Goal: Contribute content: Contribute content

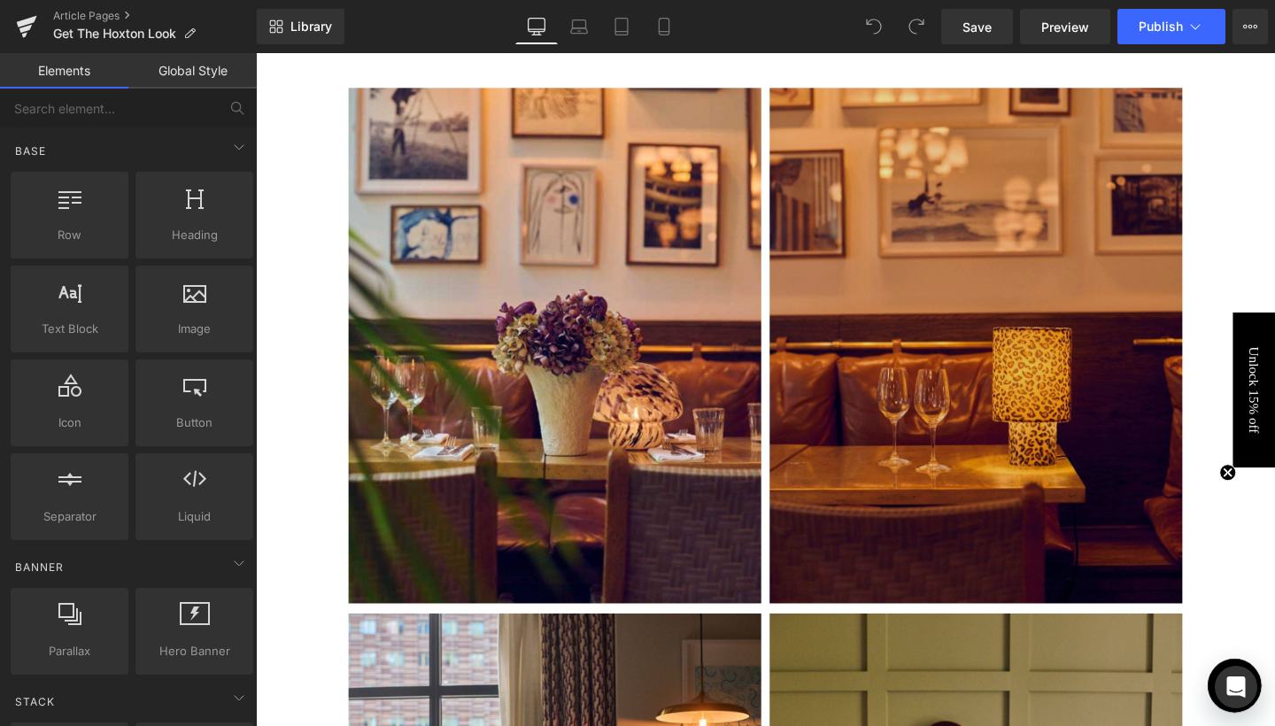
scroll to position [2615, 0]
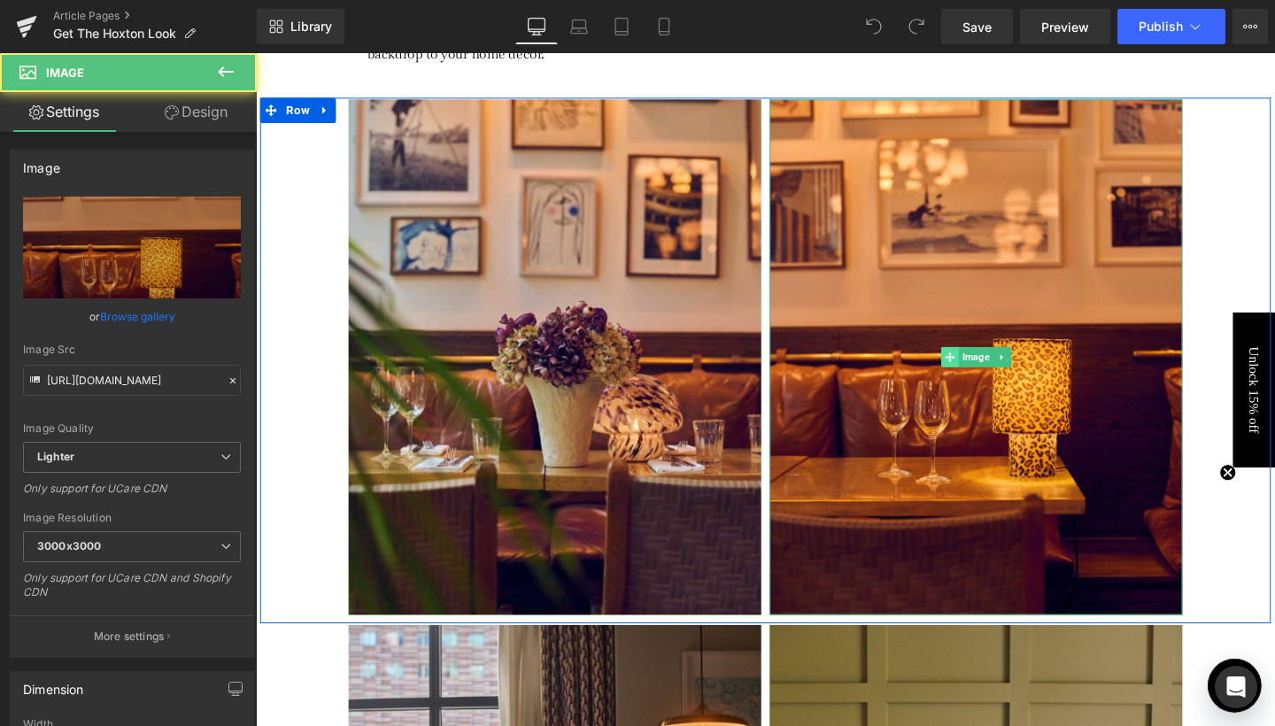
click at [977, 375] on div "Image" at bounding box center [1013, 373] width 434 height 543
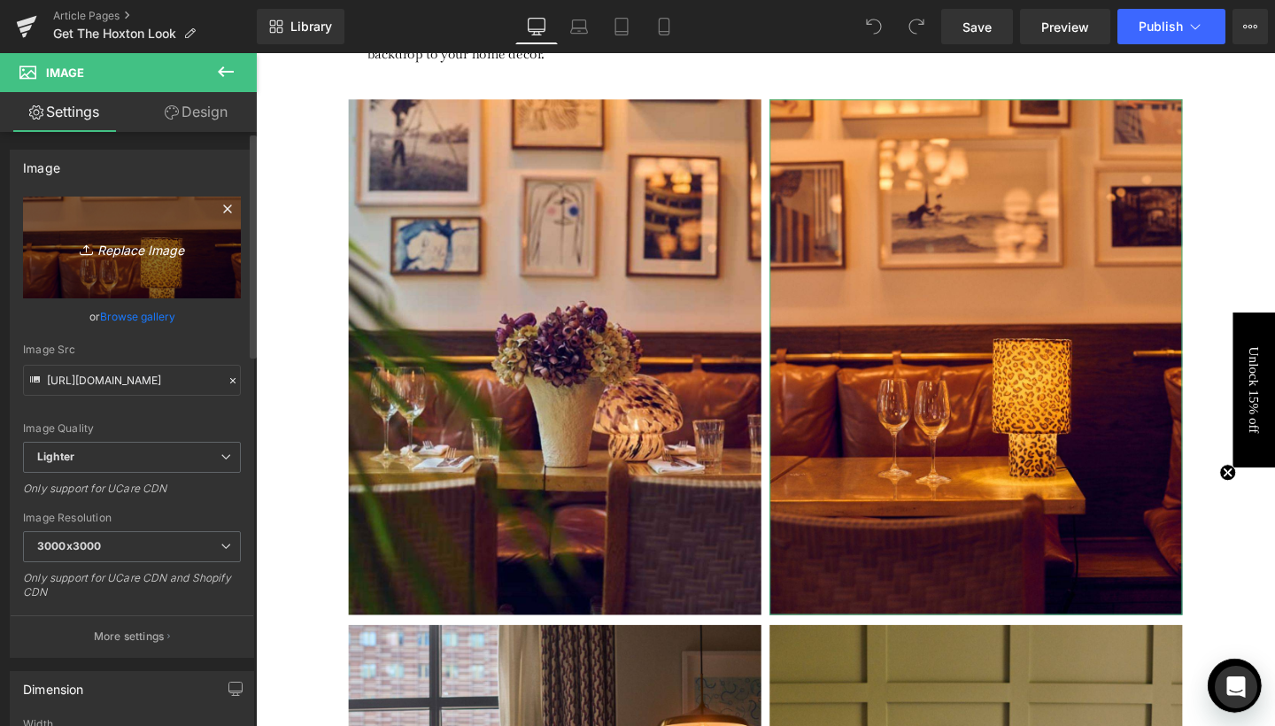
click at [101, 267] on link "Replace Image" at bounding box center [132, 248] width 218 height 102
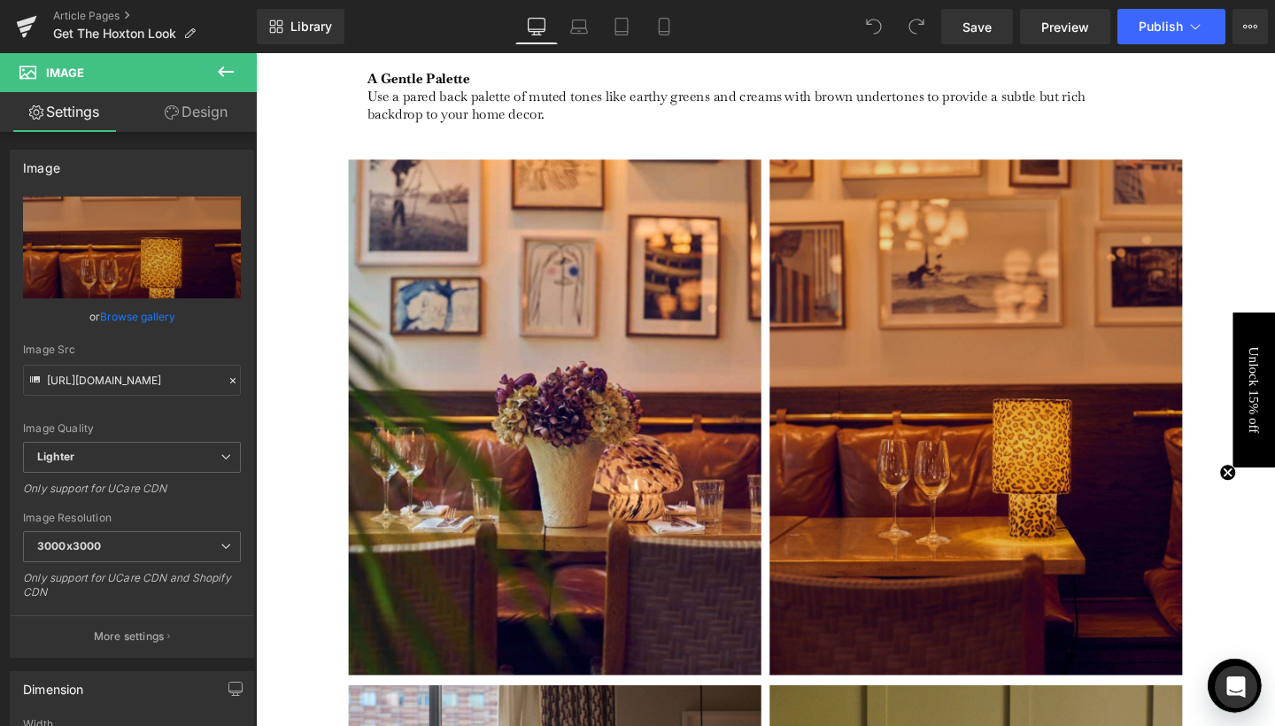
scroll to position [2538, 0]
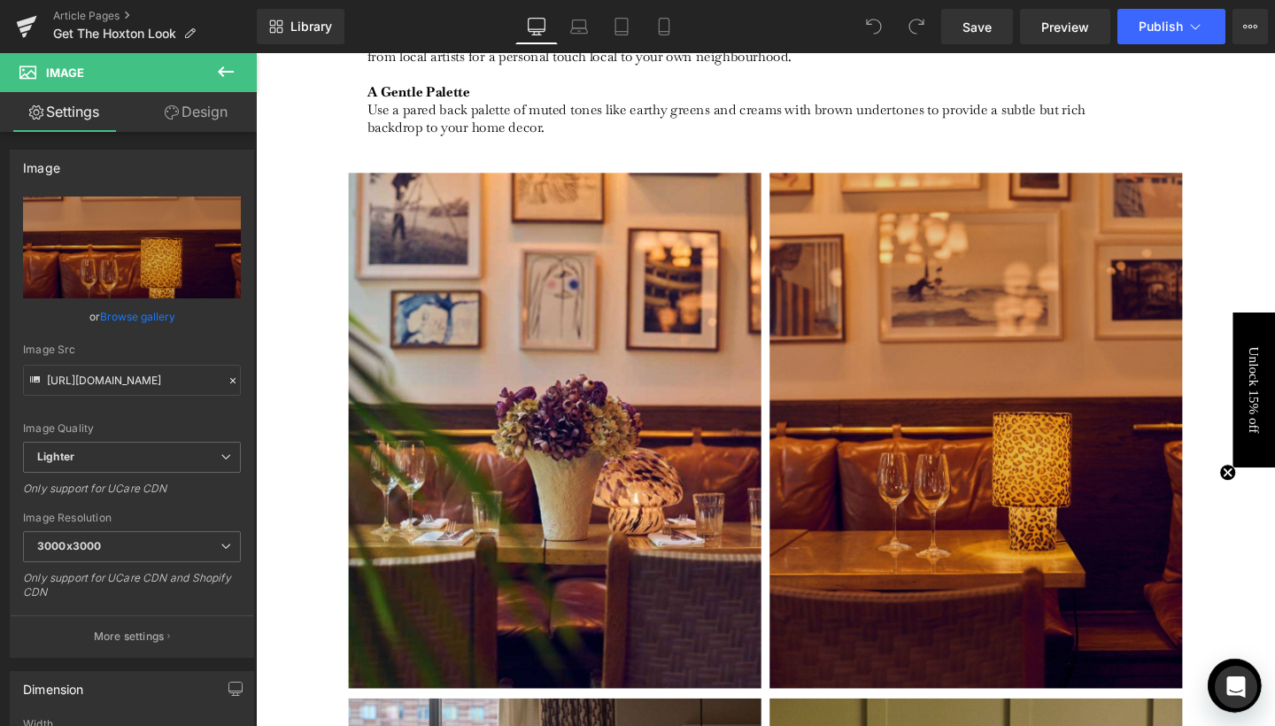
click at [914, 395] on img at bounding box center [1013, 450] width 434 height 543
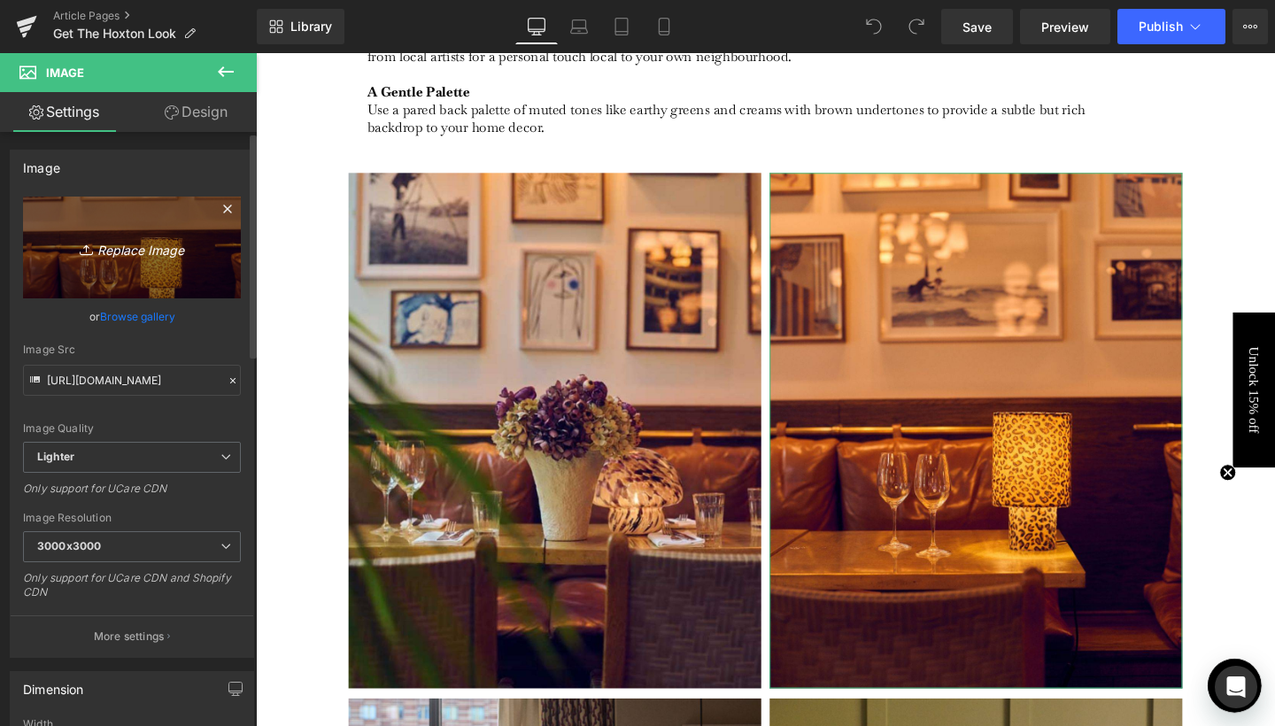
click at [140, 259] on link "Replace Image" at bounding box center [132, 248] width 218 height 102
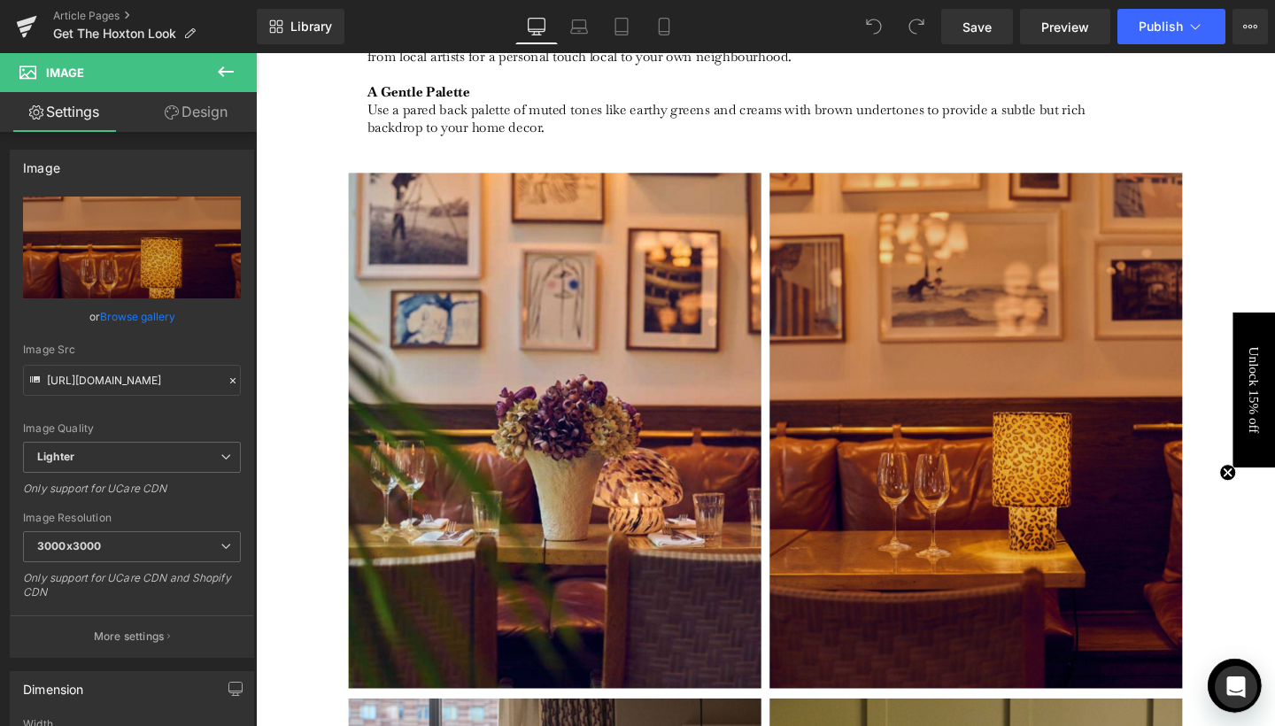
click at [1014, 405] on img at bounding box center [1013, 450] width 434 height 543
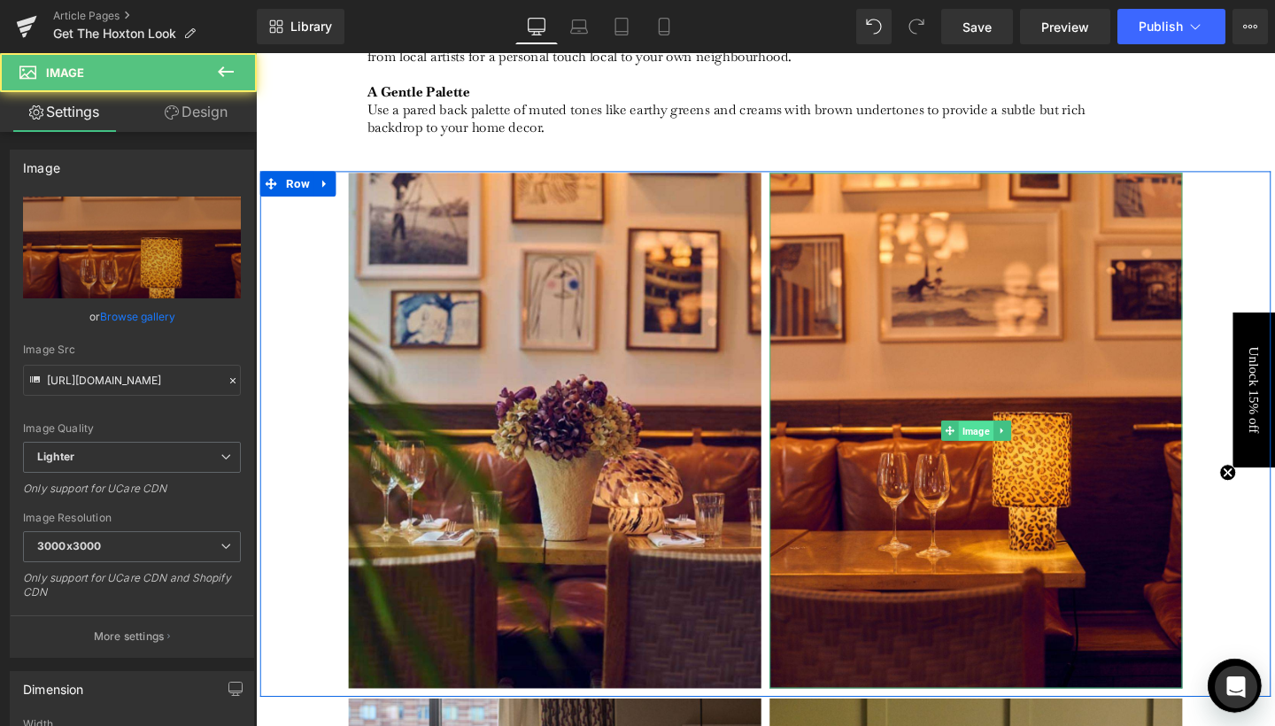
click at [1006, 451] on span "Image" at bounding box center [1012, 450] width 36 height 21
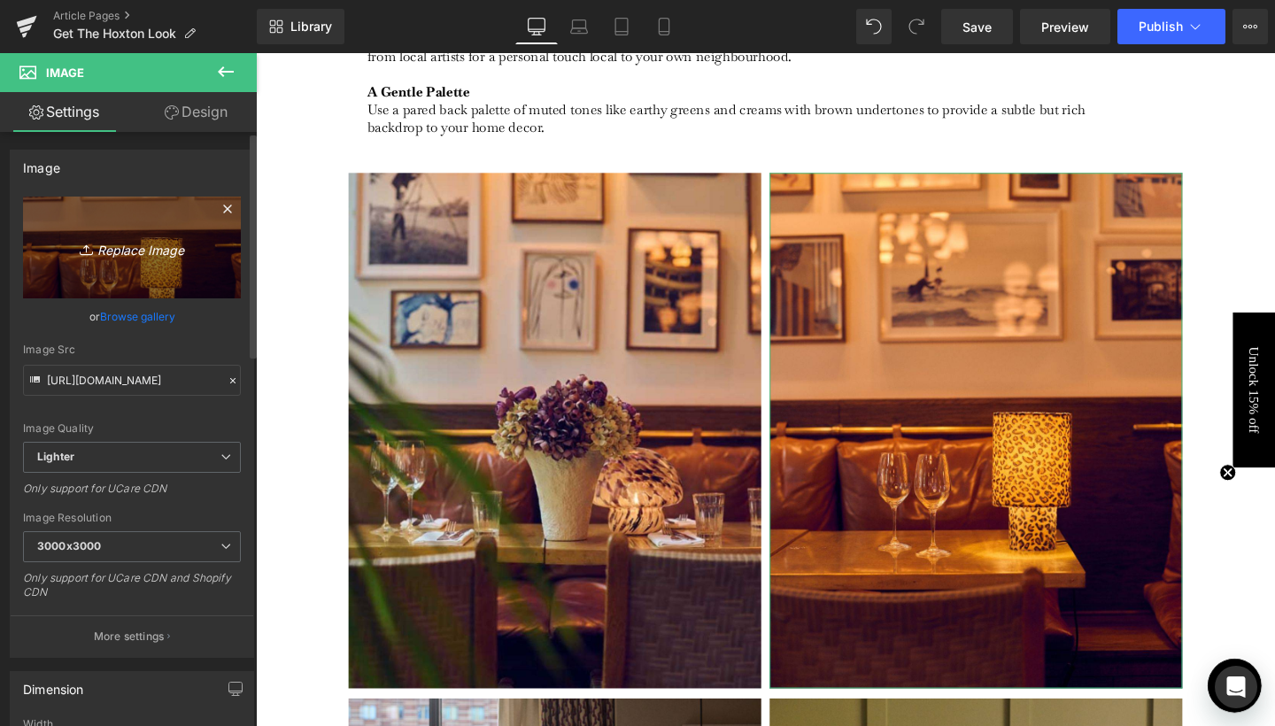
click at [114, 262] on link "Replace Image" at bounding box center [132, 248] width 218 height 102
type input "C:\fakepath\Blog Pics - portrait-60.jpg"
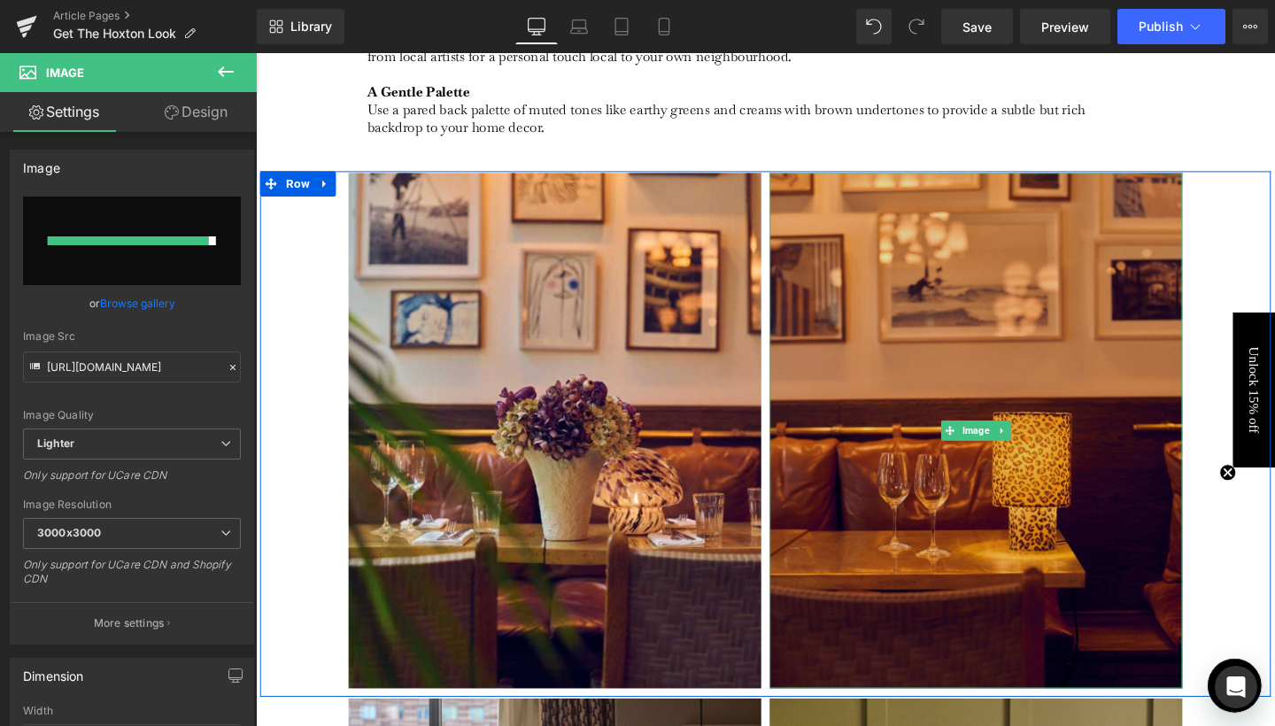
type input "https://ucarecdn.com/4527846c-08c6-4559-b2cd-52565584568a/-/format/auto/-/previ…"
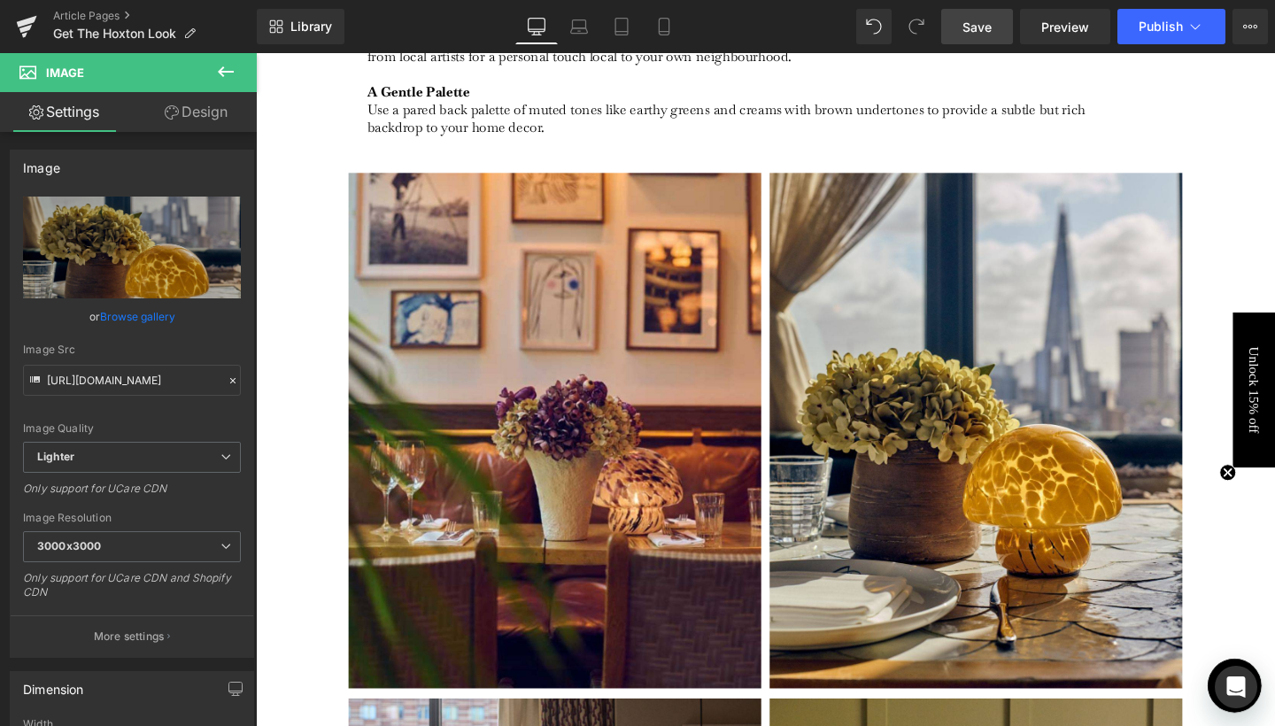
click at [989, 21] on span "Save" at bounding box center [976, 27] width 29 height 19
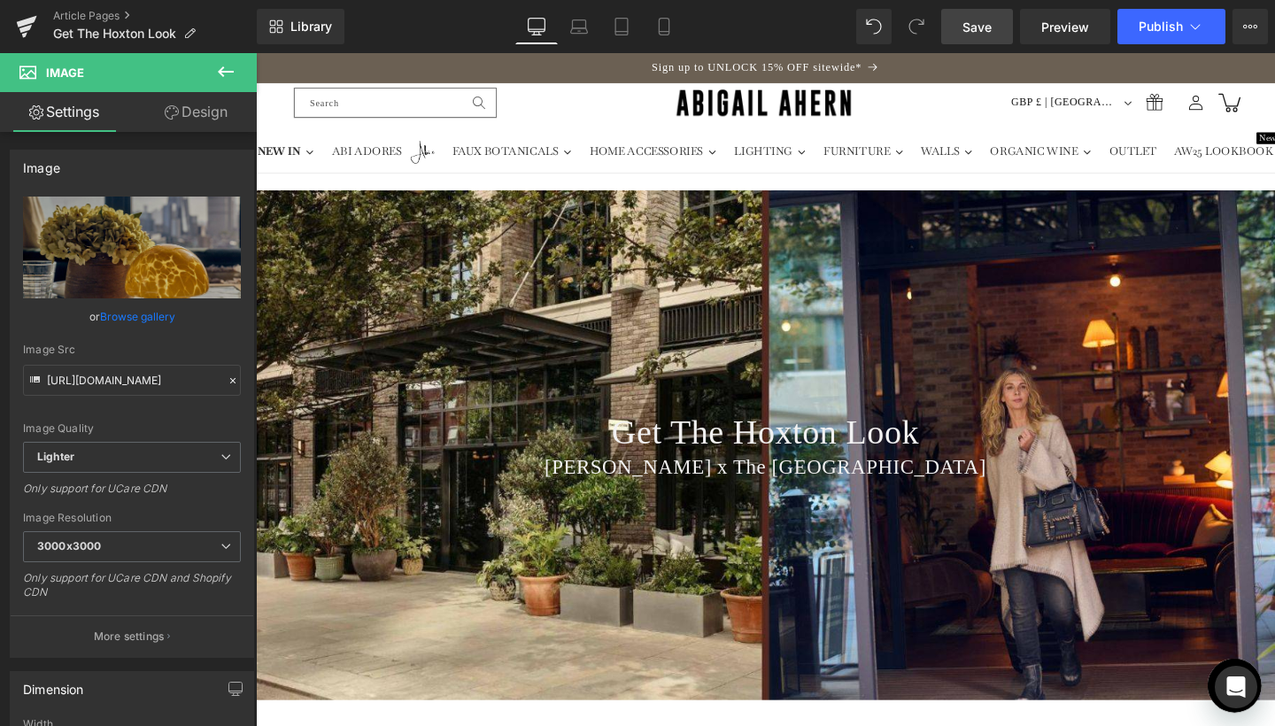
scroll to position [0, 0]
click at [984, 24] on span "Save" at bounding box center [976, 27] width 29 height 19
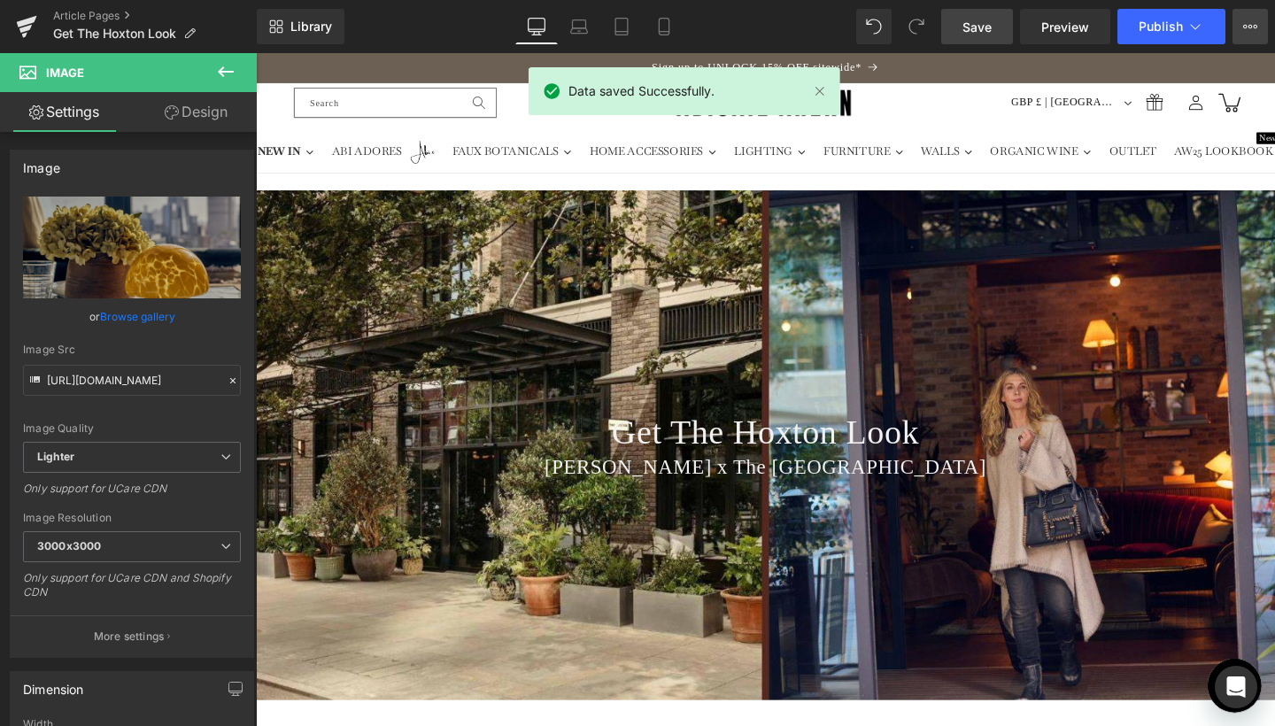
click at [1243, 24] on icon at bounding box center [1250, 26] width 14 height 14
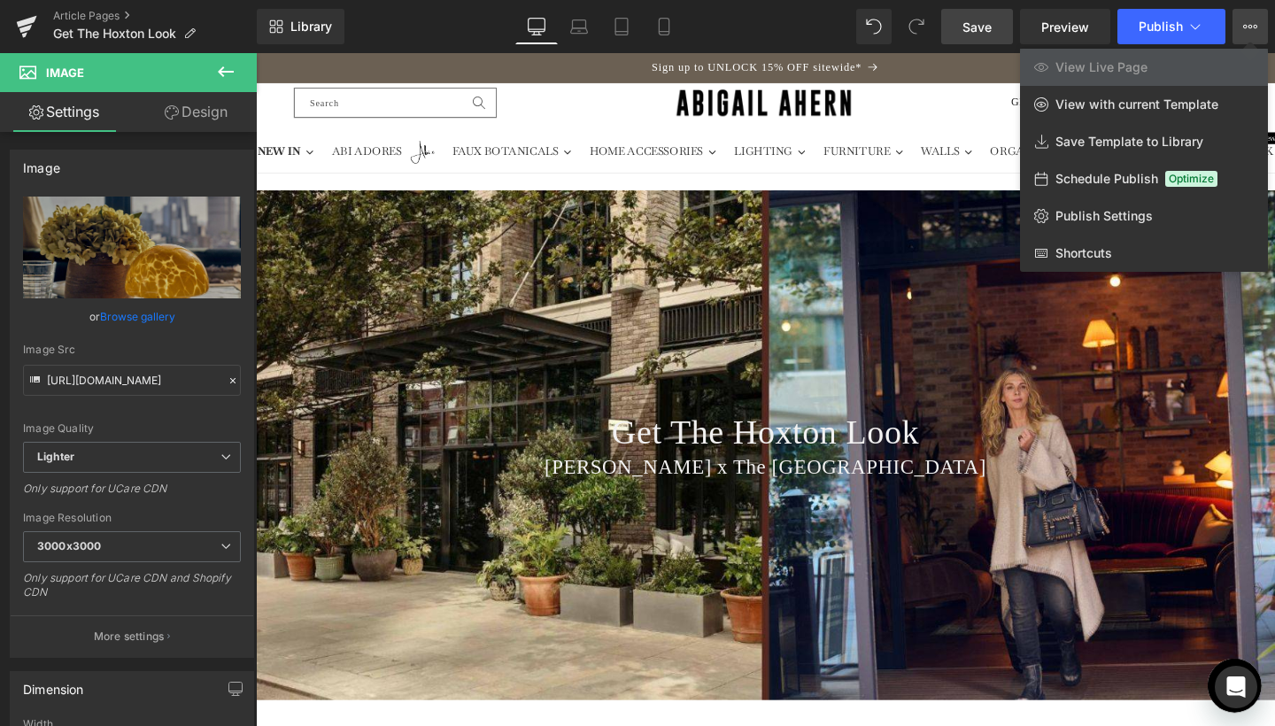
click at [810, 30] on div "Library Desktop Desktop Laptop Tablet Mobile Save Preview Publish Scheduled Vie…" at bounding box center [766, 26] width 1018 height 35
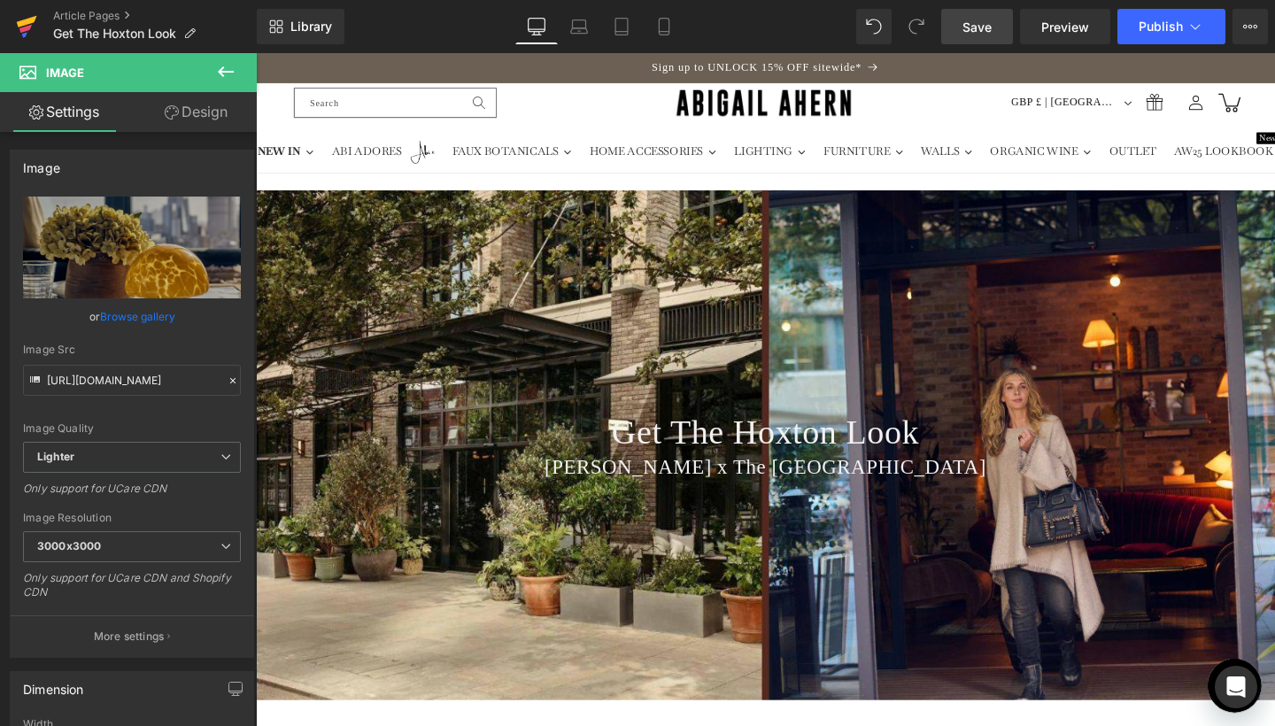
click at [18, 23] on icon at bounding box center [27, 22] width 20 height 12
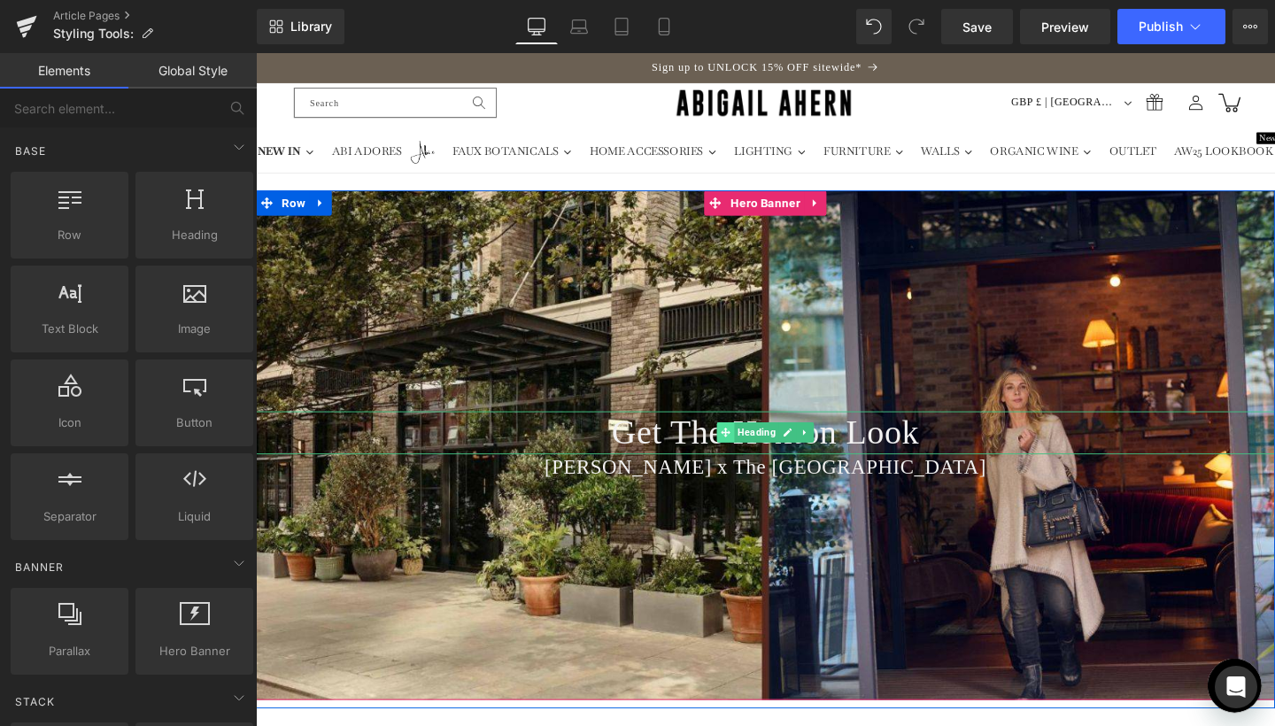
click at [751, 447] on icon at bounding box center [750, 452] width 10 height 11
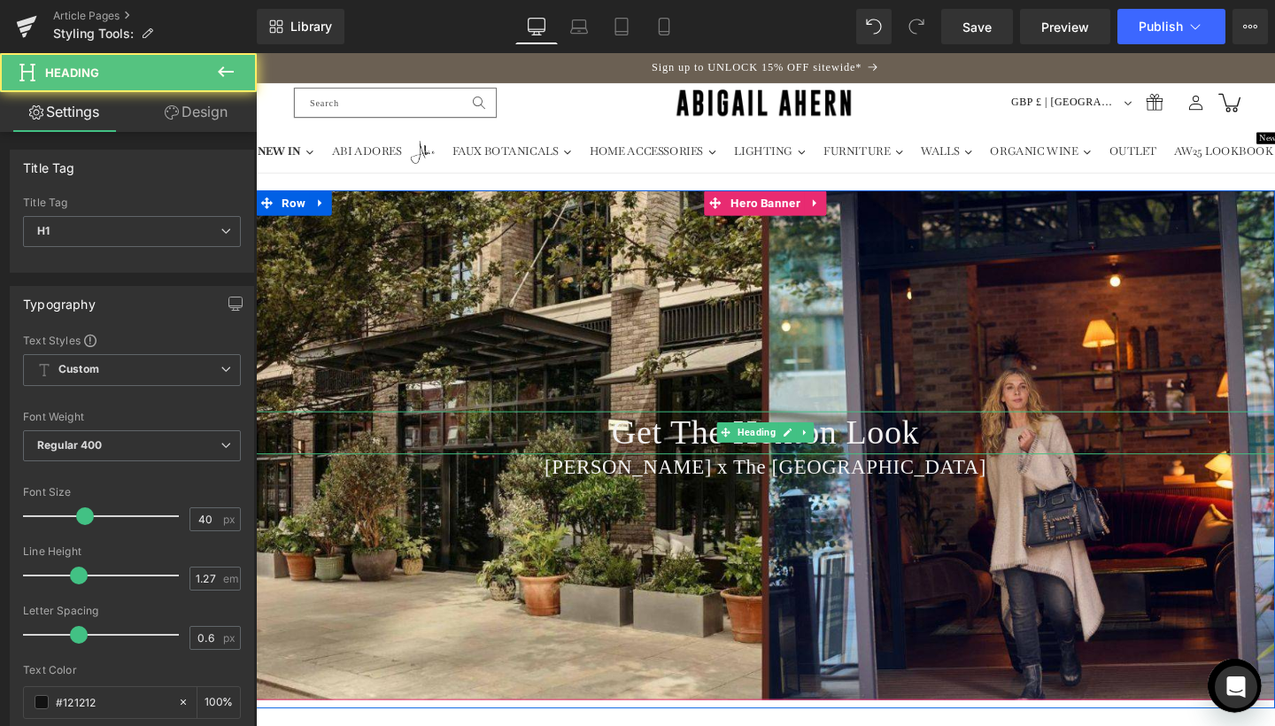
click at [699, 447] on span "Get The Hoxton Look" at bounding box center [791, 451] width 323 height 40
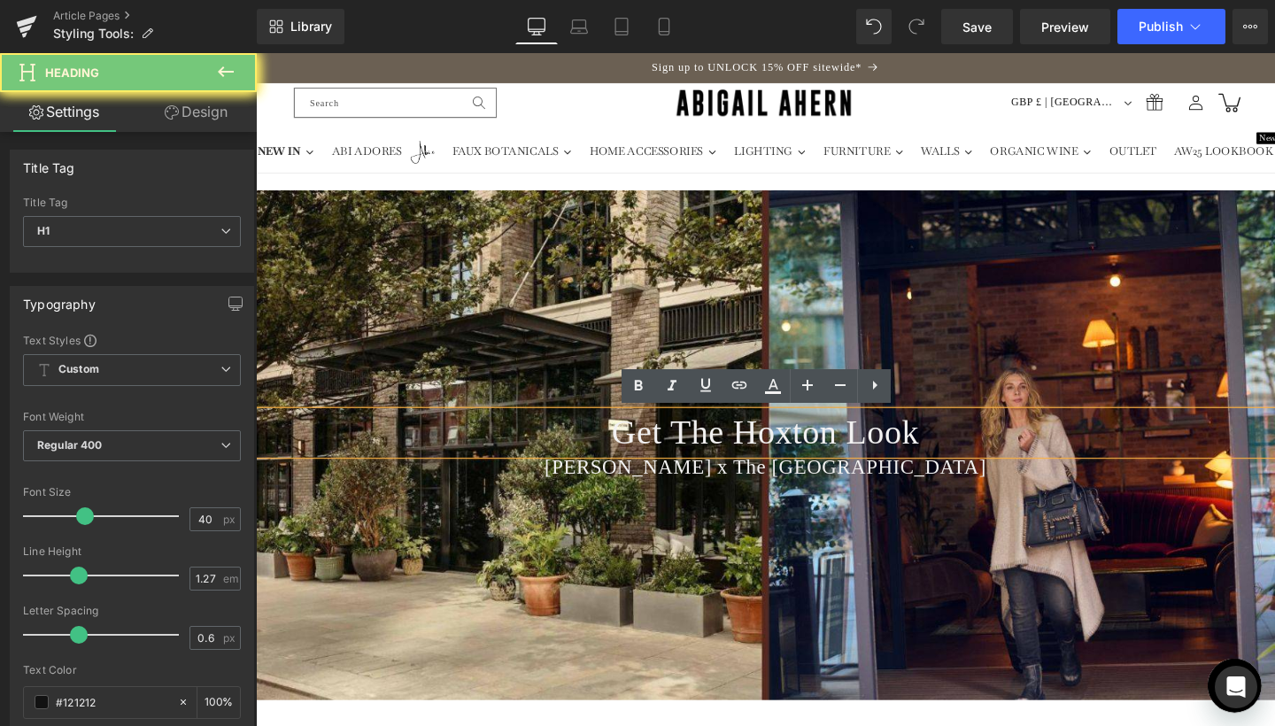
click at [699, 447] on span "Get The Hoxton Look" at bounding box center [791, 451] width 323 height 40
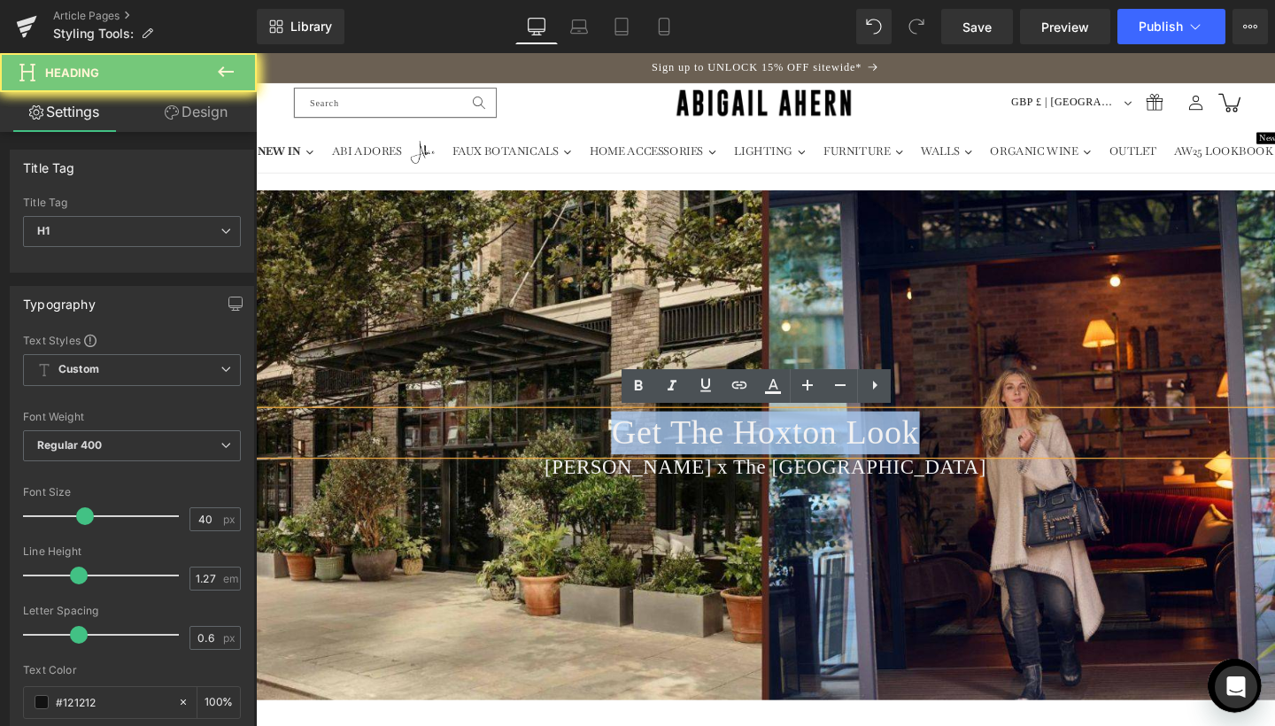
click at [699, 447] on span "Get The Hoxton Look" at bounding box center [791, 451] width 323 height 40
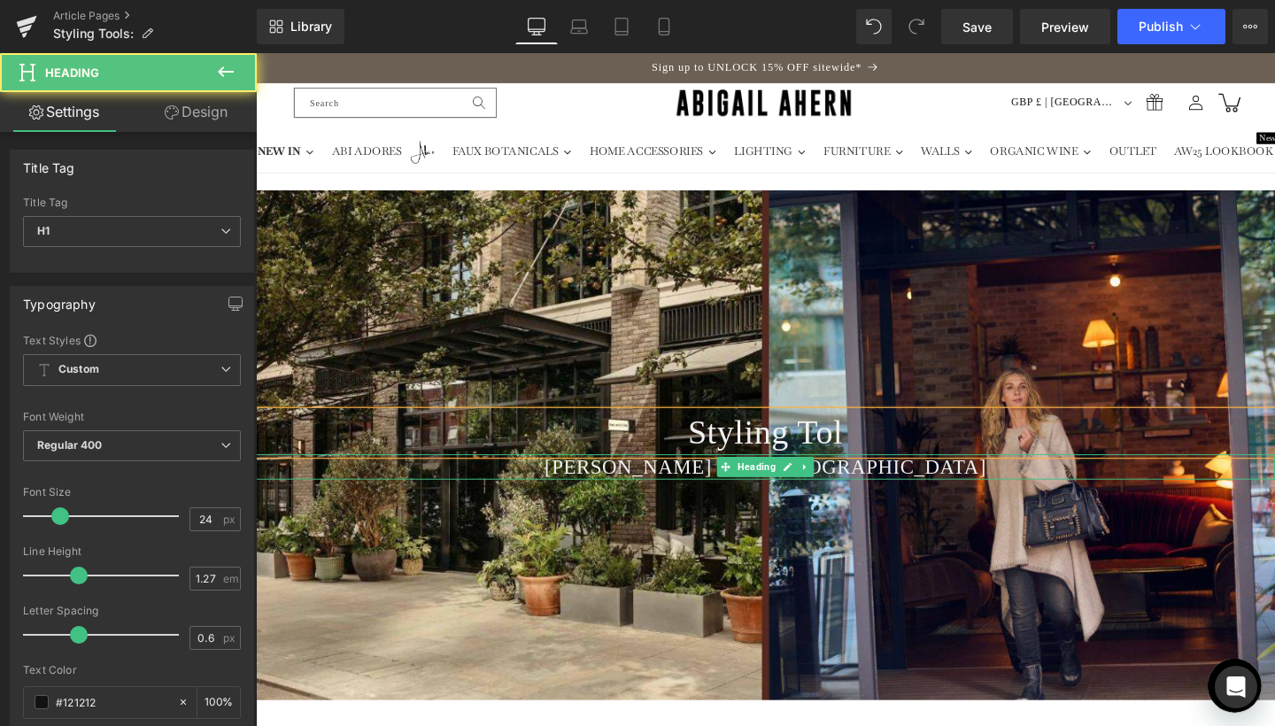
click at [702, 487] on span "Abigail Ahern x The Hoxton Hotel" at bounding box center [792, 487] width 465 height 23
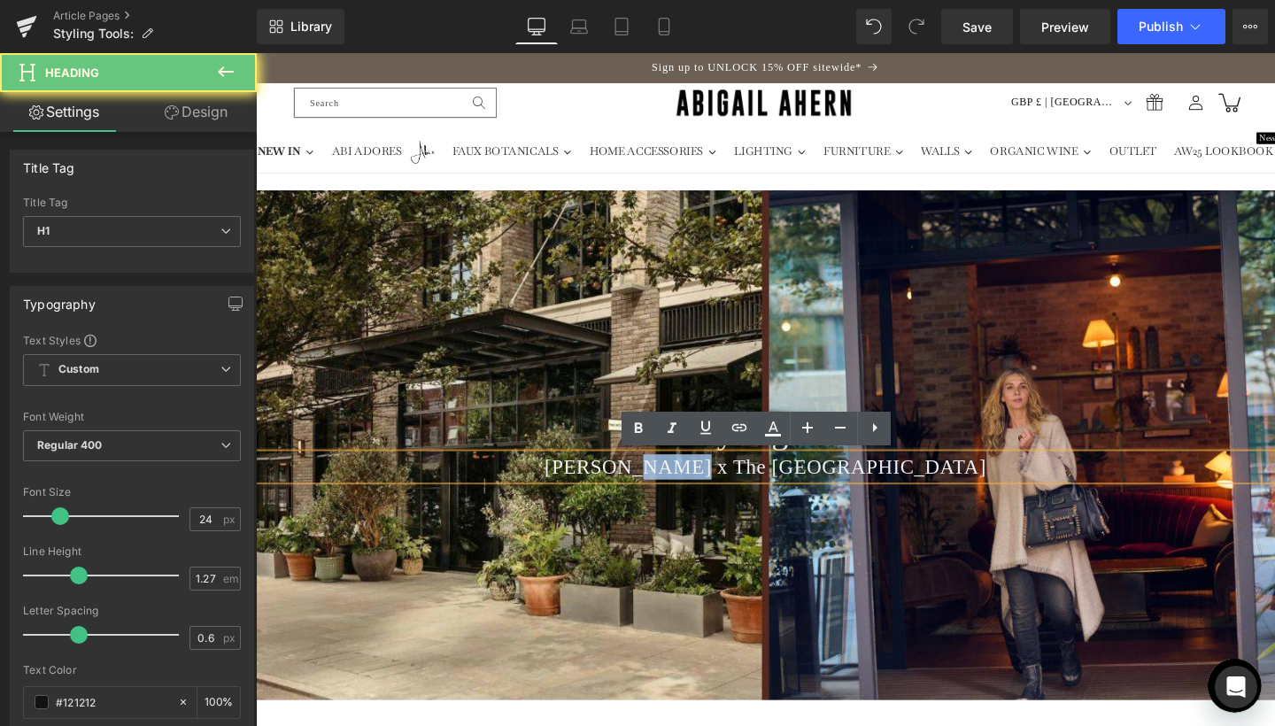
click at [702, 487] on span "Abigail Ahern x The Hoxton Hotel" at bounding box center [792, 487] width 465 height 23
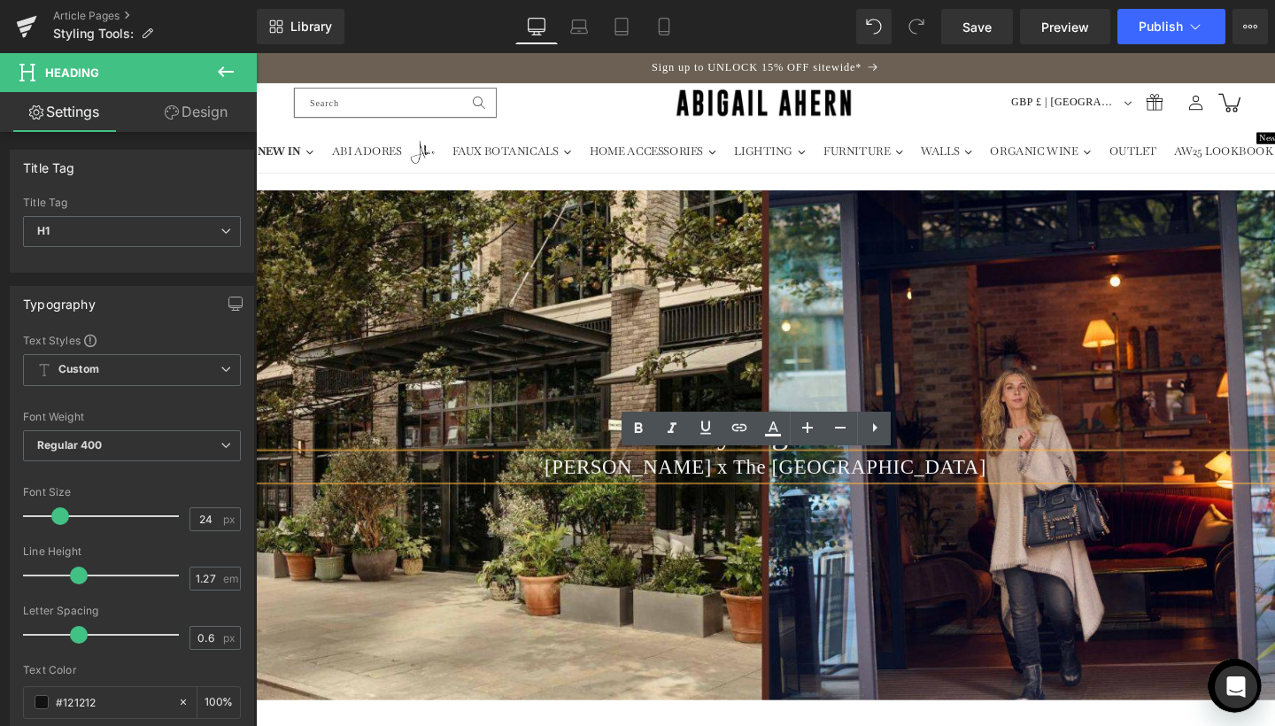
click at [869, 501] on div "Abigail Ahern x The Hoxton Hotel" at bounding box center [791, 488] width 1071 height 27
drag, startPoint x: 750, startPoint y: 486, endPoint x: 956, endPoint y: 482, distance: 206.3
click at [956, 482] on span "Abigail Ahern x The Hoxton Hotel" at bounding box center [792, 487] width 465 height 23
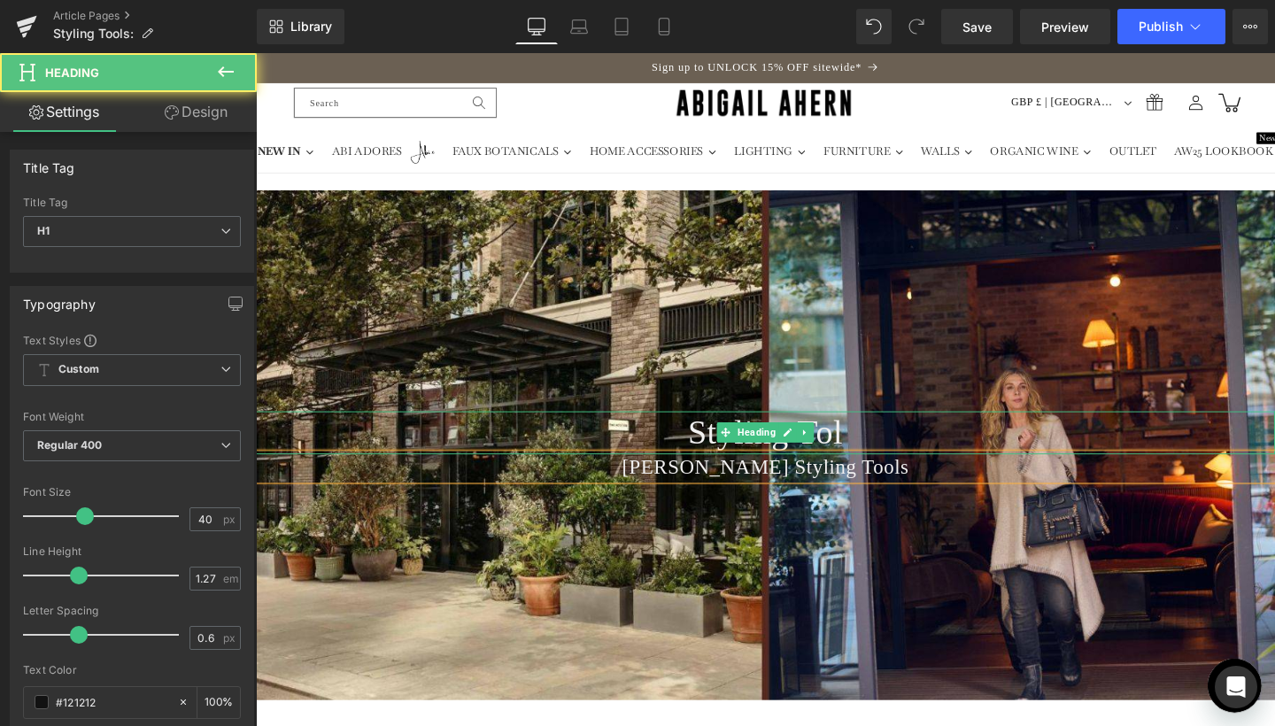
click at [711, 449] on span "Styling Tol" at bounding box center [791, 451] width 163 height 40
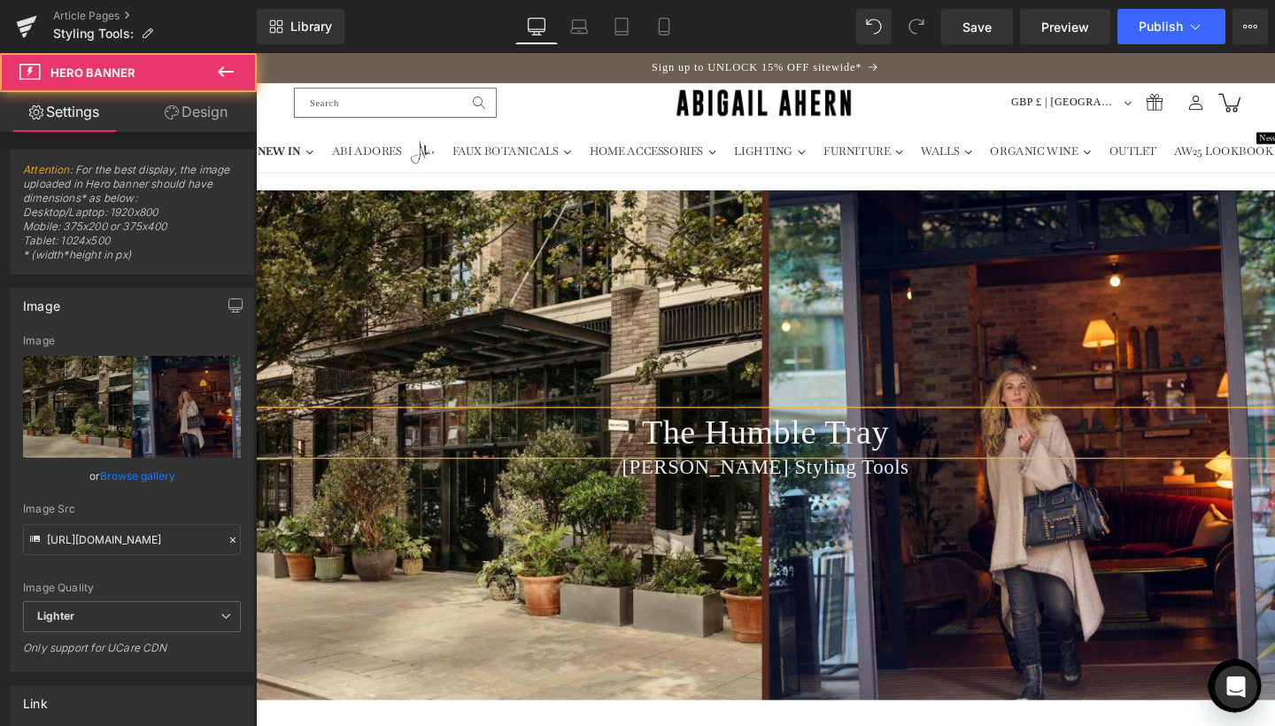
click at [906, 577] on div "The Humble Tray Heading Abigail Ahern Styling Tools Heading" at bounding box center [791, 465] width 1071 height 536
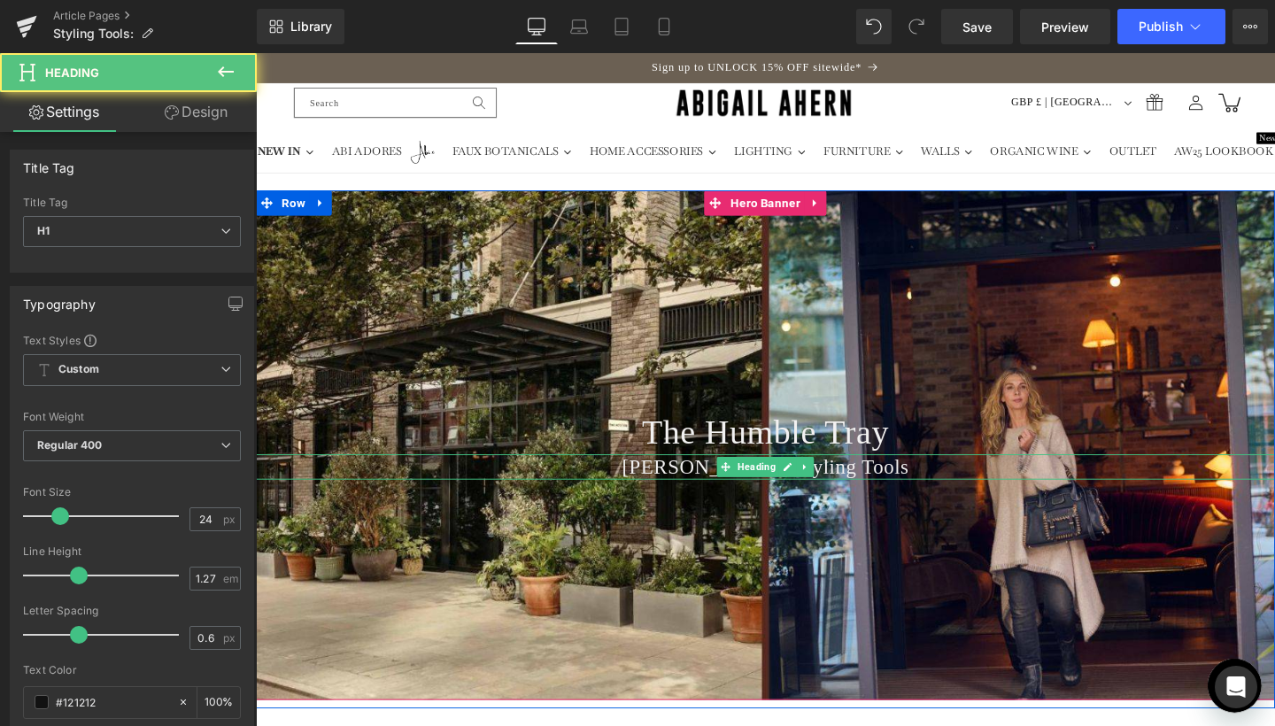
click at [684, 489] on span "Abigail Ahern Styling Tools" at bounding box center [792, 487] width 302 height 23
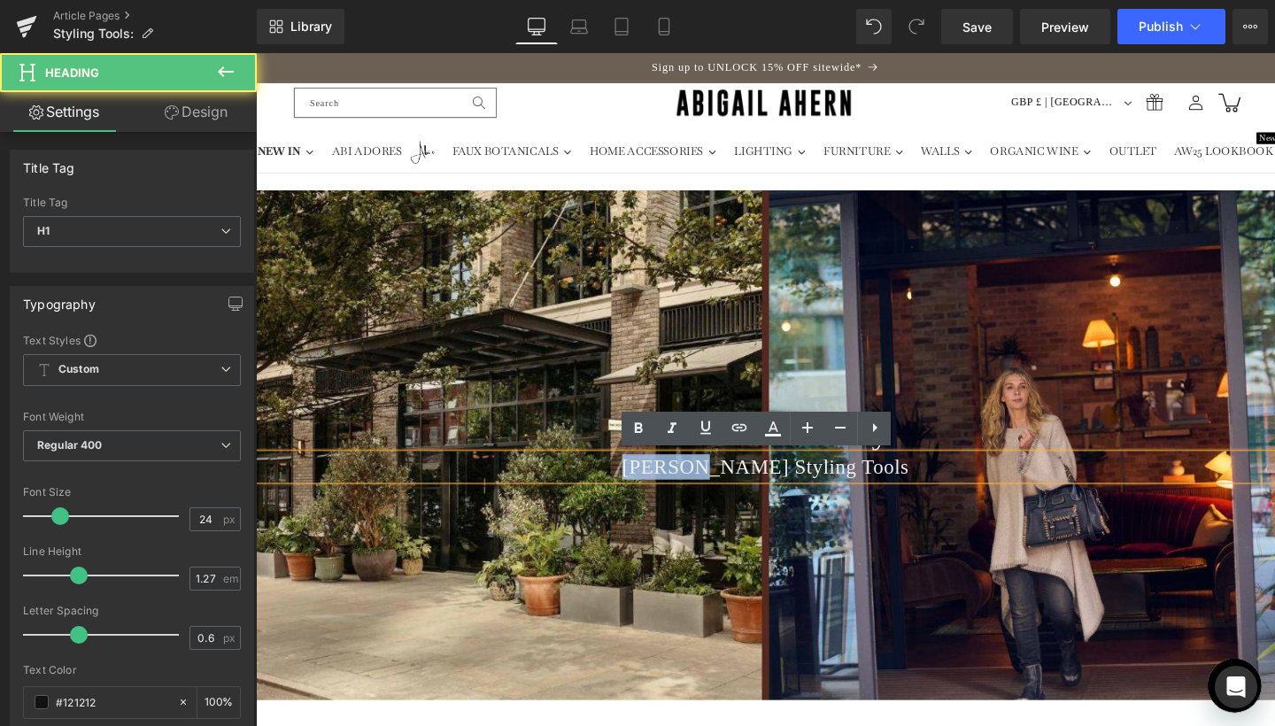
click at [666, 483] on span "Abigail Ahern Styling Tools" at bounding box center [792, 487] width 302 height 23
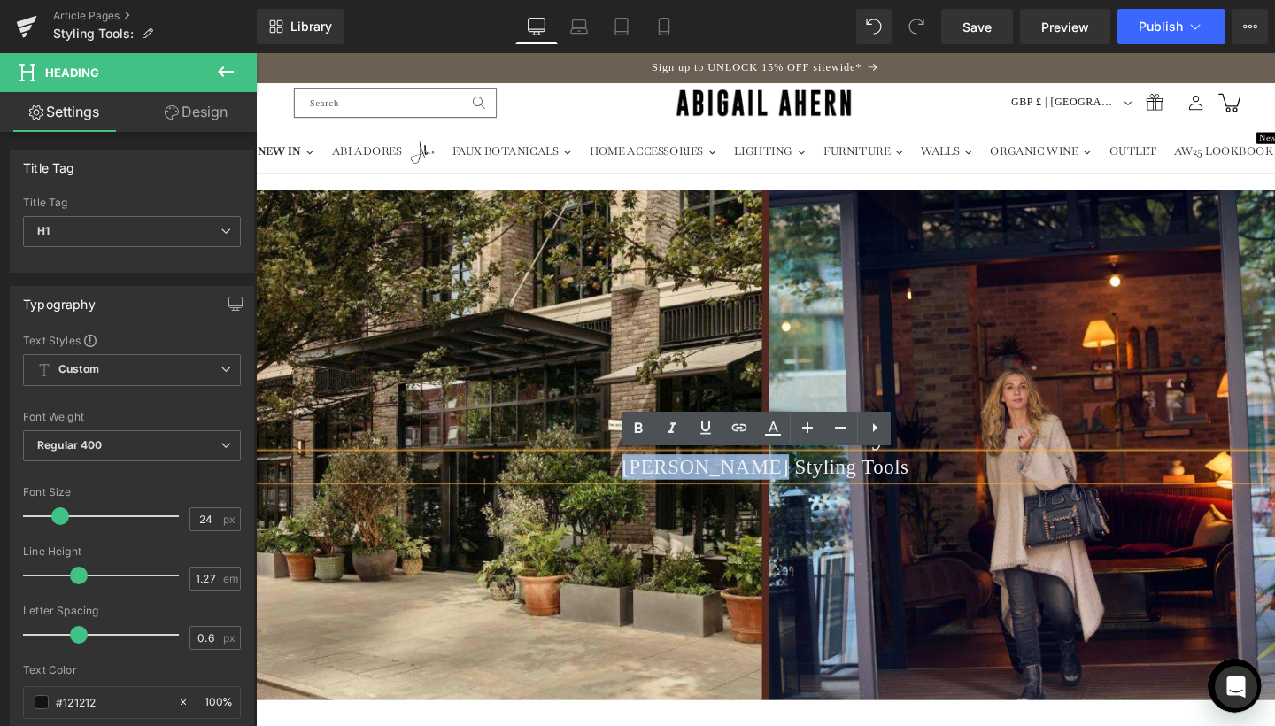
drag, startPoint x: 654, startPoint y: 486, endPoint x: 784, endPoint y: 489, distance: 129.3
click at [784, 489] on span "Abigail Ahern Styling Tools" at bounding box center [792, 487] width 302 height 23
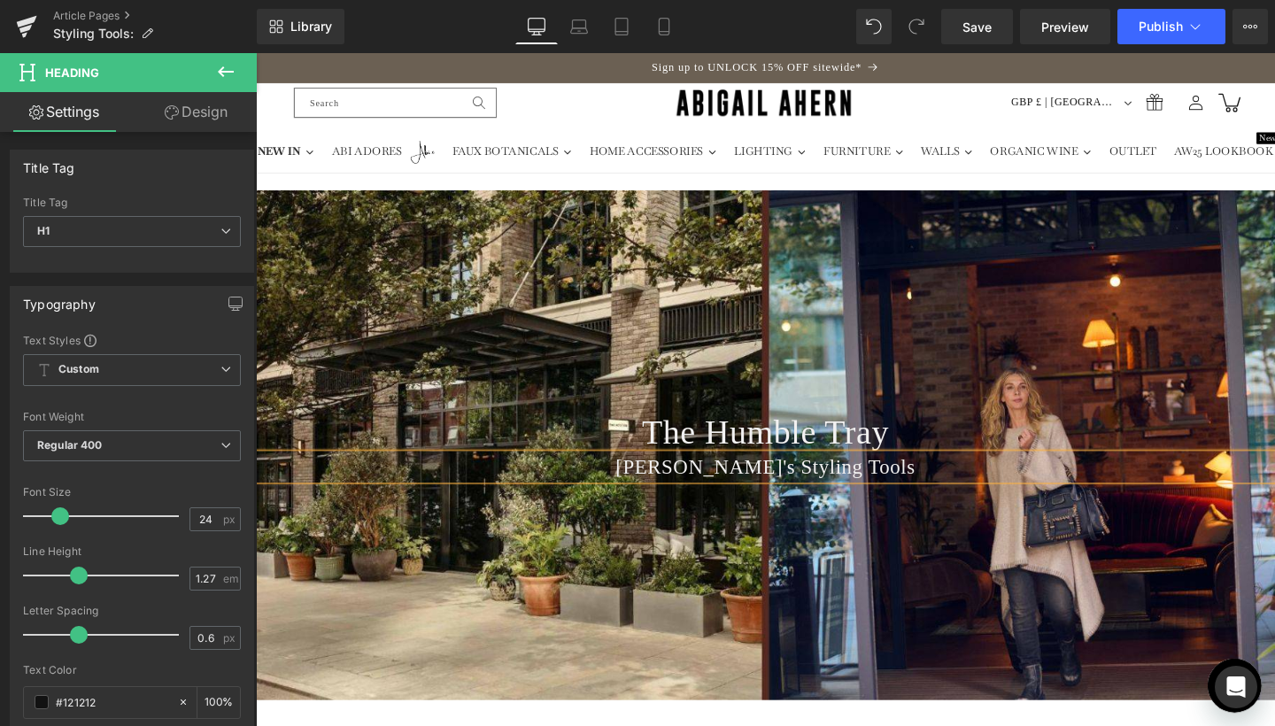
click at [910, 584] on div "The Humble Tray Heading Abi's Styling Tools Heading" at bounding box center [791, 465] width 1071 height 536
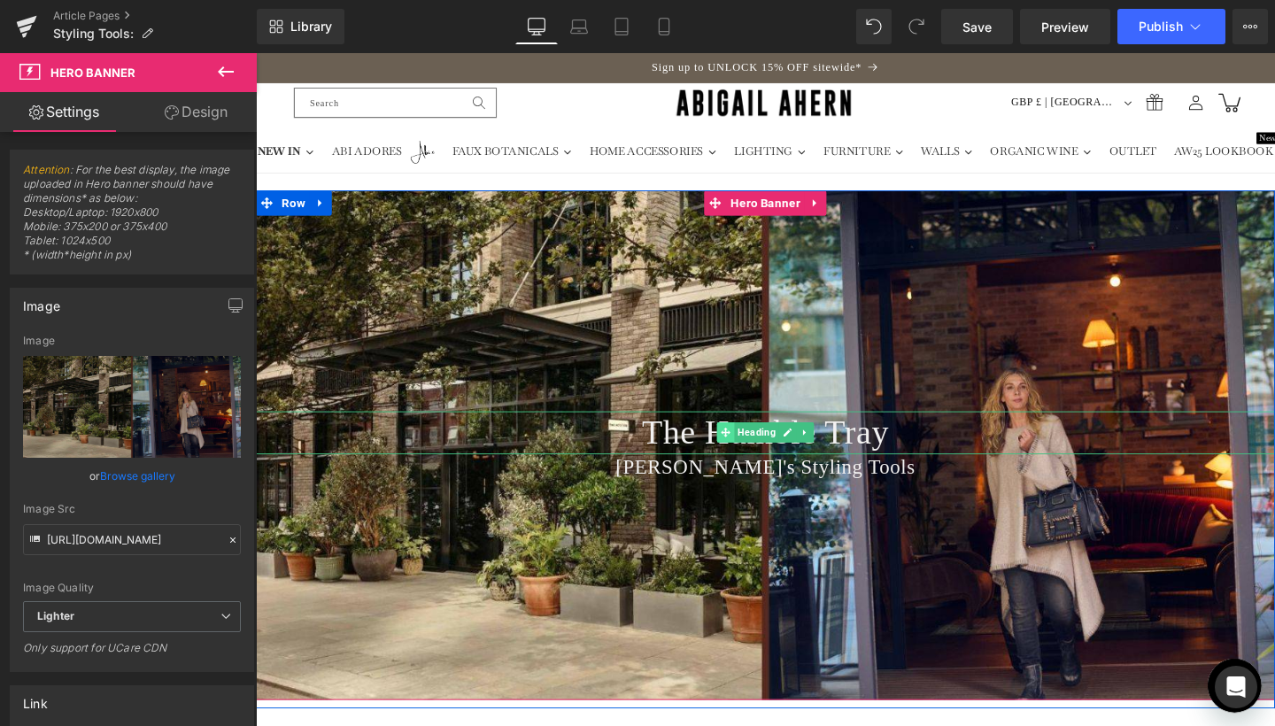
click at [740, 452] on span at bounding box center [749, 452] width 19 height 21
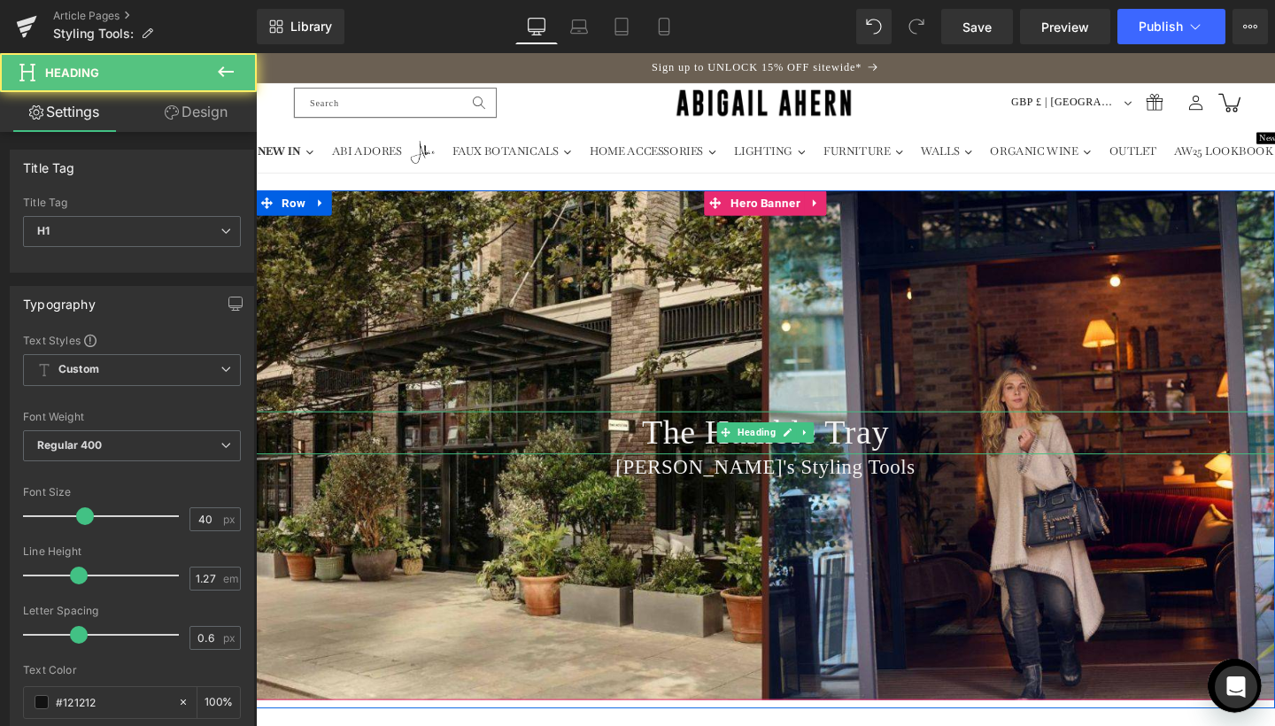
click at [697, 448] on span "The Humble Tray" at bounding box center [790, 451] width 259 height 40
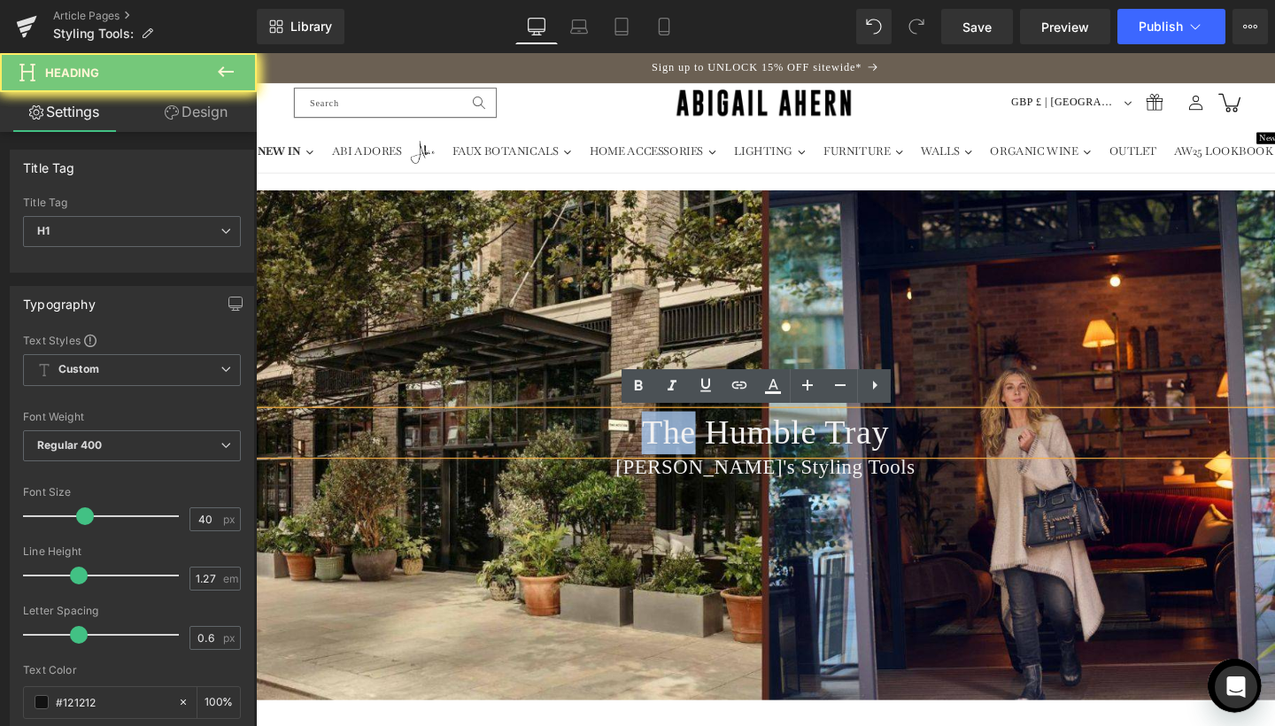
click at [697, 448] on span "The Humble Tray" at bounding box center [790, 451] width 259 height 40
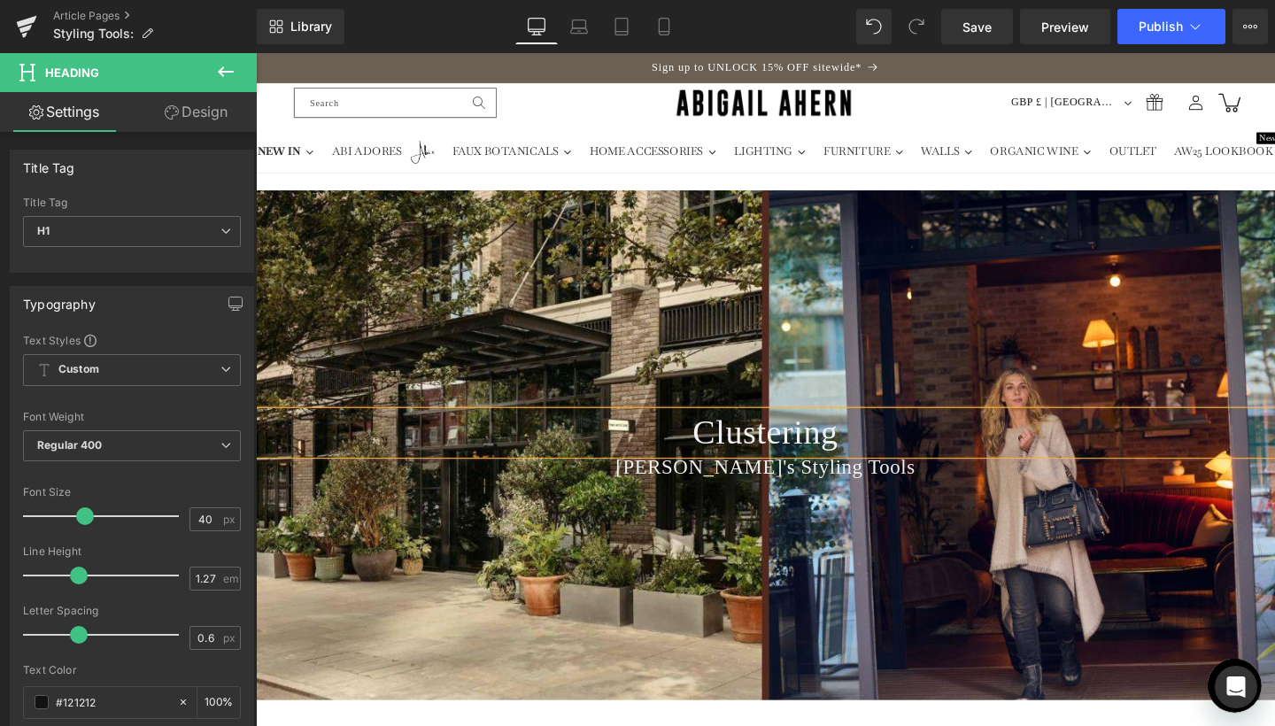
click at [575, 547] on div "Clustering Heading Abi's Styling Tools Heading" at bounding box center [791, 465] width 1071 height 536
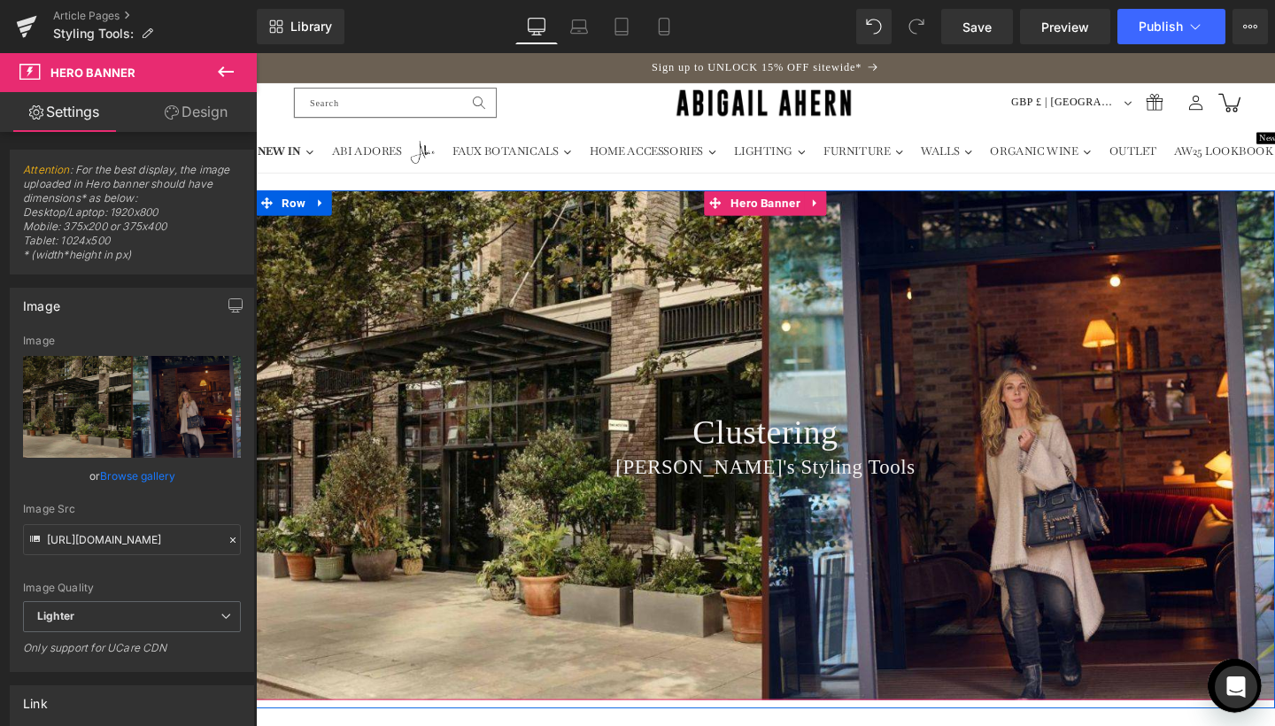
click at [778, 326] on div "Clustering Heading Abi's Styling Tools Heading" at bounding box center [791, 465] width 1071 height 536
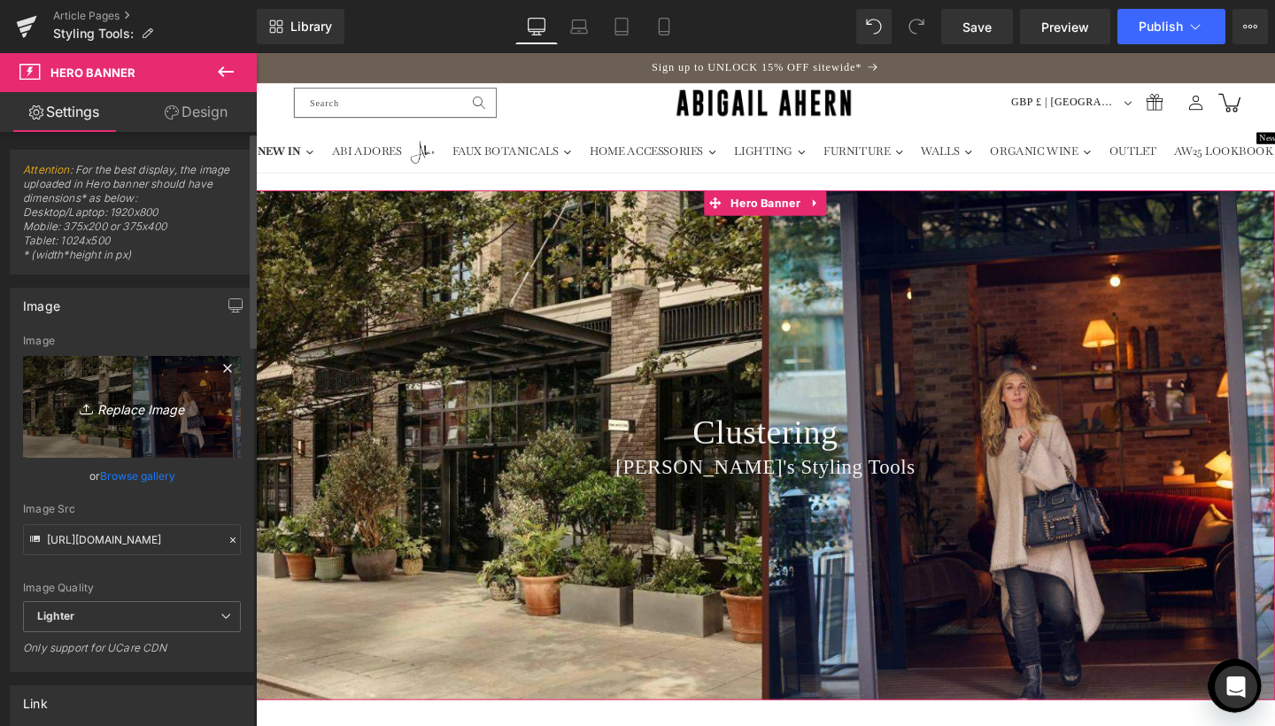
click at [116, 413] on icon "Replace Image" at bounding box center [132, 407] width 142 height 22
type input "C:\fakepath\Banner Crops for Journal Lead-10.jpg"
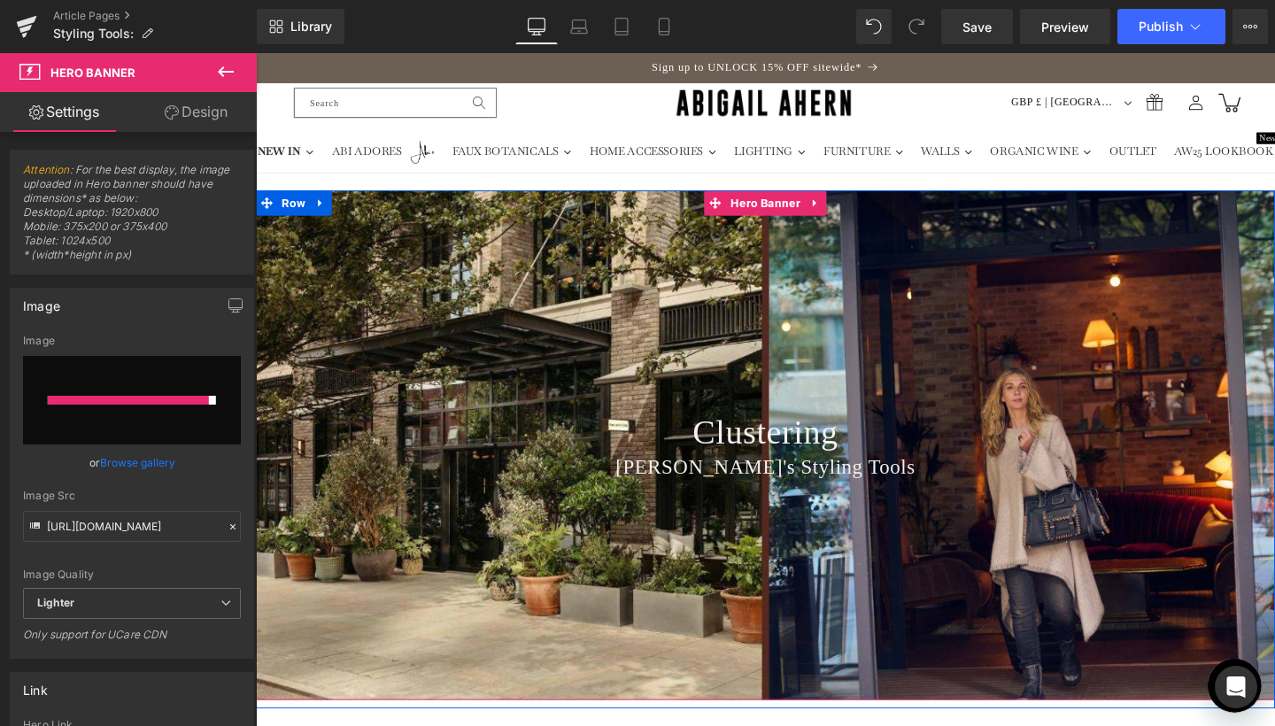
type input "https://ucarecdn.com/67bca565-d3e5-4290-8b41-1d4692857f06/-/format/auto/-/previ…"
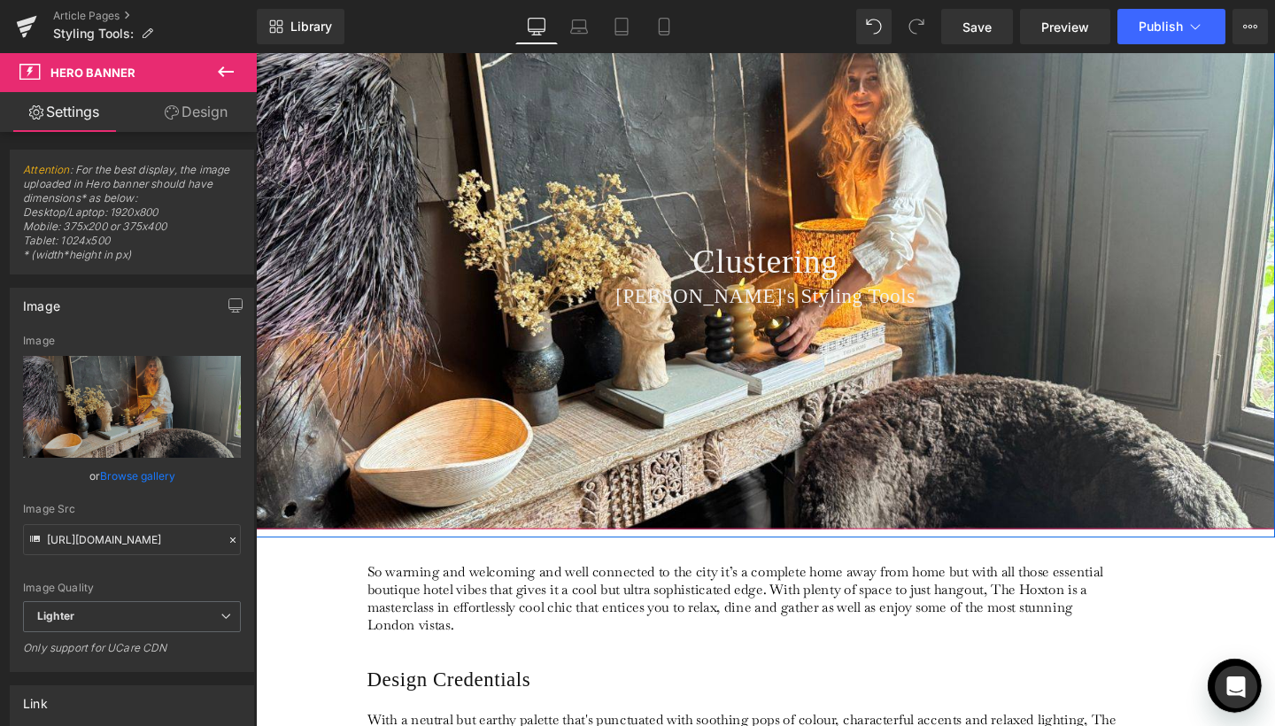
scroll to position [162, 0]
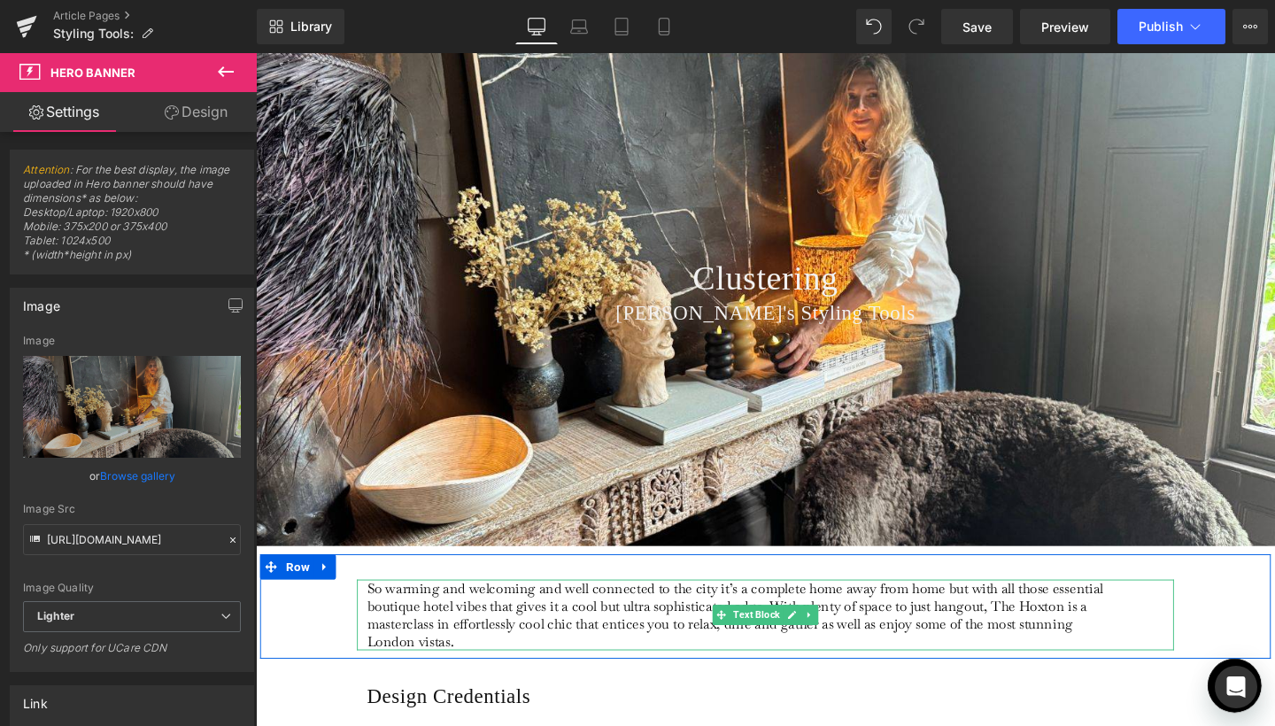
click at [468, 650] on p "So warming and welcoming and well connected to the city it’s a complete home aw…" at bounding box center [768, 644] width 791 height 74
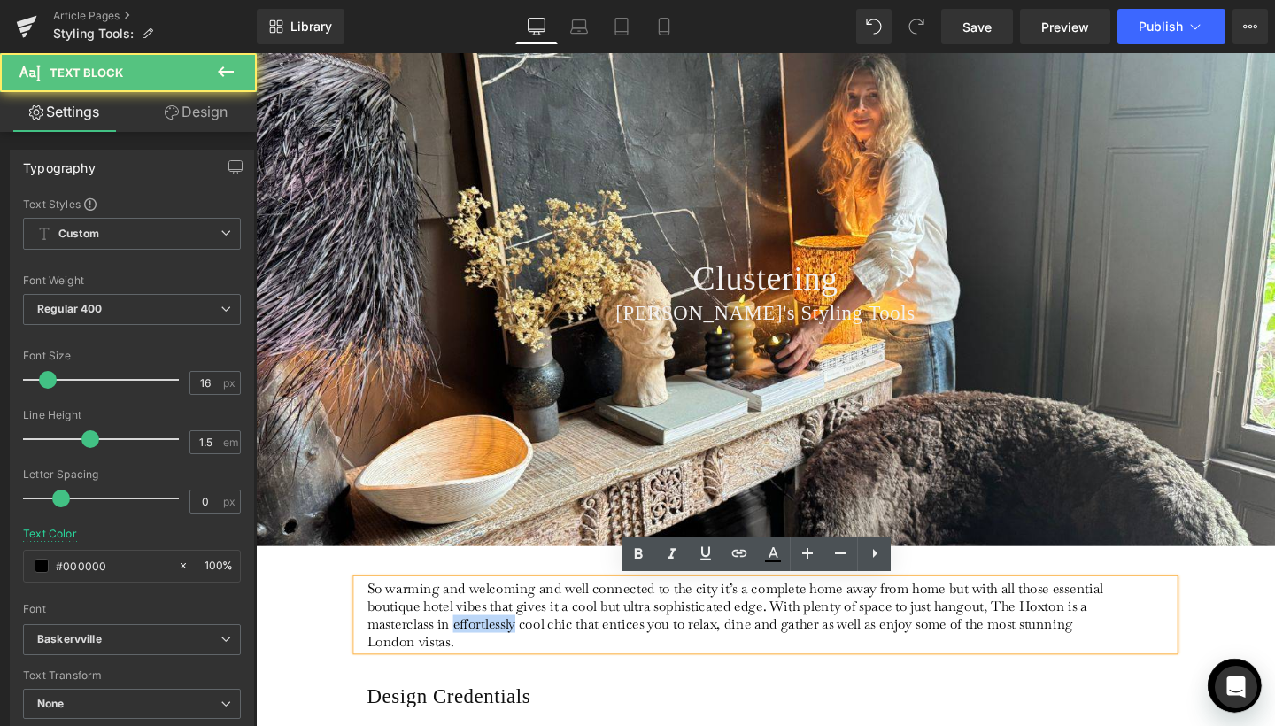
click at [468, 650] on p "So warming and welcoming and well connected to the city it’s a complete home aw…" at bounding box center [768, 644] width 791 height 74
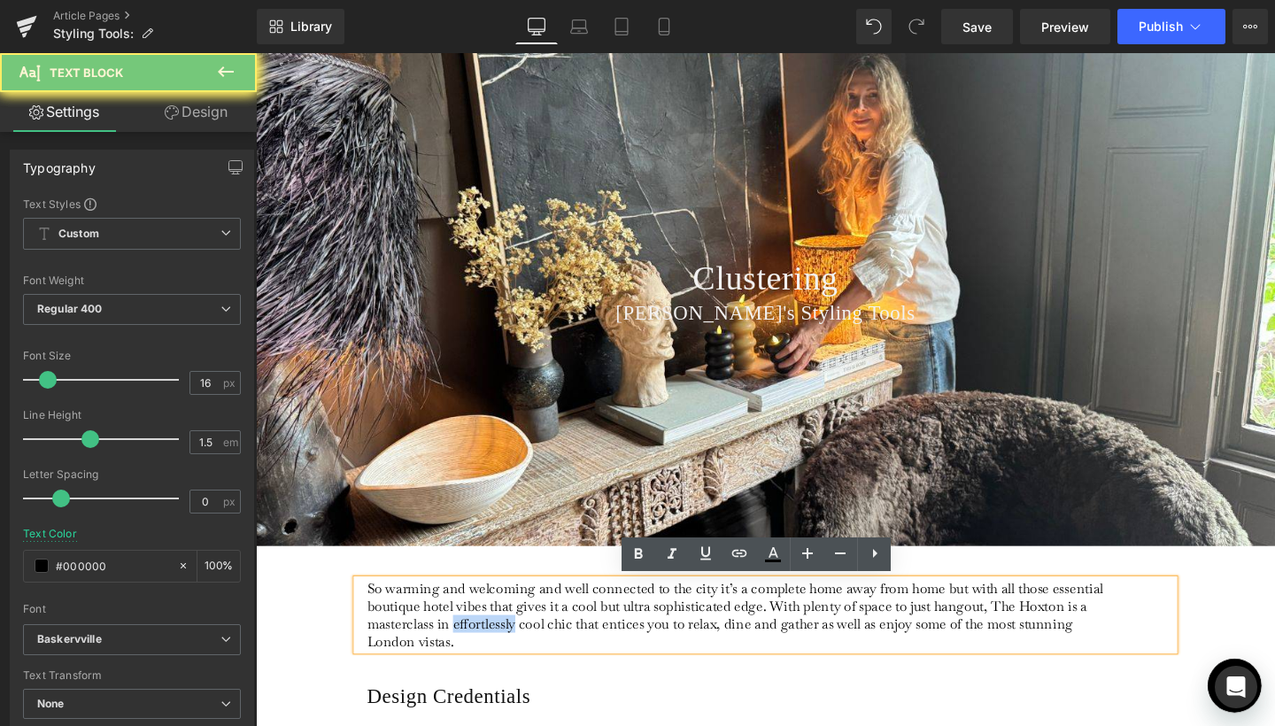
click at [468, 650] on p "So warming and welcoming and well connected to the city it’s a complete home aw…" at bounding box center [768, 644] width 791 height 74
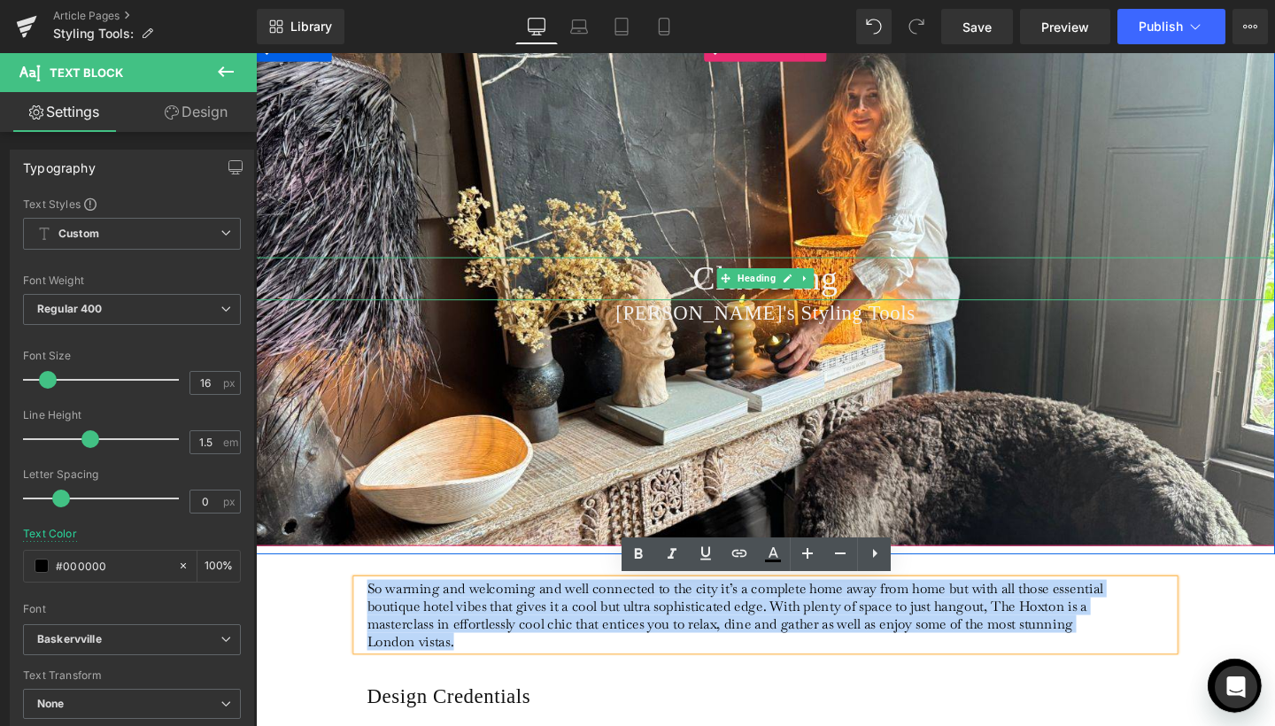
click at [715, 297] on span "Clustering" at bounding box center [791, 289] width 153 height 40
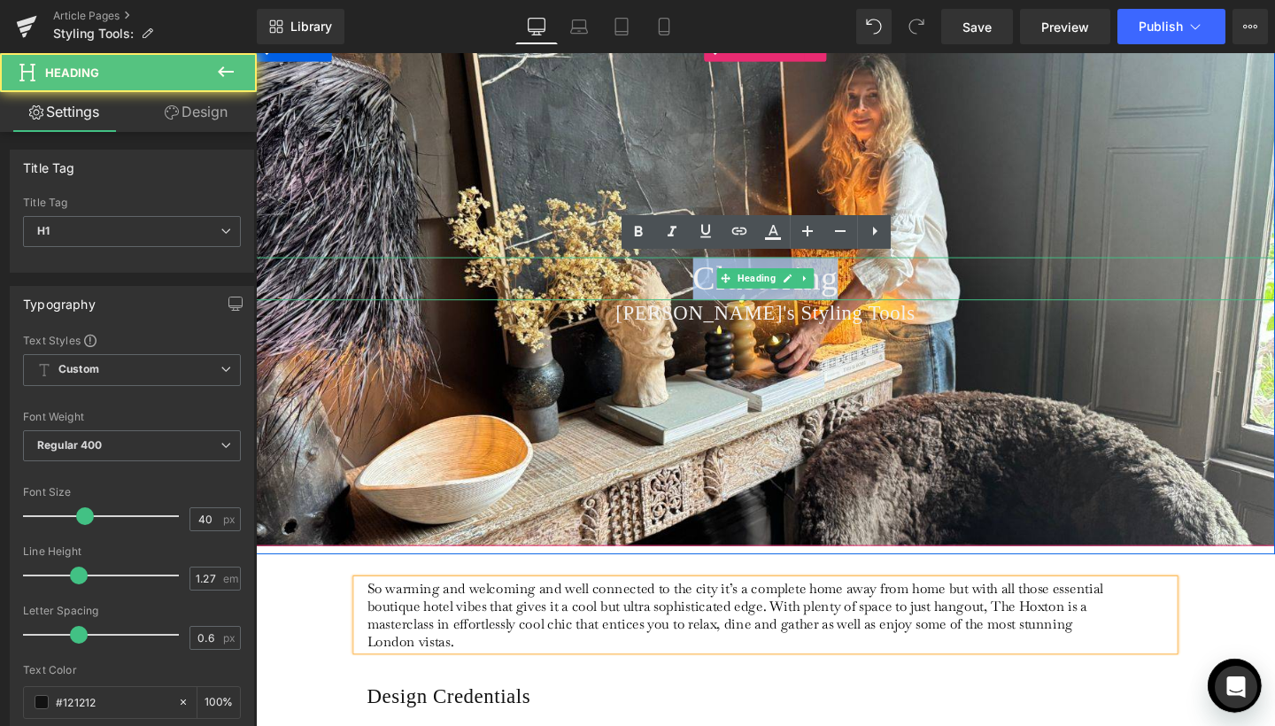
click at [715, 297] on span "Clustering" at bounding box center [791, 289] width 153 height 40
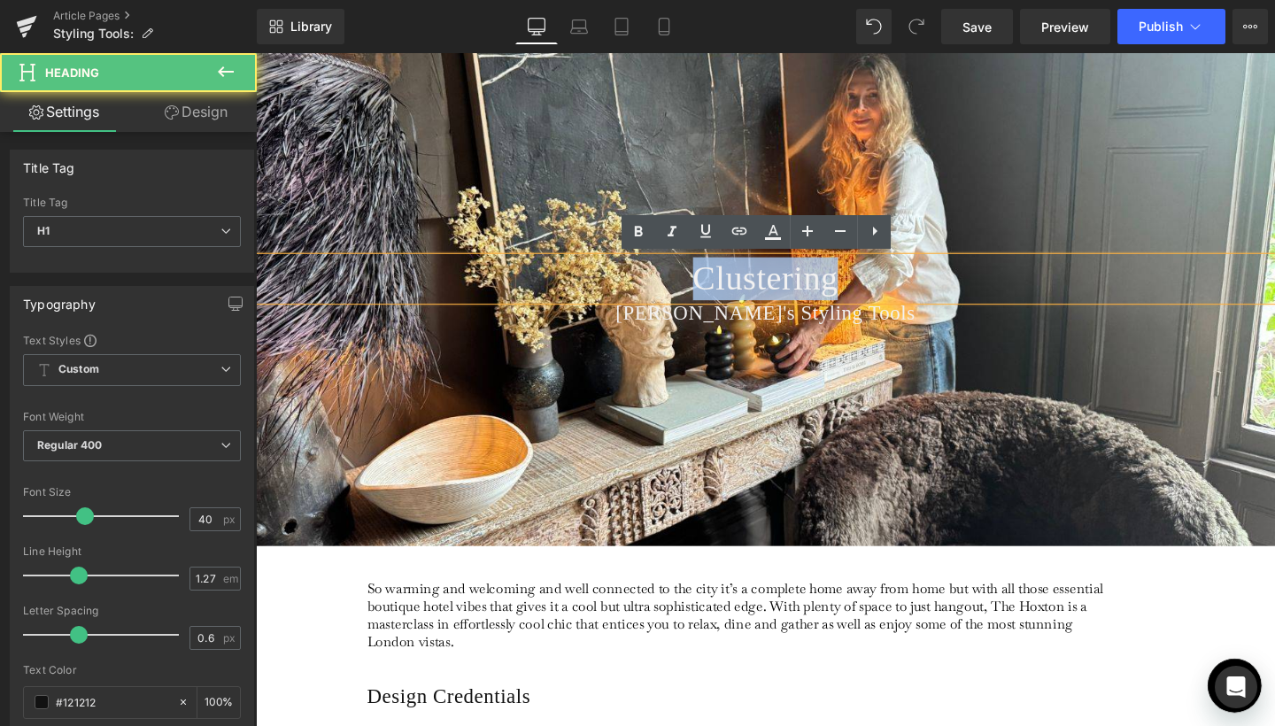
click at [715, 297] on span "Clustering" at bounding box center [791, 289] width 153 height 40
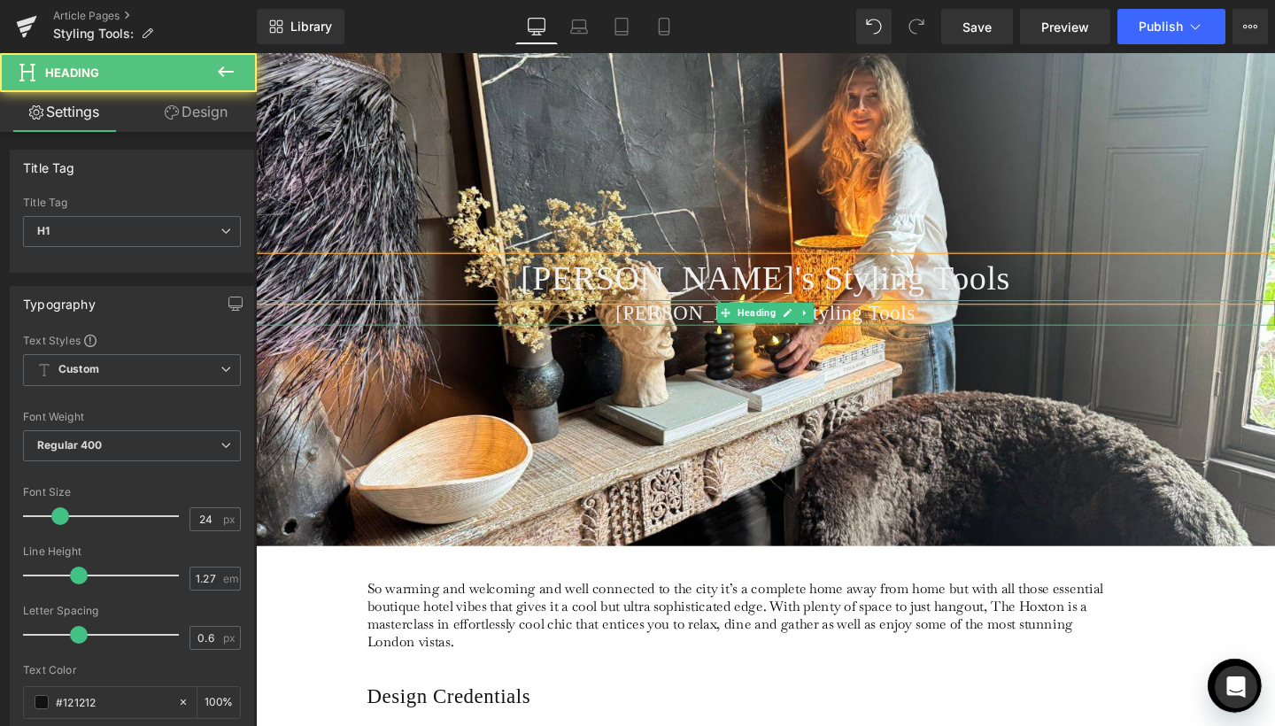
click at [713, 327] on span "[PERSON_NAME]'s Styling Tools" at bounding box center [791, 325] width 315 height 23
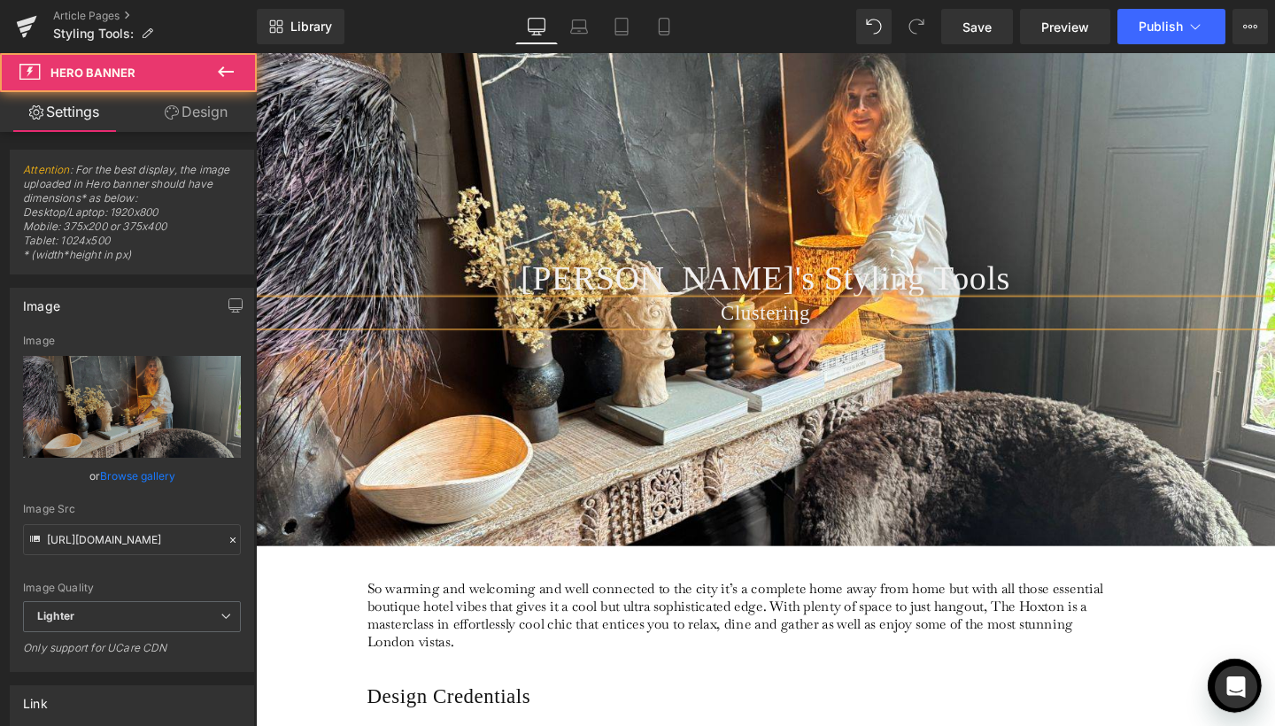
click at [797, 433] on div "[PERSON_NAME]'s Styling Tools Heading Clustering Heading" at bounding box center [791, 303] width 1071 height 536
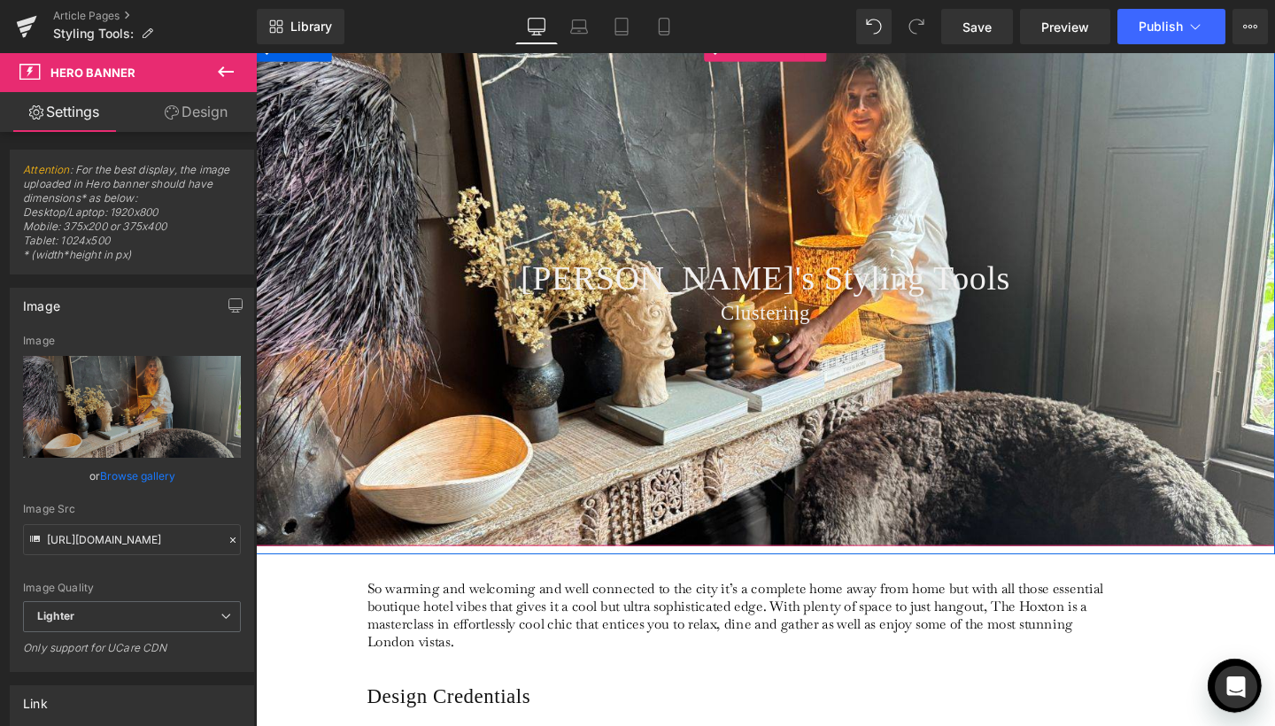
click at [791, 216] on div "[PERSON_NAME]'s Styling Tools Heading Clustering Heading" at bounding box center [791, 303] width 1071 height 536
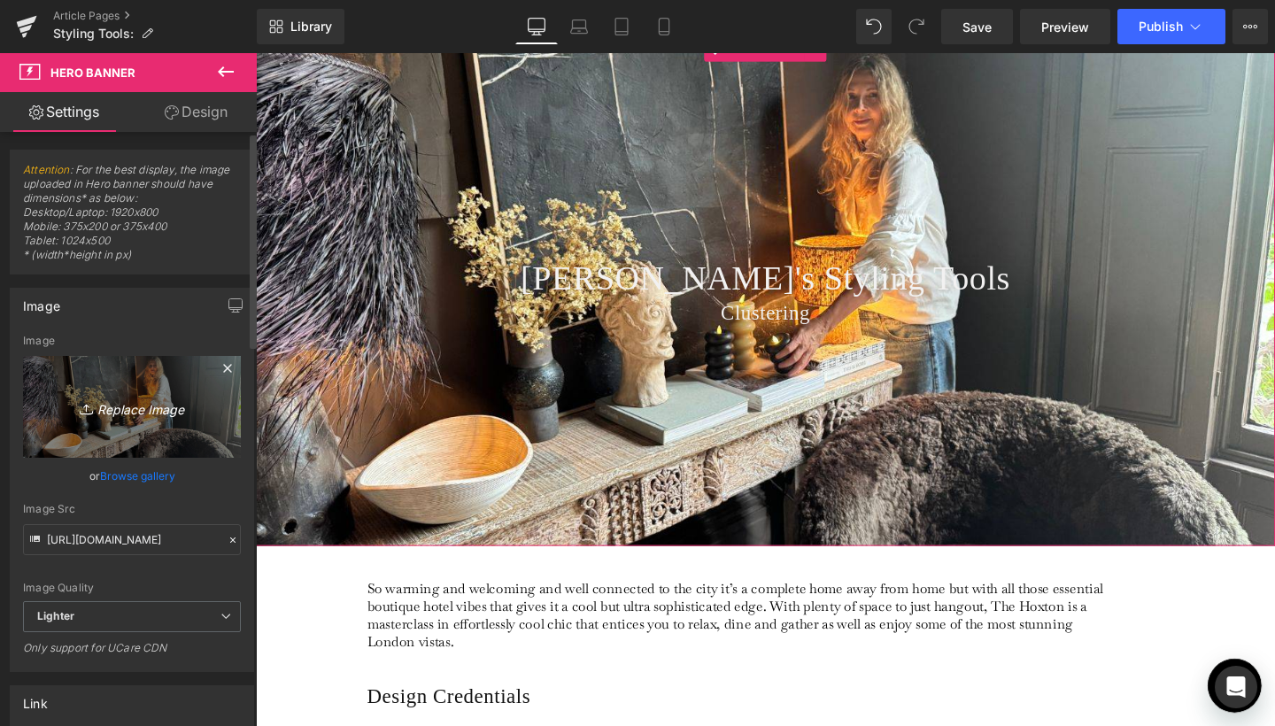
click at [117, 426] on link "Replace Image" at bounding box center [132, 407] width 218 height 102
type input "C:\fakepath\Banner Crops for Journal Lead-11.jpg"
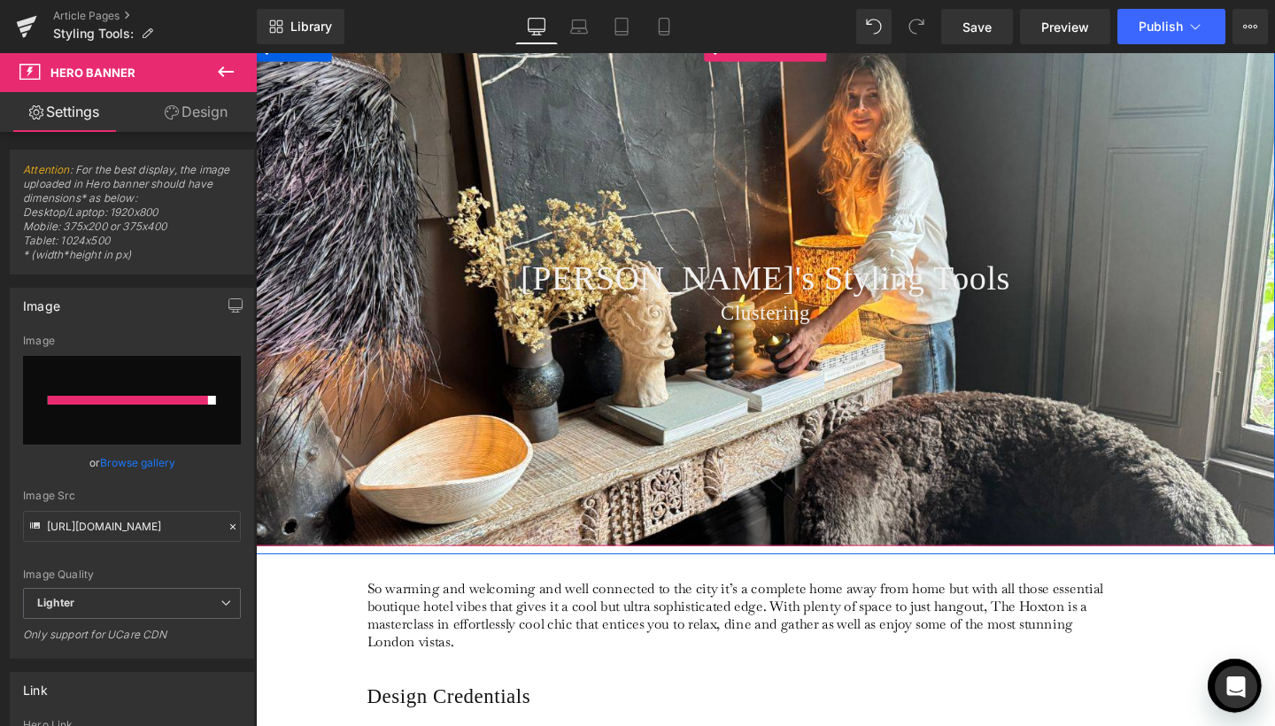
type input "[URL][DOMAIN_NAME]"
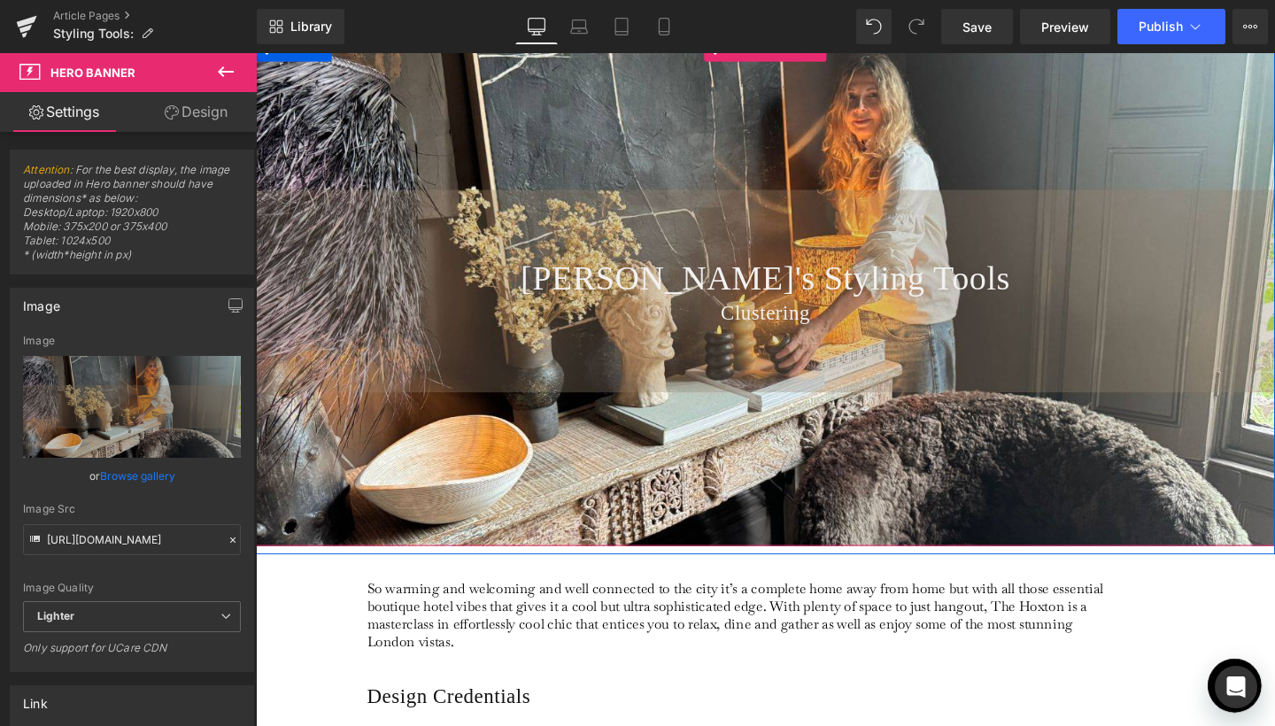
click at [918, 474] on div "[PERSON_NAME]'s Styling Tools Heading Clustering Heading" at bounding box center [791, 303] width 1071 height 536
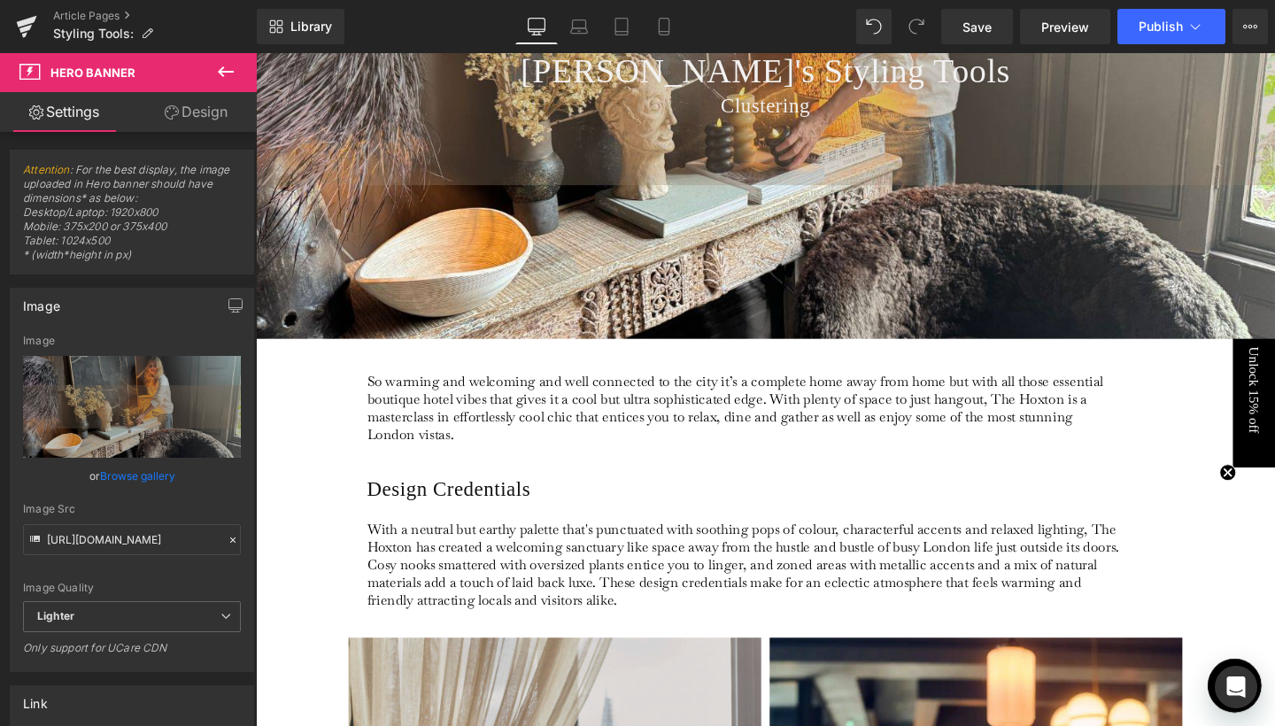
scroll to position [359, 0]
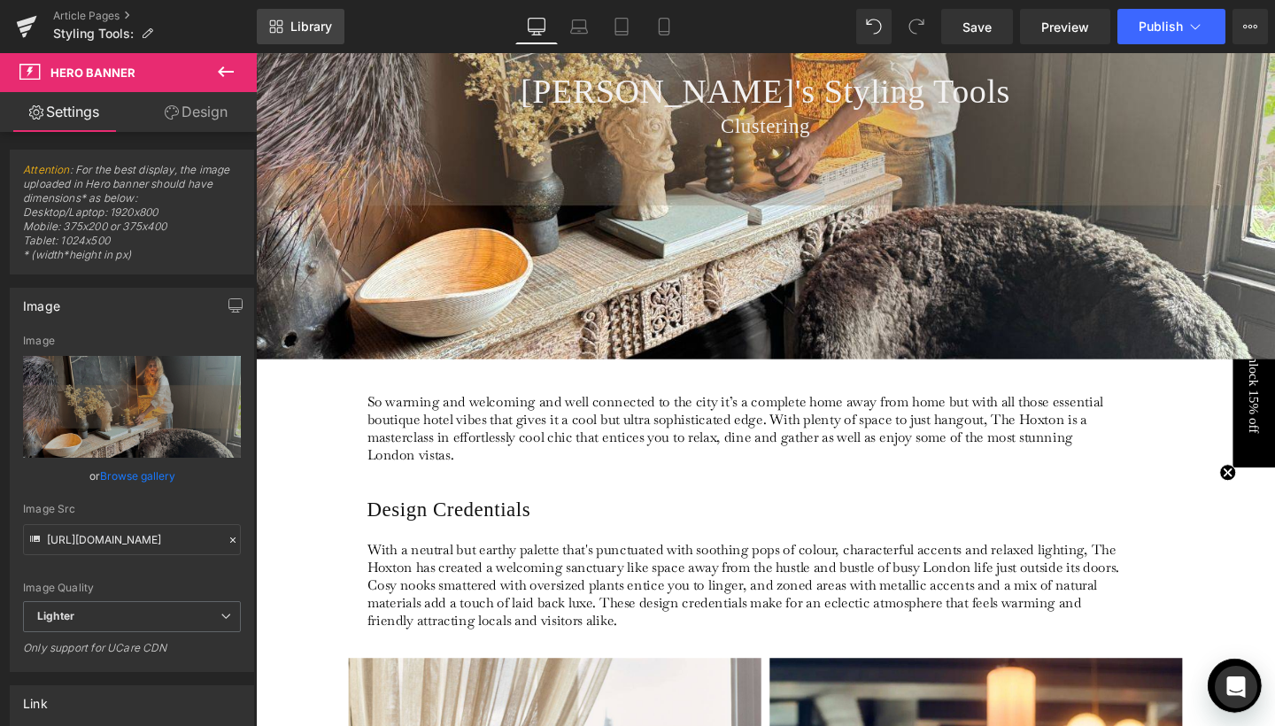
click at [299, 36] on link "Library" at bounding box center [301, 26] width 88 height 35
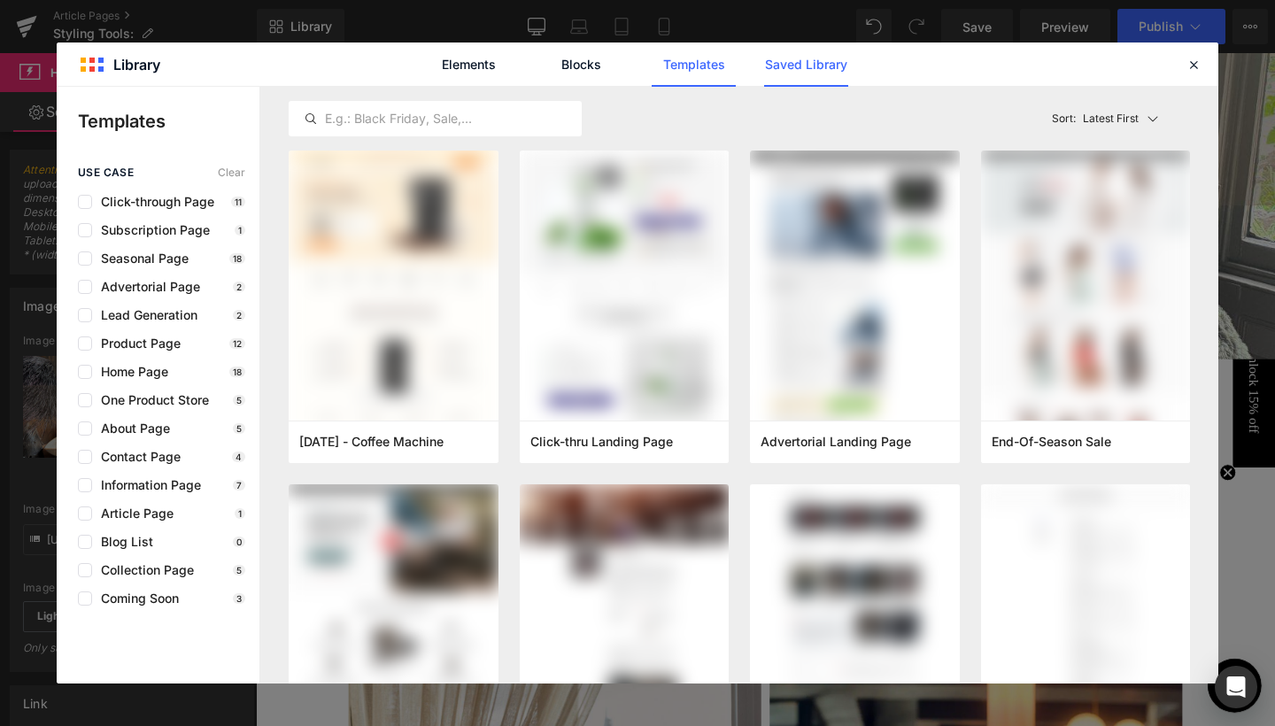
click at [815, 73] on link "Saved Library" at bounding box center [806, 64] width 84 height 44
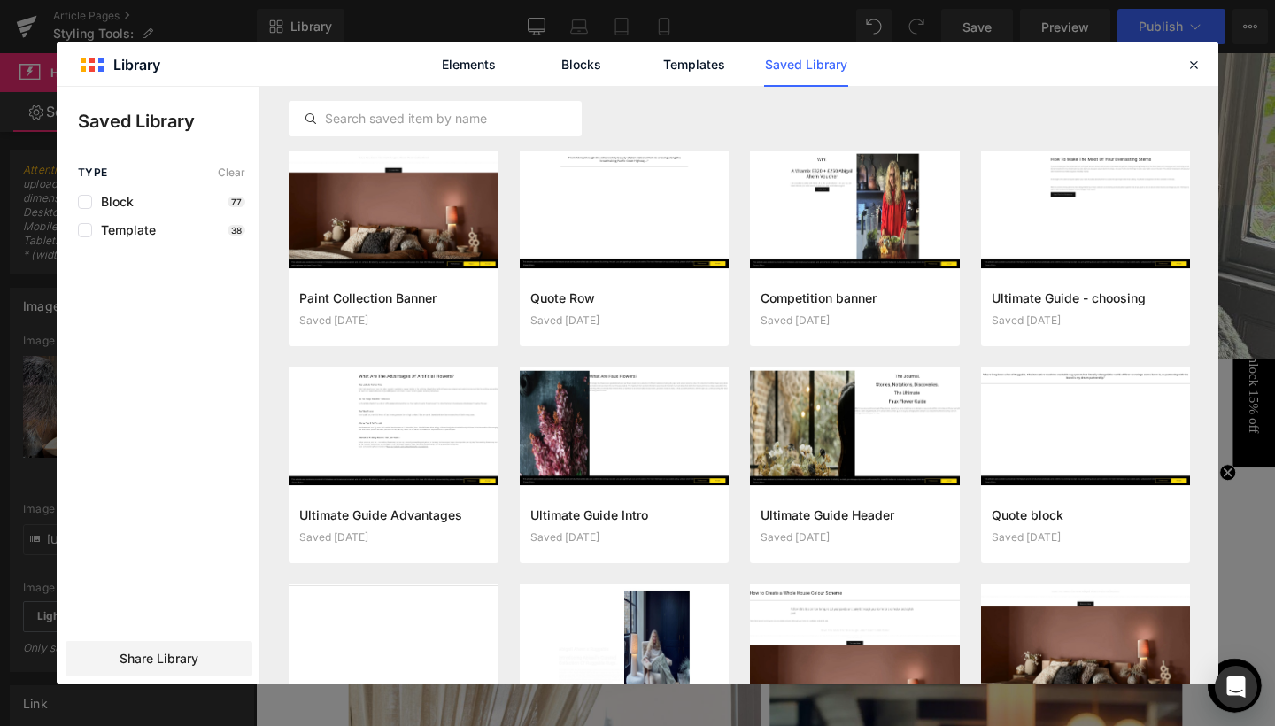
click at [1204, 66] on div "Elements Blocks Templates Saved Library" at bounding box center [638, 63] width 1162 height 43
click at [1200, 64] on icon at bounding box center [1194, 65] width 16 height 16
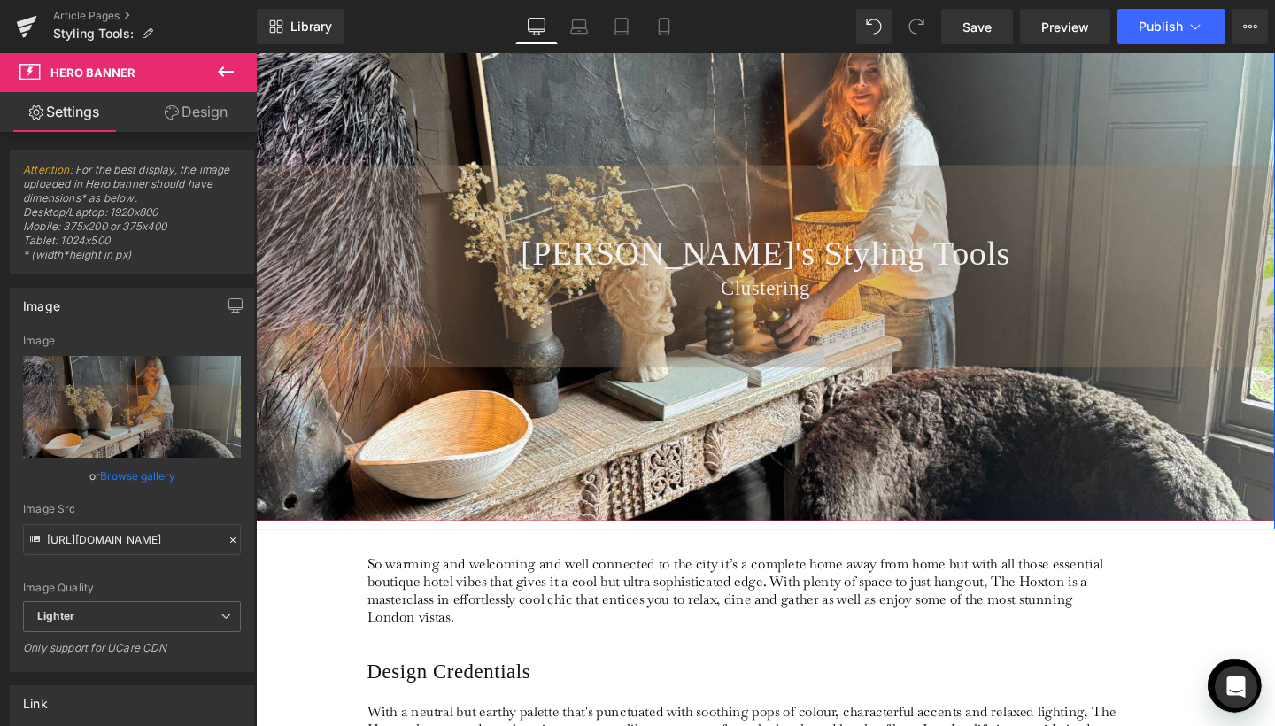
scroll to position [121, 0]
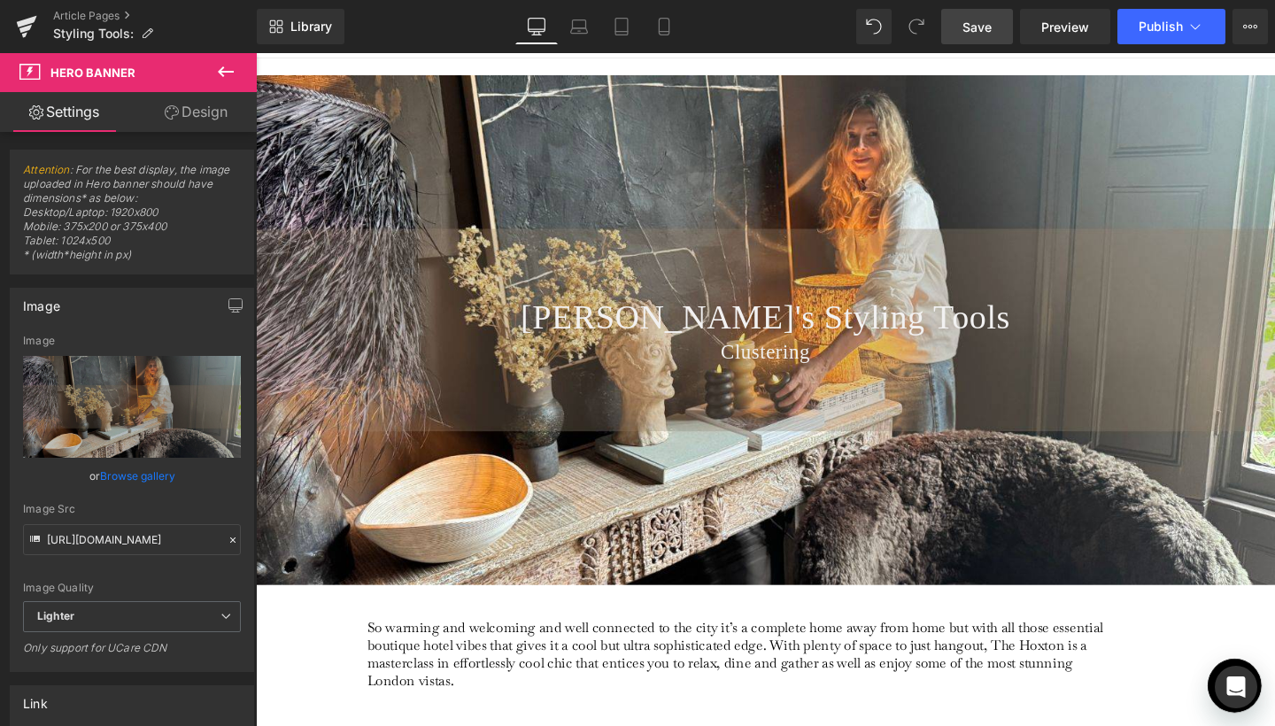
click at [993, 27] on link "Save" at bounding box center [977, 26] width 72 height 35
click at [327, 34] on link "Library" at bounding box center [301, 26] width 88 height 35
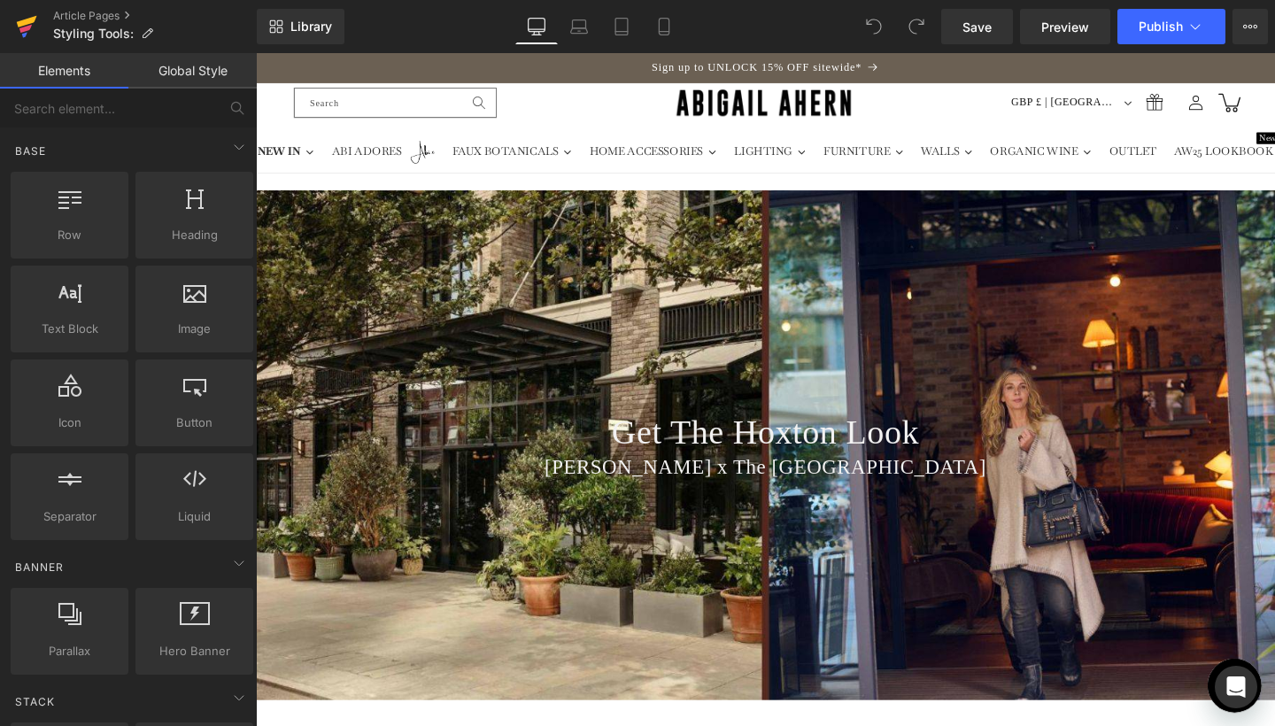
click at [28, 20] on icon at bounding box center [27, 22] width 20 height 12
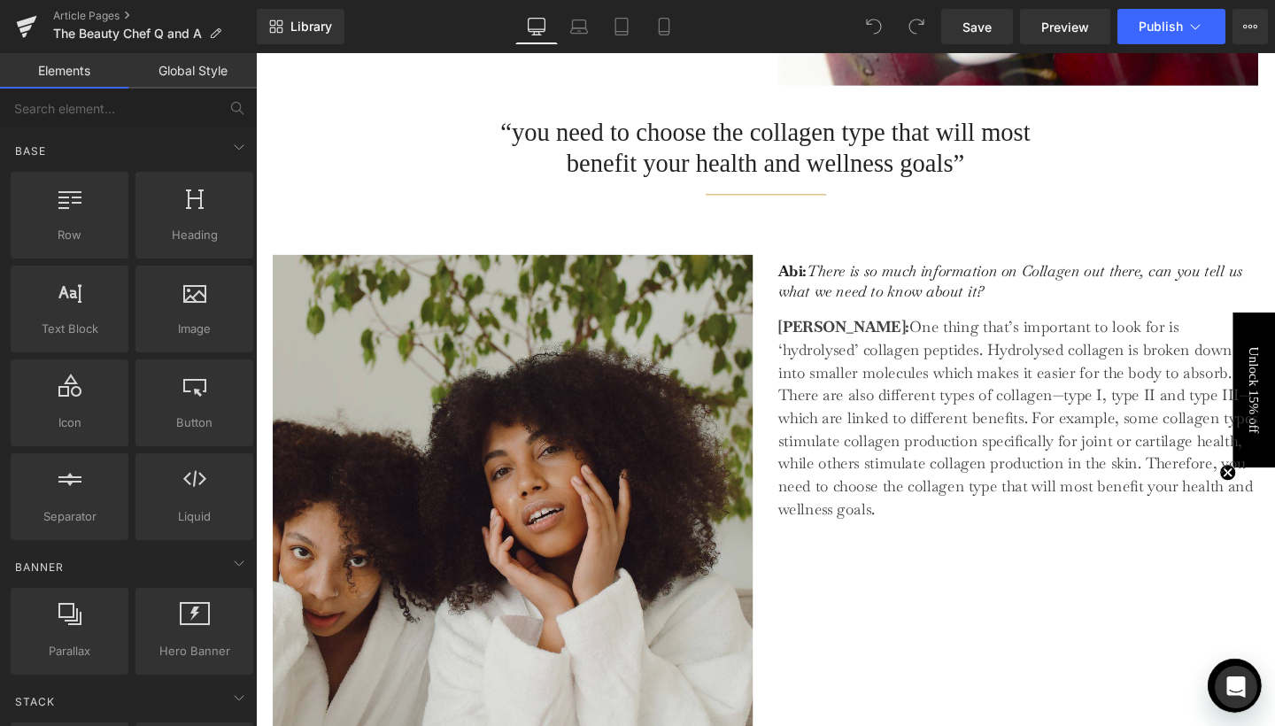
scroll to position [2784, 0]
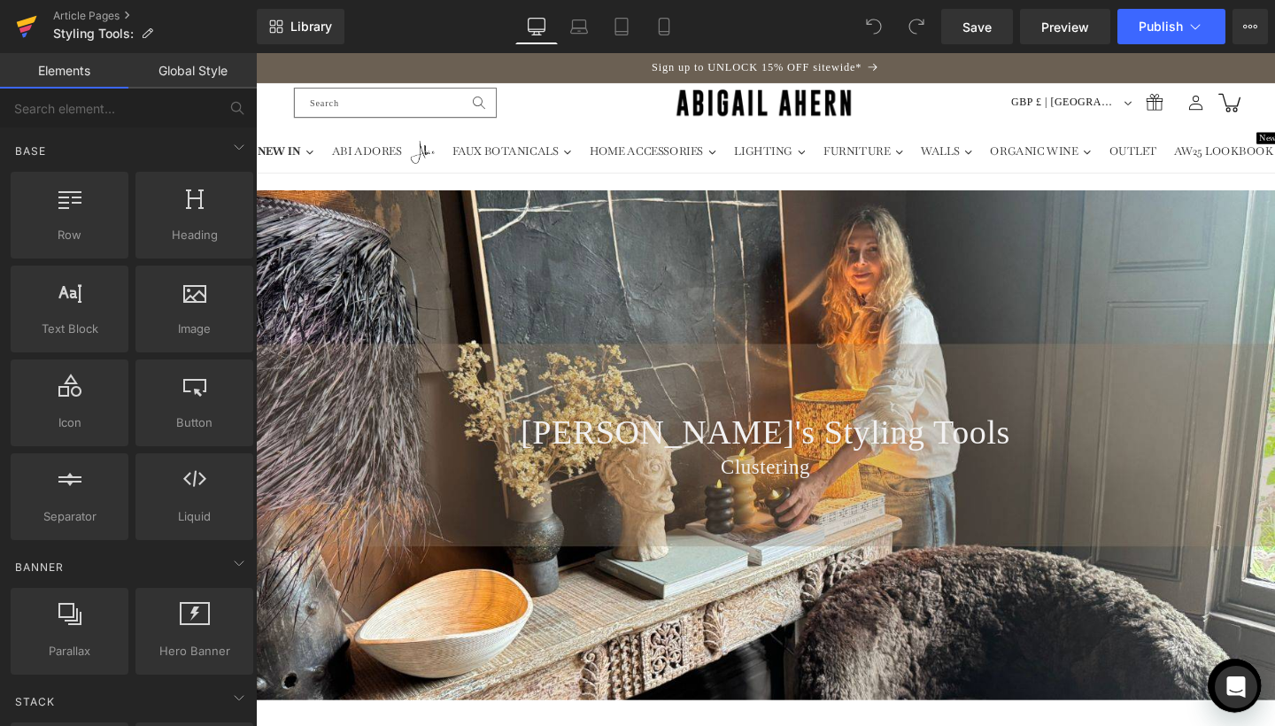
click at [42, 24] on link at bounding box center [26, 26] width 53 height 53
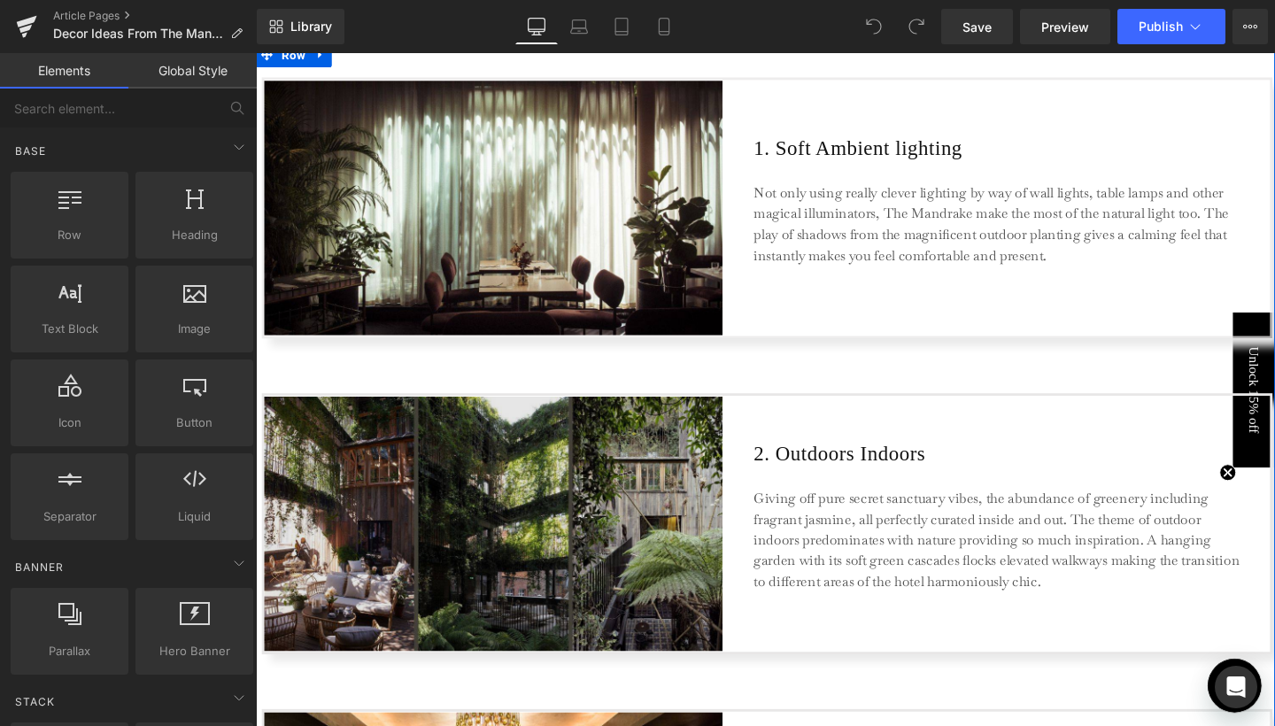
scroll to position [1248, 0]
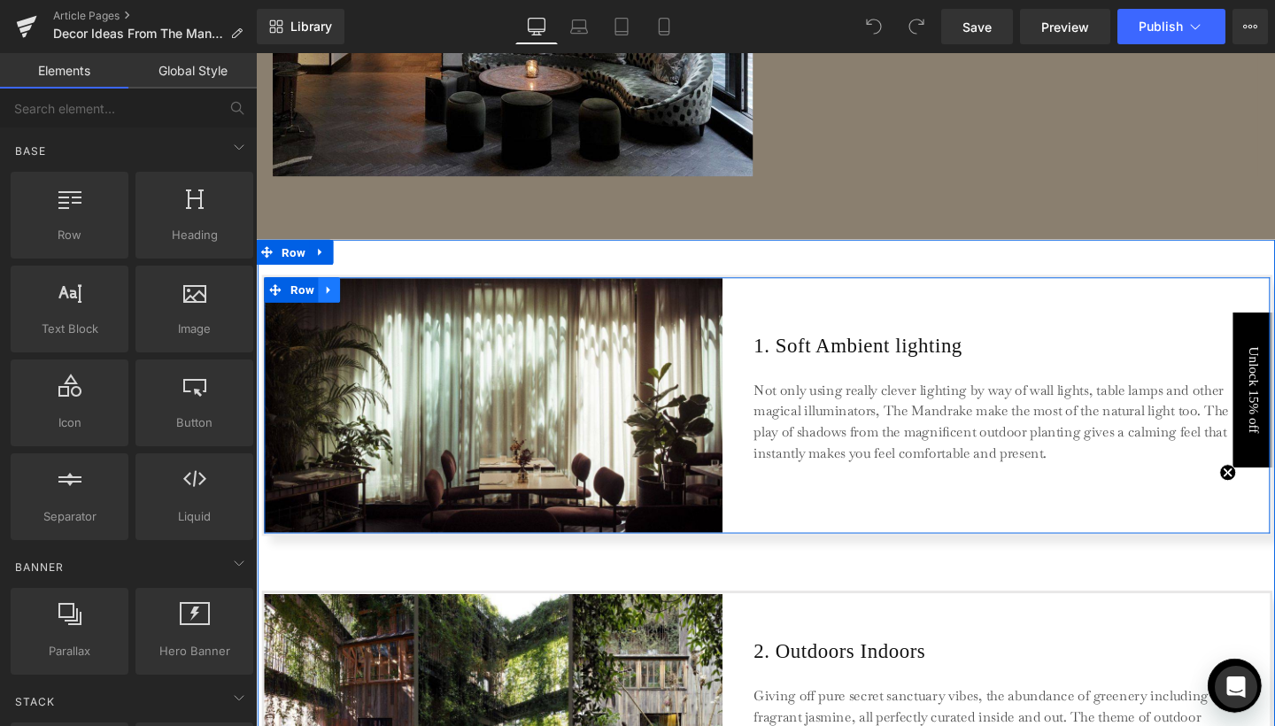
click at [327, 295] on icon at bounding box center [333, 301] width 12 height 13
click at [334, 295] on icon at bounding box center [333, 301] width 12 height 13
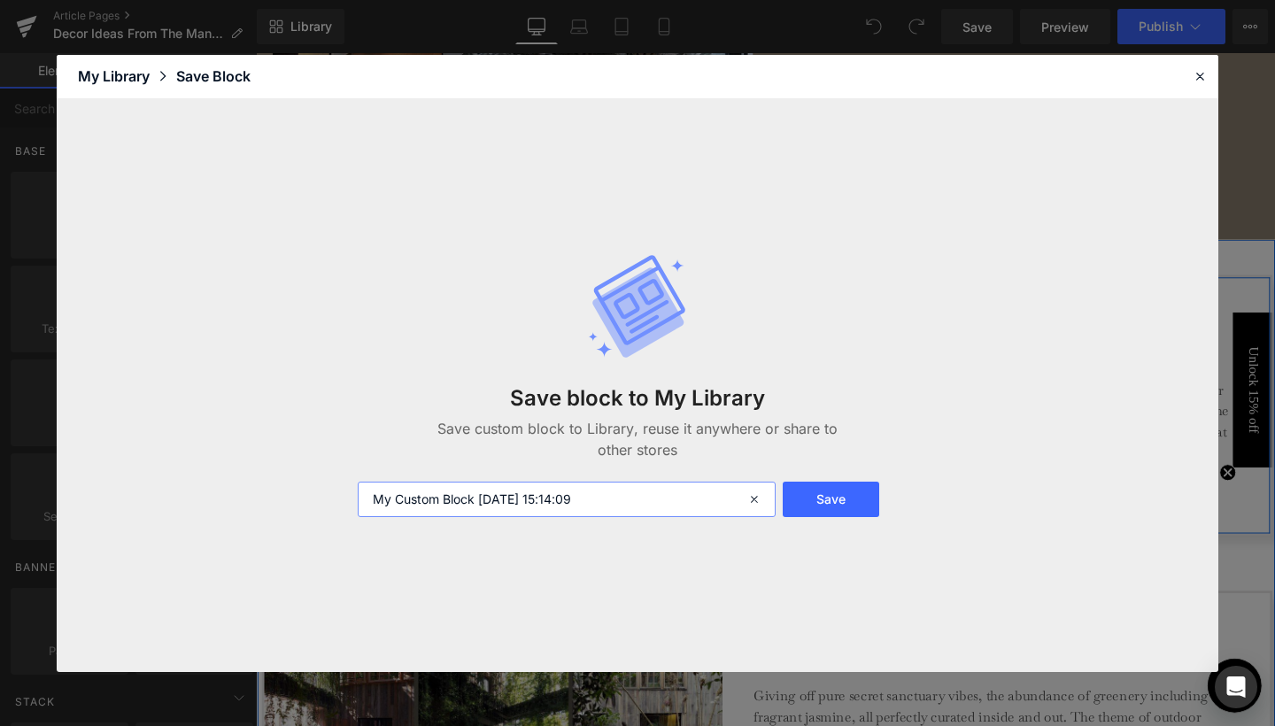
click at [529, 506] on input "My Custom Block 2025-10-01 15:14:09" at bounding box center [567, 499] width 418 height 35
type input "shadowed text block + image"
click at [807, 506] on button "Save" at bounding box center [831, 499] width 97 height 35
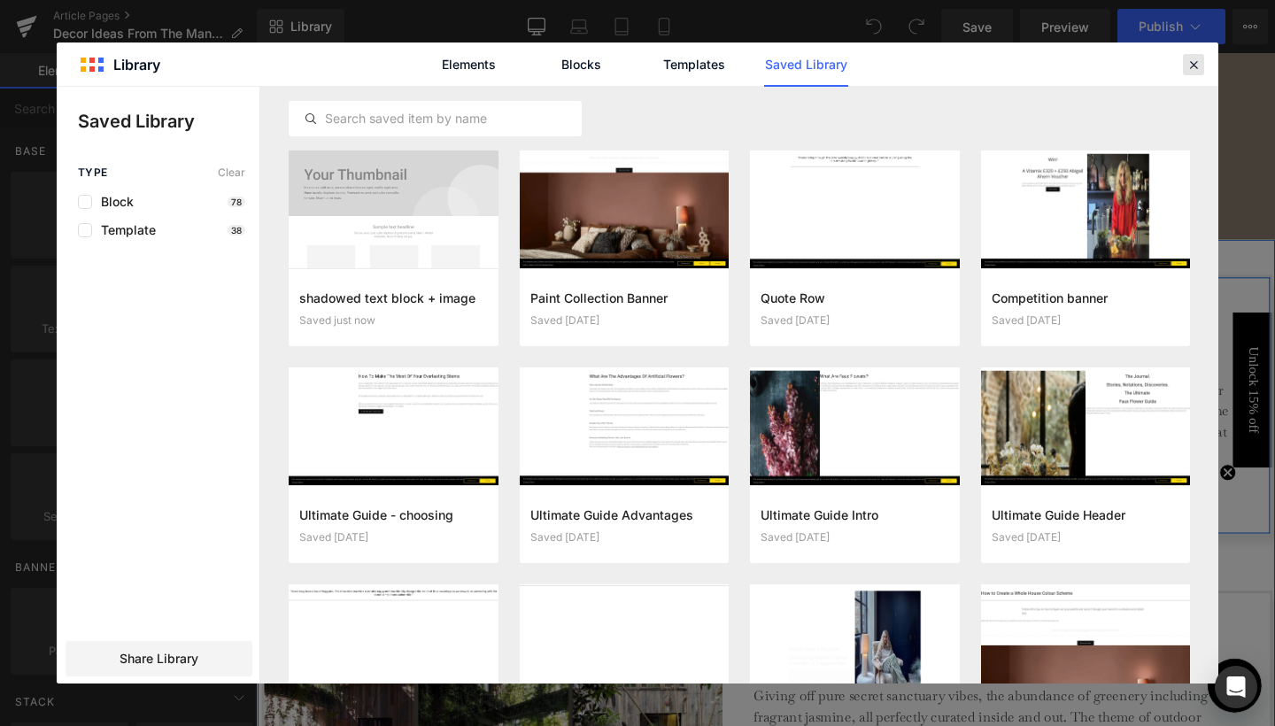
click at [1197, 68] on icon at bounding box center [1194, 65] width 16 height 16
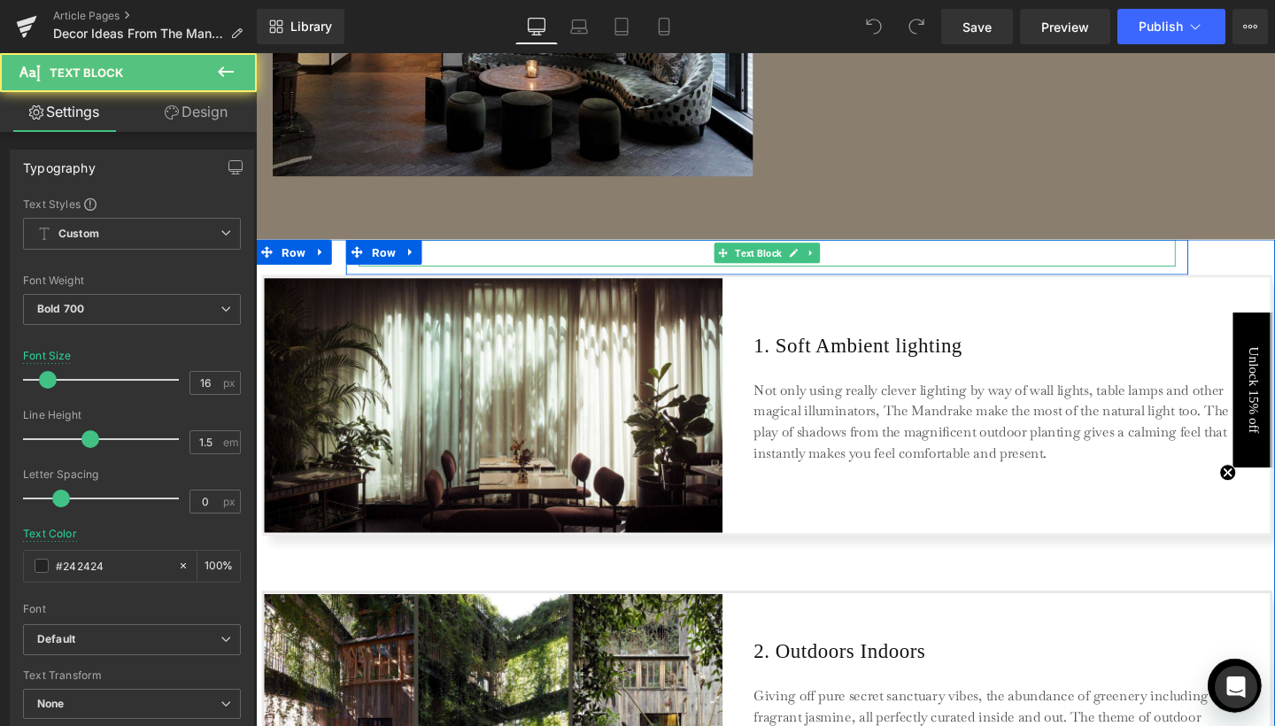
click at [522, 249] on div at bounding box center [793, 263] width 859 height 28
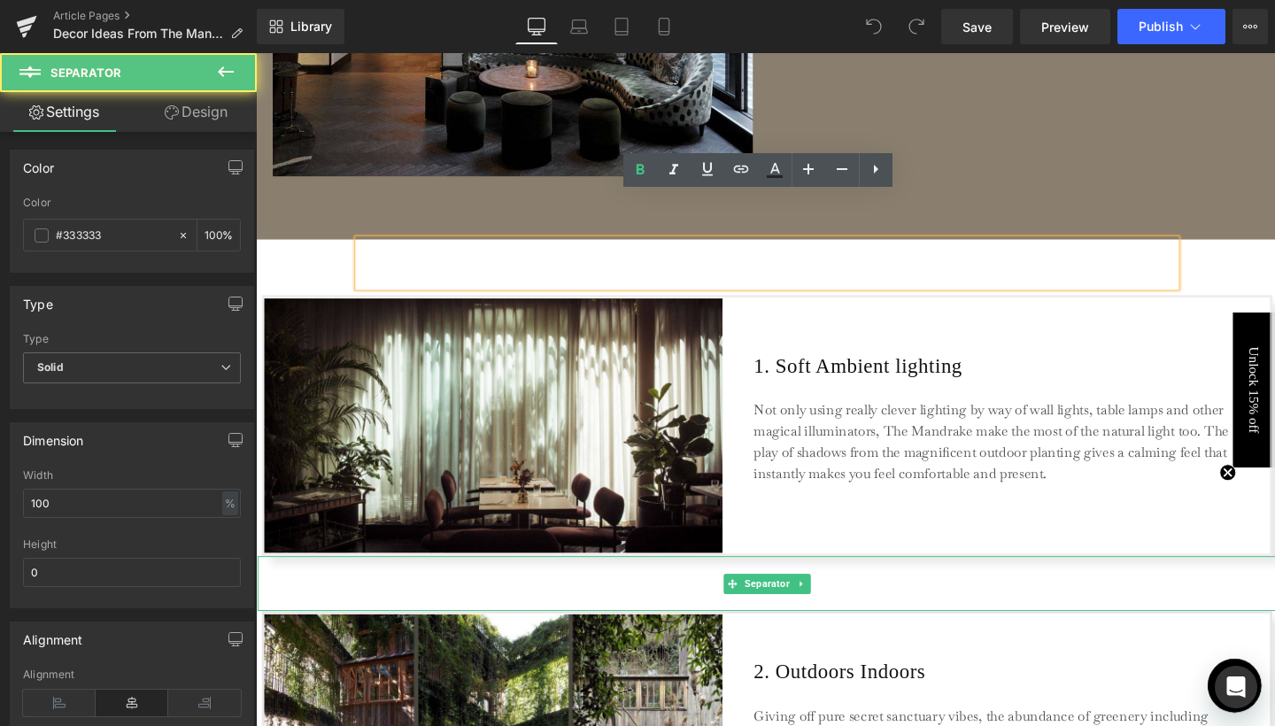
click at [372, 591] on hr at bounding box center [793, 615] width 1071 height 49
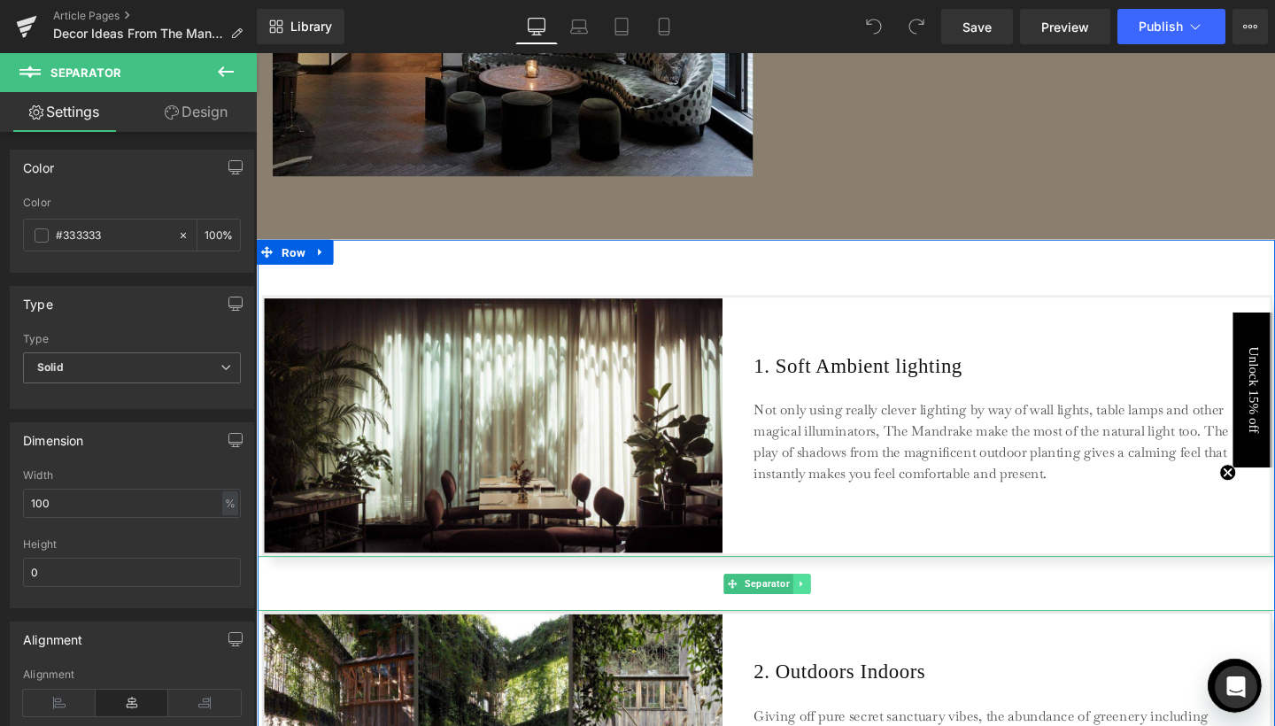
click at [830, 606] on icon at bounding box center [829, 611] width 10 height 11
click at [804, 600] on link at bounding box center [801, 610] width 19 height 21
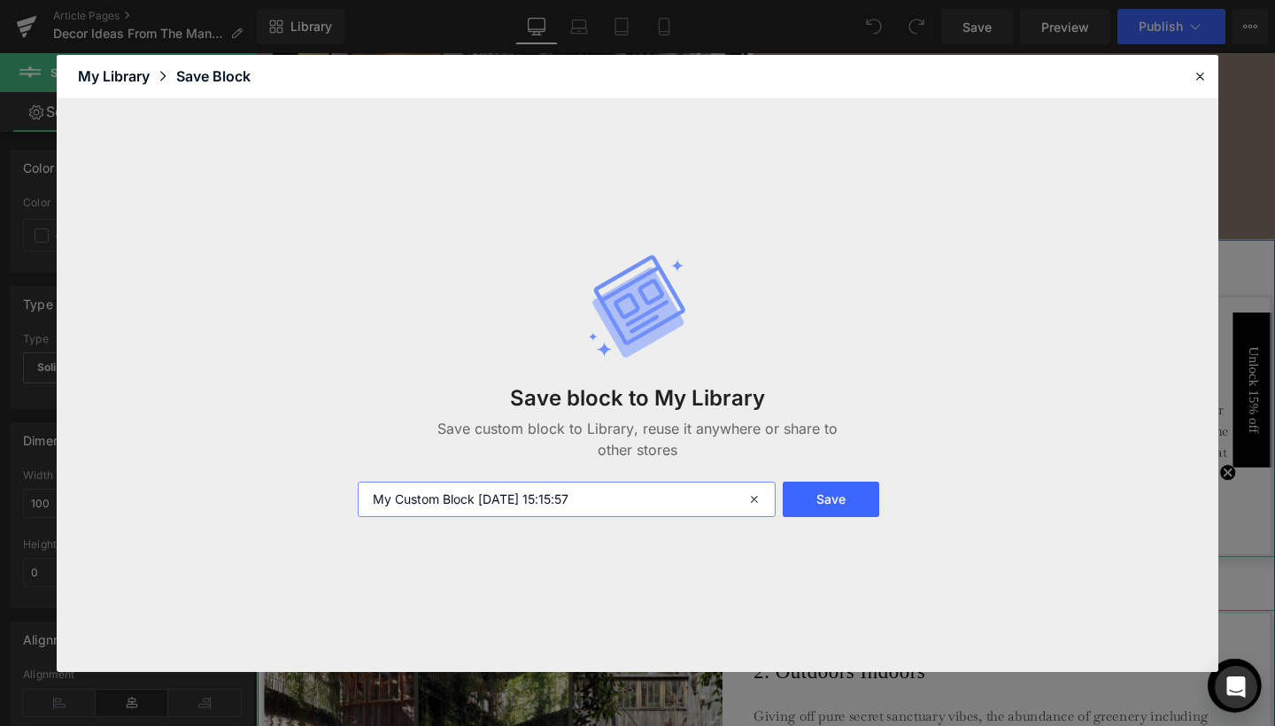
click at [551, 495] on input "My Custom Block 2025-10-01 15:15:57" at bounding box center [567, 499] width 418 height 35
type input "wide separator"
click at [844, 507] on button "Save" at bounding box center [831, 499] width 97 height 35
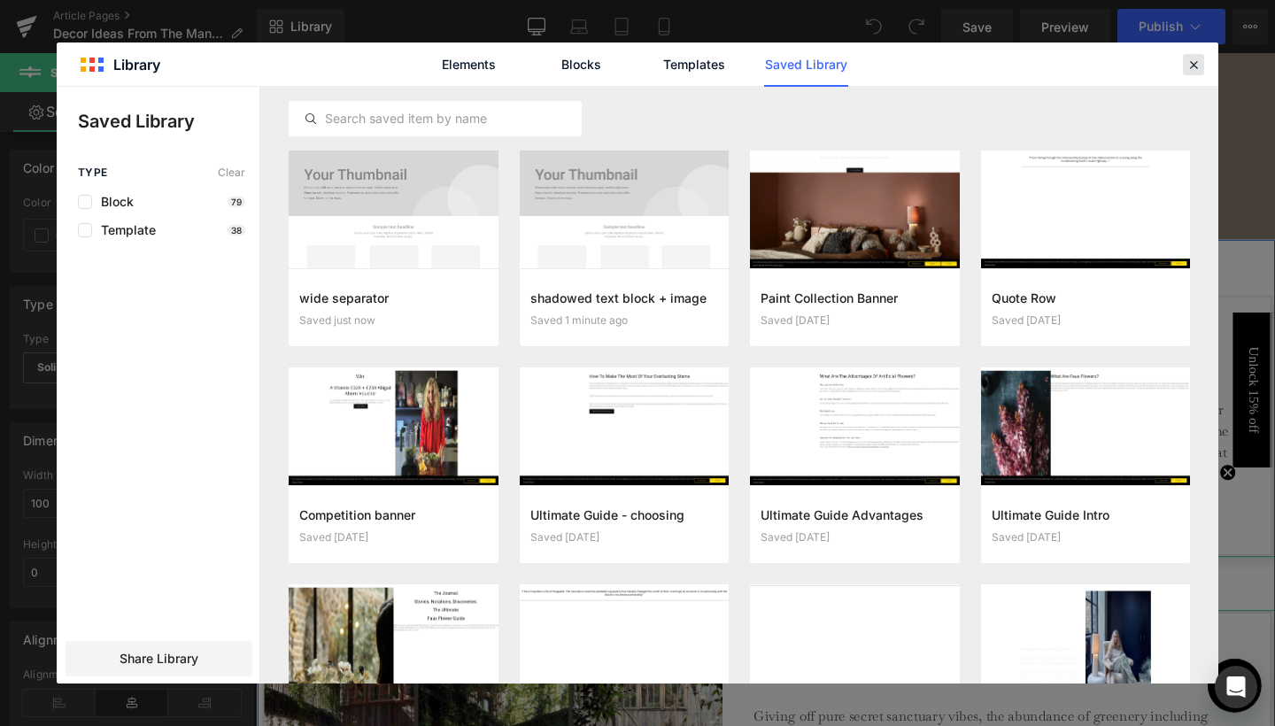
click at [1195, 64] on icon at bounding box center [1194, 65] width 16 height 16
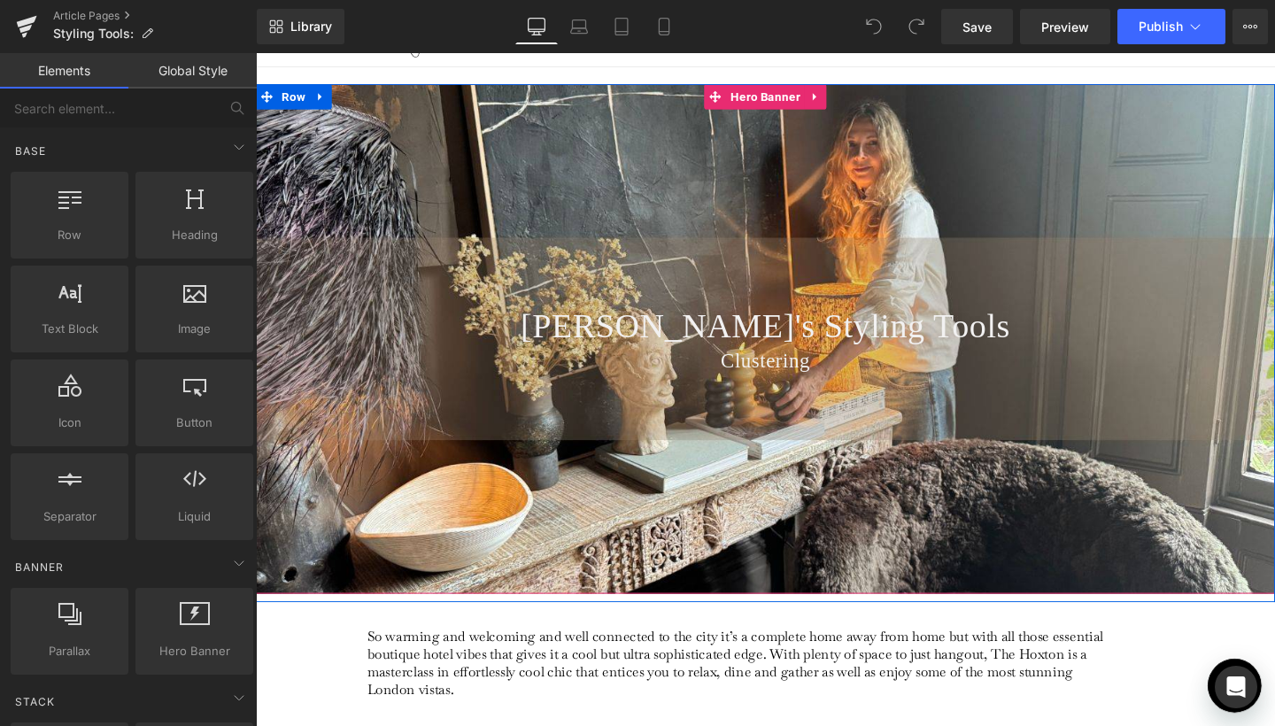
scroll to position [53, 0]
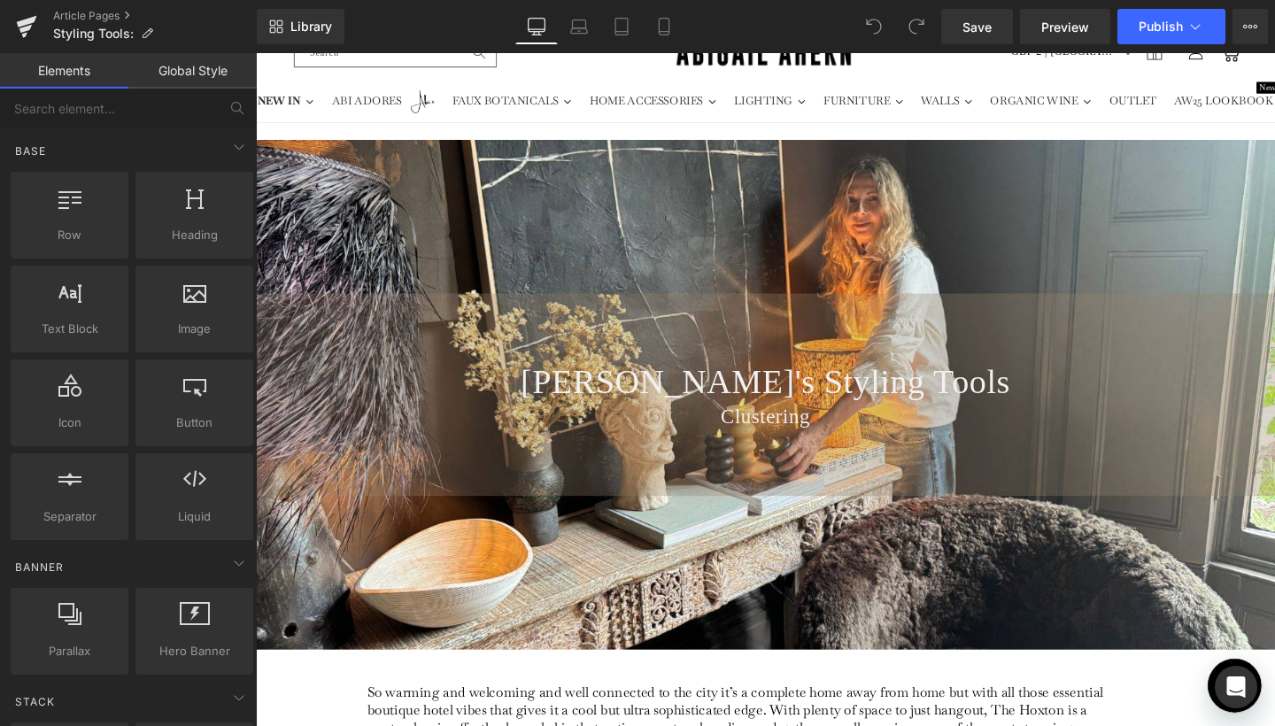
click at [297, 51] on div "Library Desktop Desktop Laptop Tablet Mobile Save Preview Publish Scheduled Vie…" at bounding box center [766, 26] width 1018 height 53
click at [297, 37] on link "Library" at bounding box center [301, 26] width 88 height 35
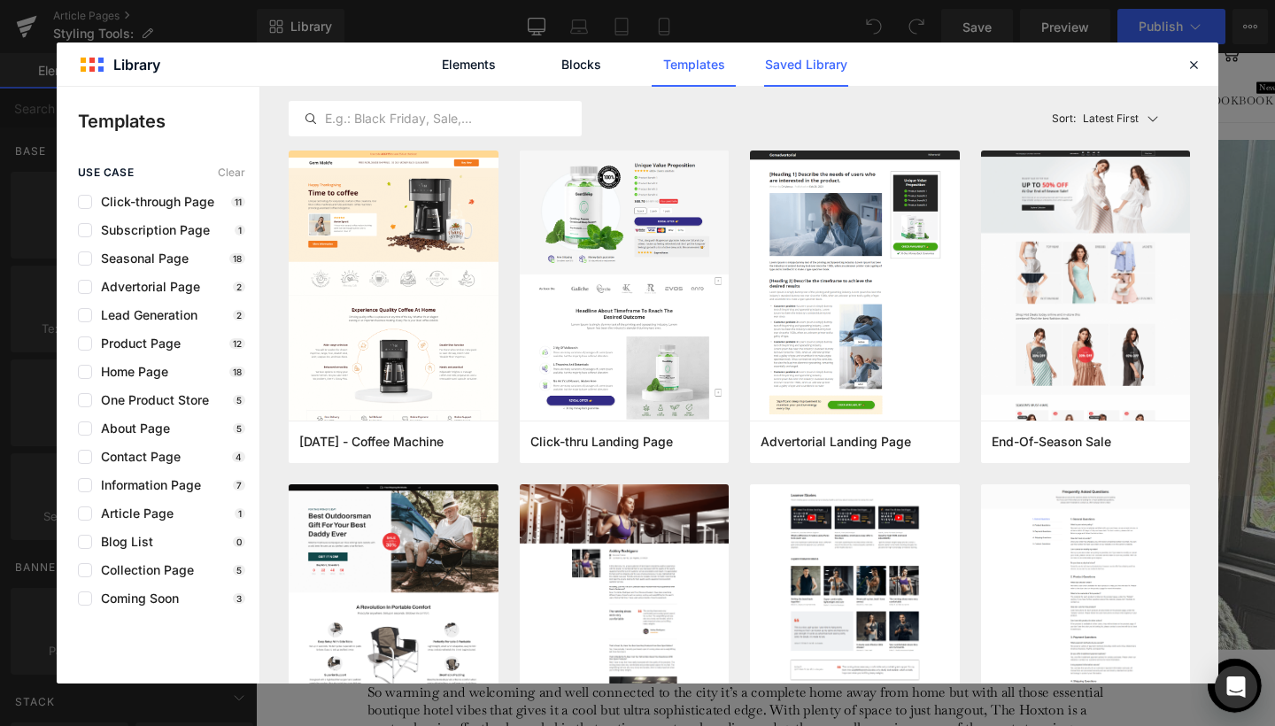
click at [780, 66] on link "Saved Library" at bounding box center [806, 64] width 84 height 44
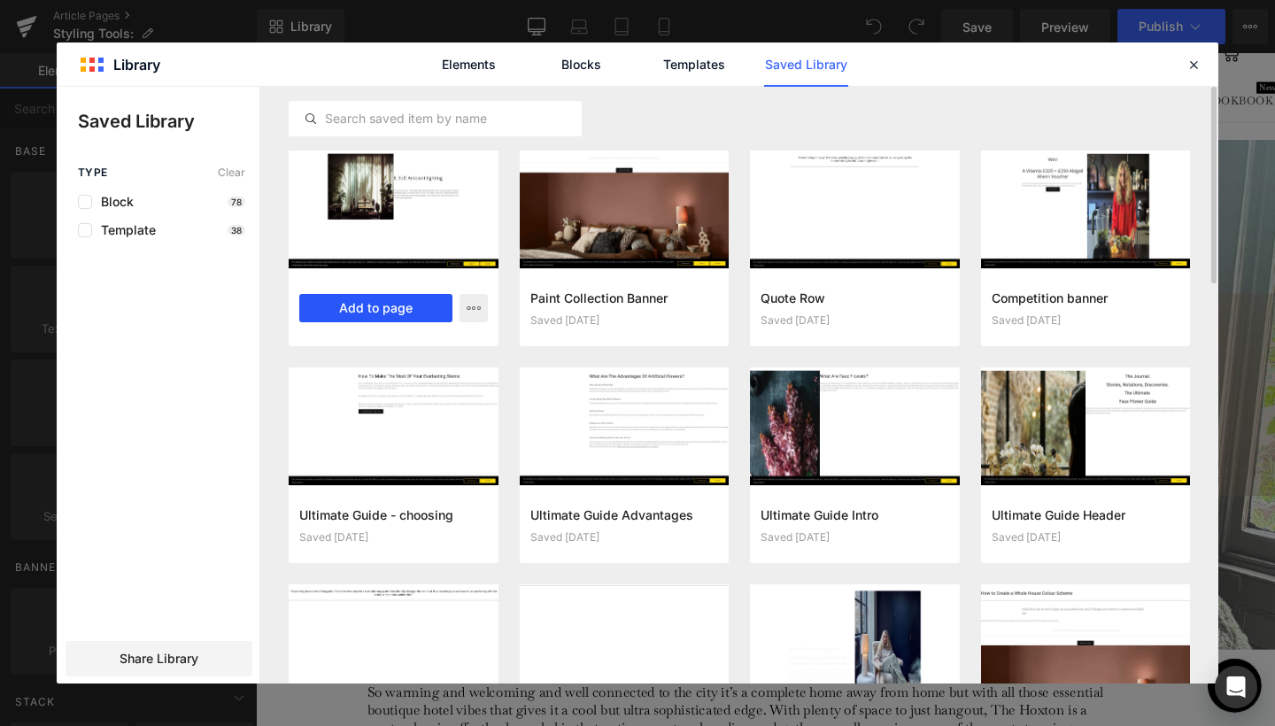
click at [406, 316] on button "Add to page" at bounding box center [375, 308] width 153 height 28
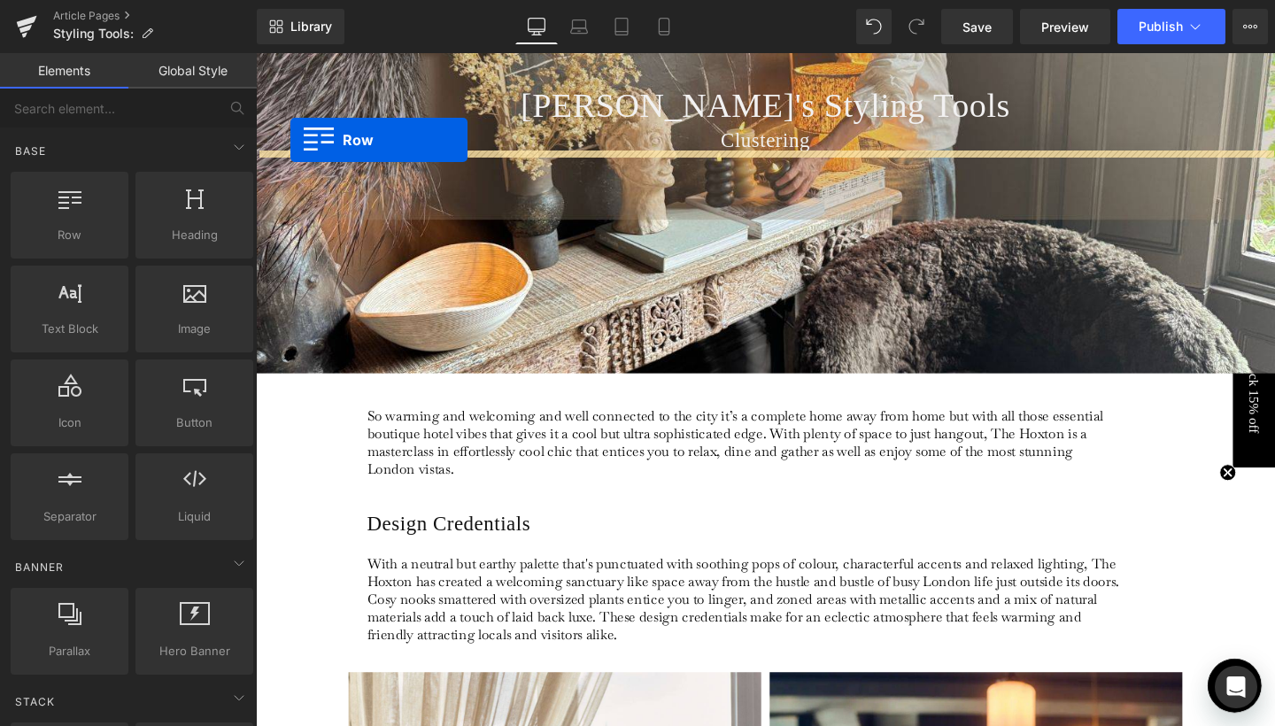
scroll to position [326, 0]
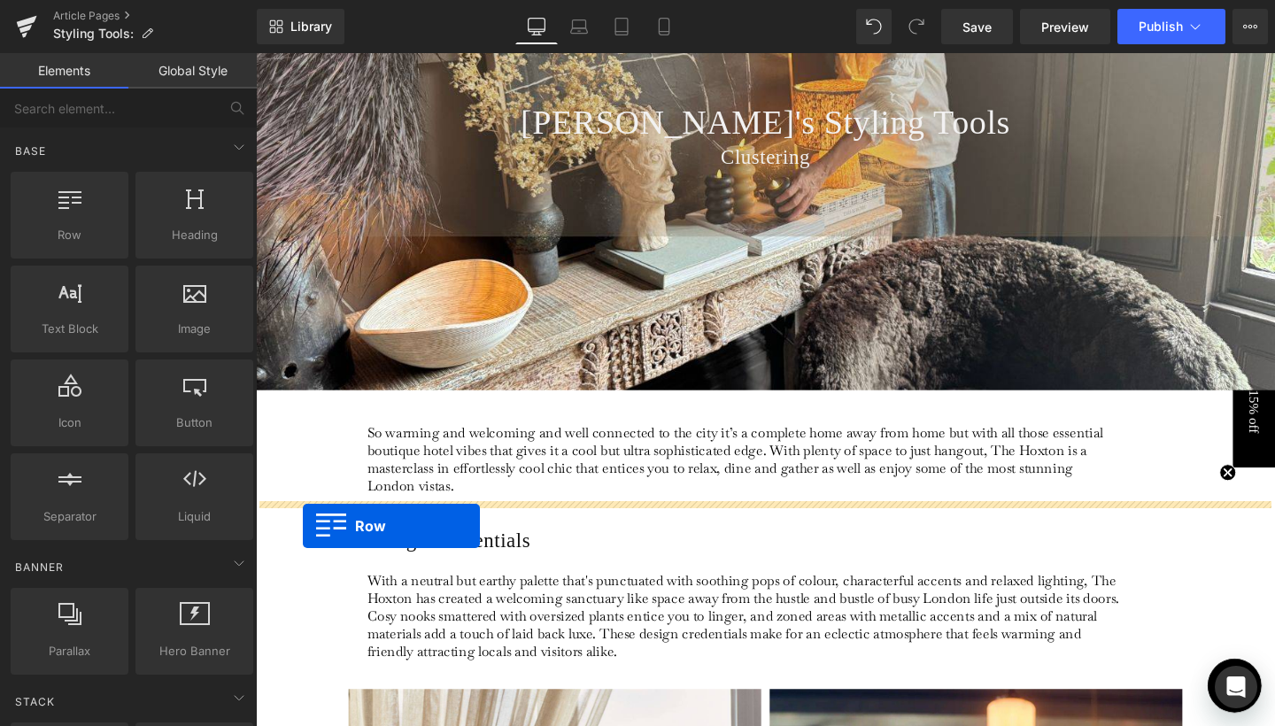
drag, startPoint x: 298, startPoint y: 156, endPoint x: 305, endPoint y: 550, distance: 394.1
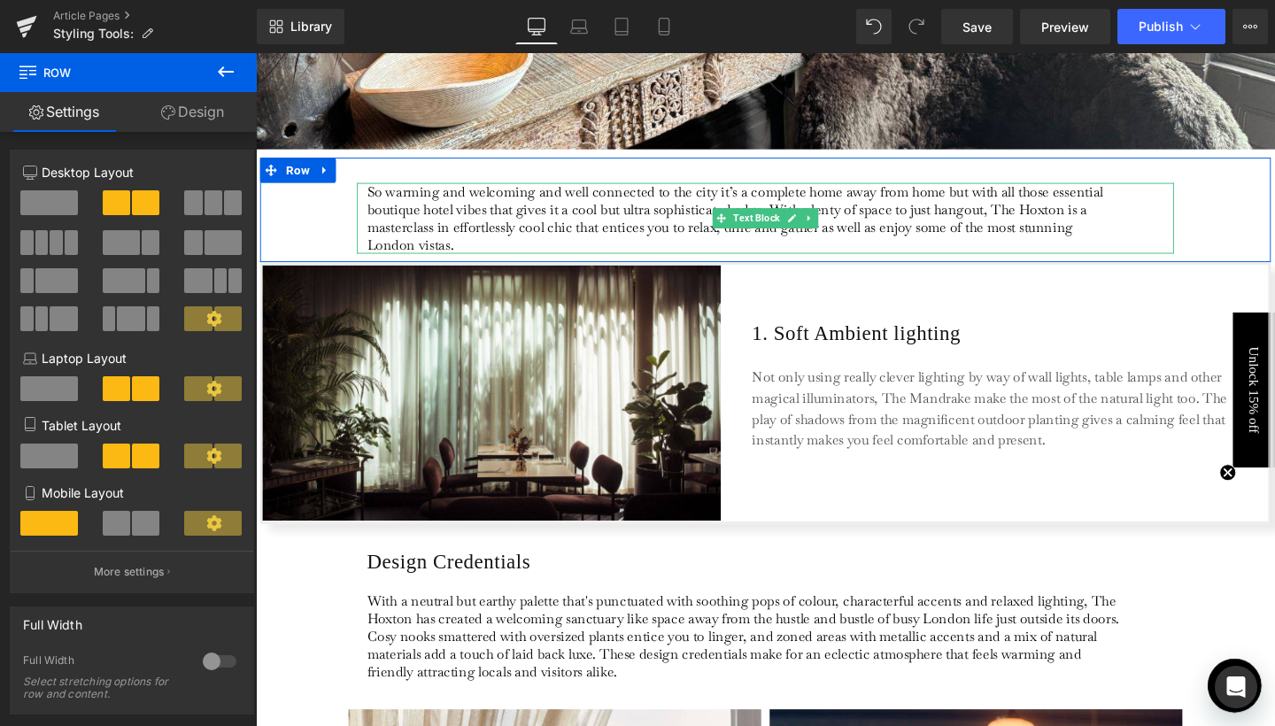
scroll to position [601, 0]
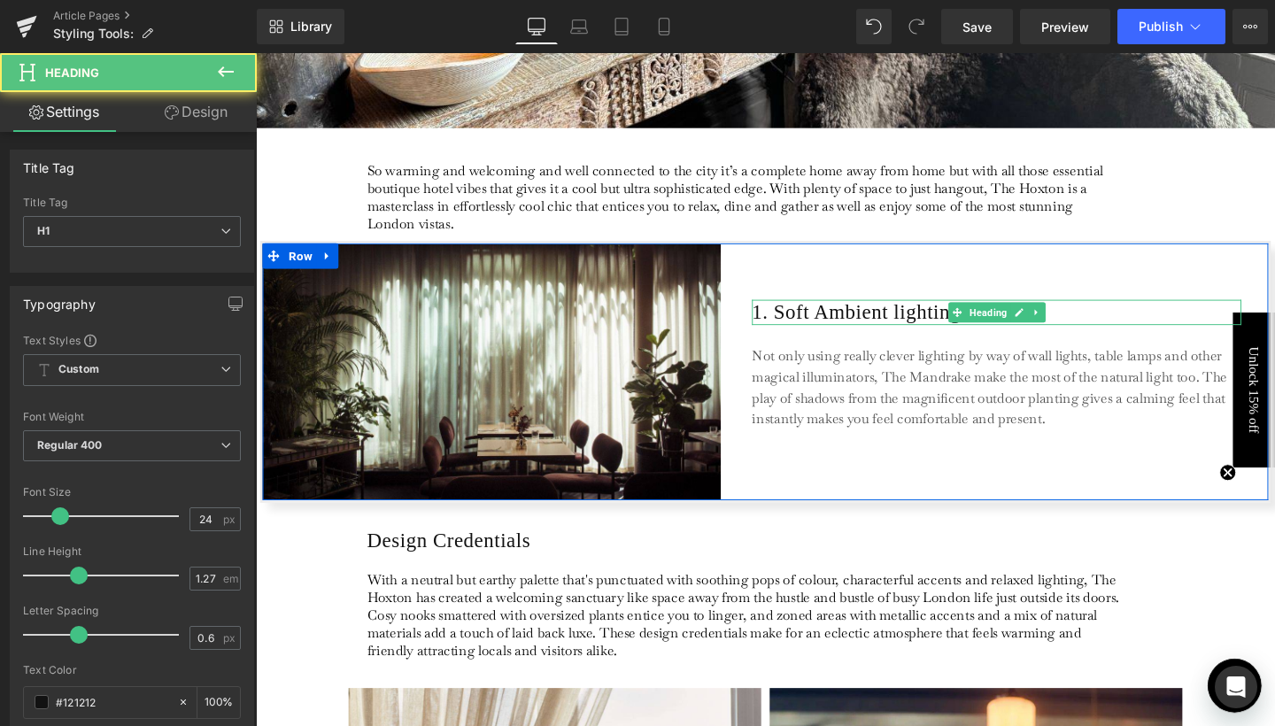
click at [841, 331] on h1 "1. Soft Ambient lighting" at bounding box center [1034, 326] width 514 height 27
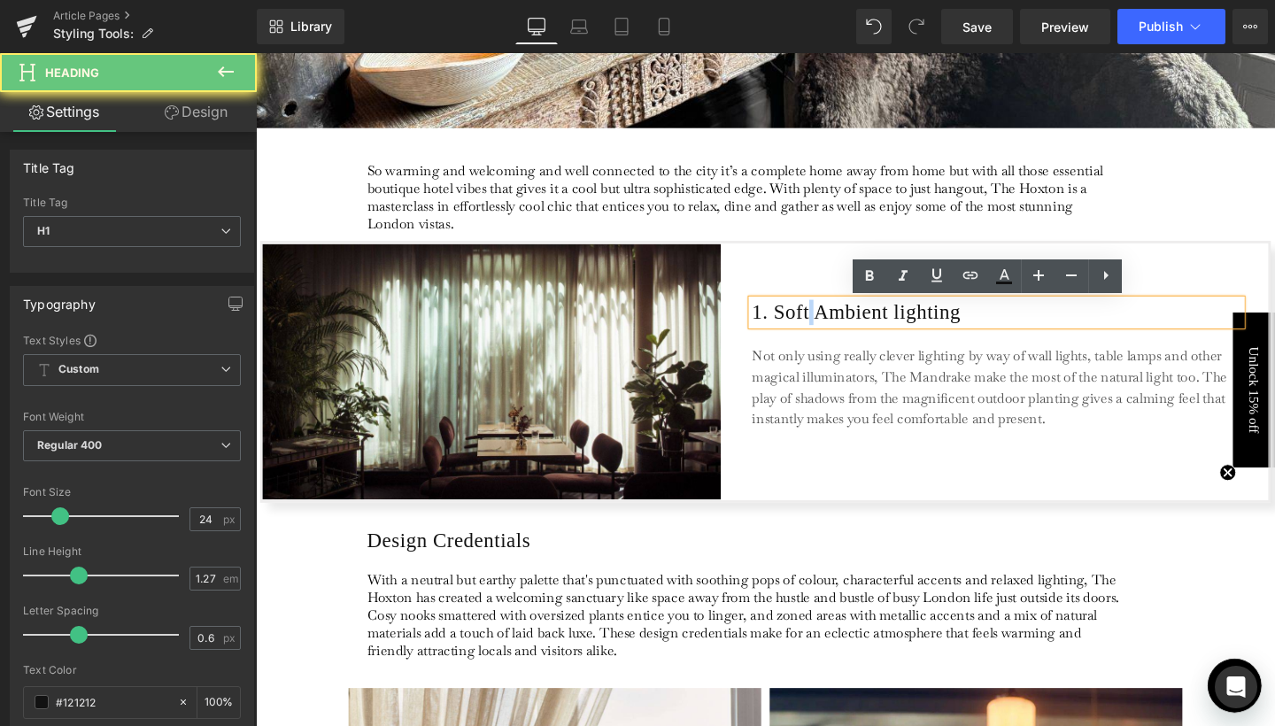
click at [841, 331] on h1 "1. Soft Ambient lighting" at bounding box center [1034, 326] width 514 height 27
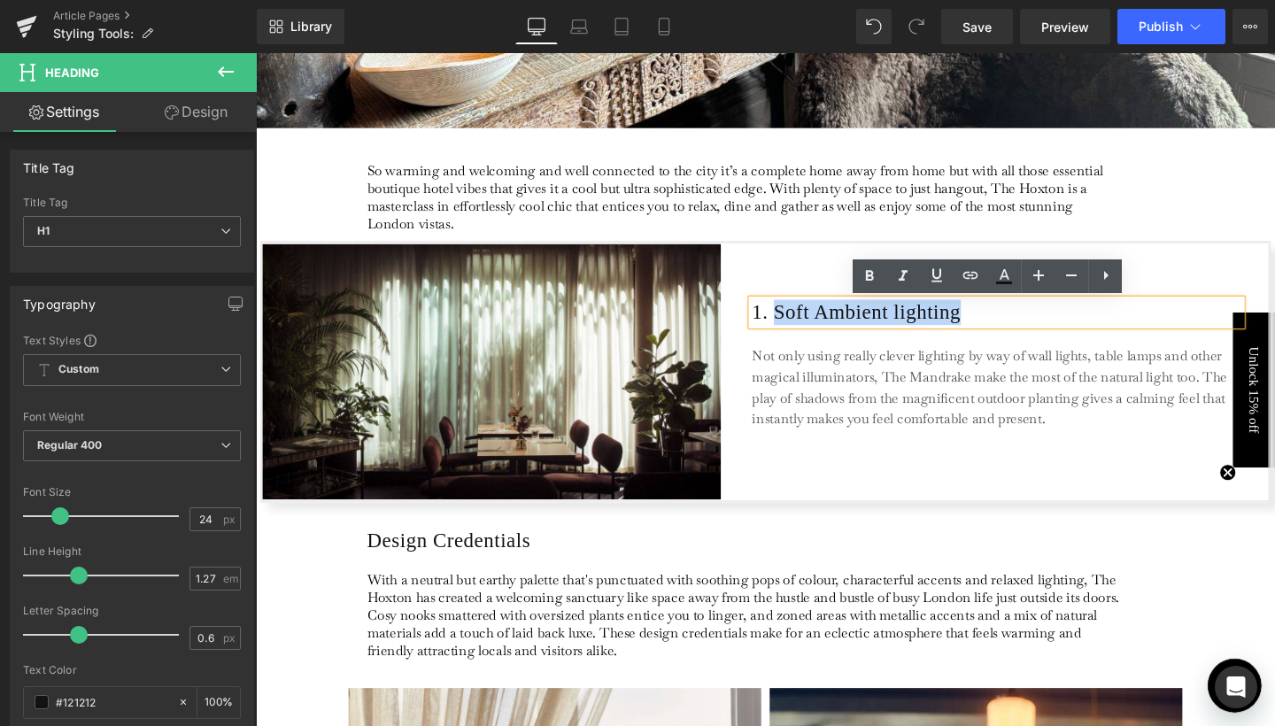
drag, startPoint x: 801, startPoint y: 325, endPoint x: 1014, endPoint y: 326, distance: 212.5
click at [1014, 326] on h1 "1. Soft Ambient lighting" at bounding box center [1034, 326] width 514 height 27
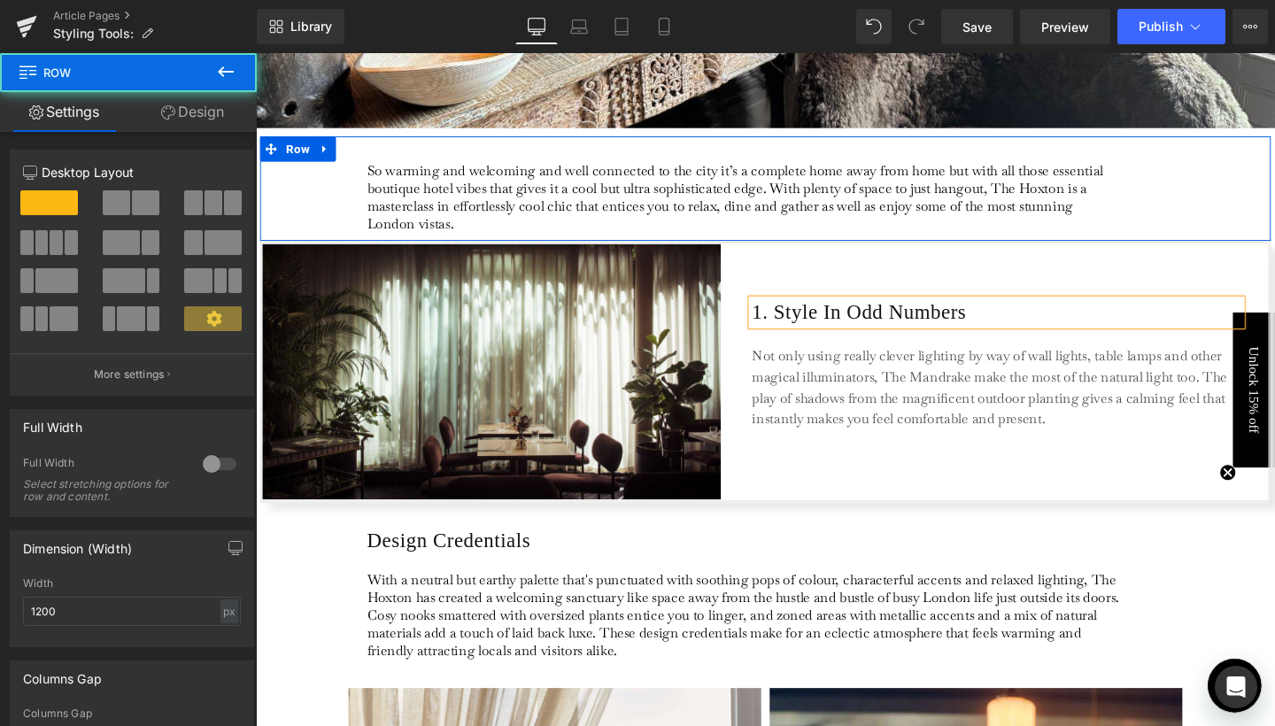
click at [300, 222] on div "So warming and welcoming and well connected to the city it’s a complete home aw…" at bounding box center [791, 196] width 1062 height 110
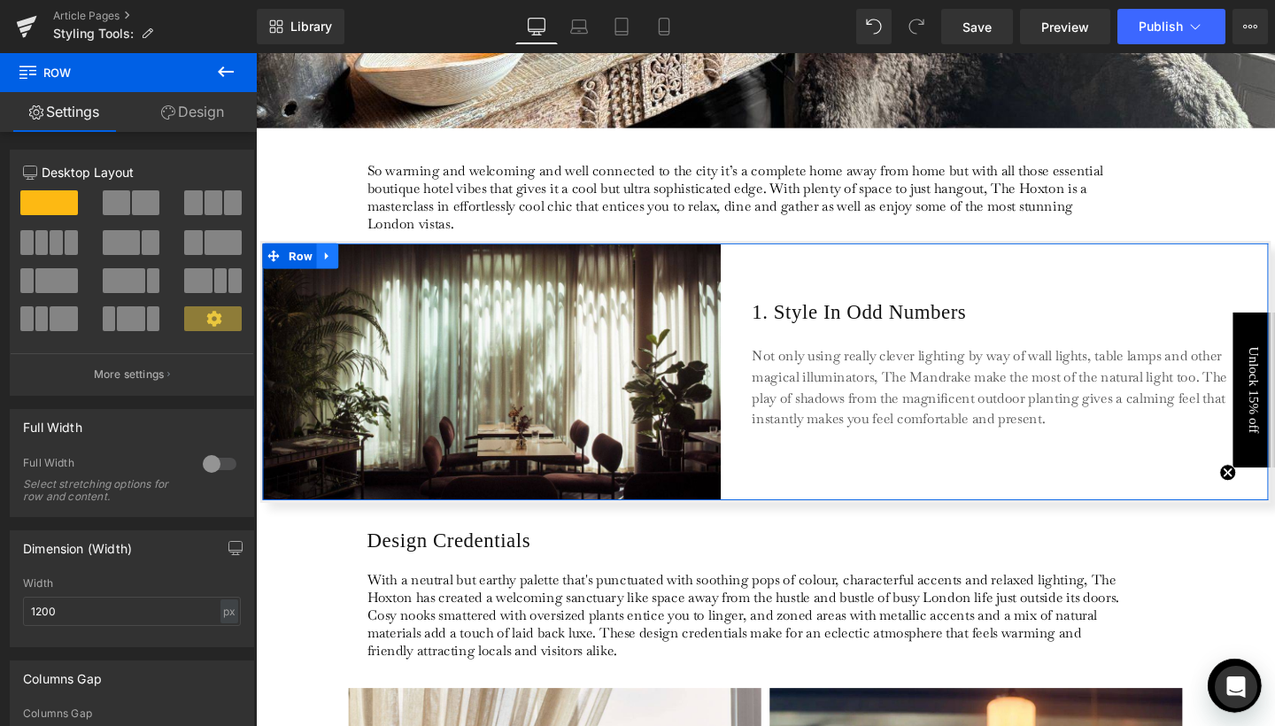
click at [329, 271] on icon at bounding box center [331, 266] width 12 height 13
click at [352, 267] on icon at bounding box center [354, 266] width 12 height 12
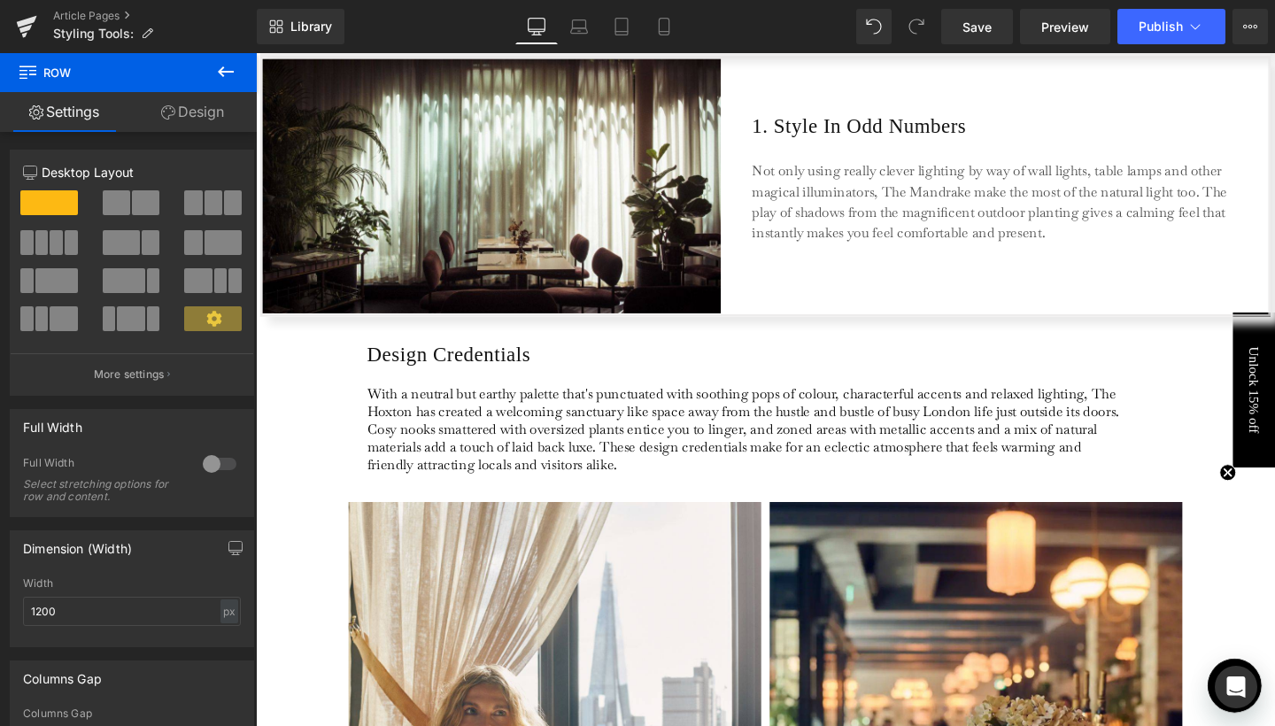
scroll to position [956, 0]
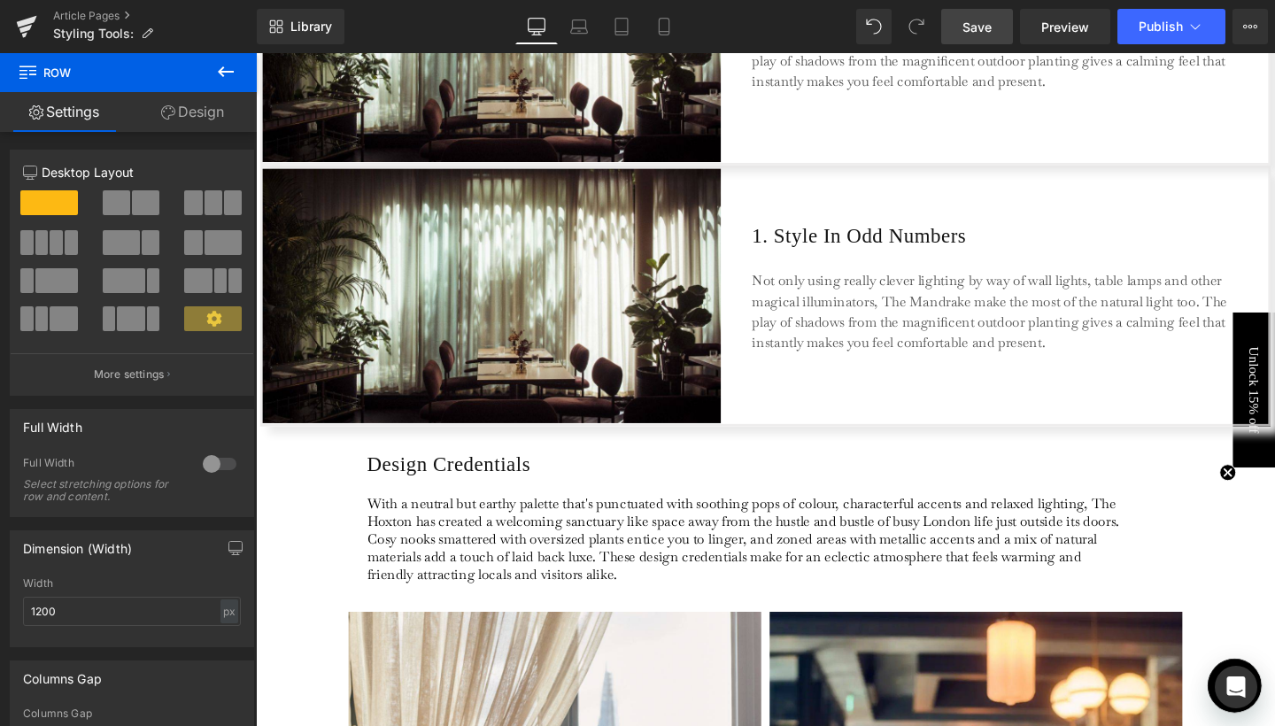
click at [988, 27] on span "Save" at bounding box center [976, 27] width 29 height 19
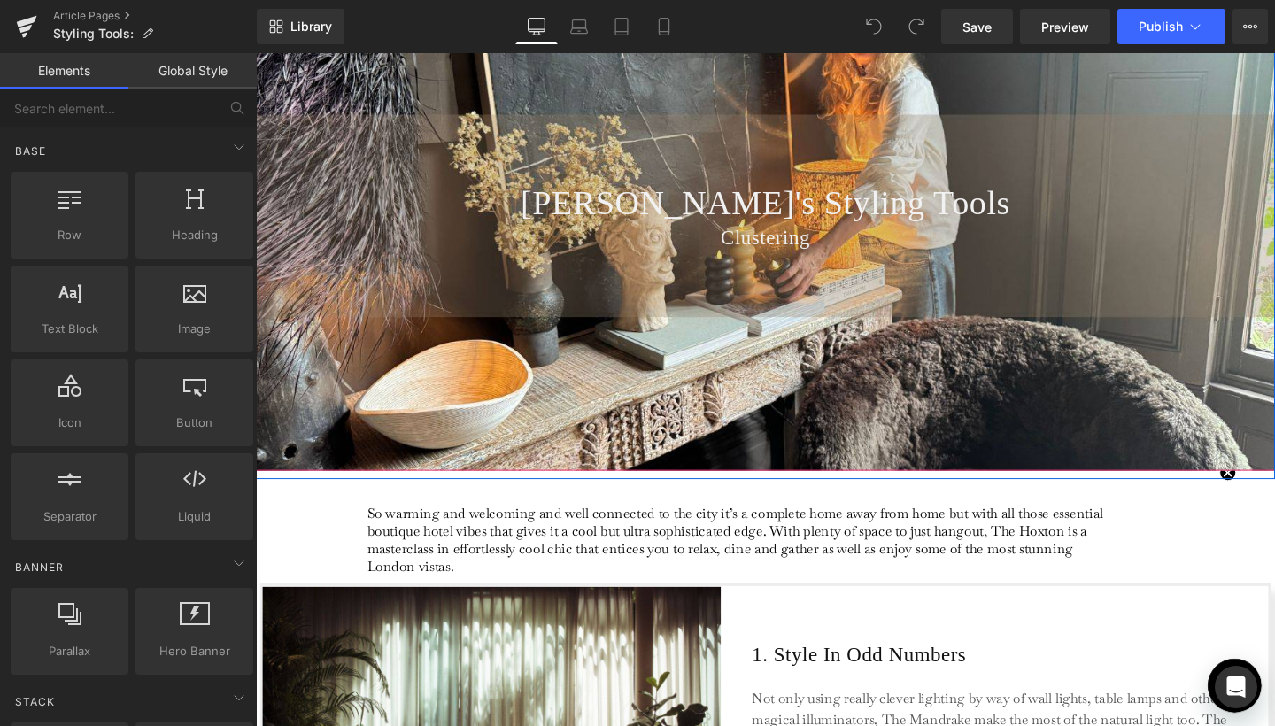
scroll to position [217, 0]
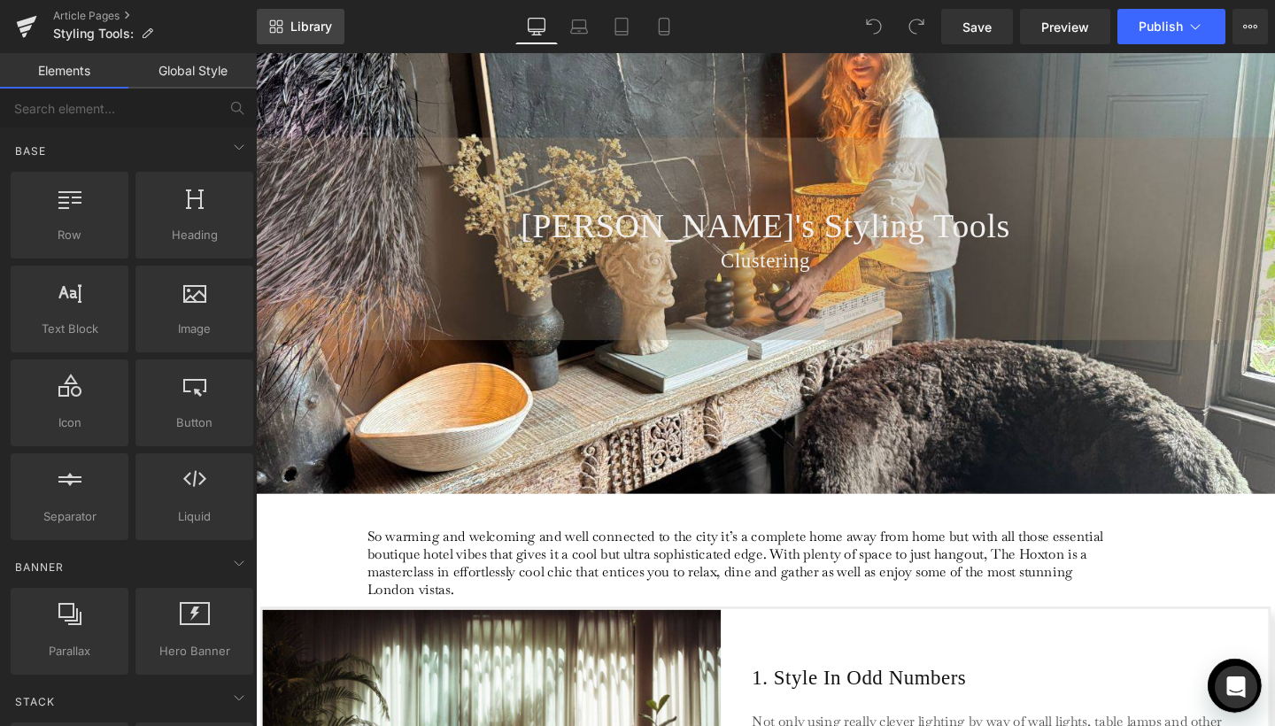
click at [328, 27] on span "Library" at bounding box center [311, 27] width 42 height 16
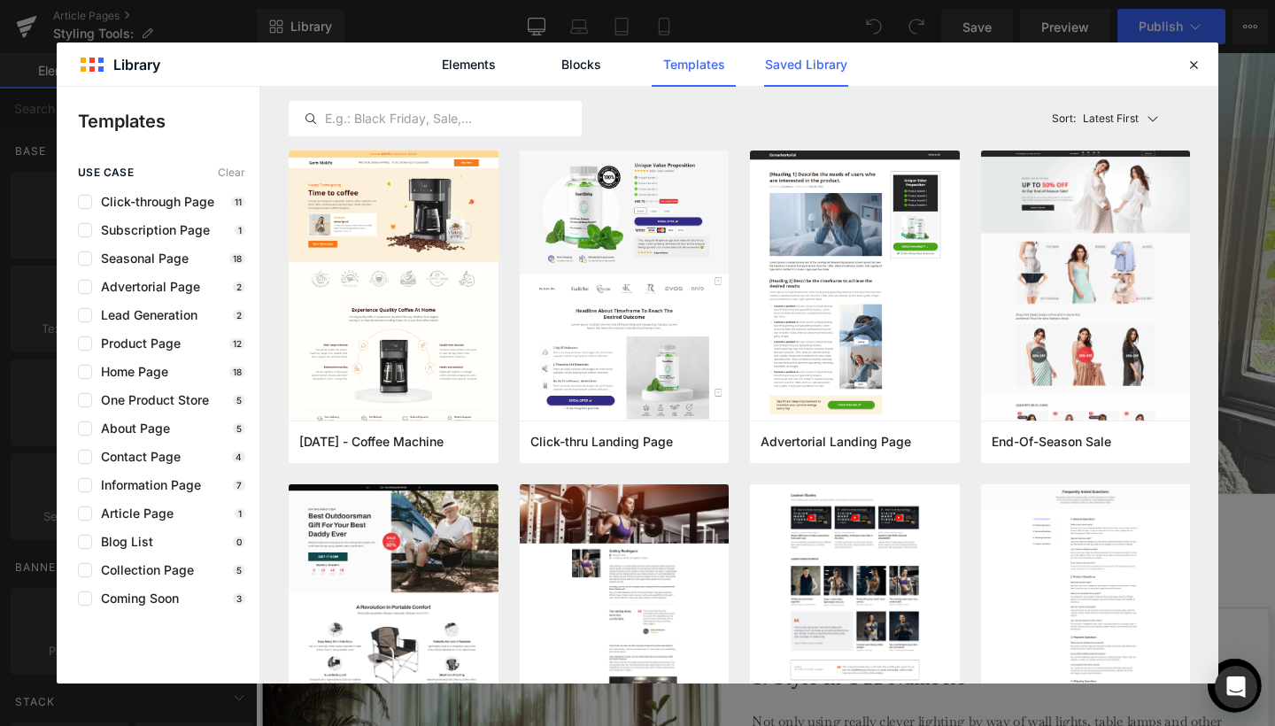
click at [783, 68] on link "Saved Library" at bounding box center [806, 64] width 84 height 44
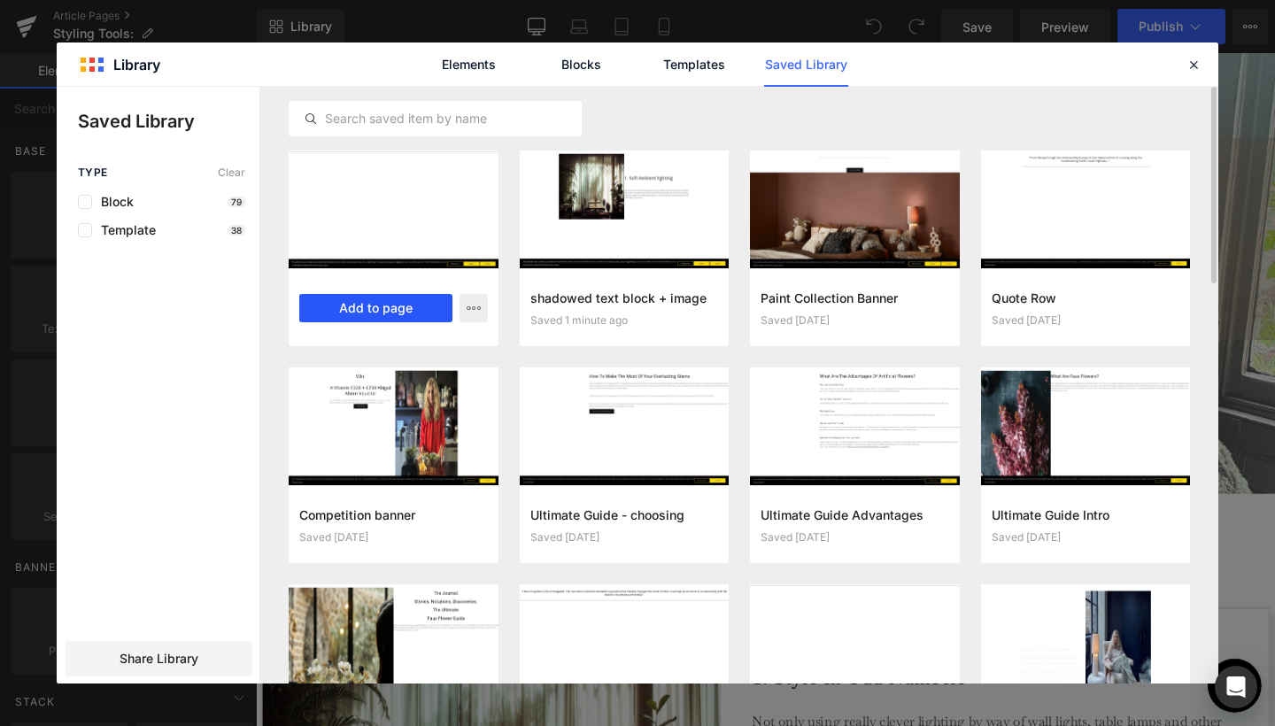
click at [370, 308] on button "Add to page" at bounding box center [375, 308] width 153 height 28
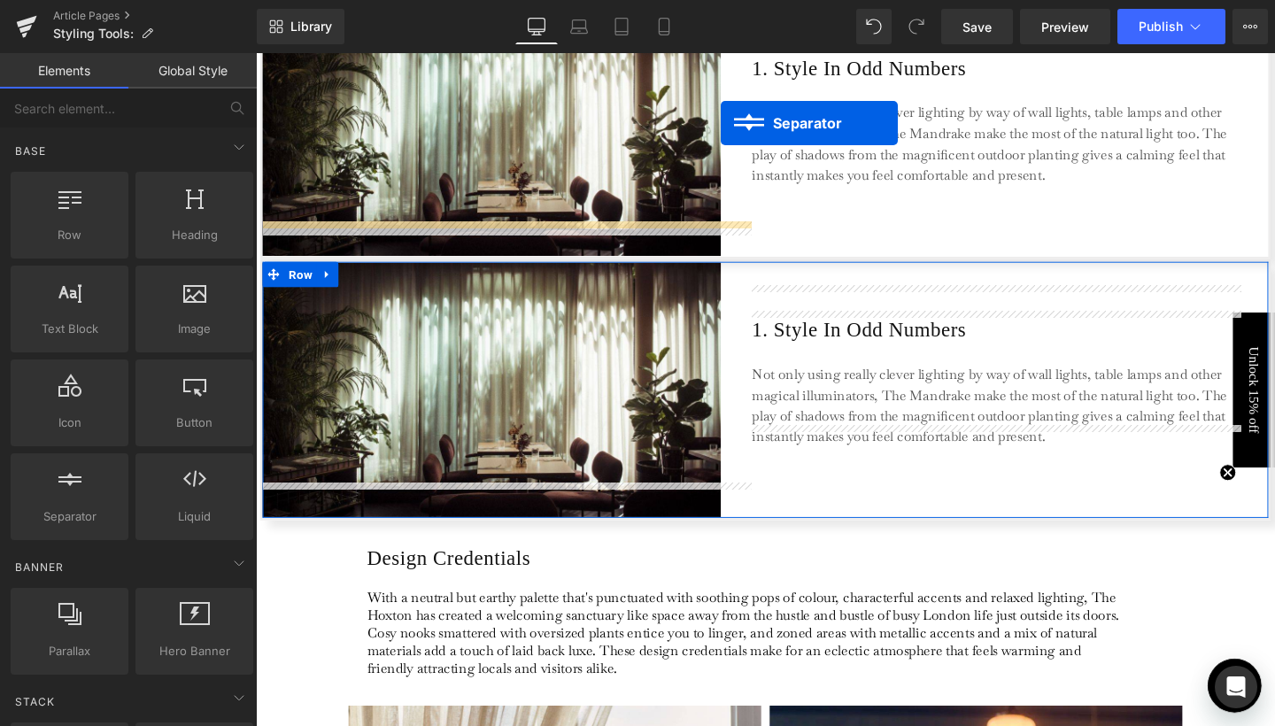
scroll to position [786, 0]
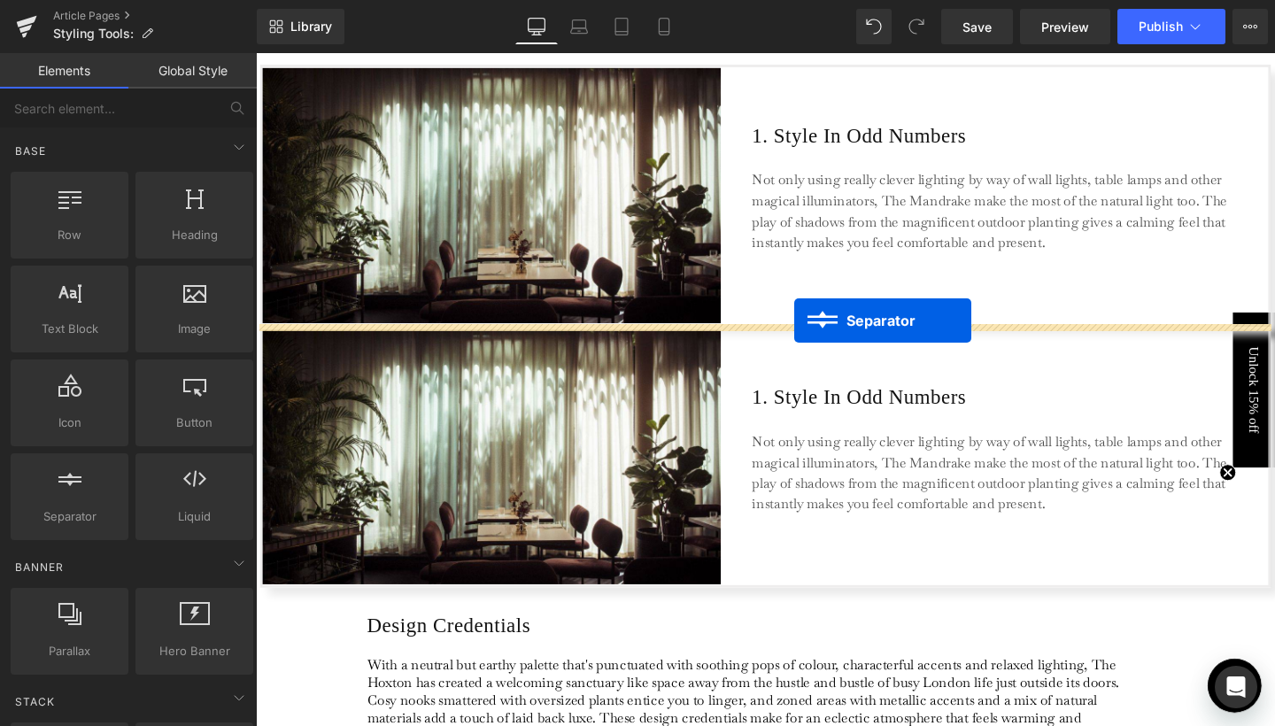
drag, startPoint x: 776, startPoint y: 174, endPoint x: 822, endPoint y: 334, distance: 166.7
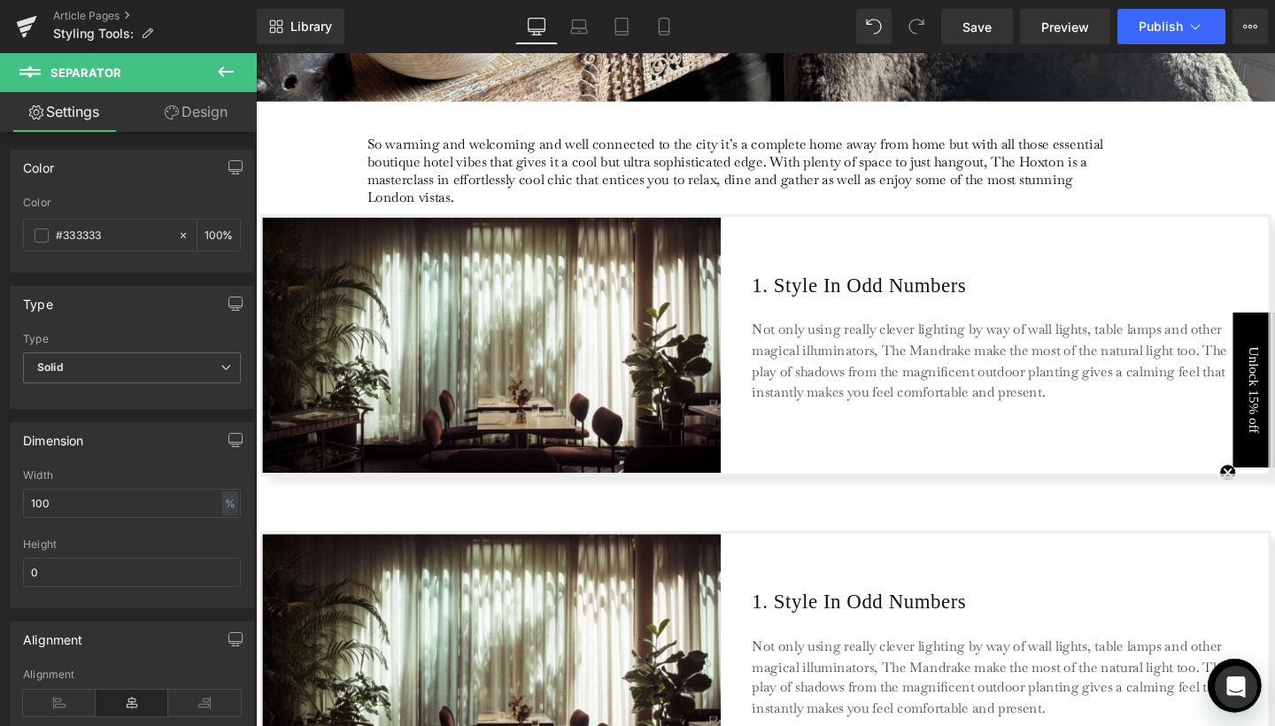
scroll to position [903, 0]
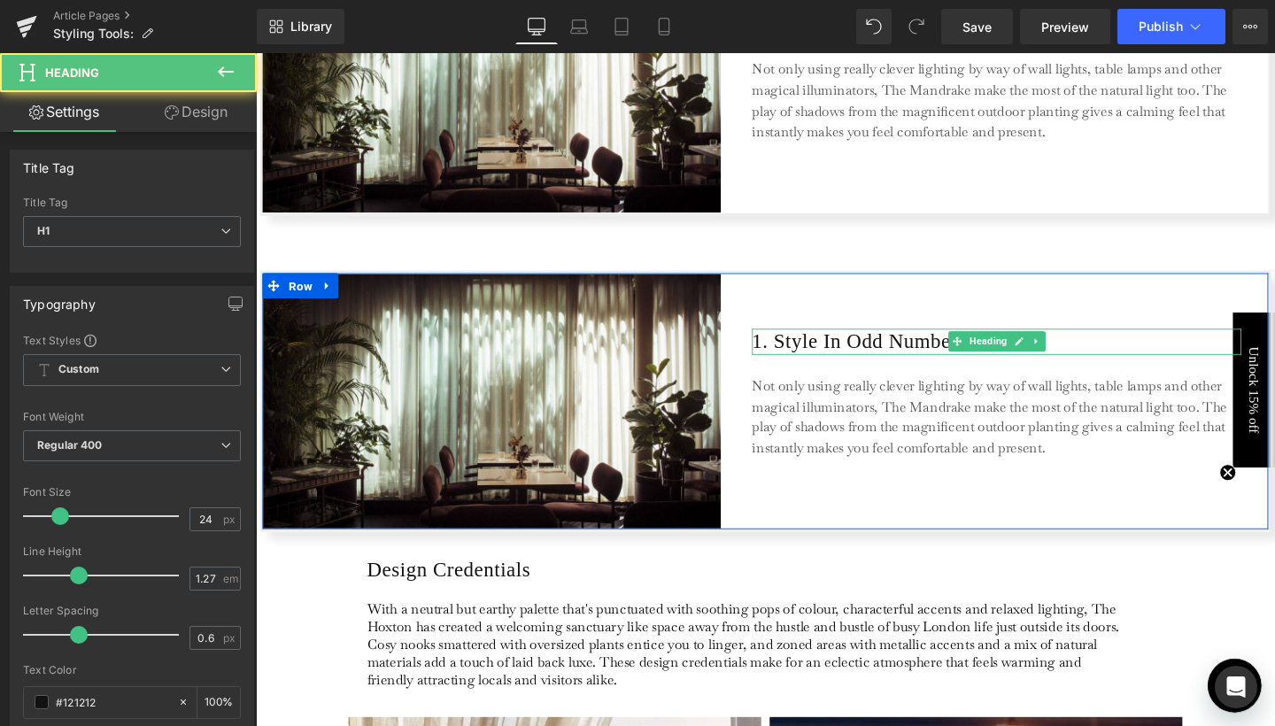
click at [780, 353] on h1 "1. Style In Odd Numbers" at bounding box center [1034, 356] width 514 height 27
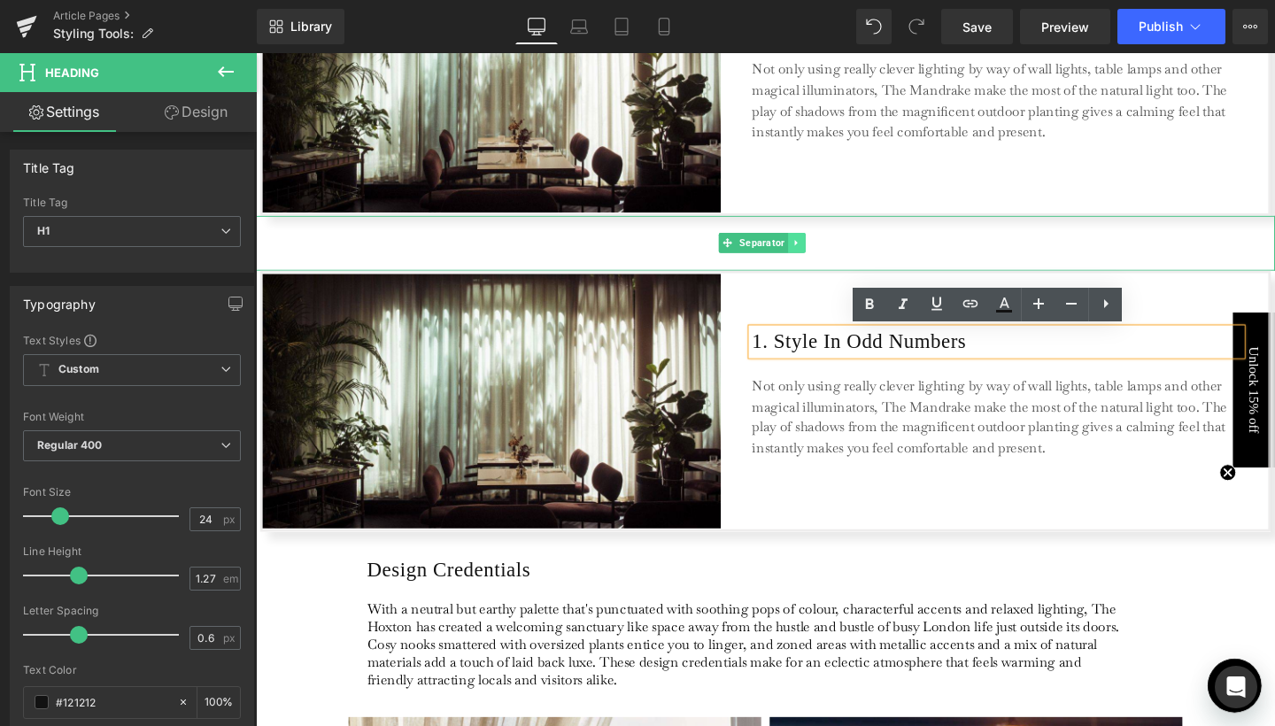
click at [827, 253] on icon at bounding box center [824, 252] width 10 height 11
click at [815, 251] on icon at bounding box center [815, 253] width 10 height 10
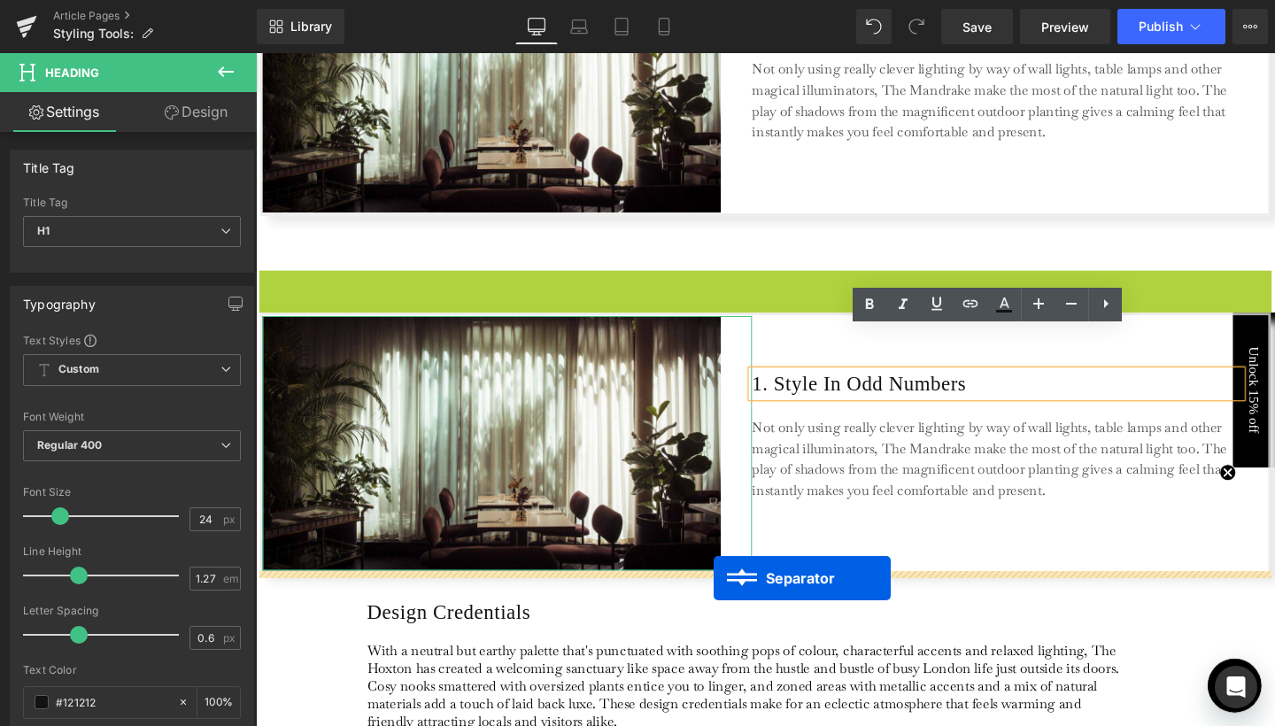
drag, startPoint x: 767, startPoint y: 305, endPoint x: 738, endPoint y: 605, distance: 300.7
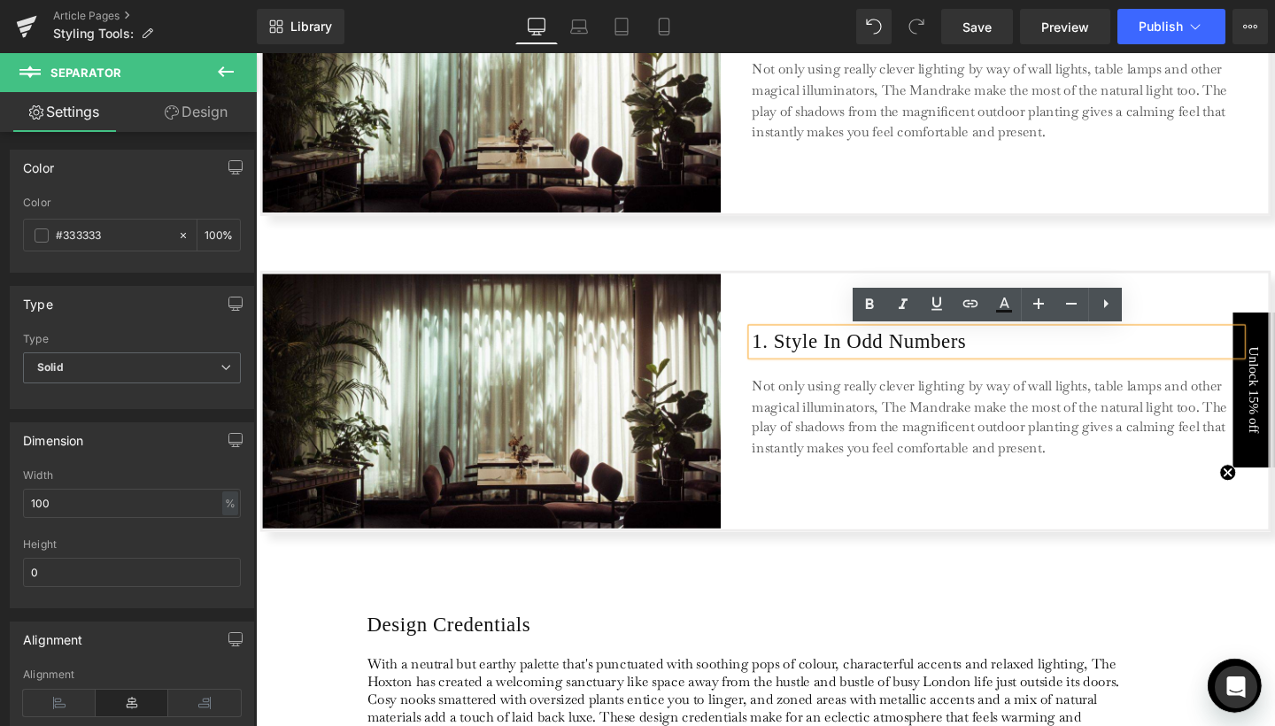
click at [290, 289] on span "Row" at bounding box center [303, 297] width 27 height 21
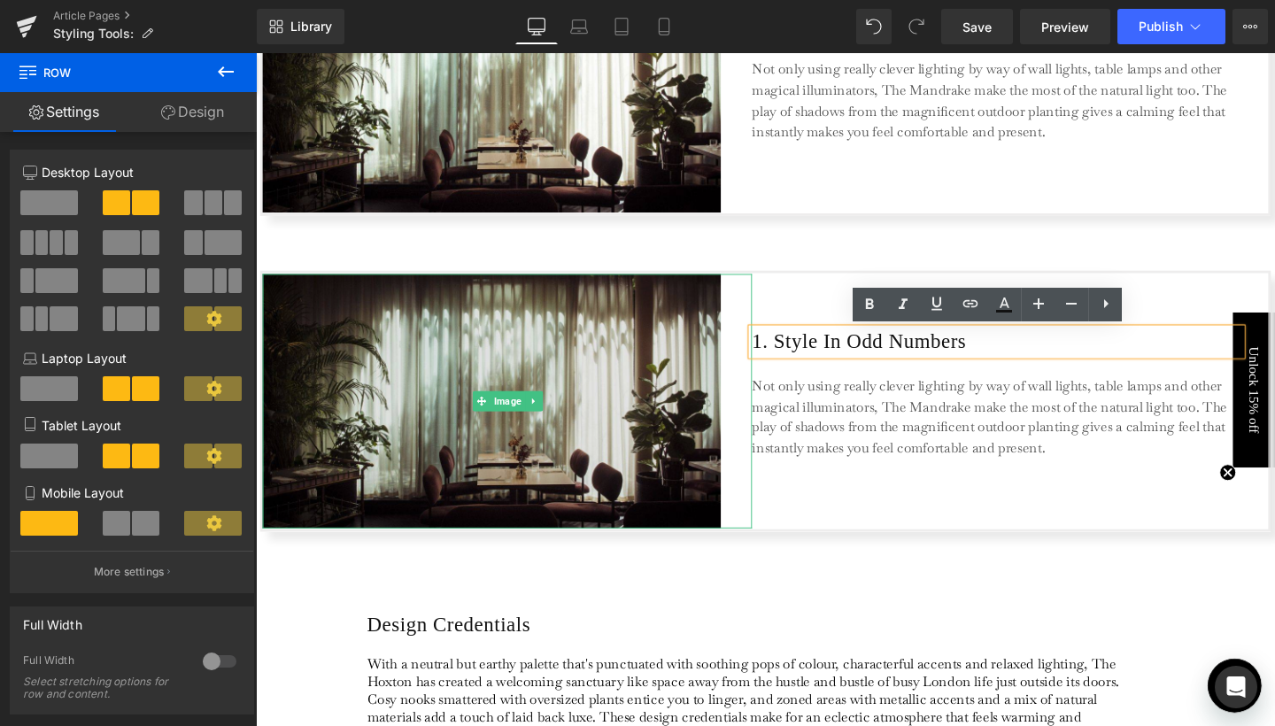
click at [358, 305] on img at bounding box center [520, 418] width 514 height 267
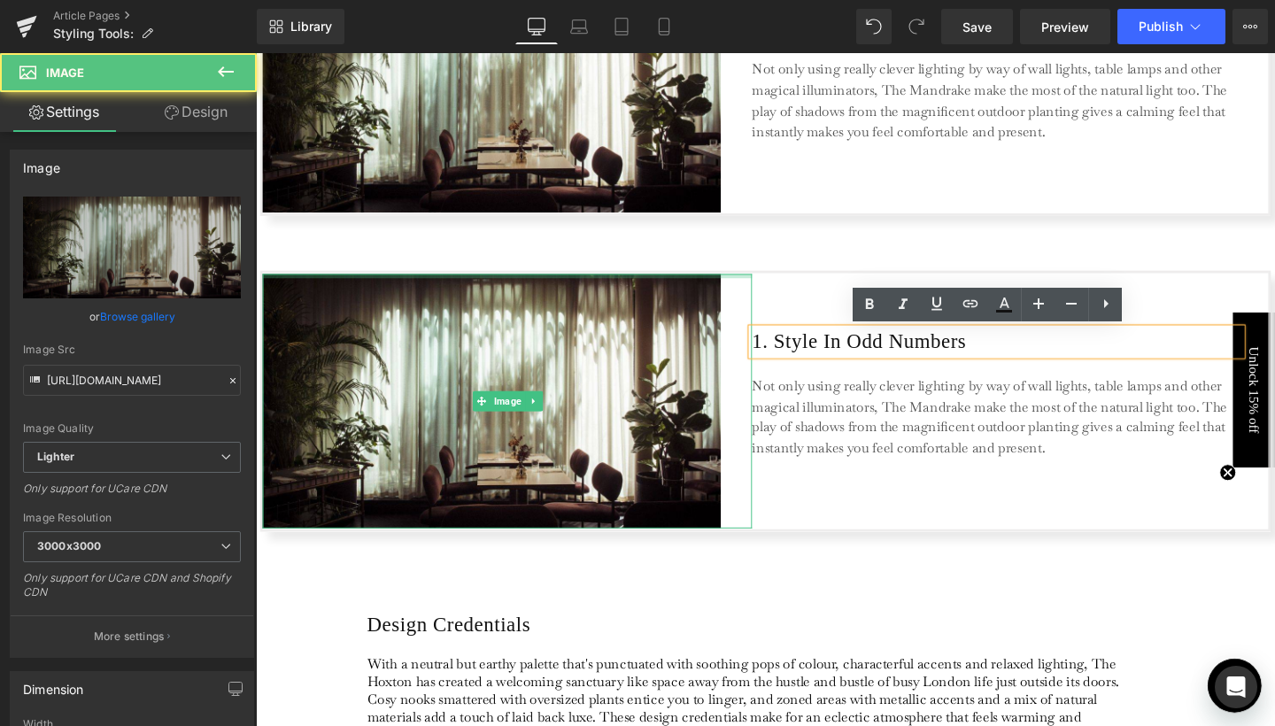
click at [352, 278] on div "Separator" at bounding box center [791, 253] width 1071 height 58
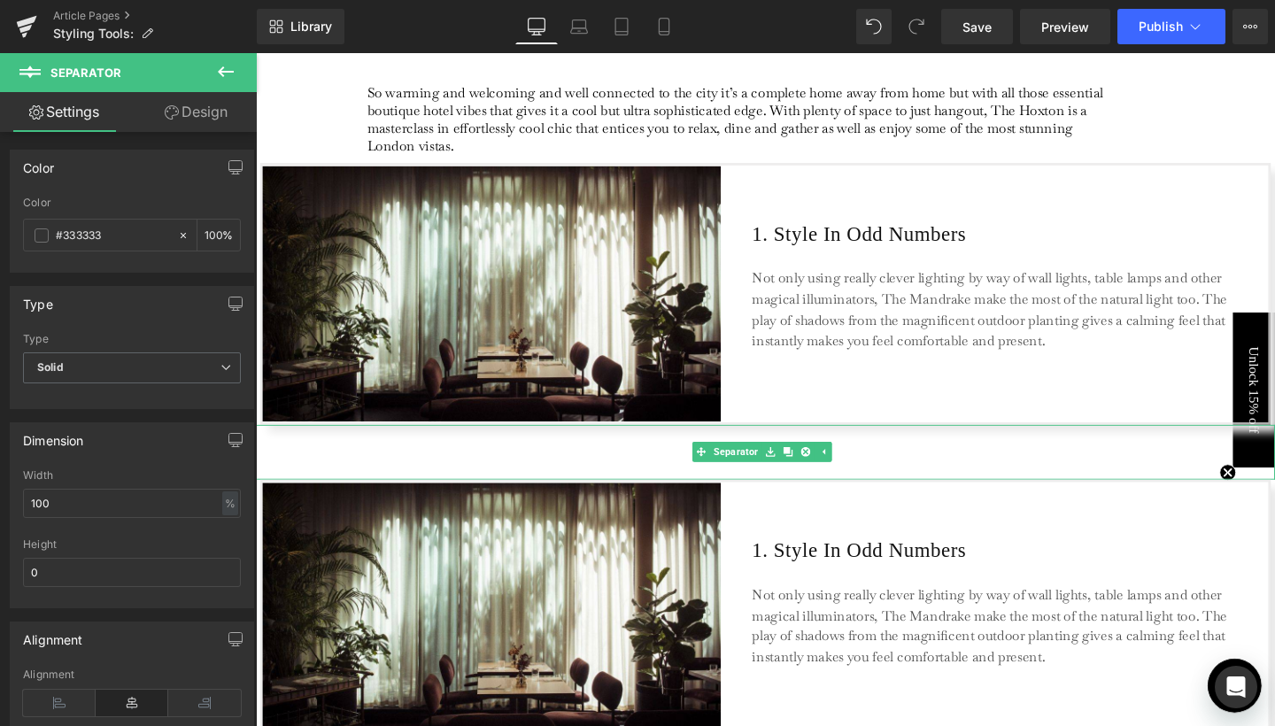
scroll to position [644, 0]
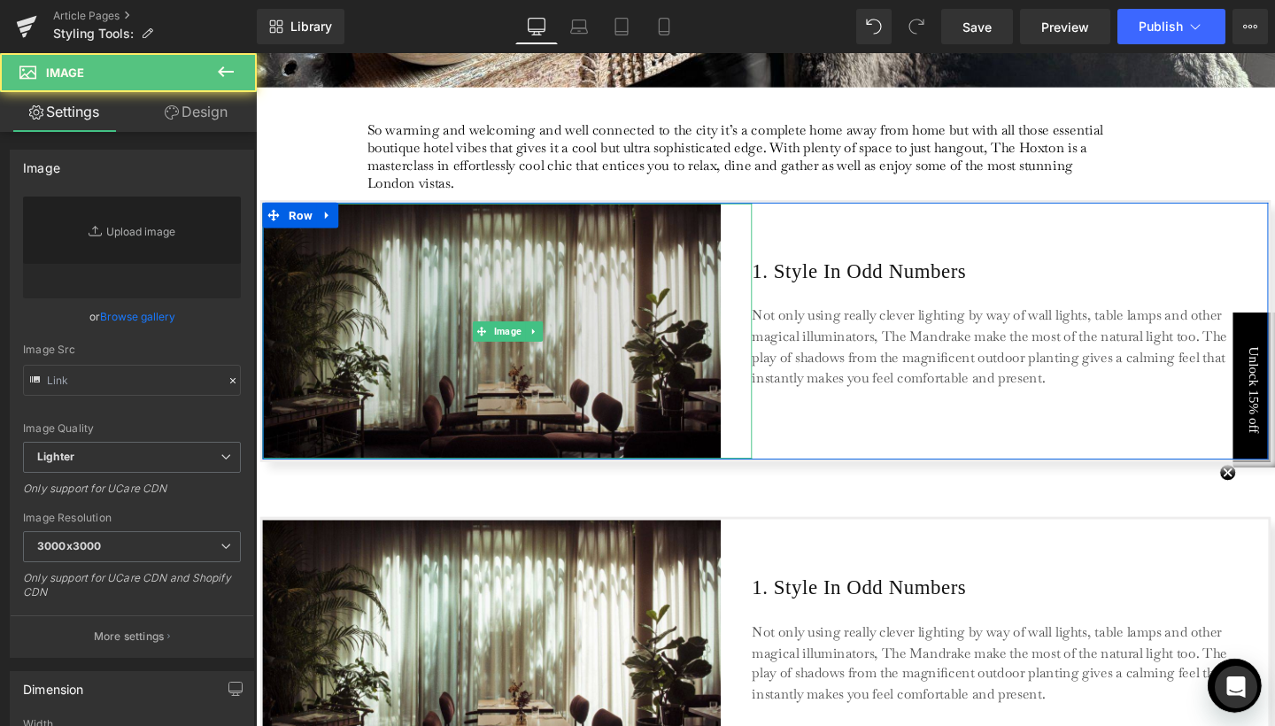
type input "[URL][DOMAIN_NAME]"
click at [328, 237] on img at bounding box center [520, 345] width 514 height 267
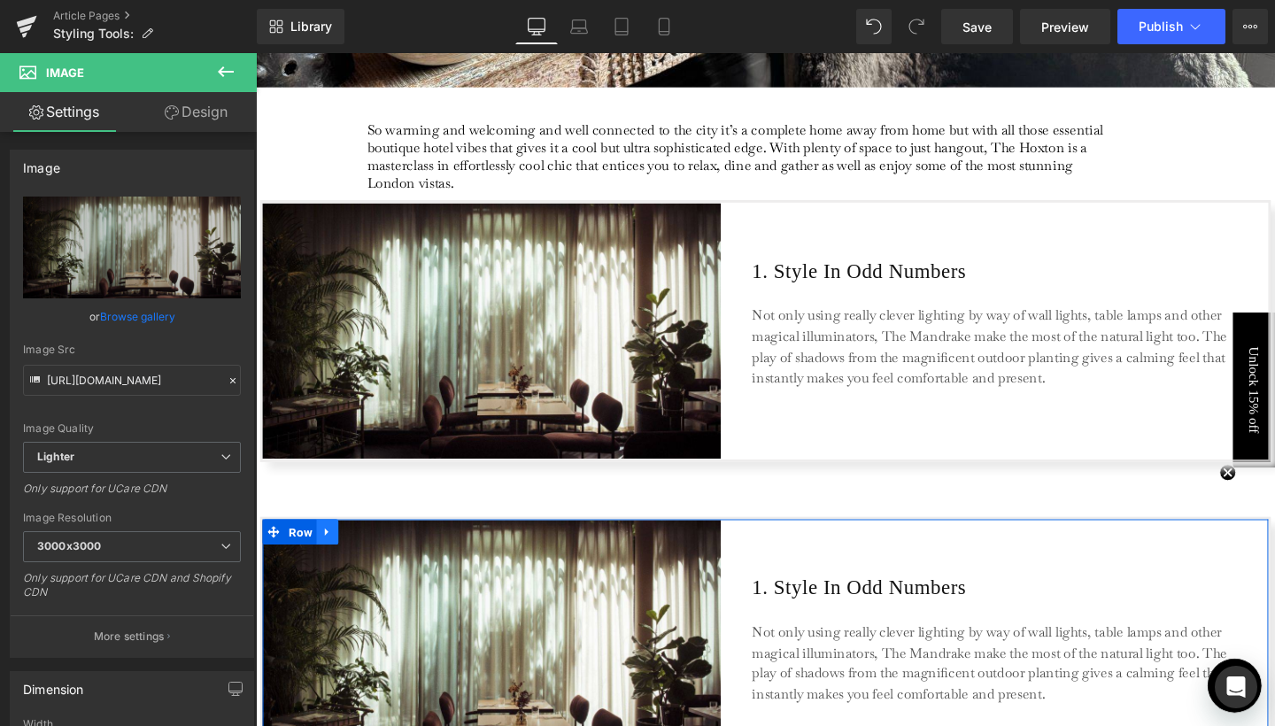
click at [325, 557] on icon at bounding box center [331, 556] width 12 height 13
click at [348, 551] on icon at bounding box center [354, 557] width 12 height 12
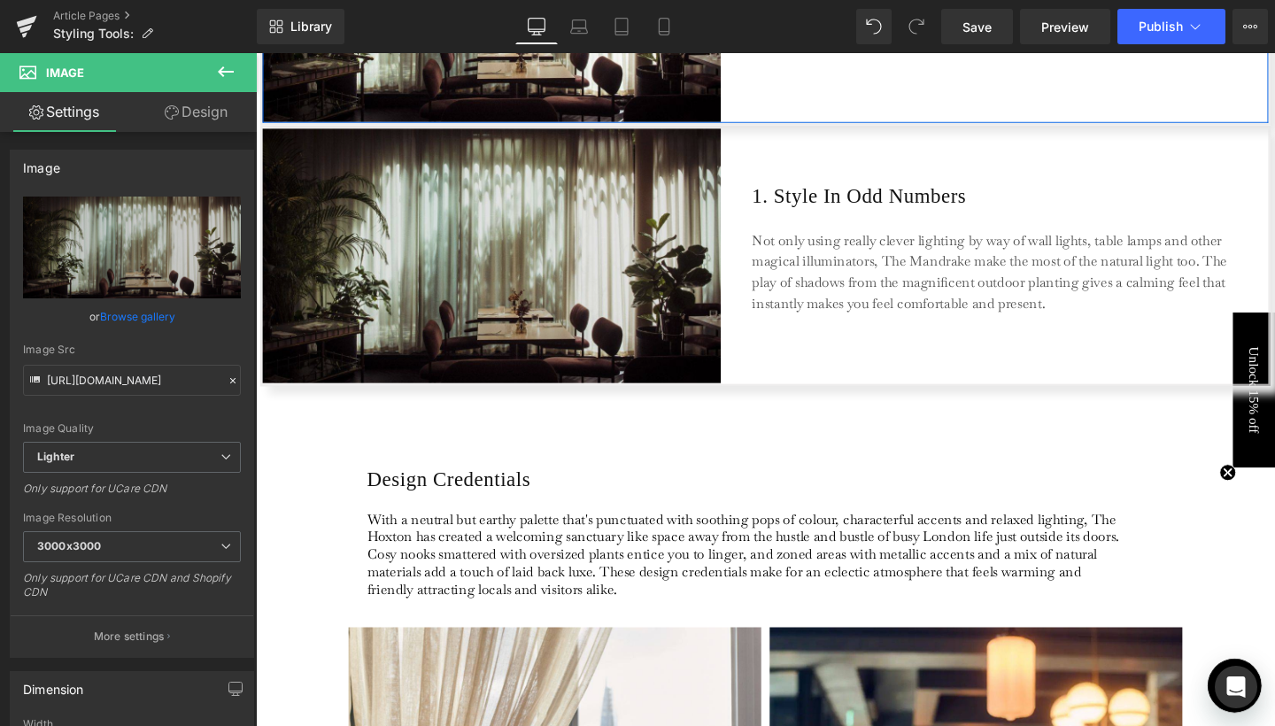
scroll to position [1333, 0]
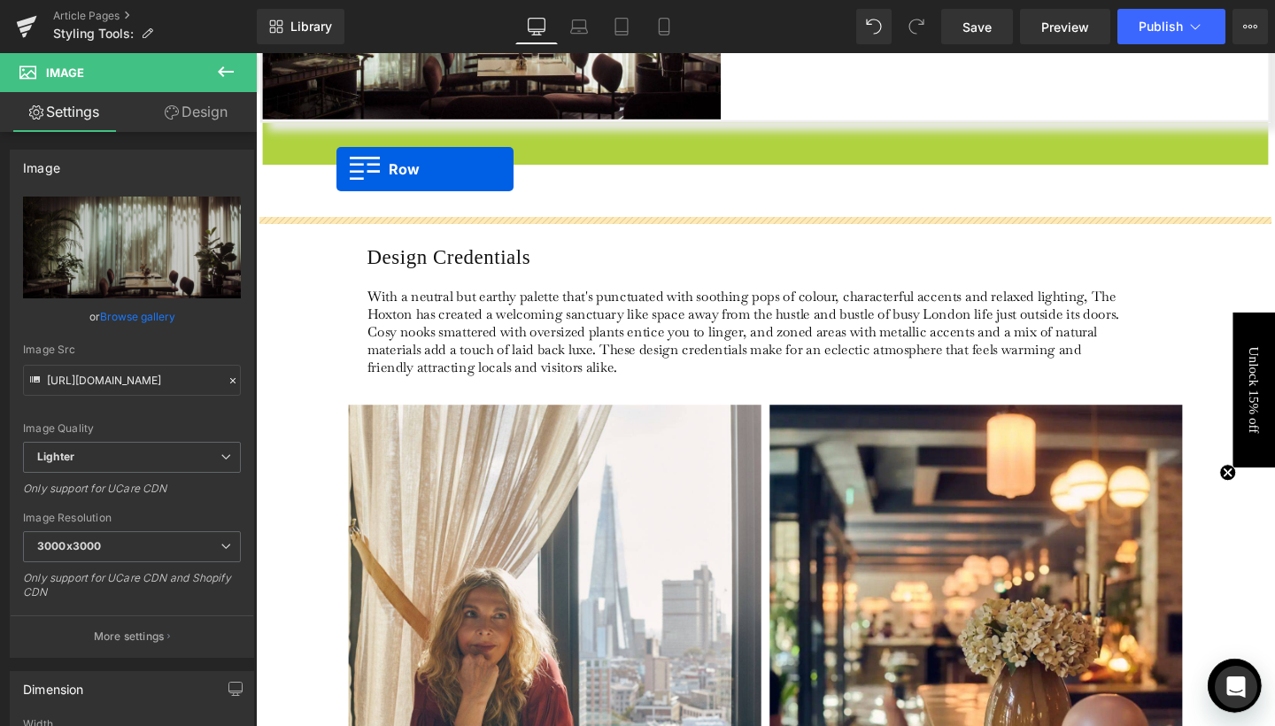
drag, startPoint x: 300, startPoint y: 142, endPoint x: 341, endPoint y: 175, distance: 52.8
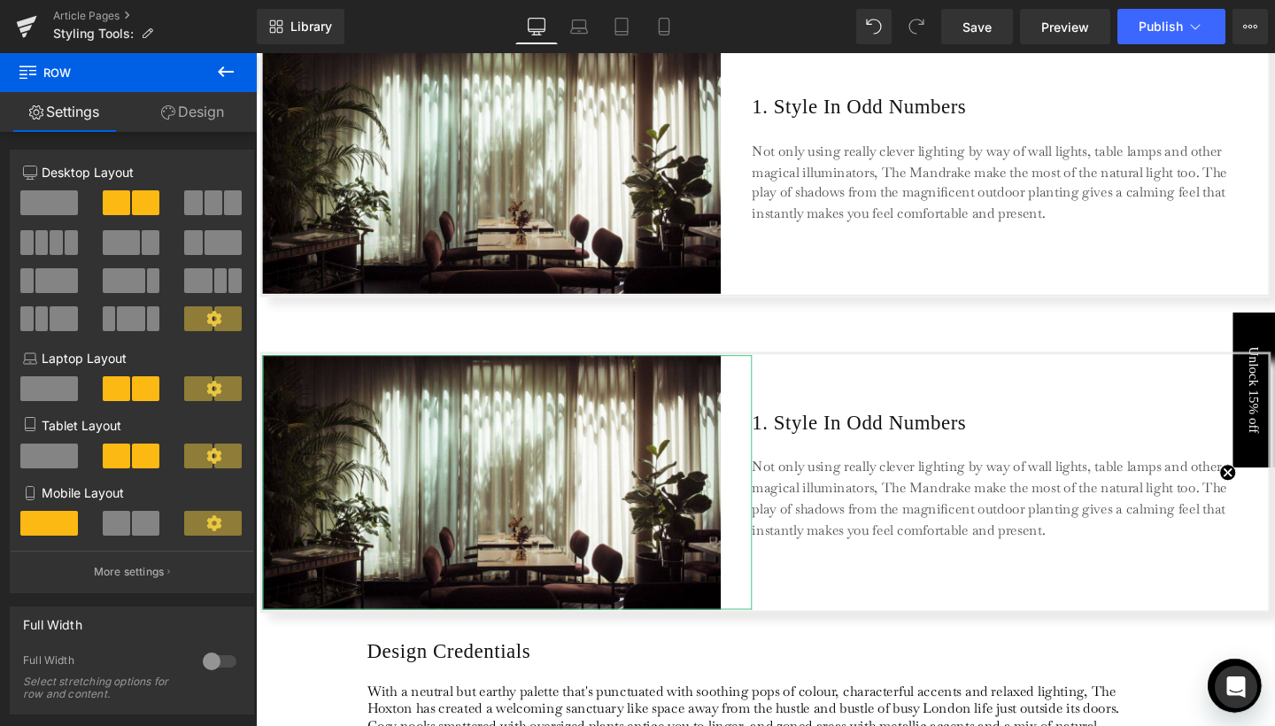
scroll to position [1177, 0]
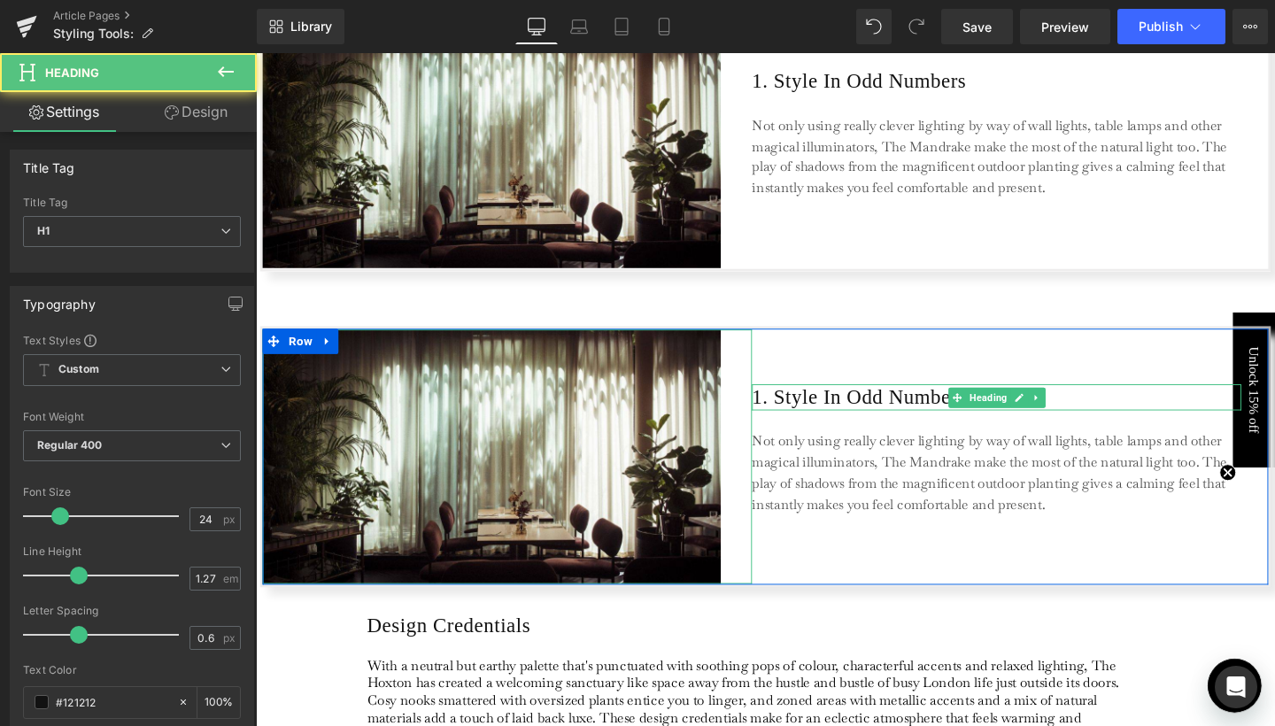
drag, startPoint x: 781, startPoint y: 406, endPoint x: 794, endPoint y: 429, distance: 25.8
click at [781, 406] on h1 "1. Style In Odd Numbers" at bounding box center [1034, 414] width 514 height 27
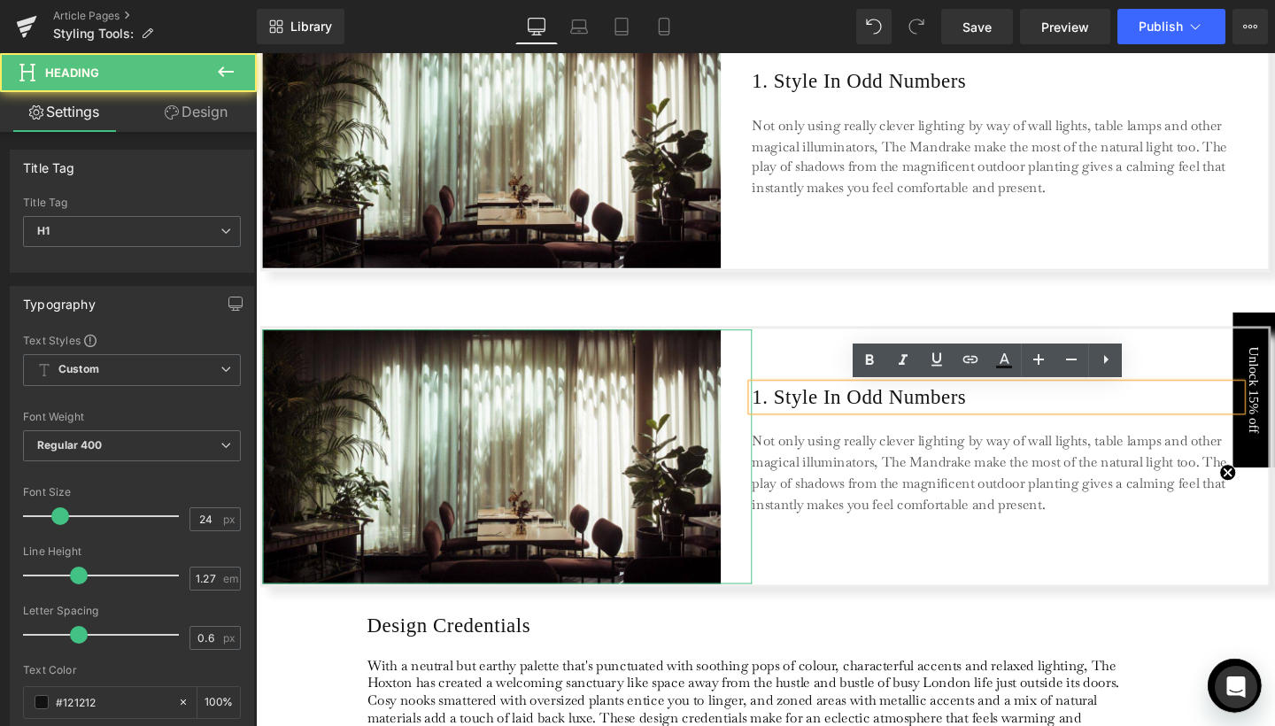
click at [785, 413] on h1 "1. Style In Odd Numbers" at bounding box center [1034, 414] width 514 height 27
click at [789, 401] on h1 "1. Style In Odd Numbers" at bounding box center [1034, 414] width 514 height 27
click at [786, 417] on h1 "1. Style In Odd Numbers" at bounding box center [1034, 414] width 514 height 27
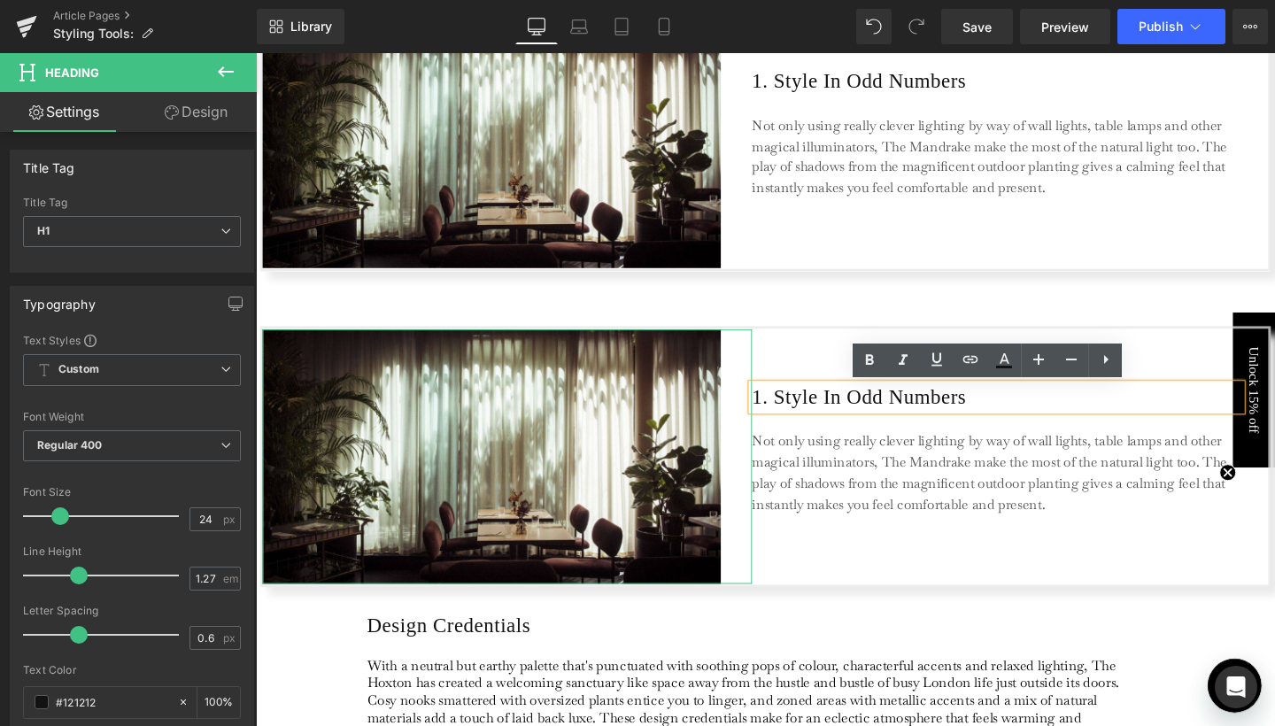
click at [783, 419] on h1 "1. Style In Odd Numbers" at bounding box center [1034, 414] width 514 height 27
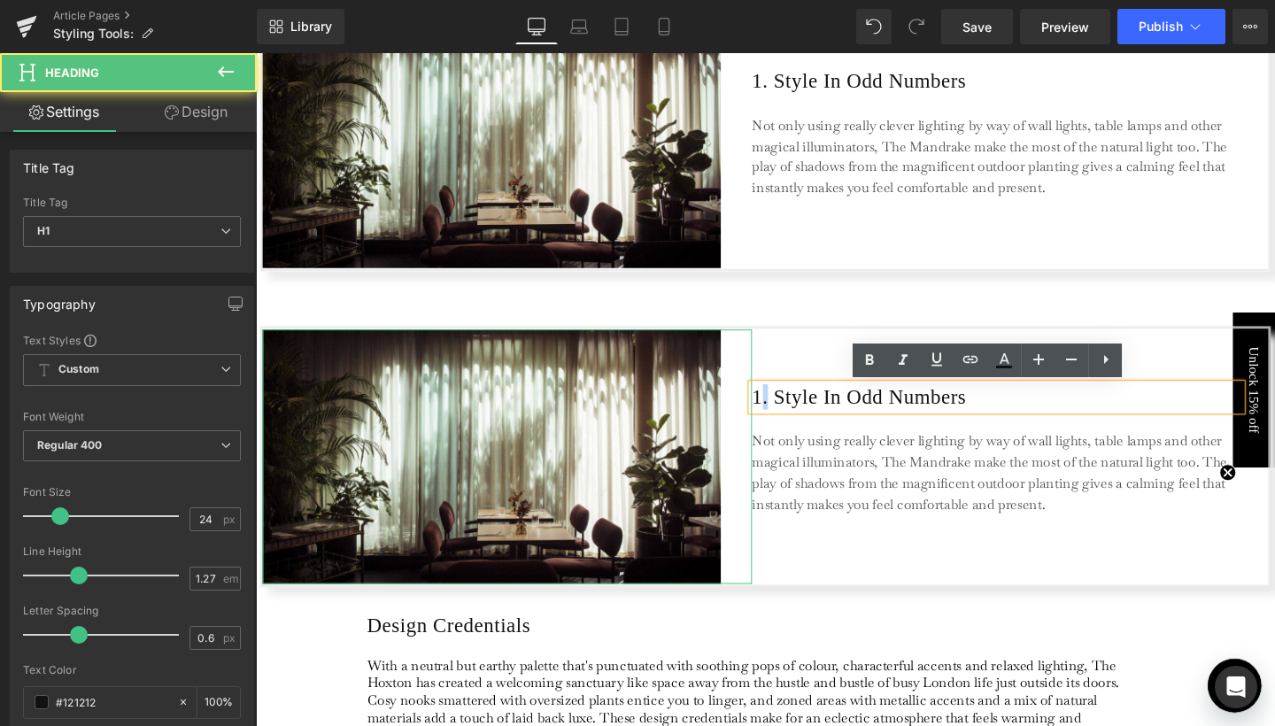
click at [783, 419] on h1 "1. Style In Odd Numbers" at bounding box center [1034, 414] width 514 height 27
click at [780, 413] on h1 "1. Style In Odd Numbers" at bounding box center [1034, 414] width 514 height 27
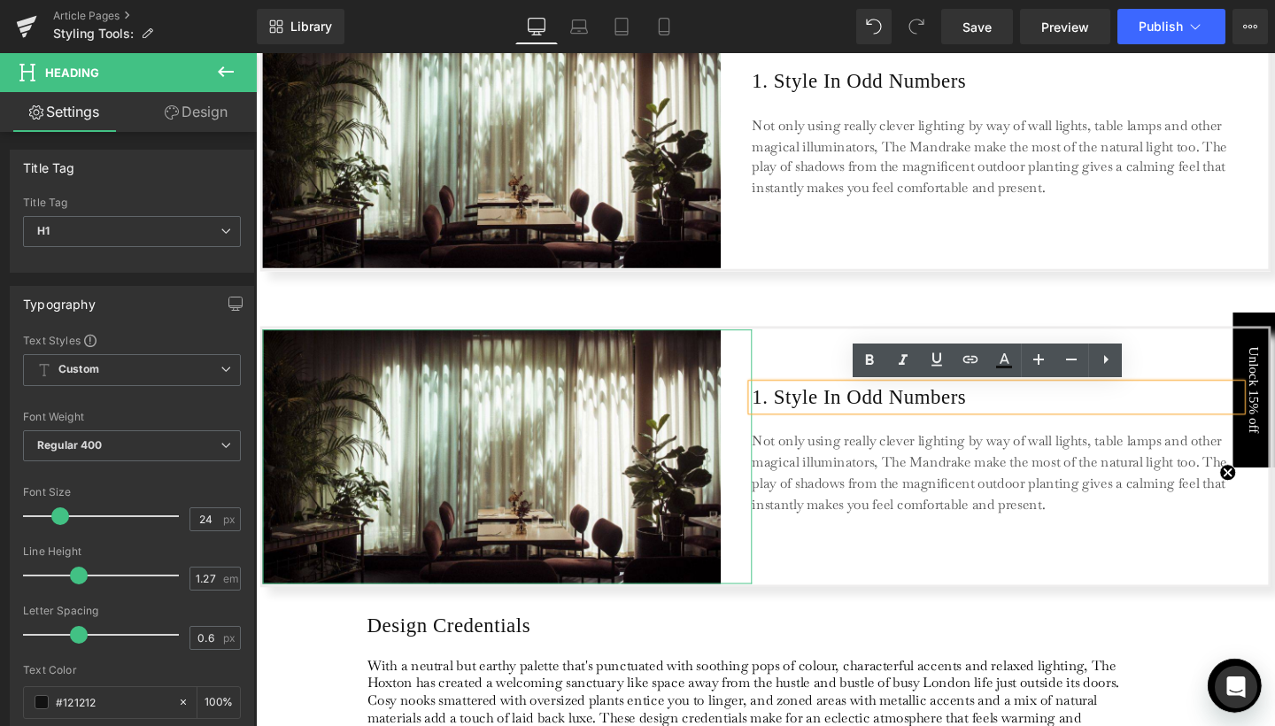
click at [777, 413] on h1 "1. Style In Odd Numbers" at bounding box center [1034, 414] width 514 height 27
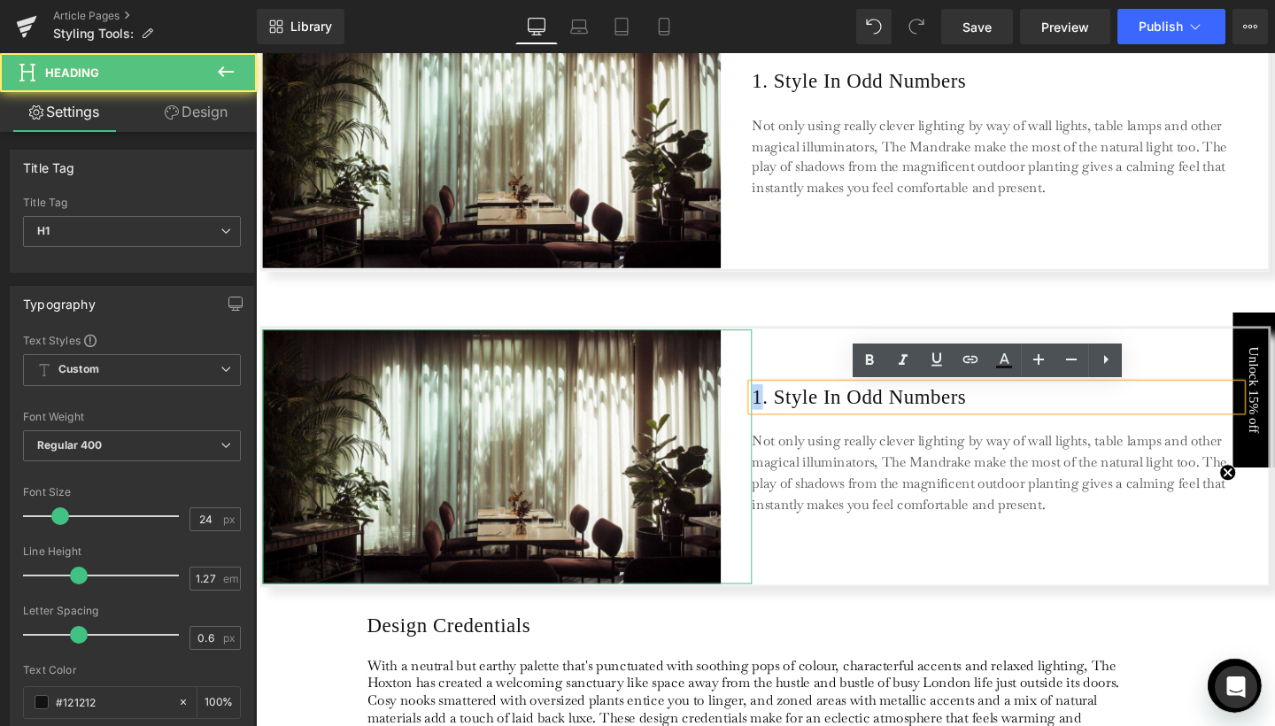
click at [777, 413] on h1 "1. Style In Odd Numbers" at bounding box center [1034, 414] width 514 height 27
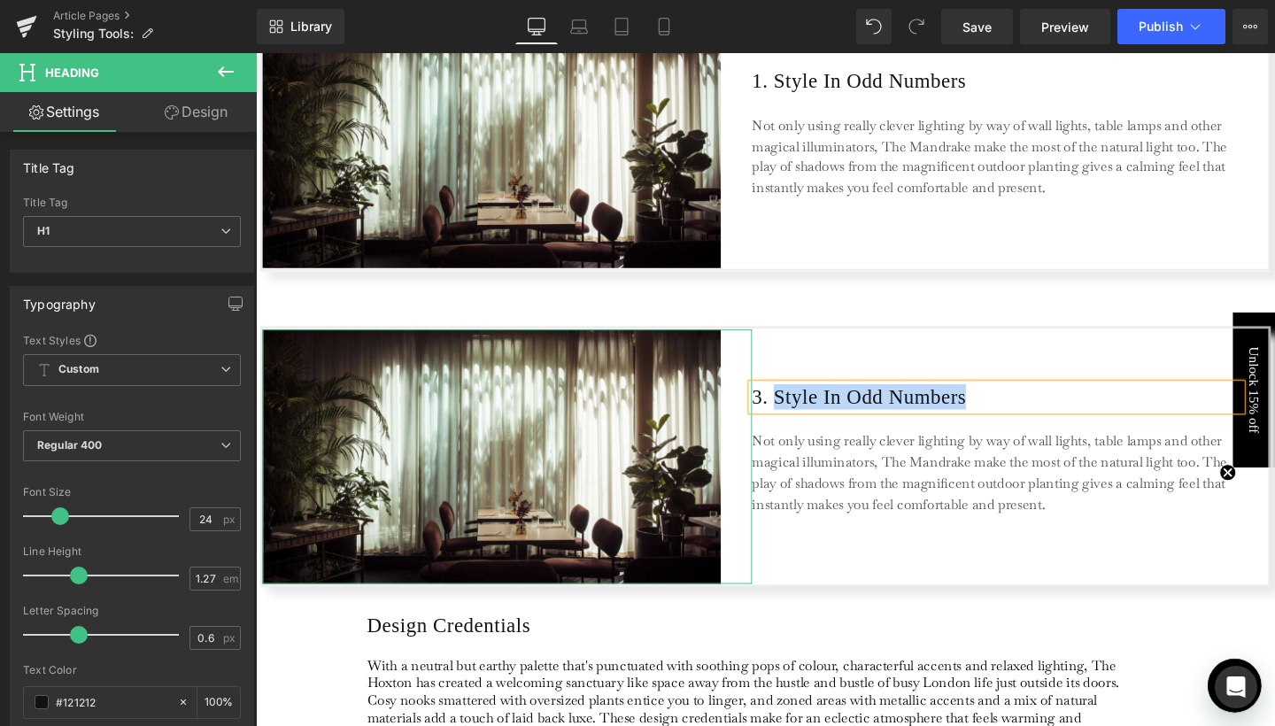
drag, startPoint x: 800, startPoint y: 415, endPoint x: 1024, endPoint y: 406, distance: 224.2
click at [1024, 406] on h1 "3. Style In Odd Numbers" at bounding box center [1034, 414] width 514 height 27
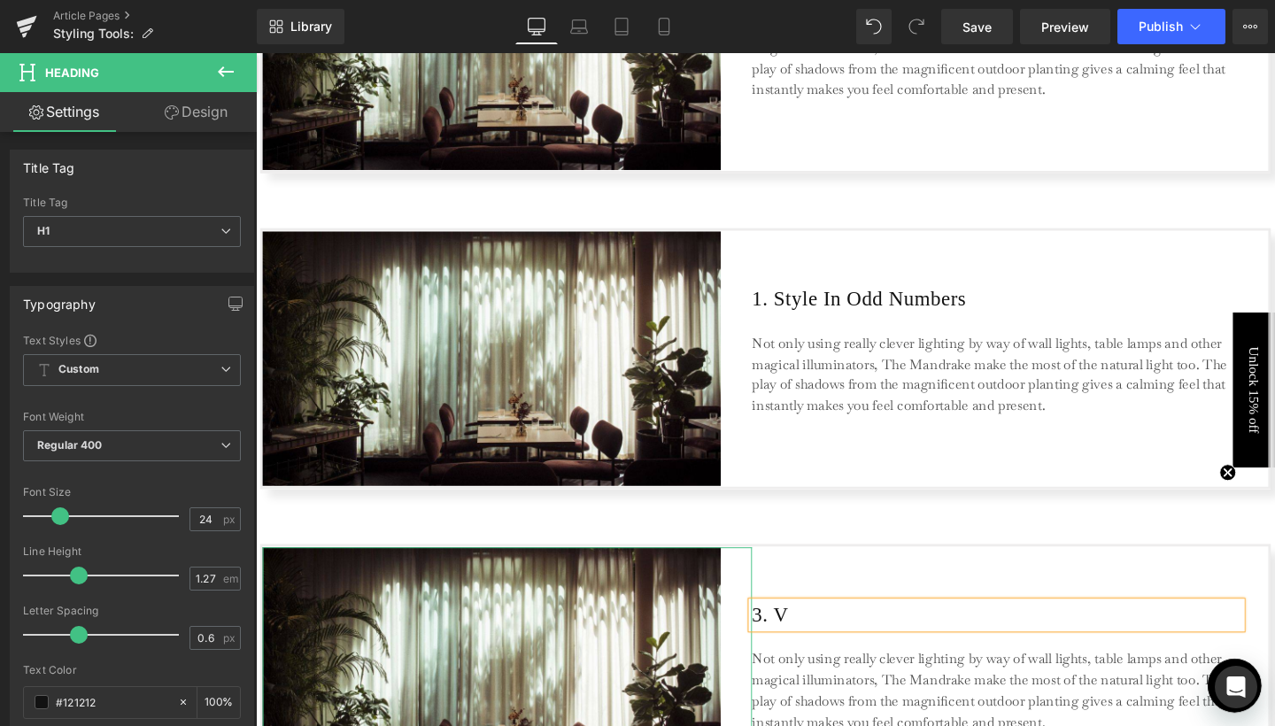
scroll to position [1029, 0]
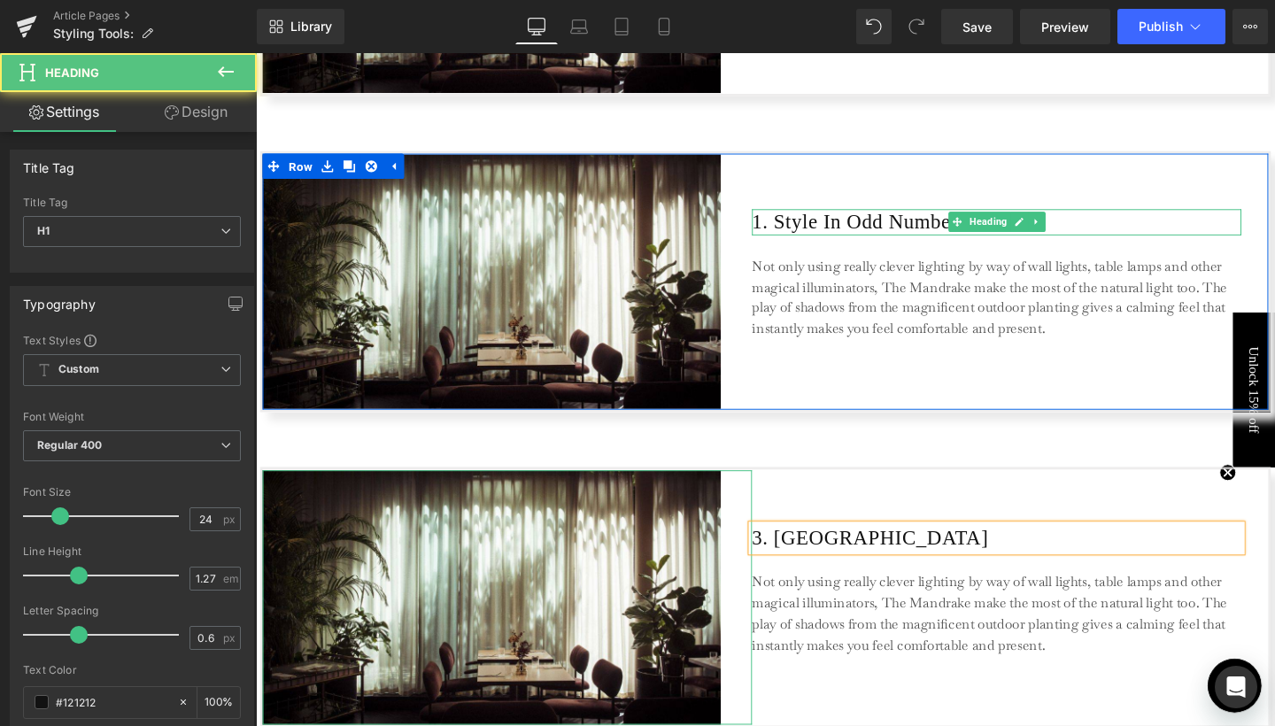
click at [885, 230] on h1 "1. Style In Odd Numbers" at bounding box center [1034, 230] width 514 height 27
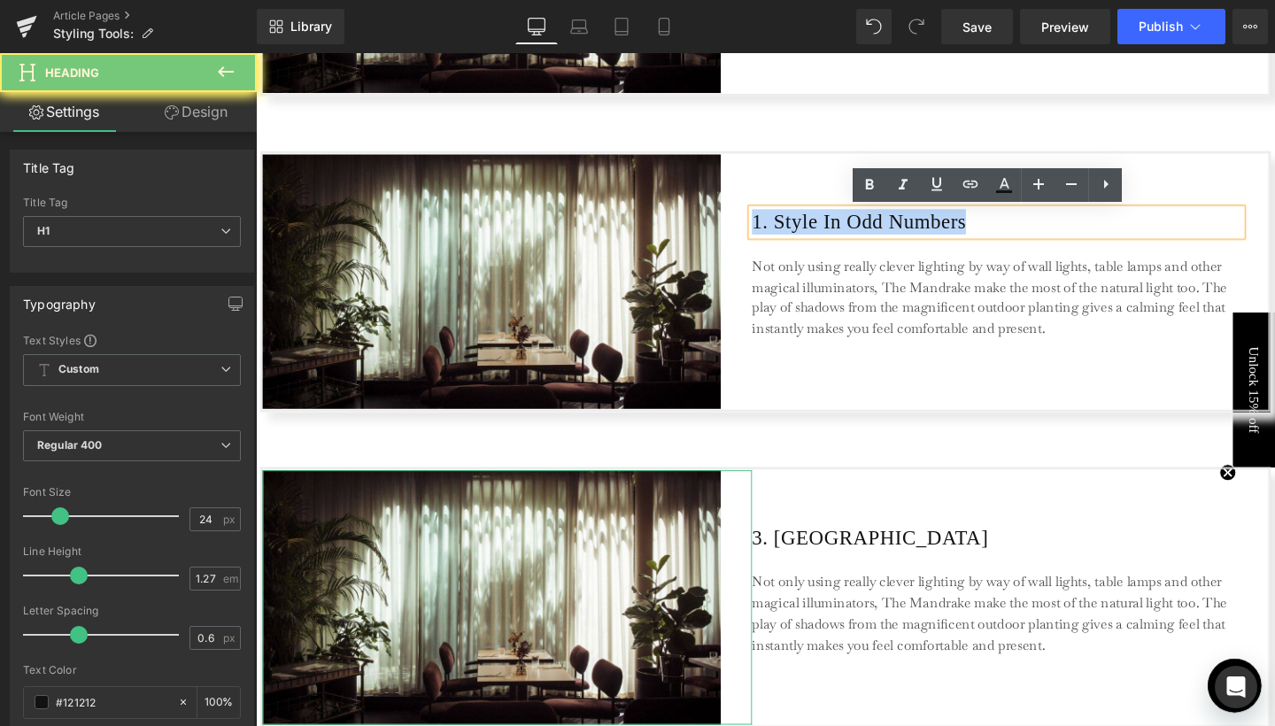
click at [885, 230] on h1 "1. Style In Odd Numbers" at bounding box center [1034, 230] width 514 height 27
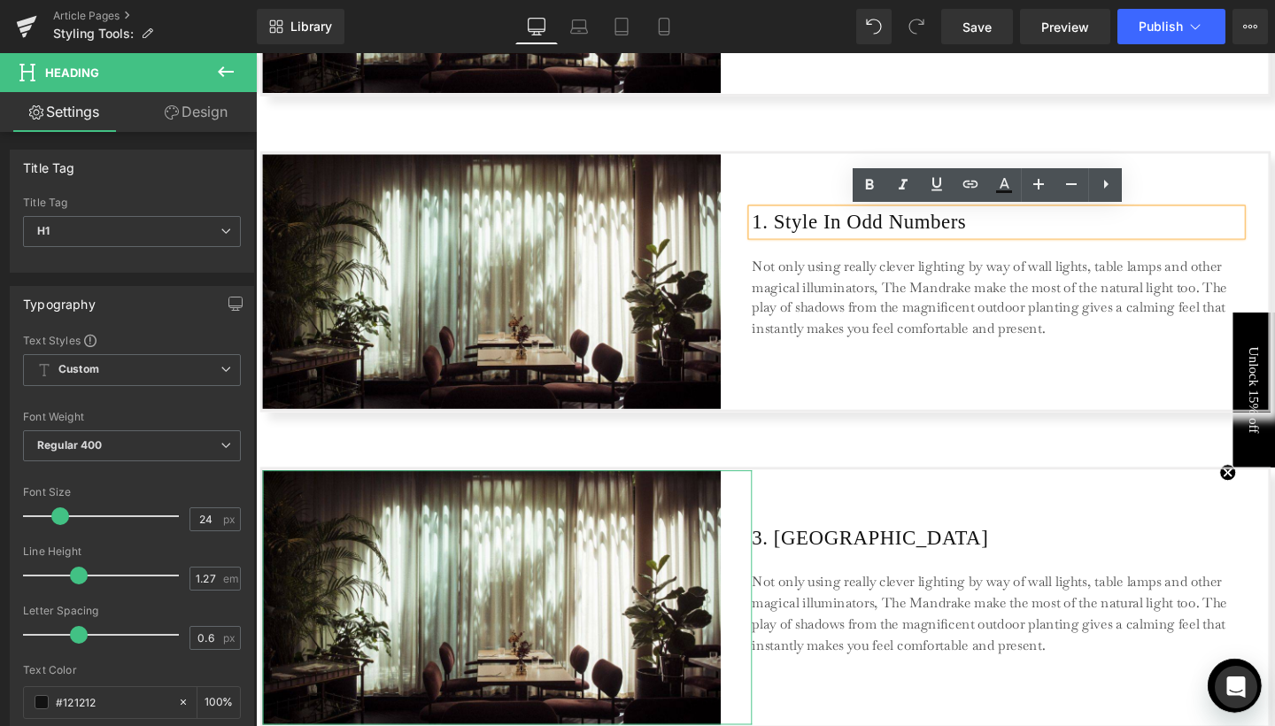
click at [794, 234] on h1 "1. Style In Odd Numbers" at bounding box center [1034, 230] width 514 height 27
click at [780, 230] on h1 "1. Style In Odd Numbers" at bounding box center [1034, 230] width 514 height 27
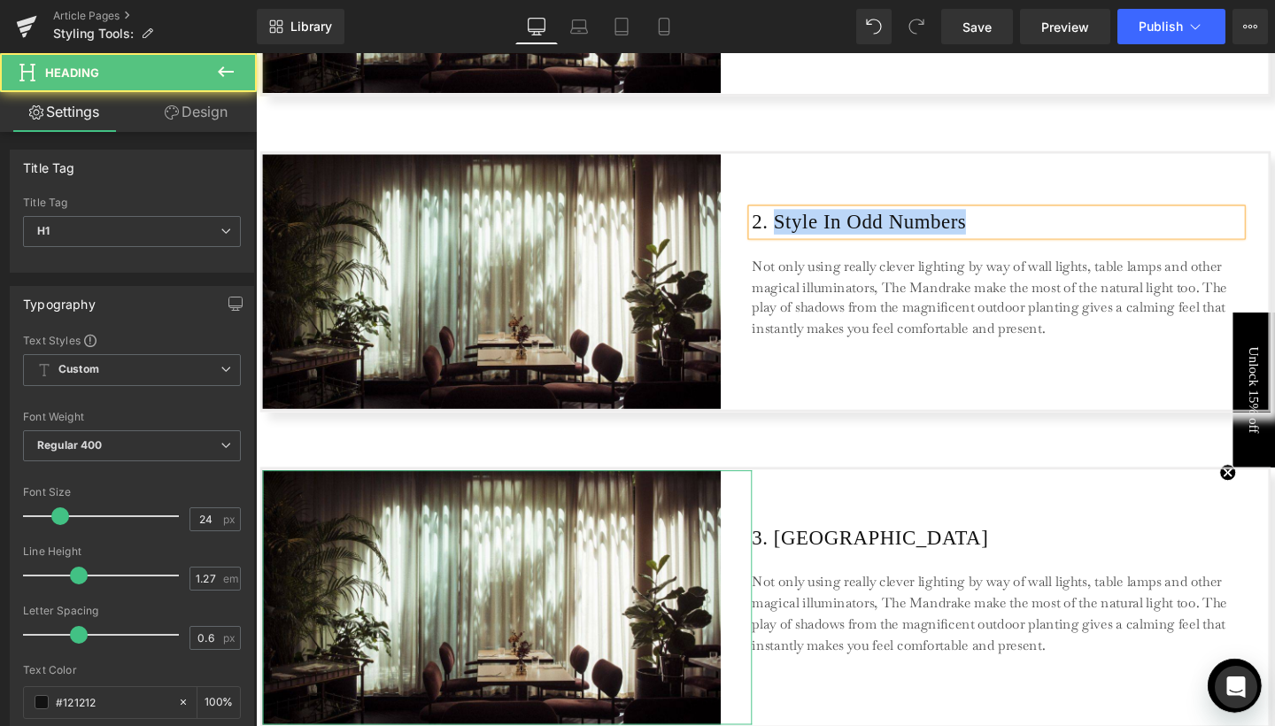
drag, startPoint x: 799, startPoint y: 228, endPoint x: 1024, endPoint y: 228, distance: 224.9
click at [1024, 228] on h1 "2. Style In Odd Numbers" at bounding box center [1034, 230] width 514 height 27
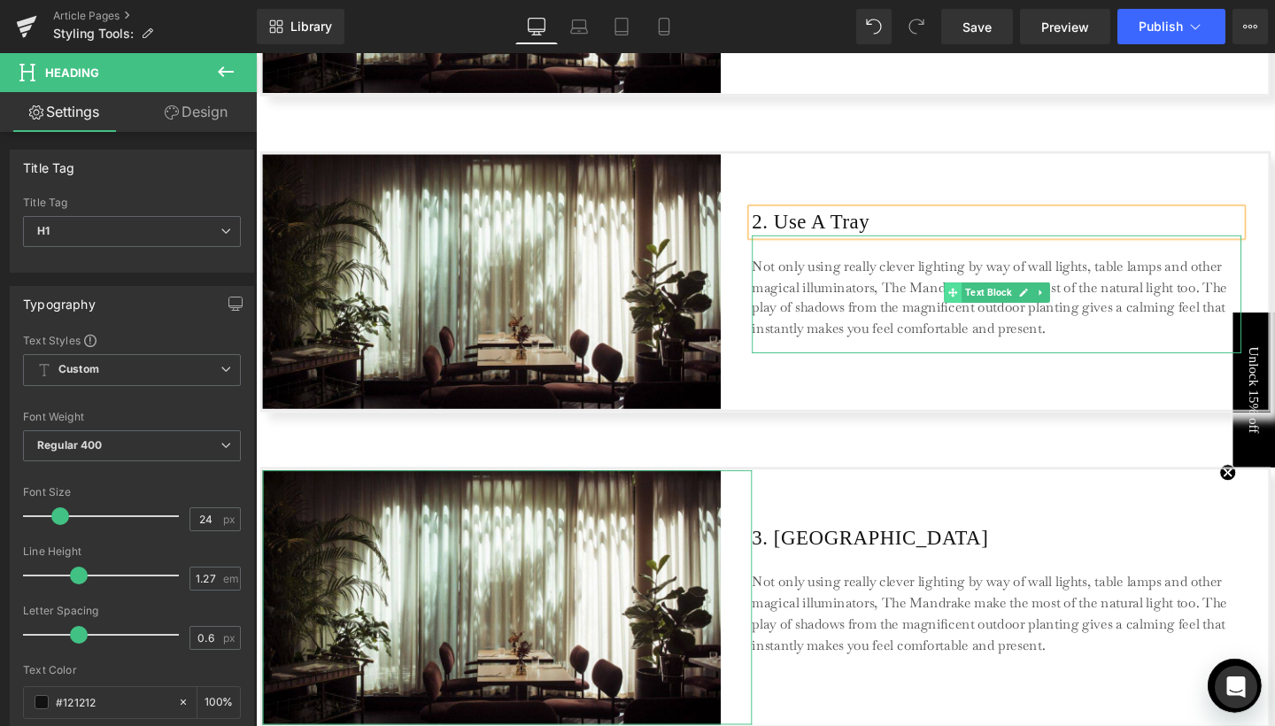
click at [979, 310] on span at bounding box center [988, 304] width 19 height 21
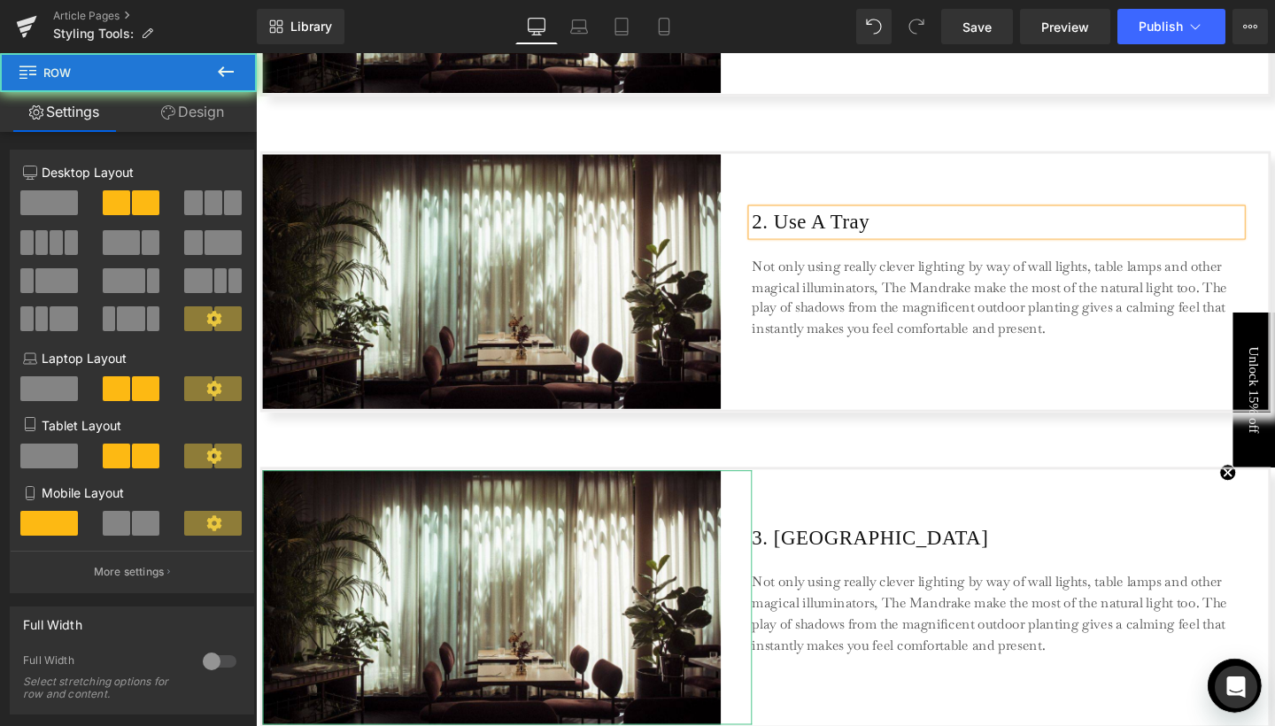
click at [873, 395] on div "2. Use A Tray Heading Not only using really clever lighting by way of wall ligh…" at bounding box center [1034, 292] width 514 height 267
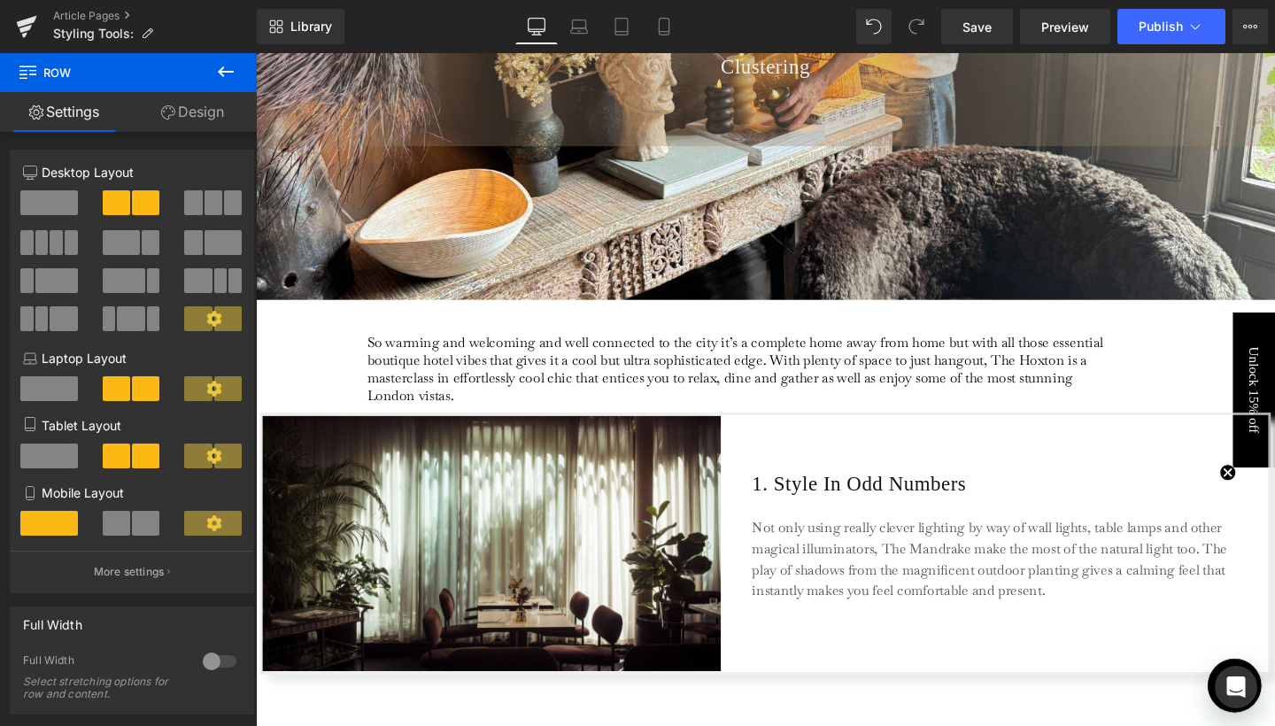
scroll to position [318, 0]
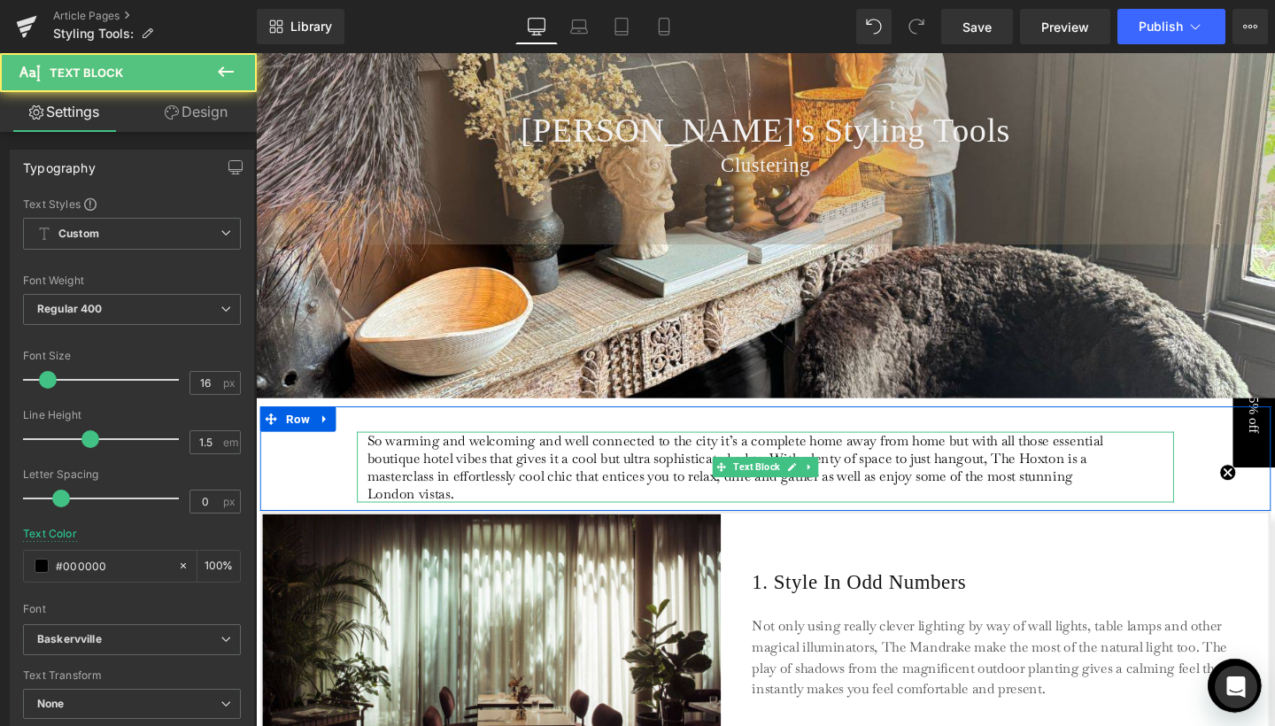
click at [552, 454] on p "So warming and welcoming and well connected to the city it’s a complete home aw…" at bounding box center [768, 488] width 791 height 74
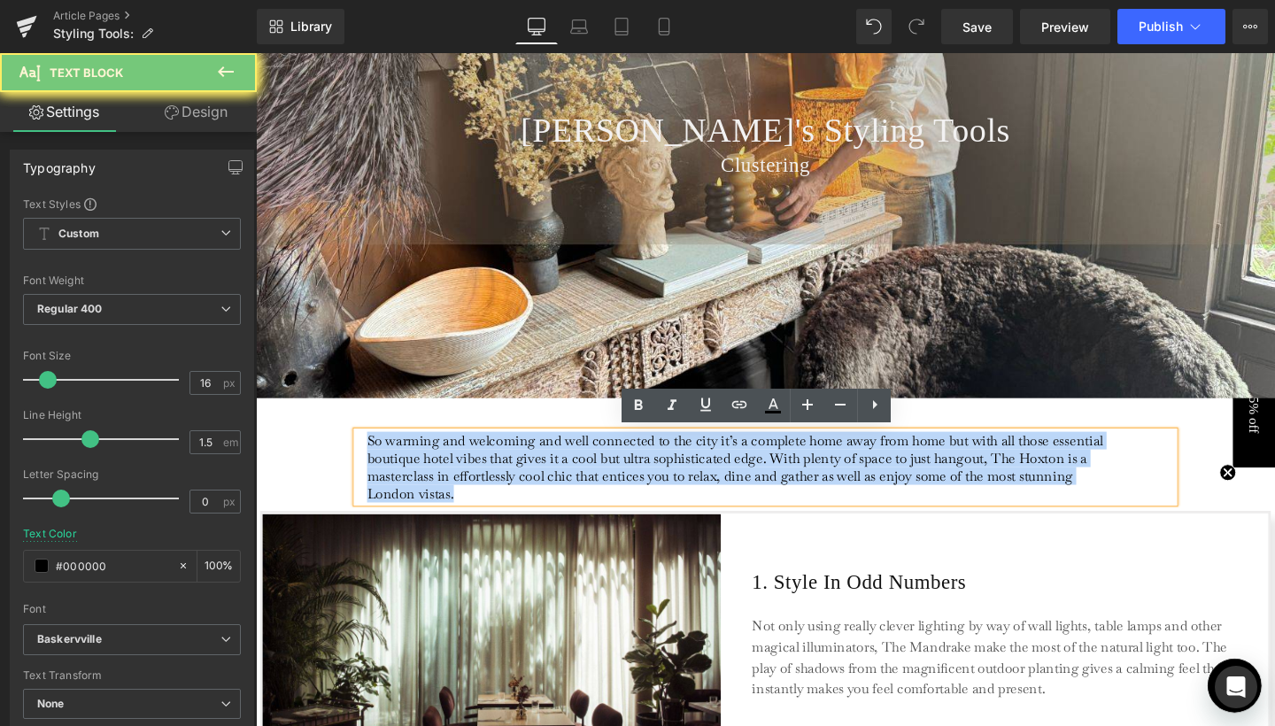
click at [552, 454] on p "So warming and welcoming and well connected to the city it’s a complete home aw…" at bounding box center [768, 488] width 791 height 74
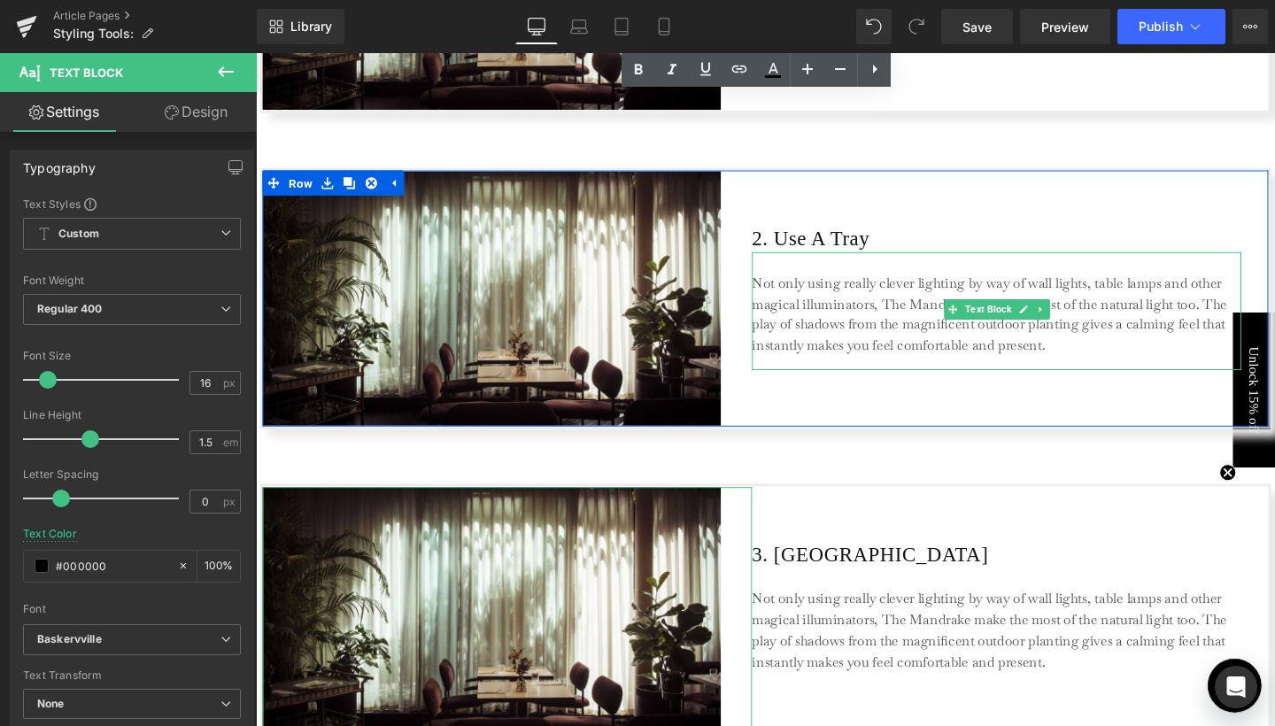
scroll to position [1214, 0]
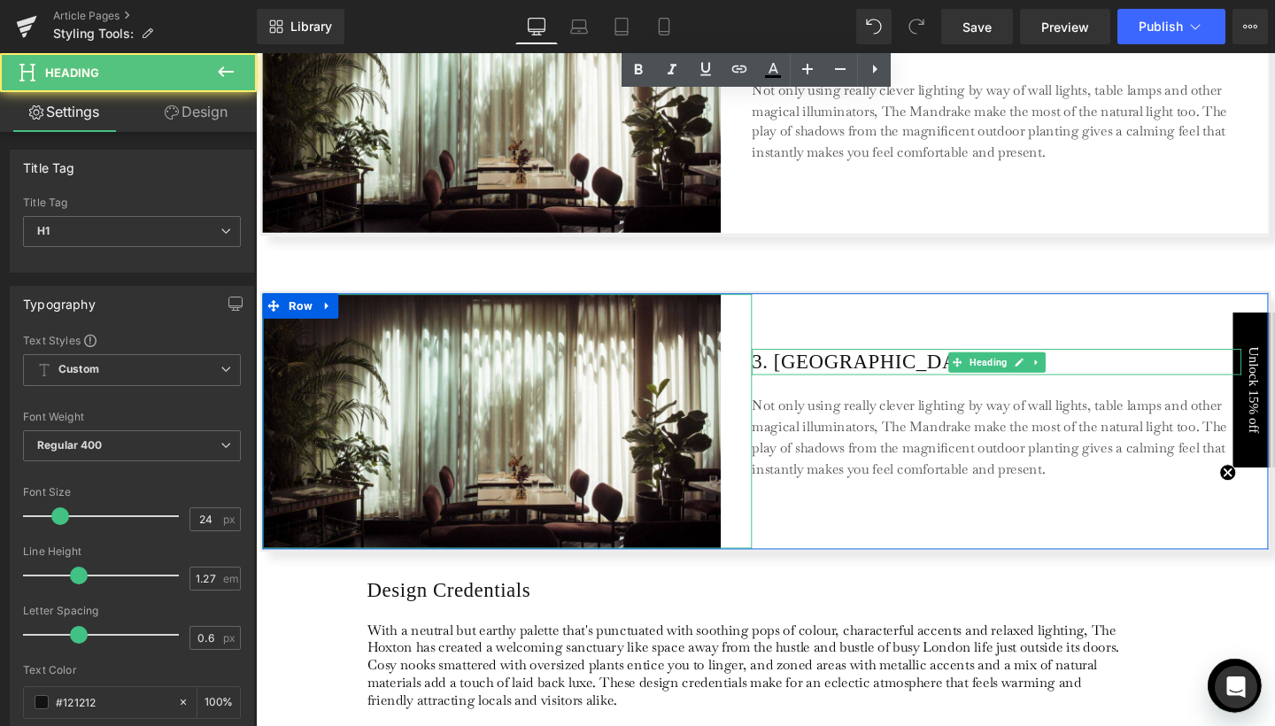
click at [847, 378] on h1 "3. [GEOGRAPHIC_DATA]" at bounding box center [1034, 377] width 514 height 27
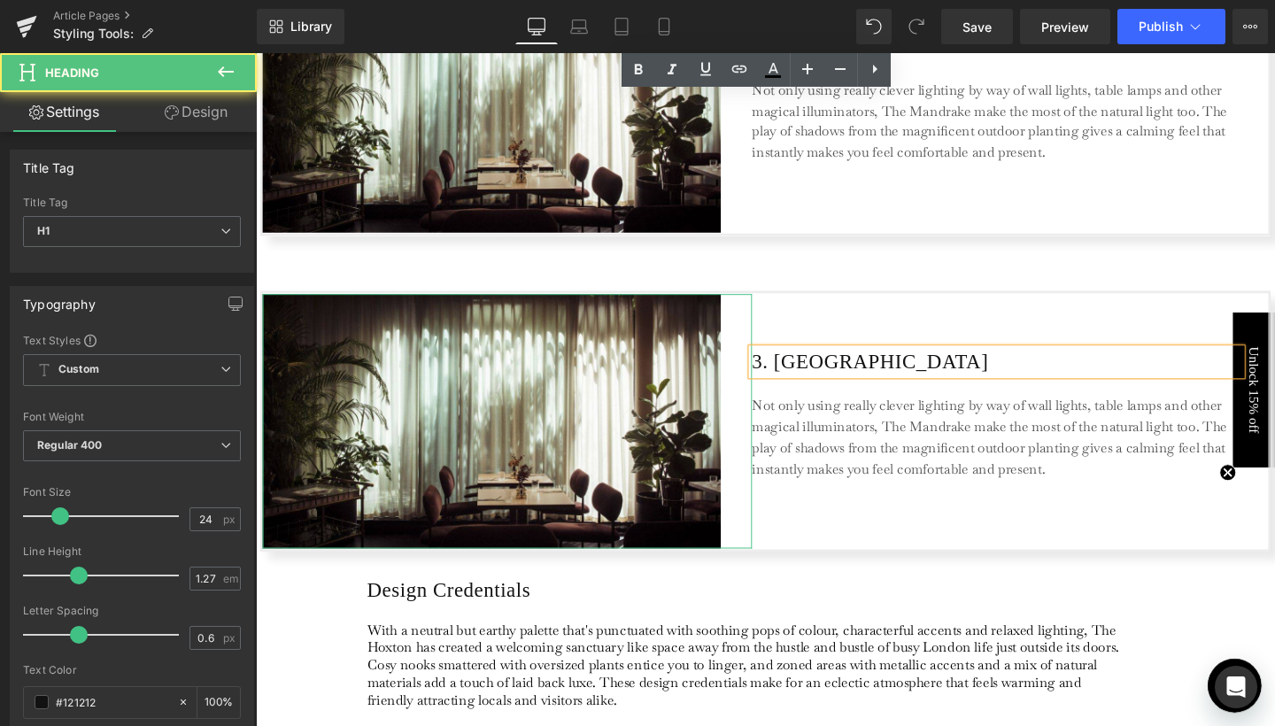
click at [847, 378] on h1 "3. [GEOGRAPHIC_DATA]" at bounding box center [1034, 377] width 514 height 27
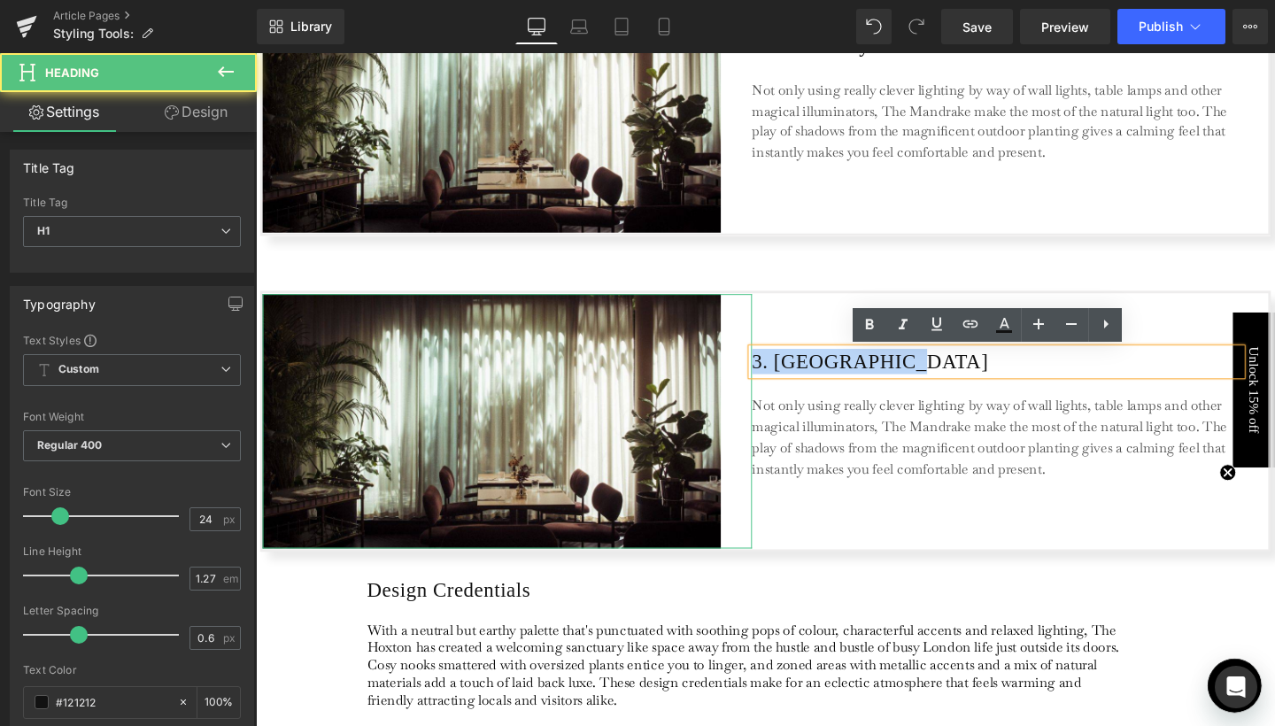
click at [847, 378] on h1 "3. [GEOGRAPHIC_DATA]" at bounding box center [1034, 377] width 514 height 27
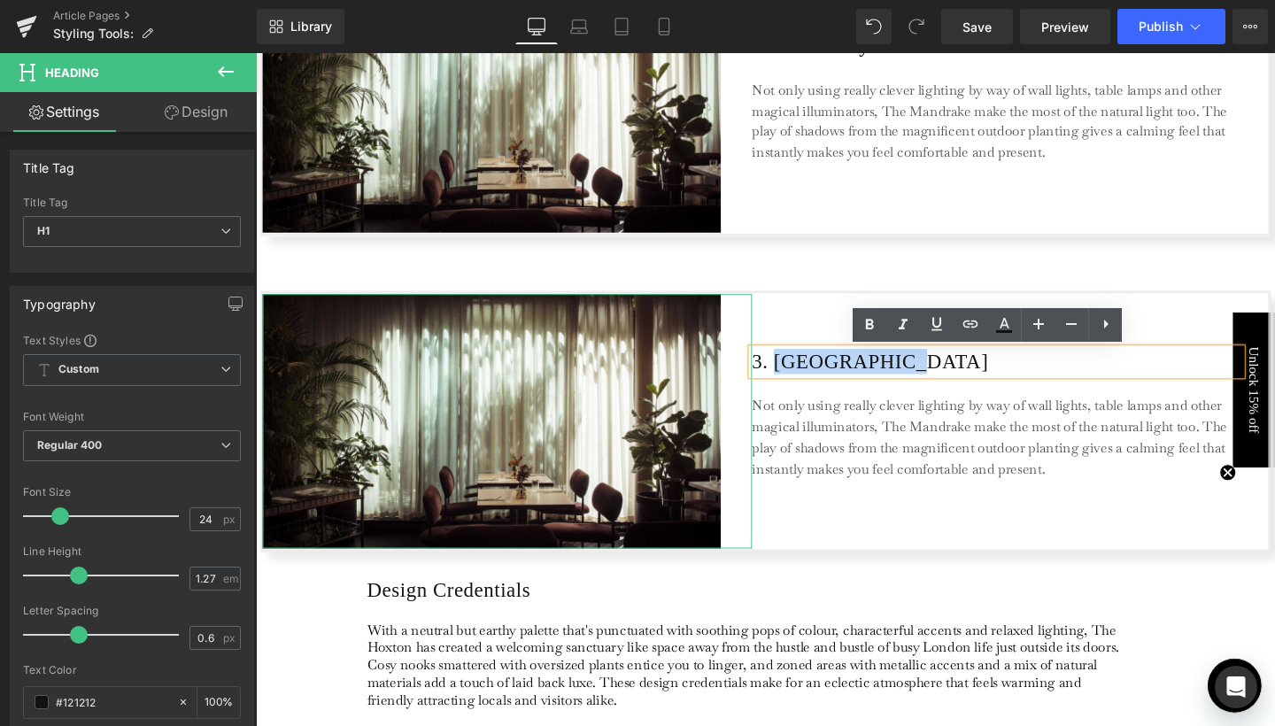
drag, startPoint x: 798, startPoint y: 379, endPoint x: 926, endPoint y: 385, distance: 128.5
click at [926, 385] on h1 "3. [GEOGRAPHIC_DATA]" at bounding box center [1034, 377] width 514 height 27
copy h1 "[GEOGRAPHIC_DATA]"
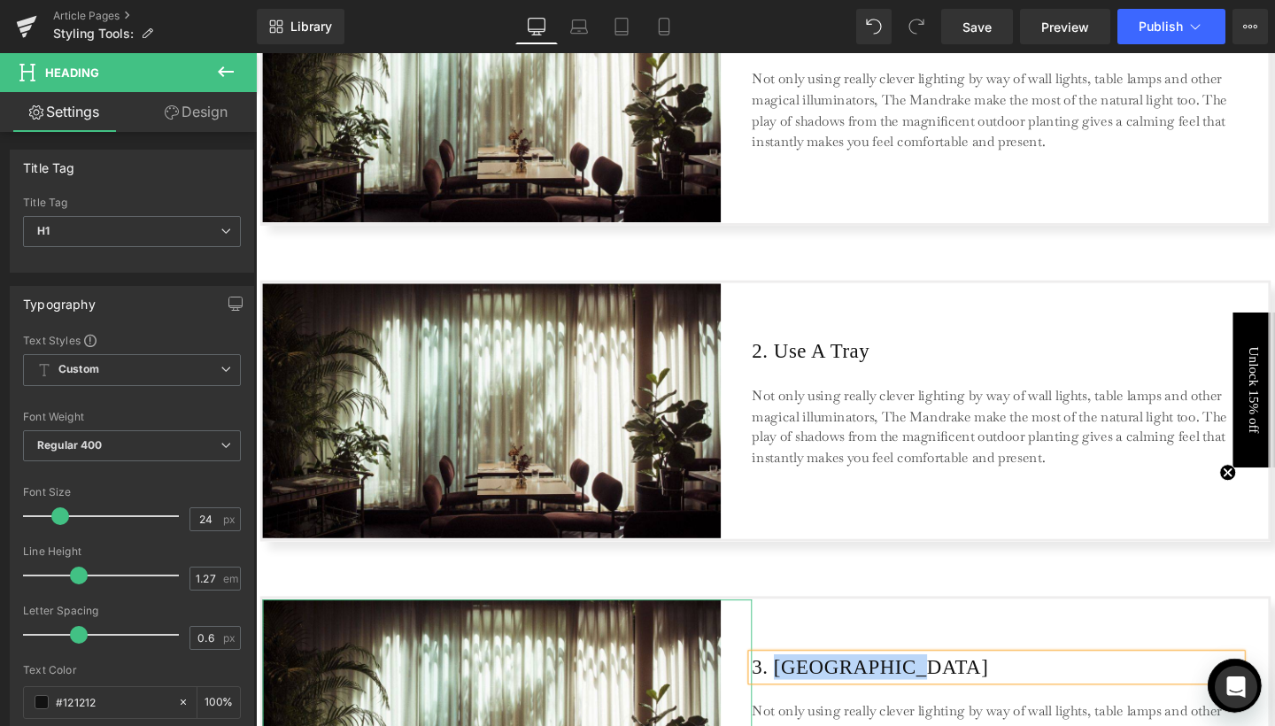
scroll to position [865, 0]
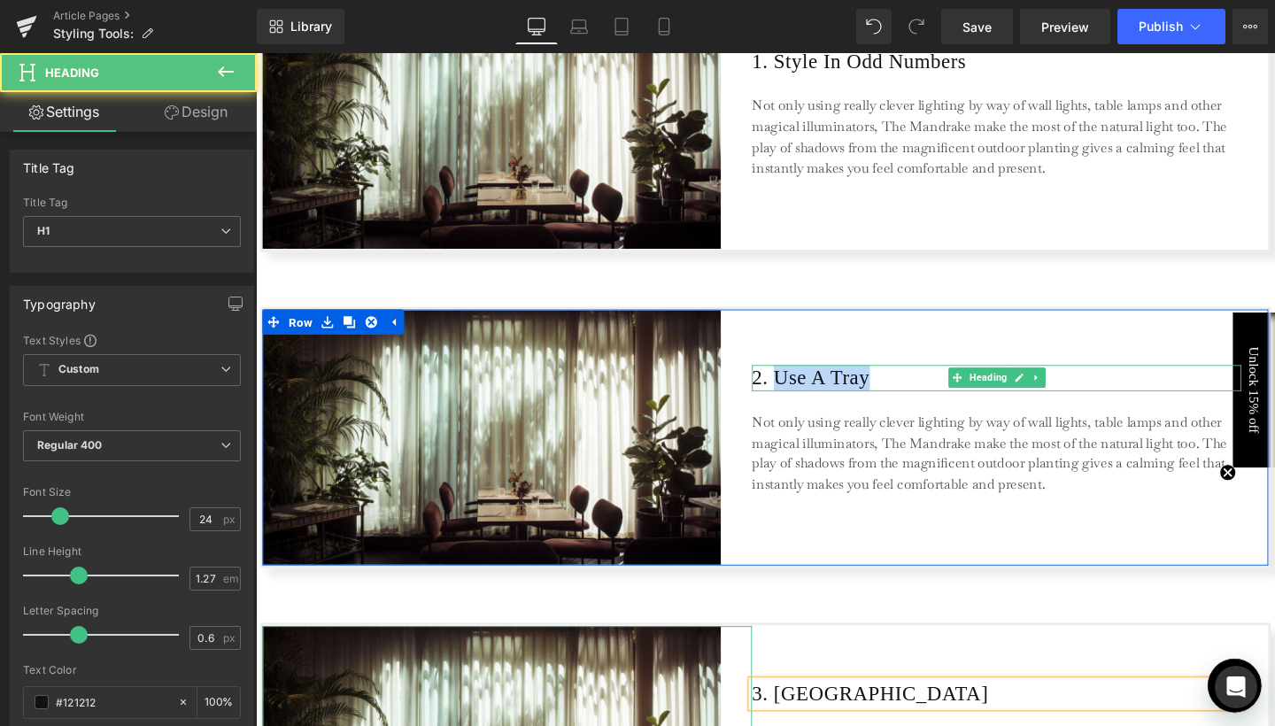
drag, startPoint x: 798, startPoint y: 388, endPoint x: 911, endPoint y: 390, distance: 113.4
click at [911, 390] on h1 "2. Use A Tray" at bounding box center [1034, 394] width 514 height 27
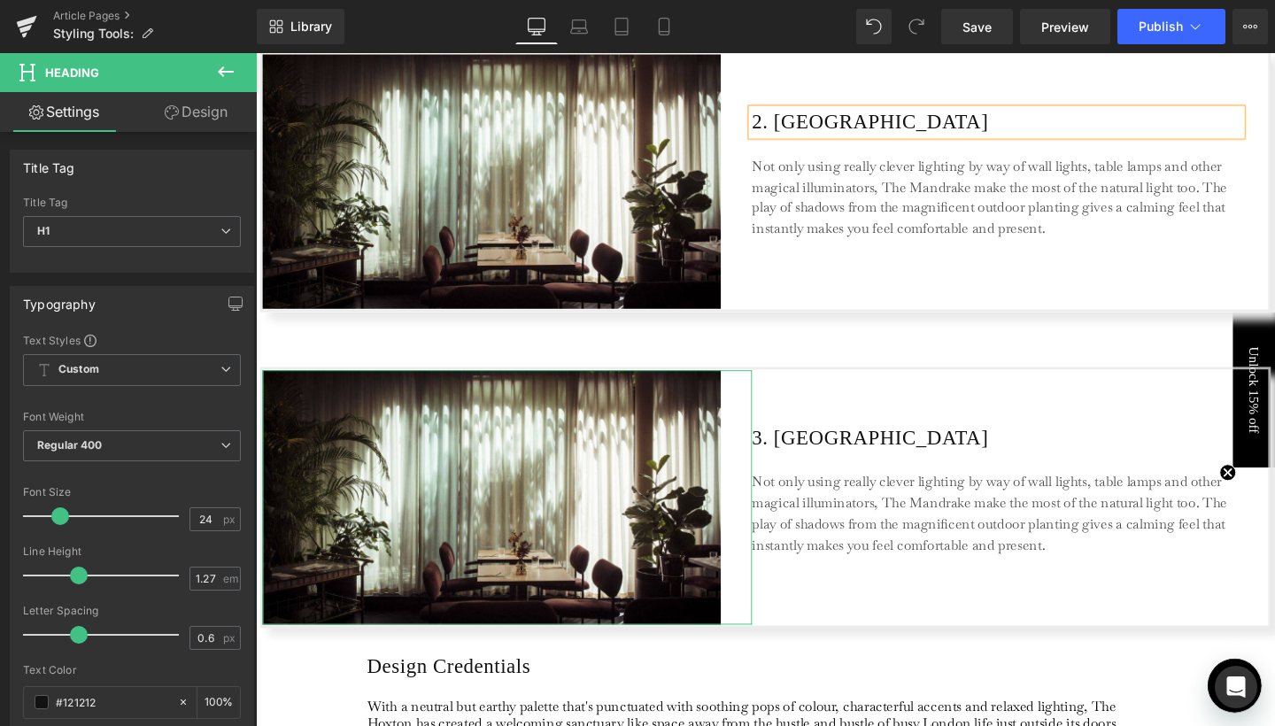
scroll to position [1152, 0]
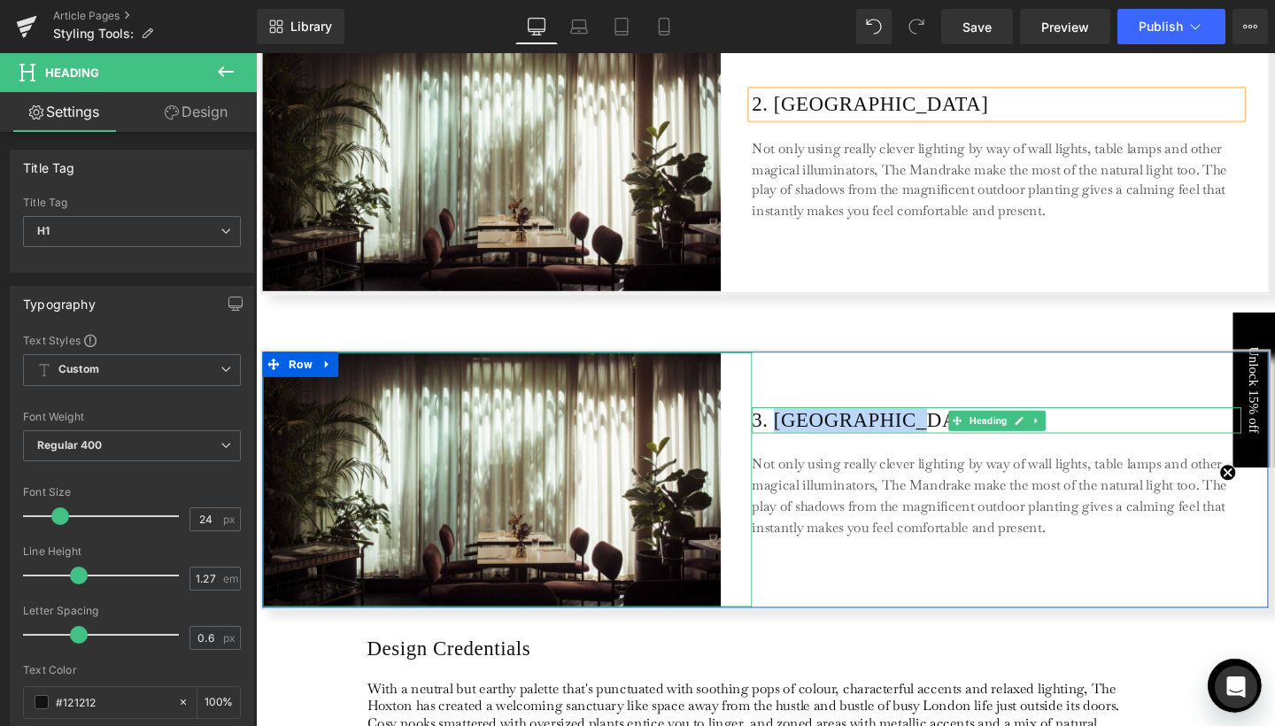
drag, startPoint x: 804, startPoint y: 432, endPoint x: 923, endPoint y: 431, distance: 118.6
click at [923, 431] on h1 "3. [GEOGRAPHIC_DATA]" at bounding box center [1034, 439] width 514 height 27
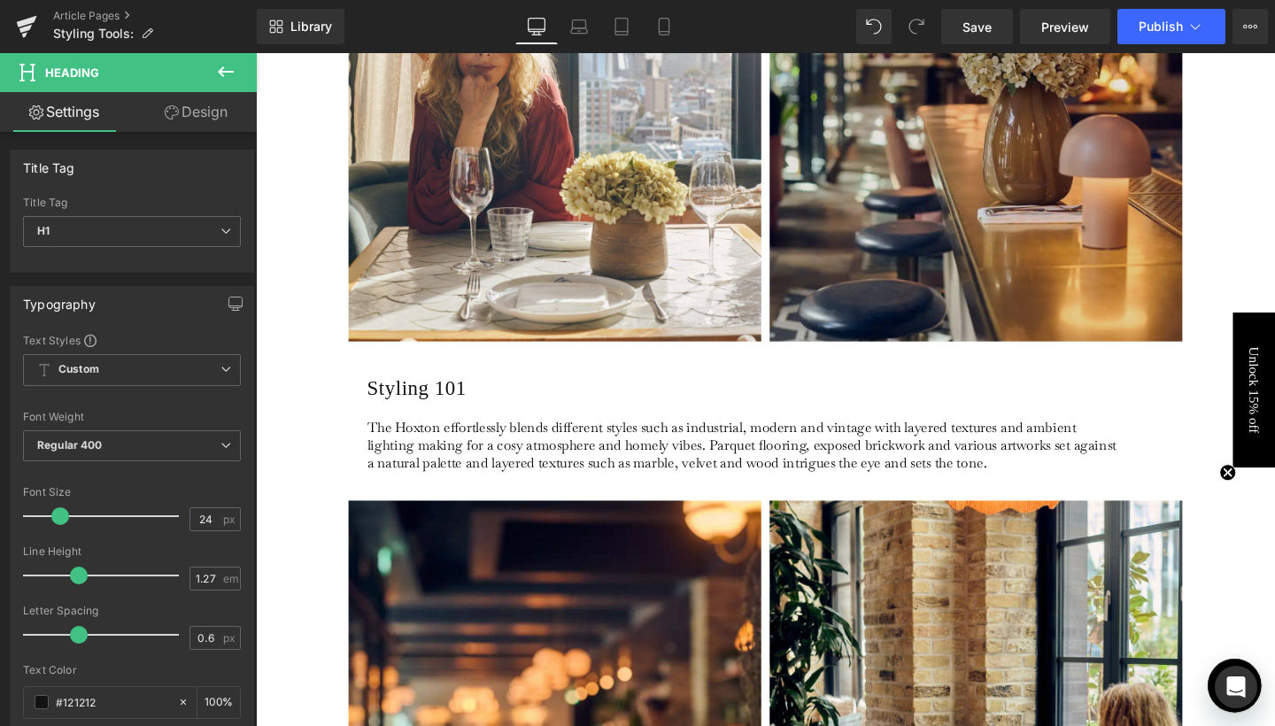
scroll to position [2250, 0]
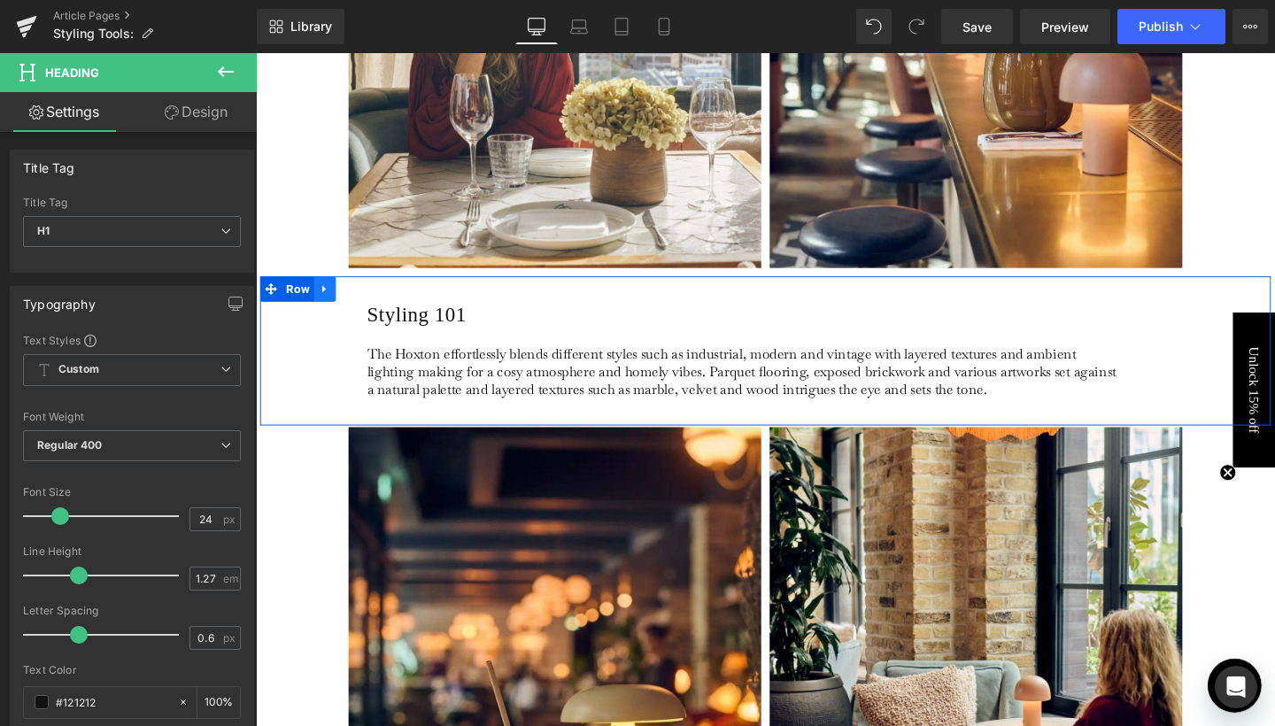
click at [326, 301] on icon at bounding box center [328, 301] width 4 height 8
click at [370, 304] on icon at bounding box center [374, 301] width 12 height 12
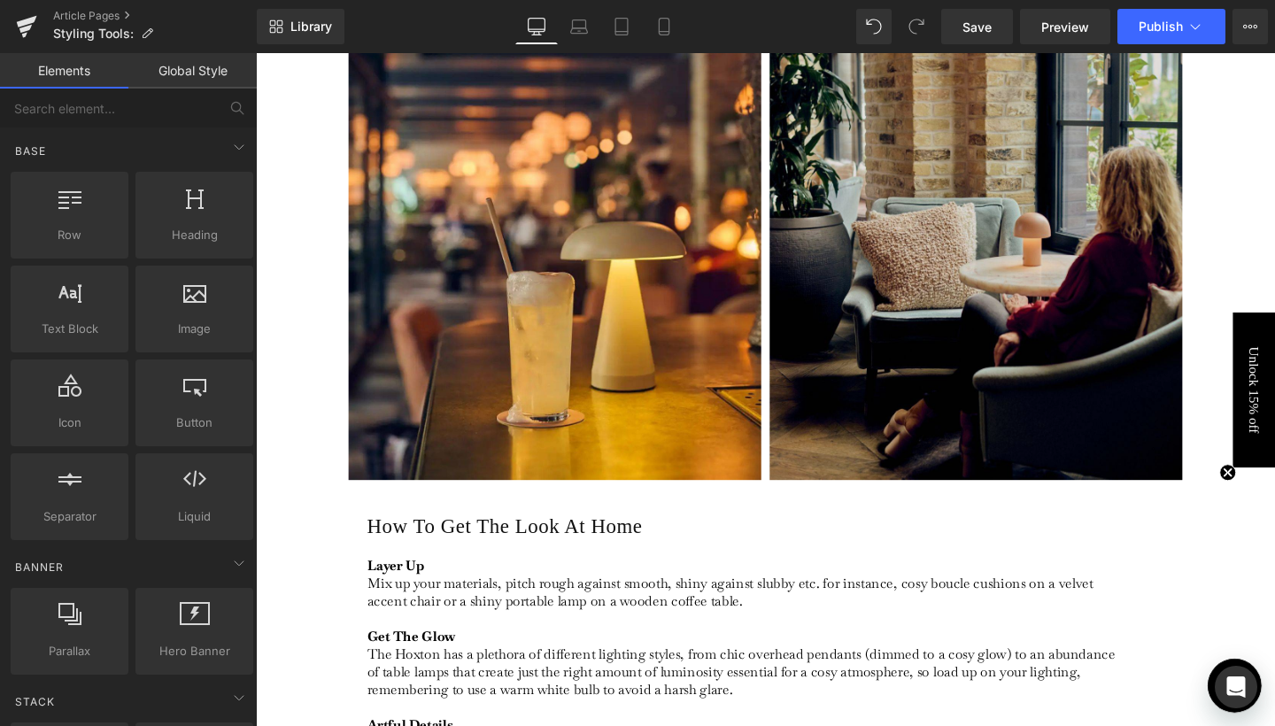
scroll to position [2588, 0]
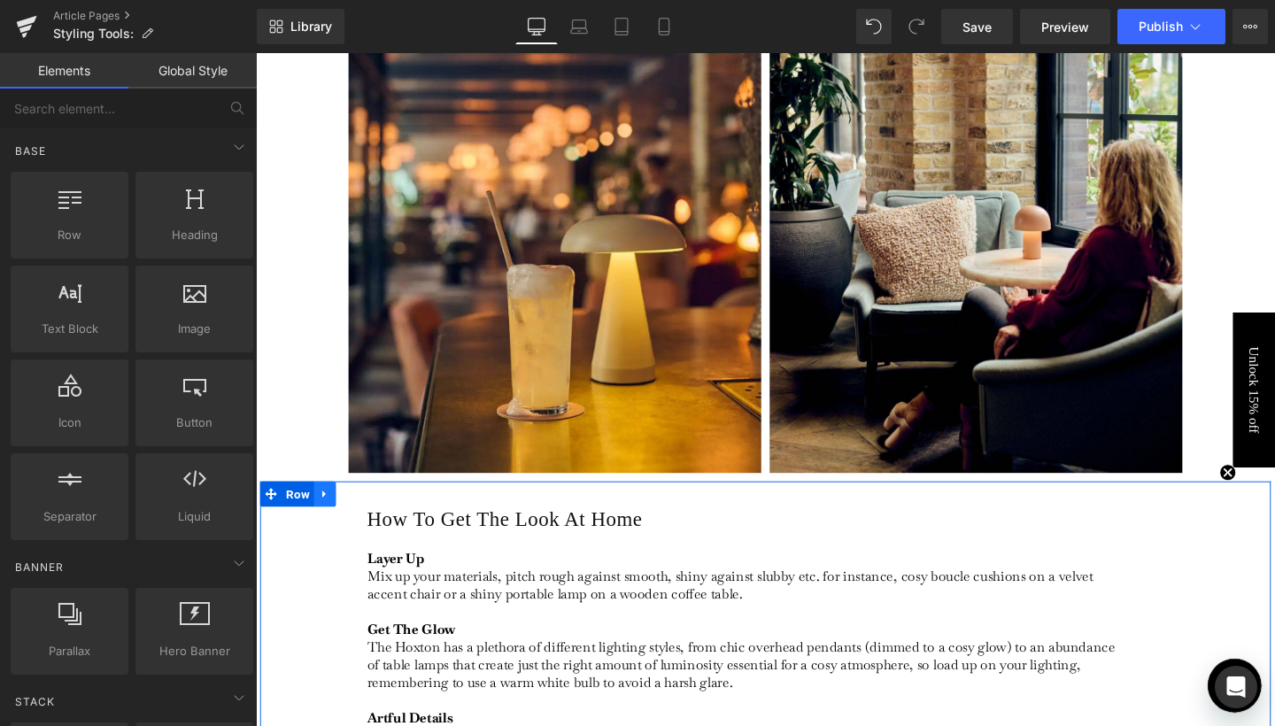
click at [334, 515] on link at bounding box center [328, 516] width 23 height 27
click at [378, 511] on link at bounding box center [374, 516] width 23 height 27
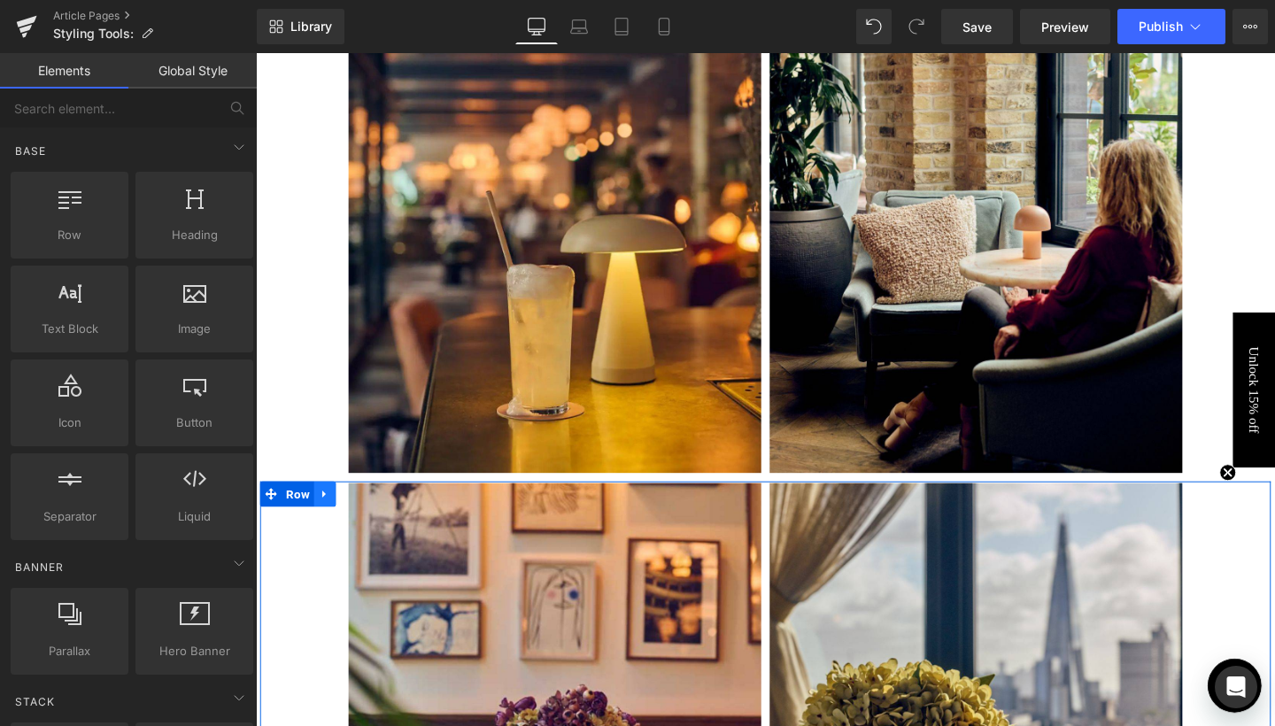
click at [333, 511] on link at bounding box center [328, 516] width 23 height 27
click at [368, 514] on icon at bounding box center [374, 516] width 12 height 12
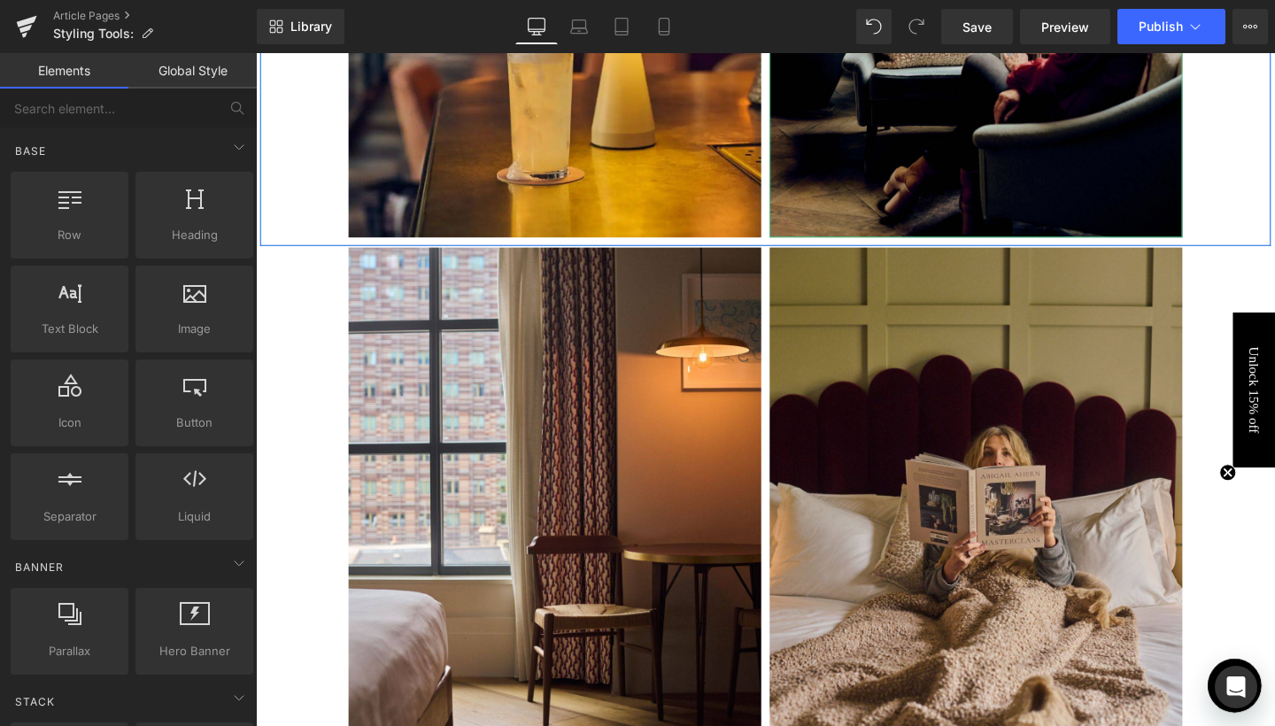
scroll to position [2909, 0]
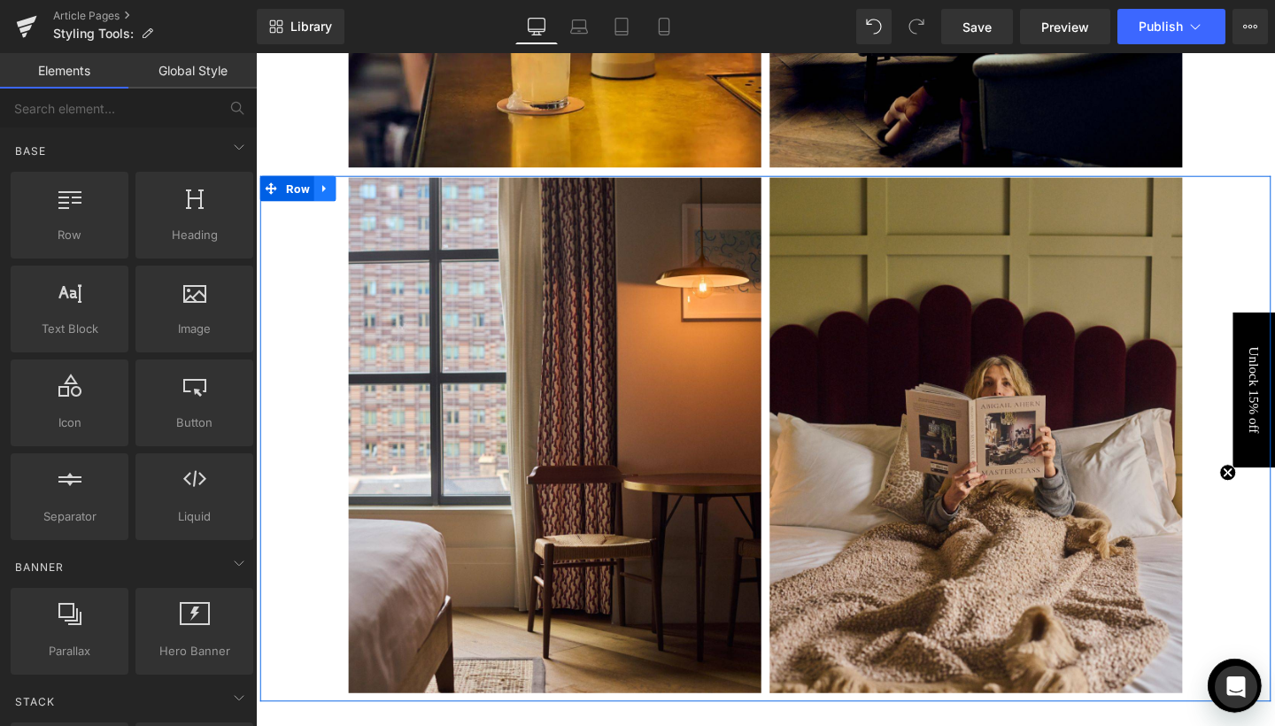
click at [335, 195] on link at bounding box center [328, 195] width 23 height 27
click at [365, 195] on link at bounding box center [374, 195] width 23 height 27
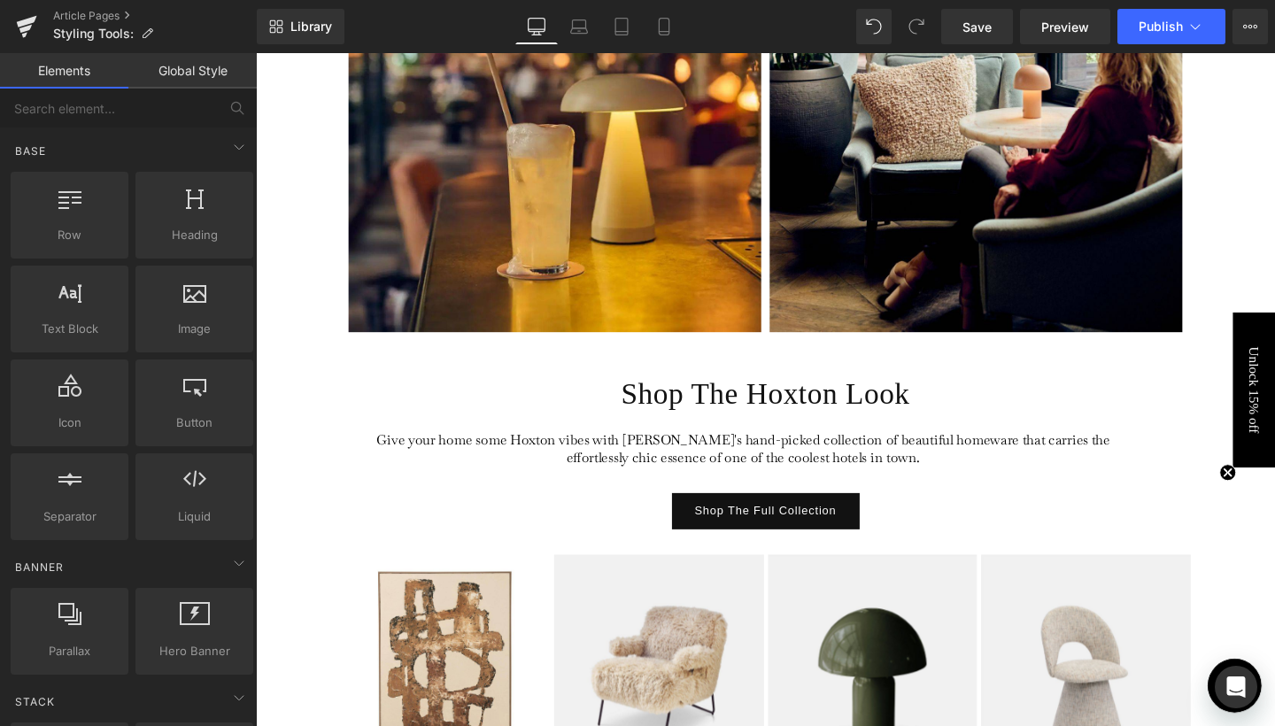
scroll to position [2832, 0]
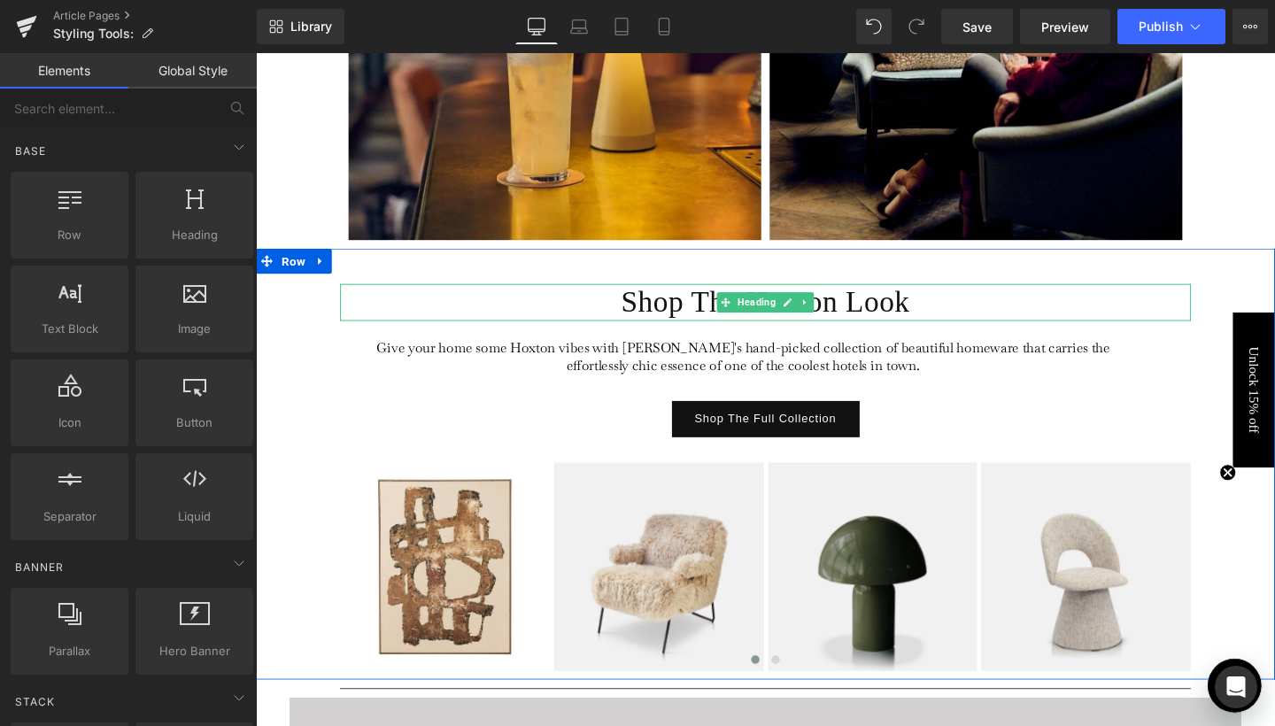
click at [691, 318] on h1 "Shop The Hoxton Look" at bounding box center [791, 315] width 894 height 39
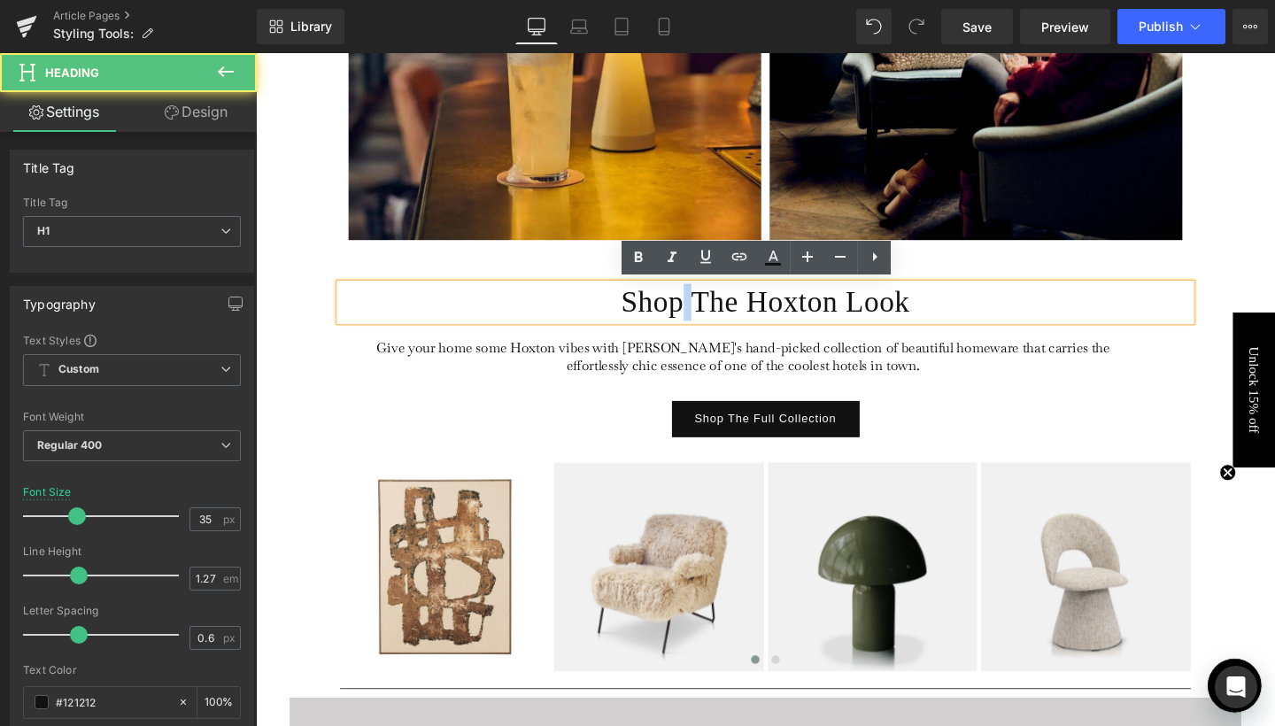
click at [691, 318] on h1 "Shop The Hoxton Look" at bounding box center [791, 315] width 894 height 39
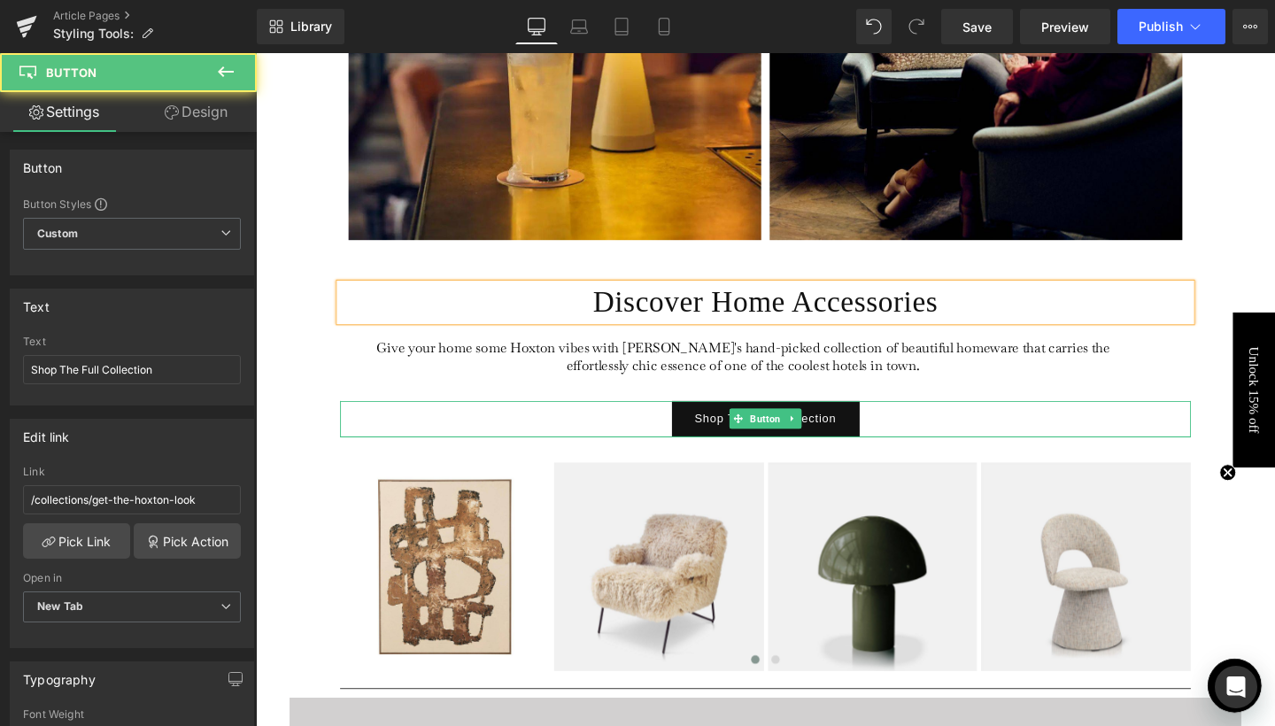
click at [963, 446] on div "Shop The Full Collection" at bounding box center [791, 438] width 894 height 38
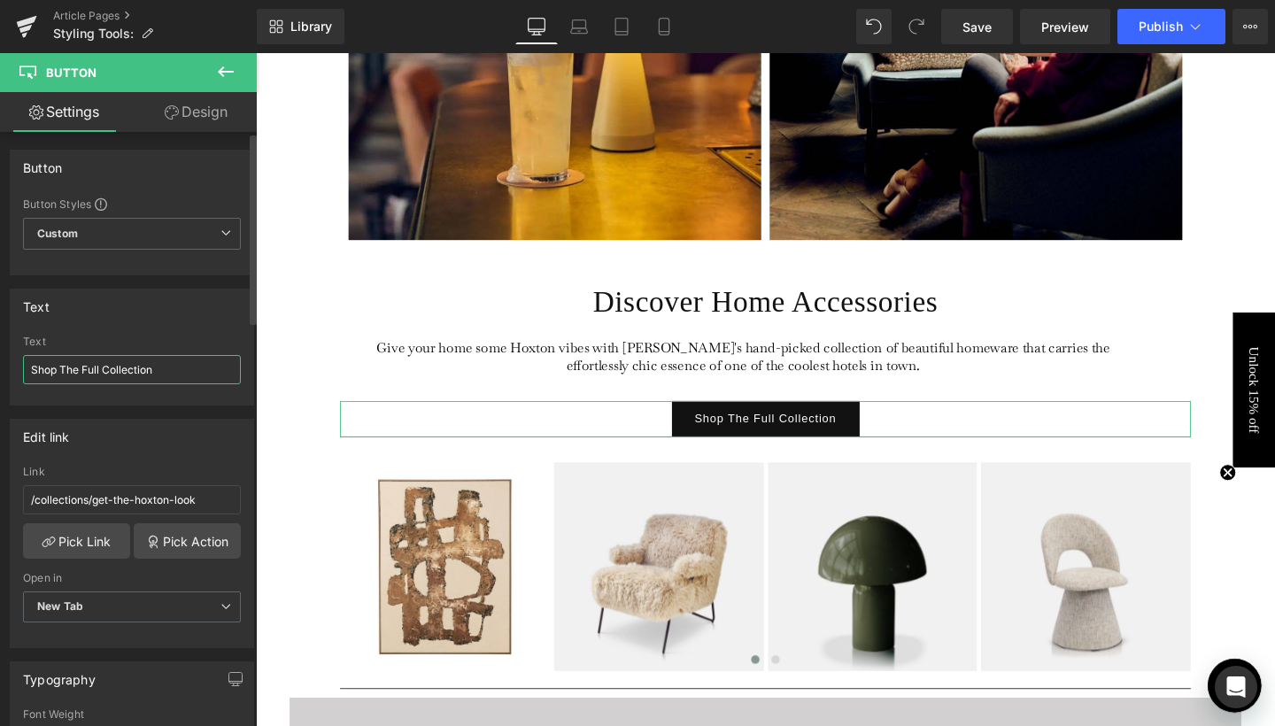
click at [120, 372] on input "Shop The Full Collection" at bounding box center [132, 369] width 218 height 29
click at [95, 358] on input "Shop The Full Collection" at bounding box center [132, 369] width 218 height 29
drag, startPoint x: 63, startPoint y: 363, endPoint x: 158, endPoint y: 378, distance: 96.8
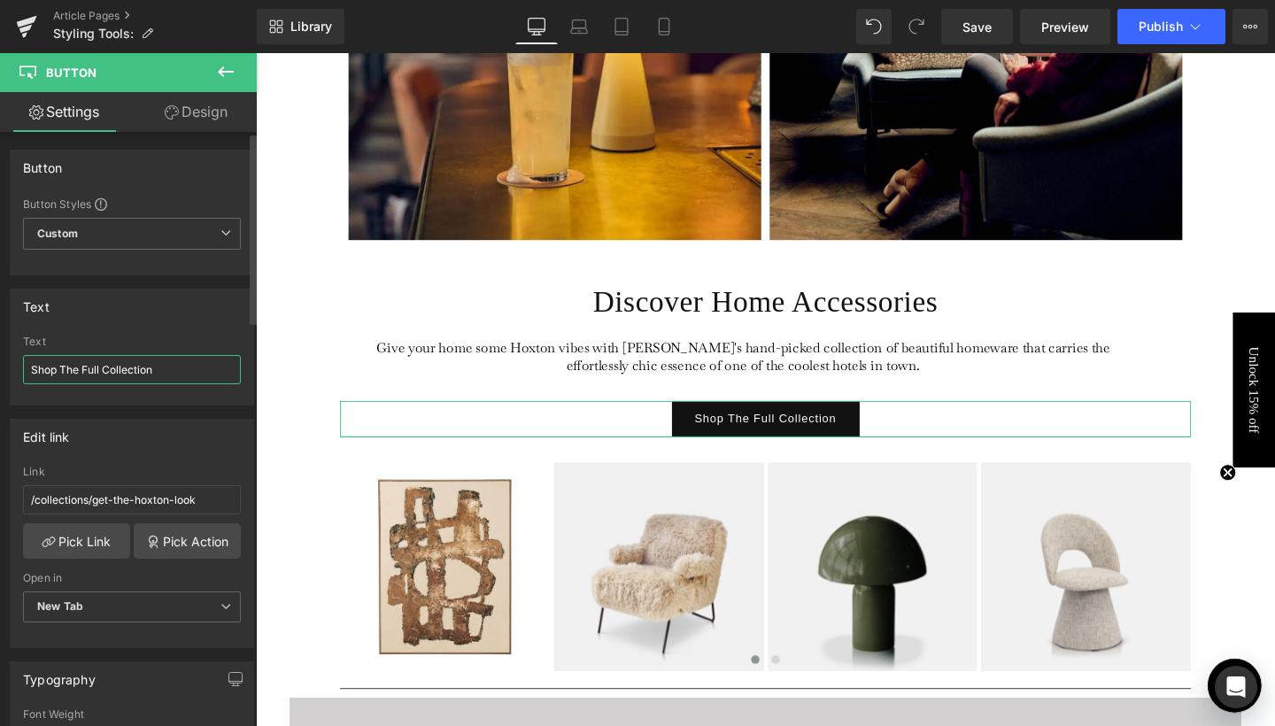
click at [158, 378] on input "Shop The Full Collection" at bounding box center [132, 369] width 218 height 29
type input "Shop Now"
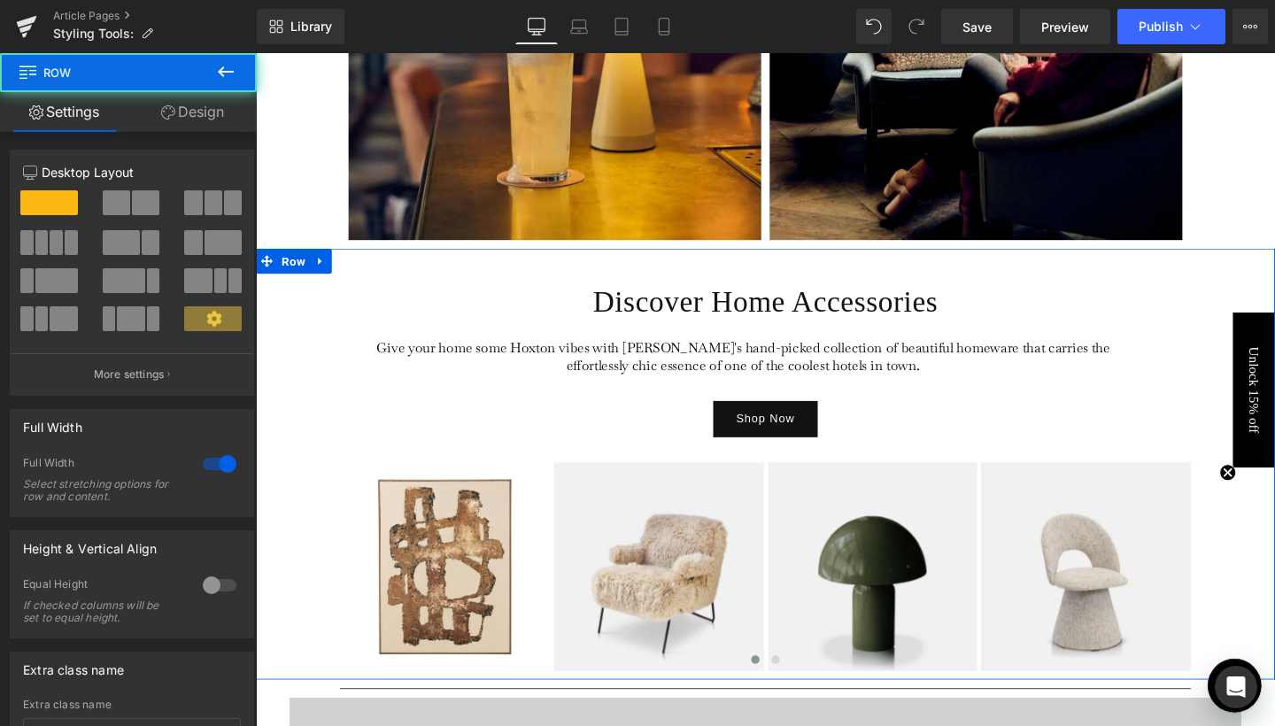
click at [292, 445] on div "Discover Home Accessories Heading Give your home some Hoxton vibes with [PERSON…" at bounding box center [791, 486] width 1071 height 454
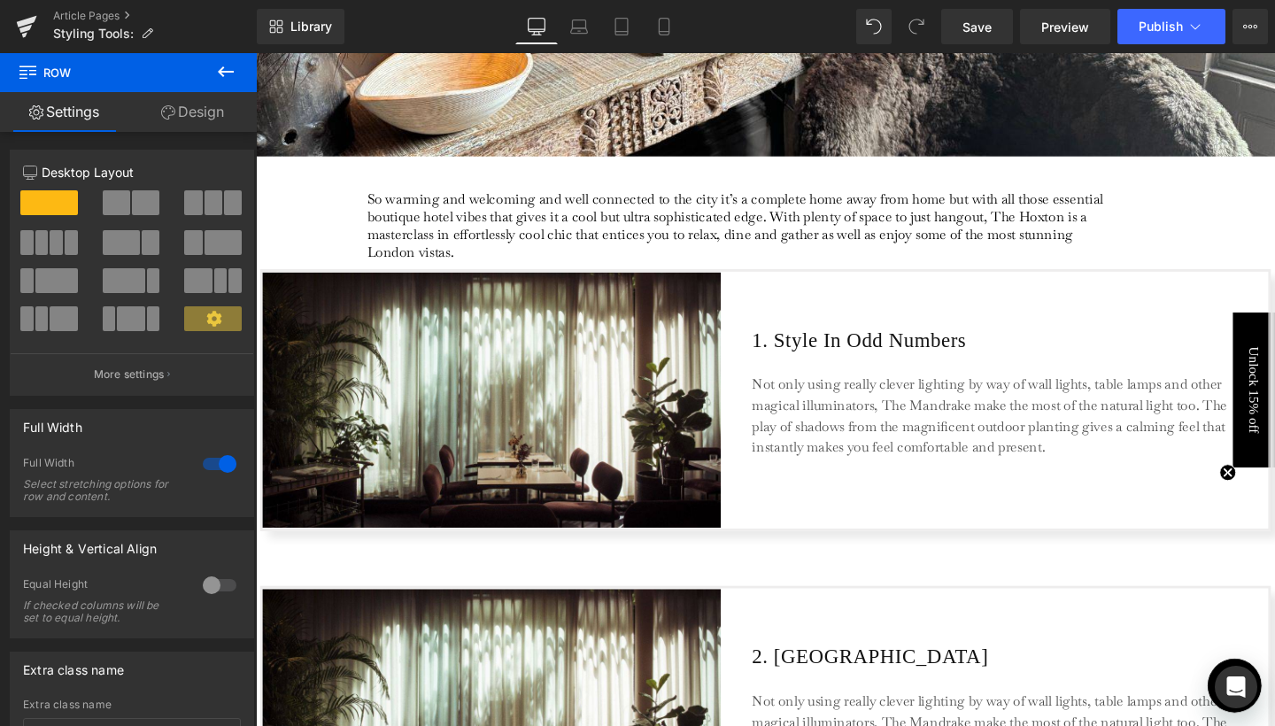
scroll to position [676, 0]
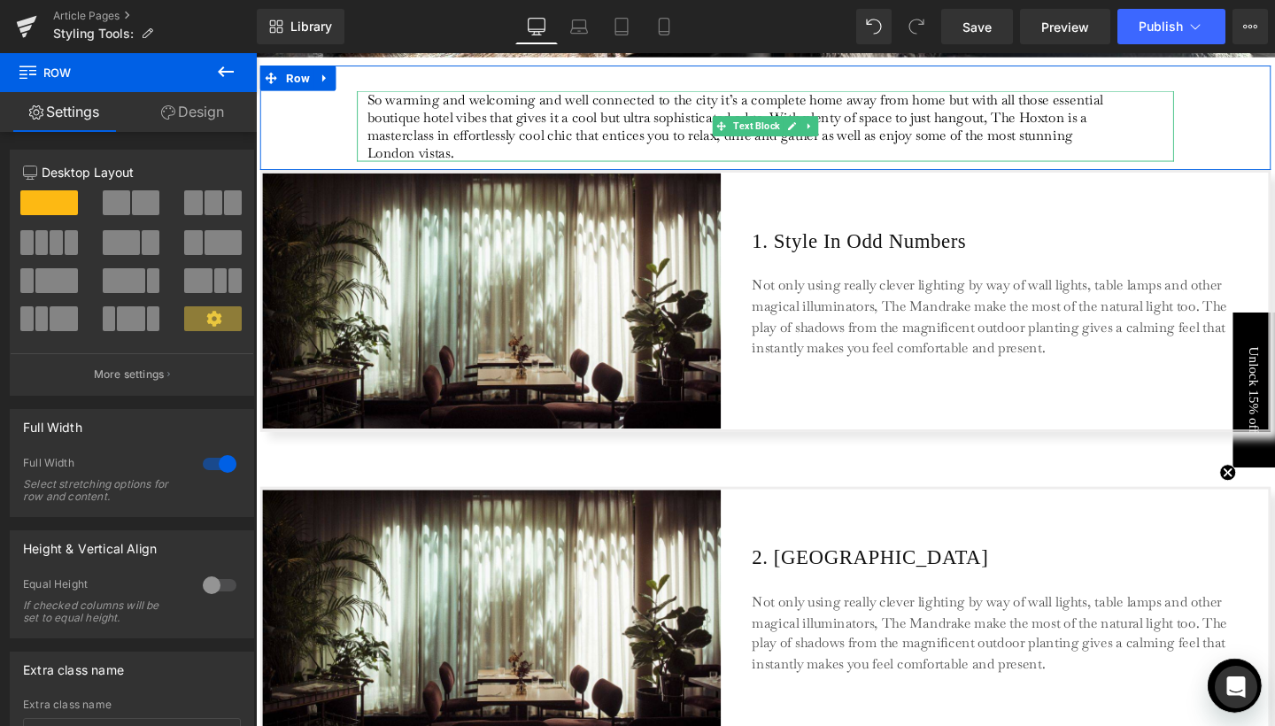
click at [616, 112] on p "So warming and welcoming and well connected to the city it’s a complete home aw…" at bounding box center [768, 130] width 791 height 74
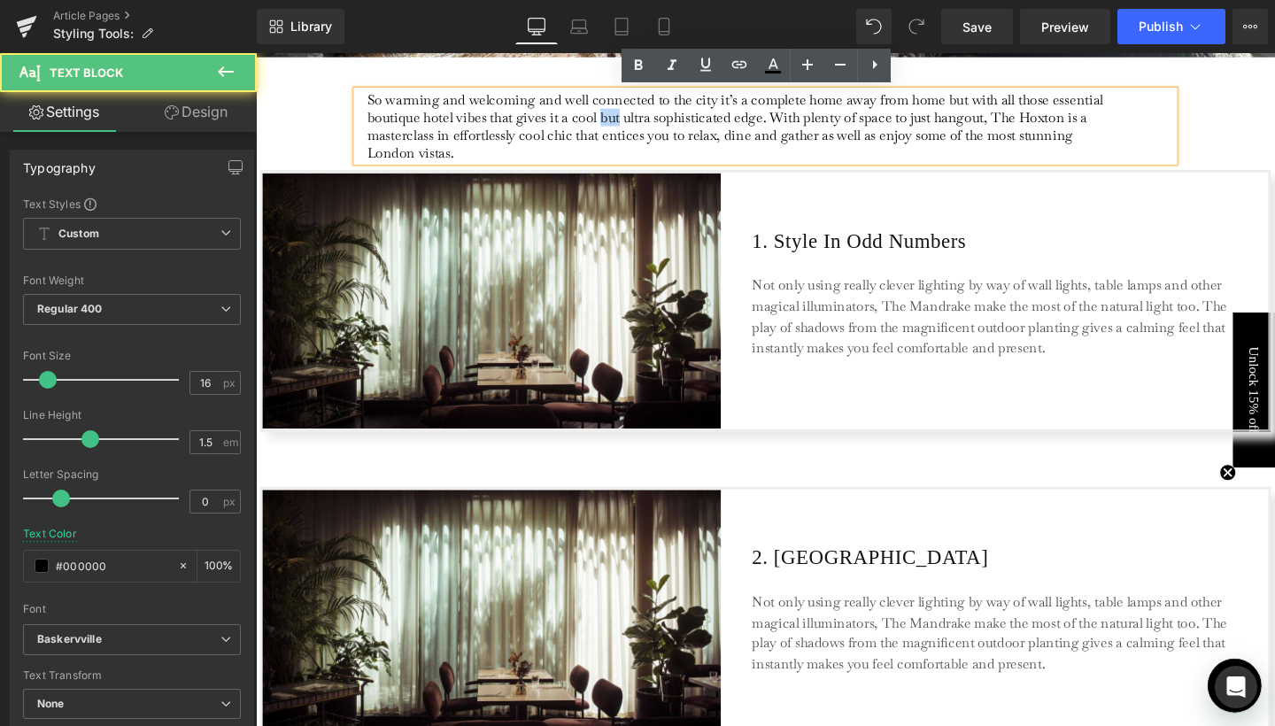
click at [616, 112] on p "So warming and welcoming and well connected to the city it’s a complete home aw…" at bounding box center [768, 130] width 791 height 74
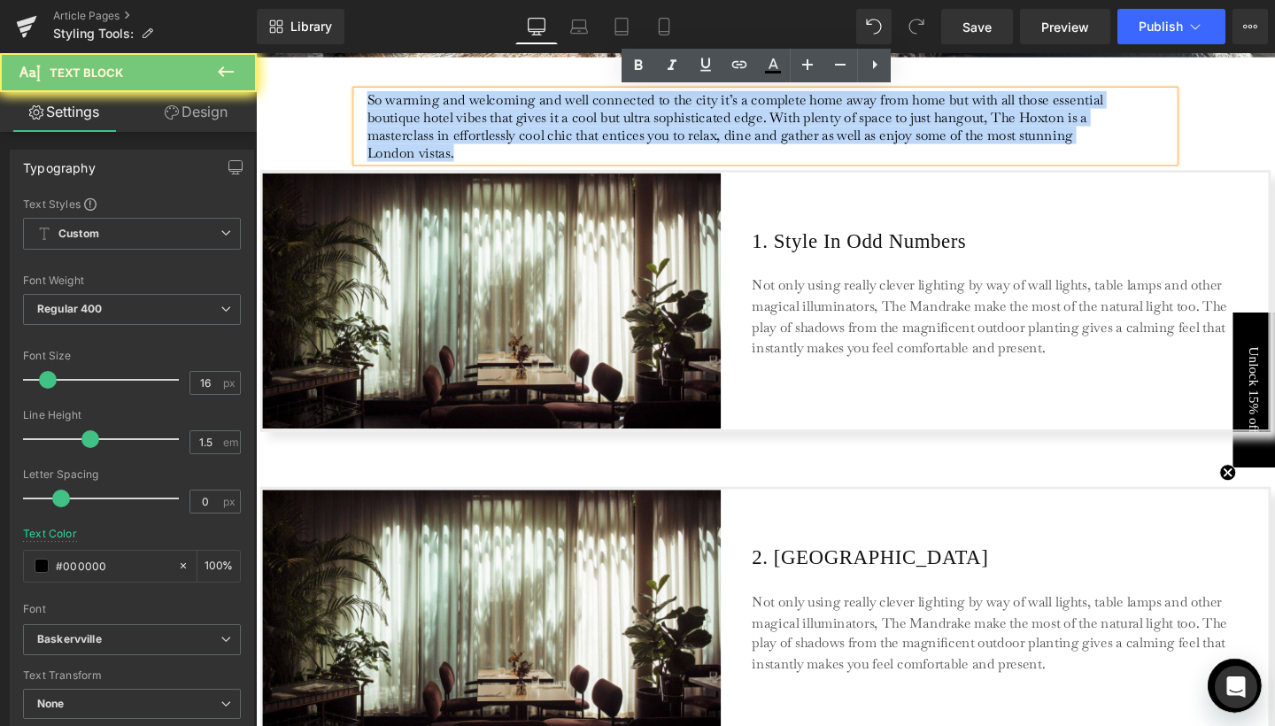
click at [616, 112] on p "So warming and welcoming and well connected to the city it’s a complete home aw…" at bounding box center [768, 130] width 791 height 74
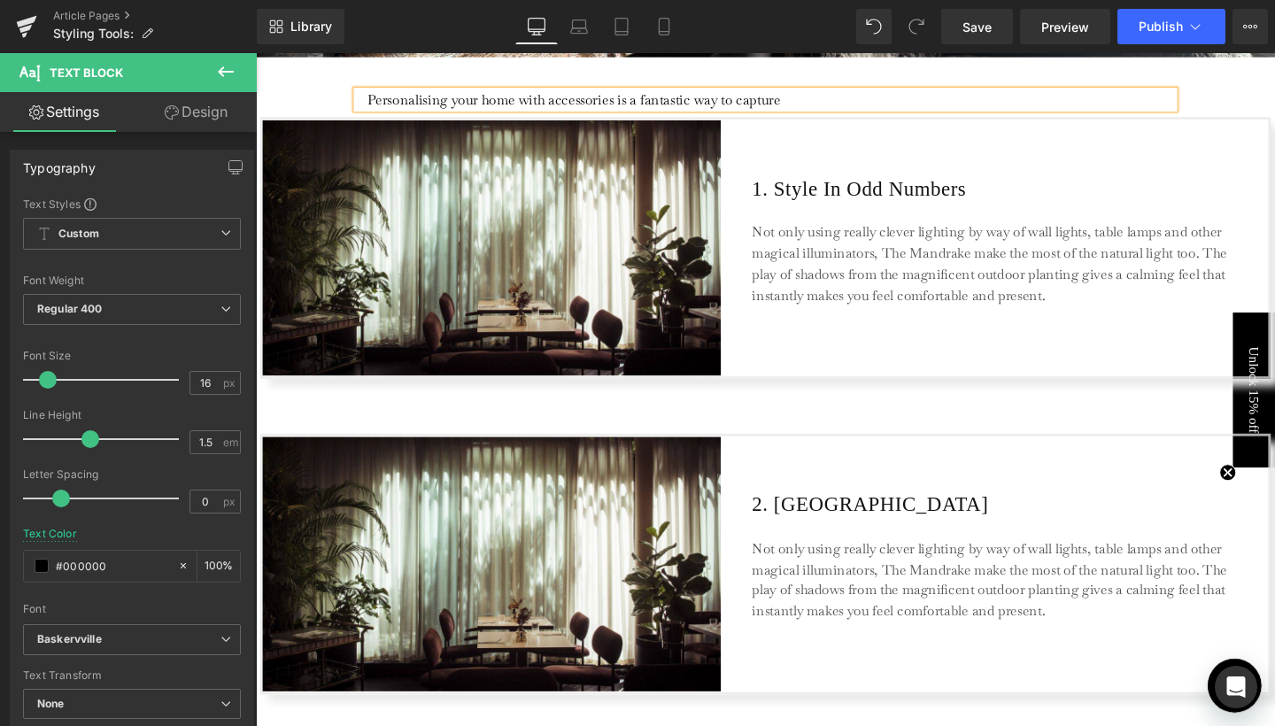
click at [629, 96] on p "Personalising your home with accessories is a fantastic way to capture" at bounding box center [768, 102] width 791 height 19
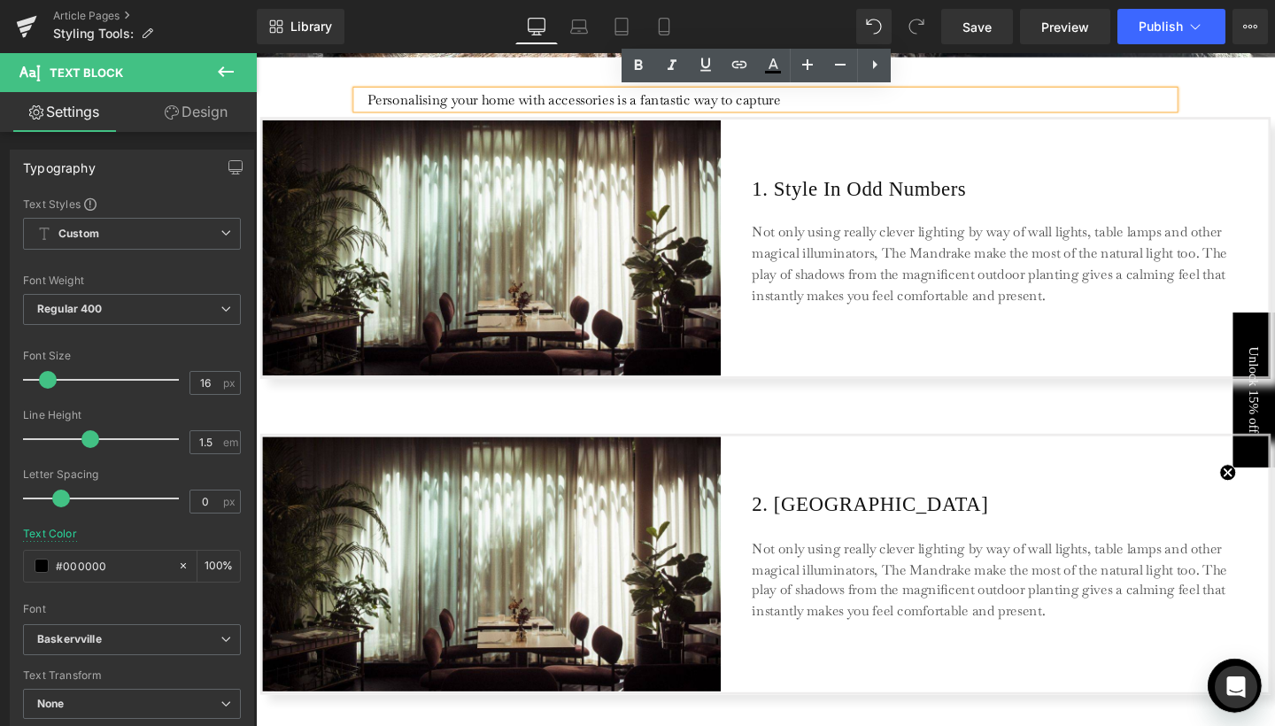
click at [816, 106] on p "Personalising your home with accessories is a fantastic way to capture" at bounding box center [768, 102] width 791 height 19
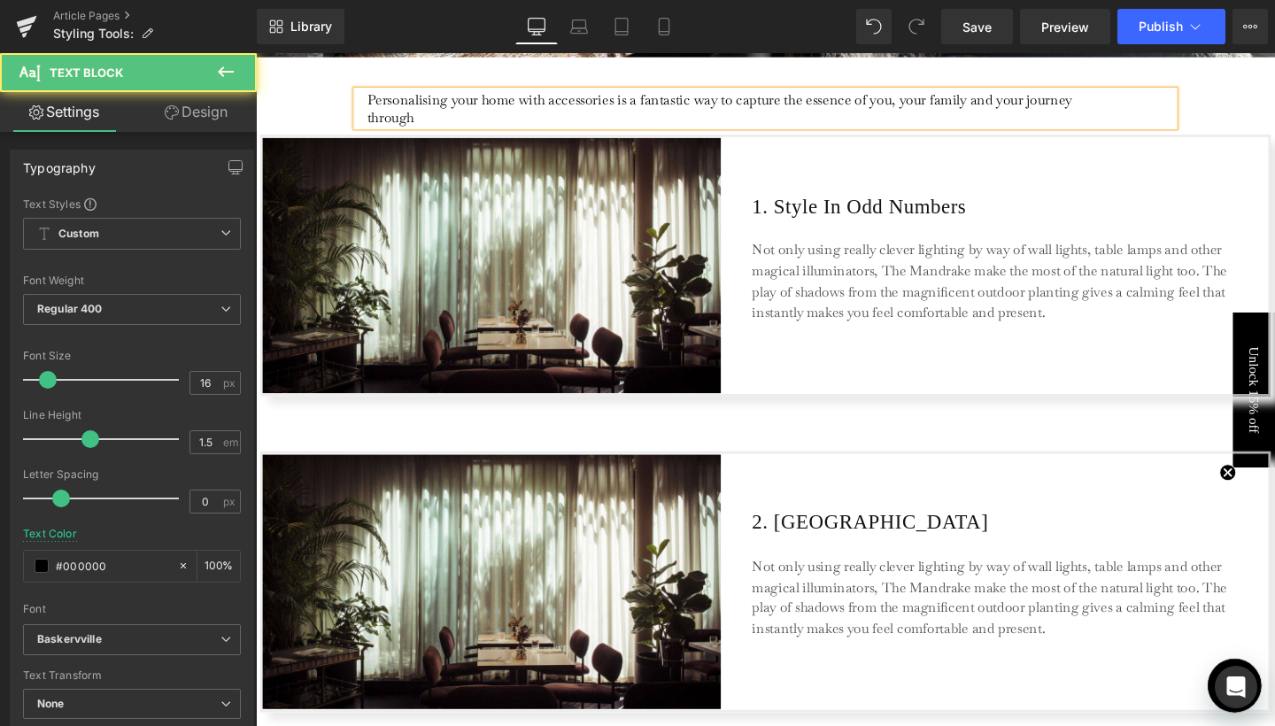
click at [780, 103] on p "Personalising your home with accessories is a fantastic way to capture the esse…" at bounding box center [768, 111] width 791 height 37
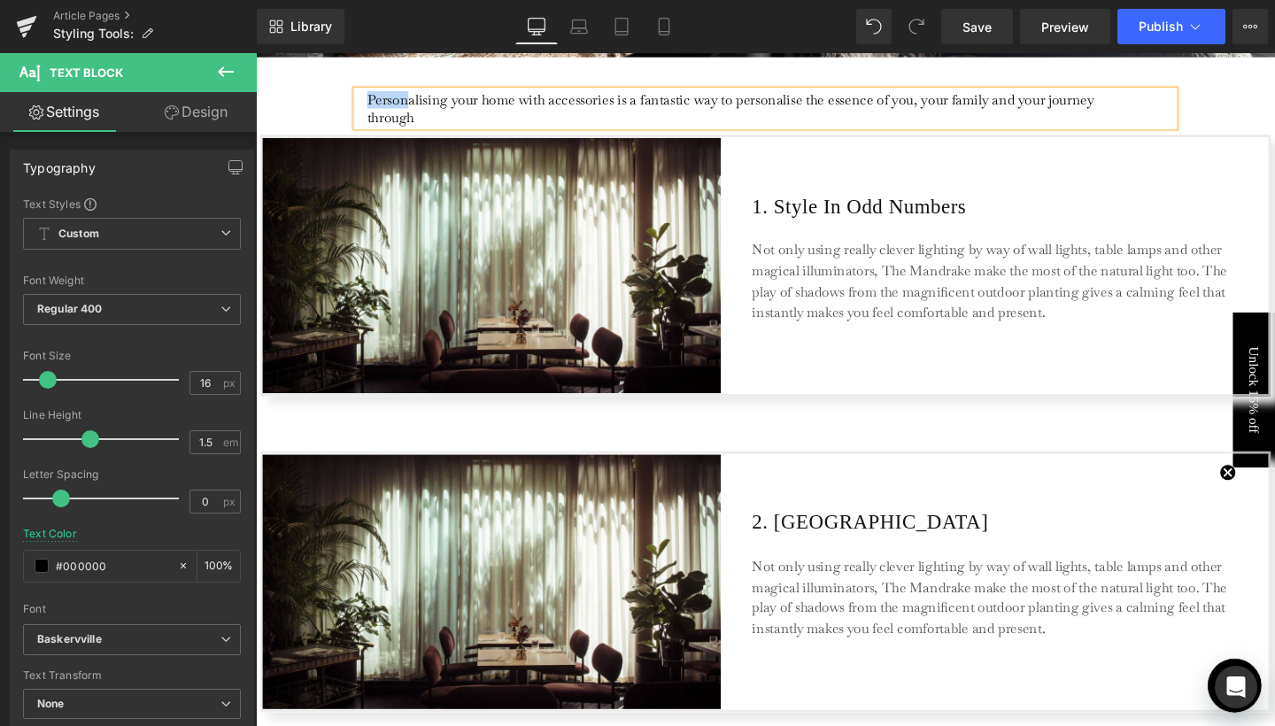
drag, startPoint x: 369, startPoint y: 101, endPoint x: 412, endPoint y: 101, distance: 42.5
click at [412, 101] on p "Personalising your home with accessories is a fantastic way to personalise the …" at bounding box center [768, 111] width 791 height 37
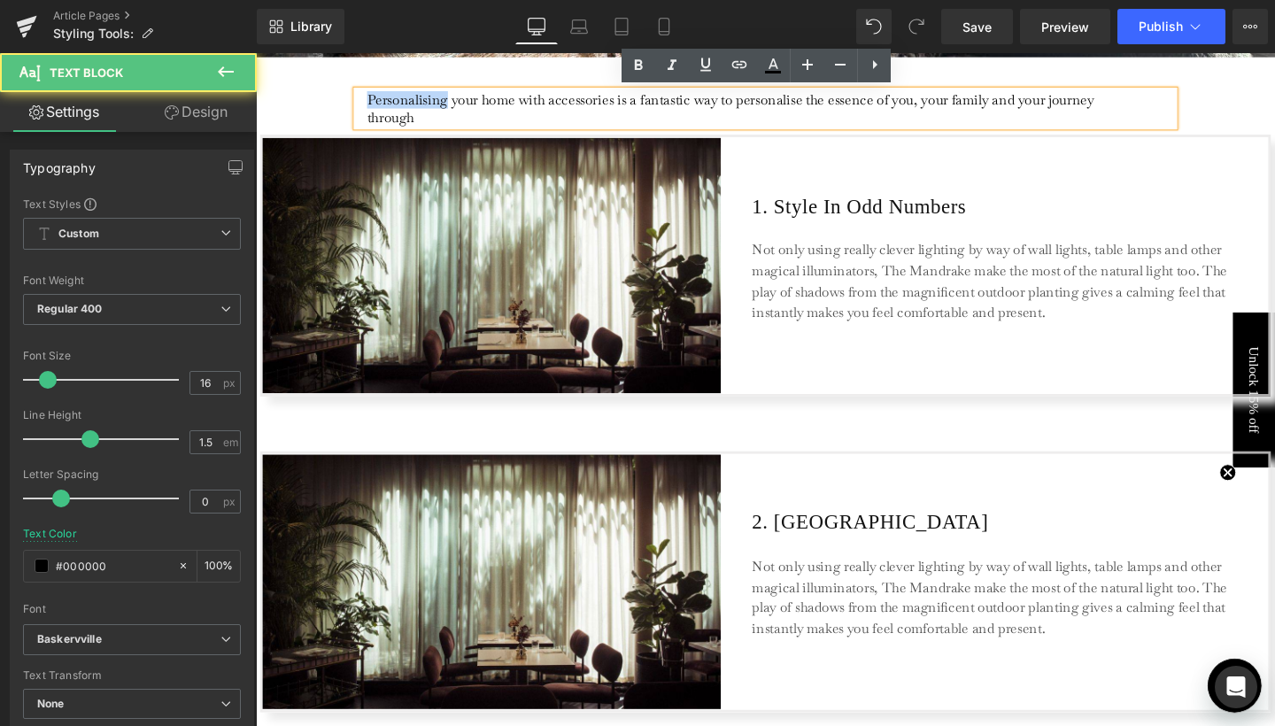
click at [412, 101] on p "Personalising your home with accessories is a fantastic way to personalise the …" at bounding box center [768, 111] width 791 height 37
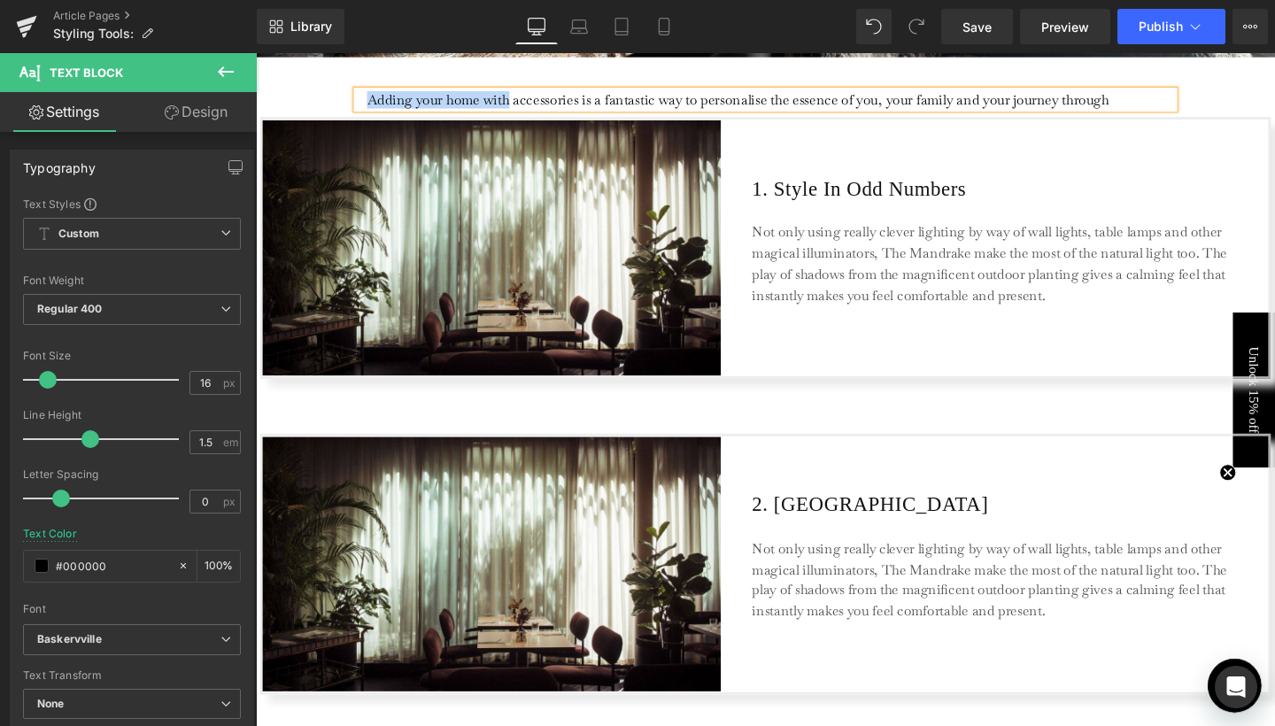
drag, startPoint x: 373, startPoint y: 96, endPoint x: 517, endPoint y: 109, distance: 144.9
click at [517, 109] on p "Adding your home with accessories is a fantastic way to personalise the essence…" at bounding box center [768, 102] width 791 height 19
click at [486, 101] on p "Styling accessories is a fantastic way to personalise the essence of you, your …" at bounding box center [768, 102] width 791 height 19
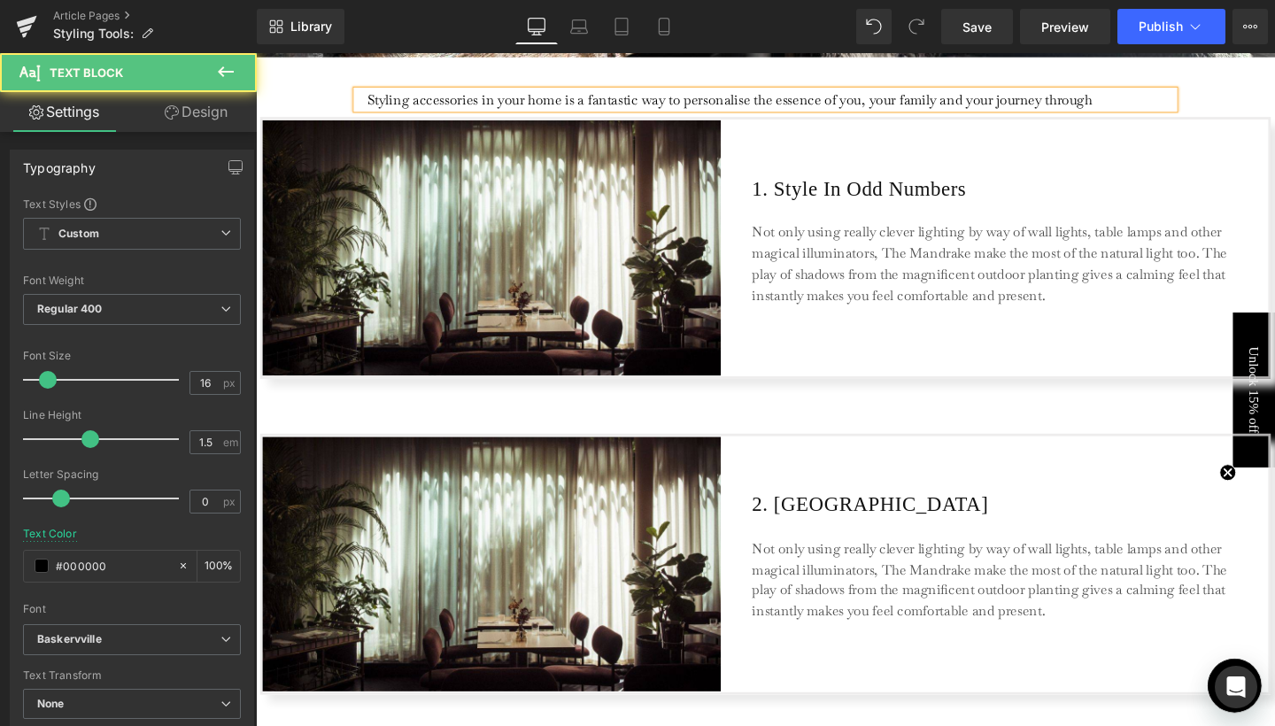
click at [779, 97] on p "Styling accessories in your home is a fantastic way to personalise the essence …" at bounding box center [768, 102] width 791 height 19
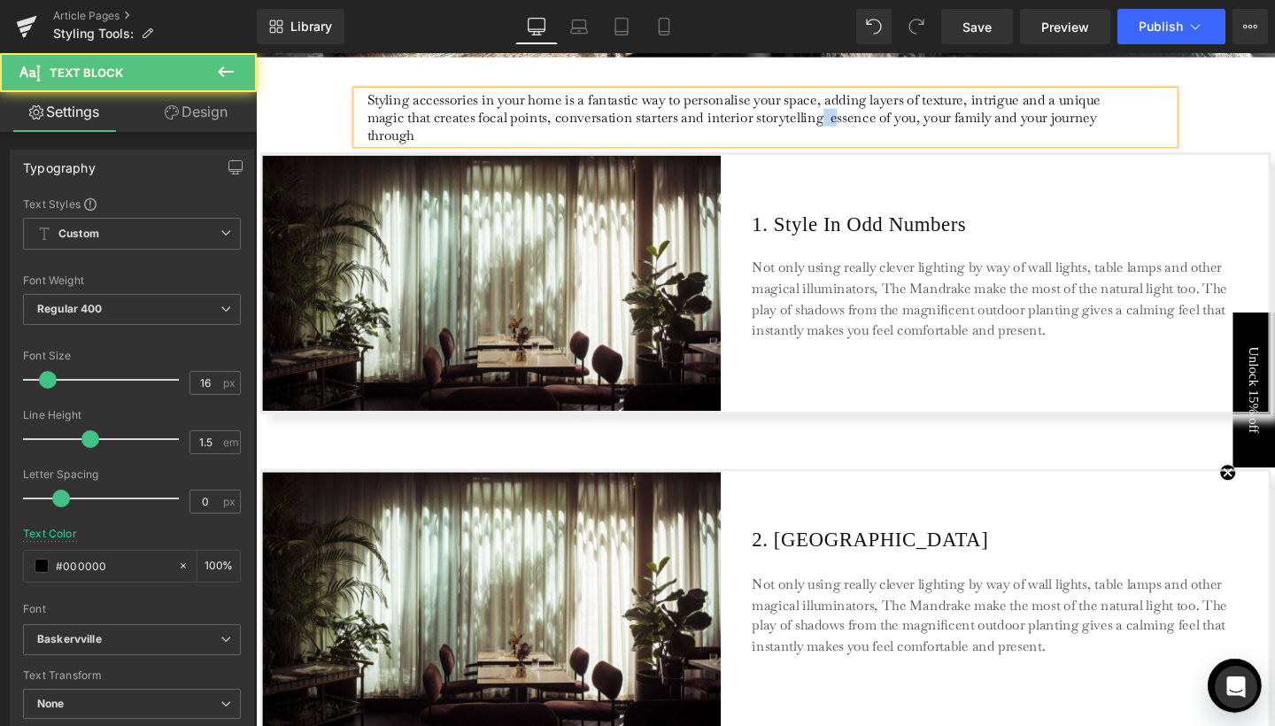
drag, startPoint x: 847, startPoint y: 118, endPoint x: 862, endPoint y: 120, distance: 15.3
click at [862, 120] on p "Styling accessories in your home is a fantastic way to personalise your space, …" at bounding box center [768, 121] width 791 height 56
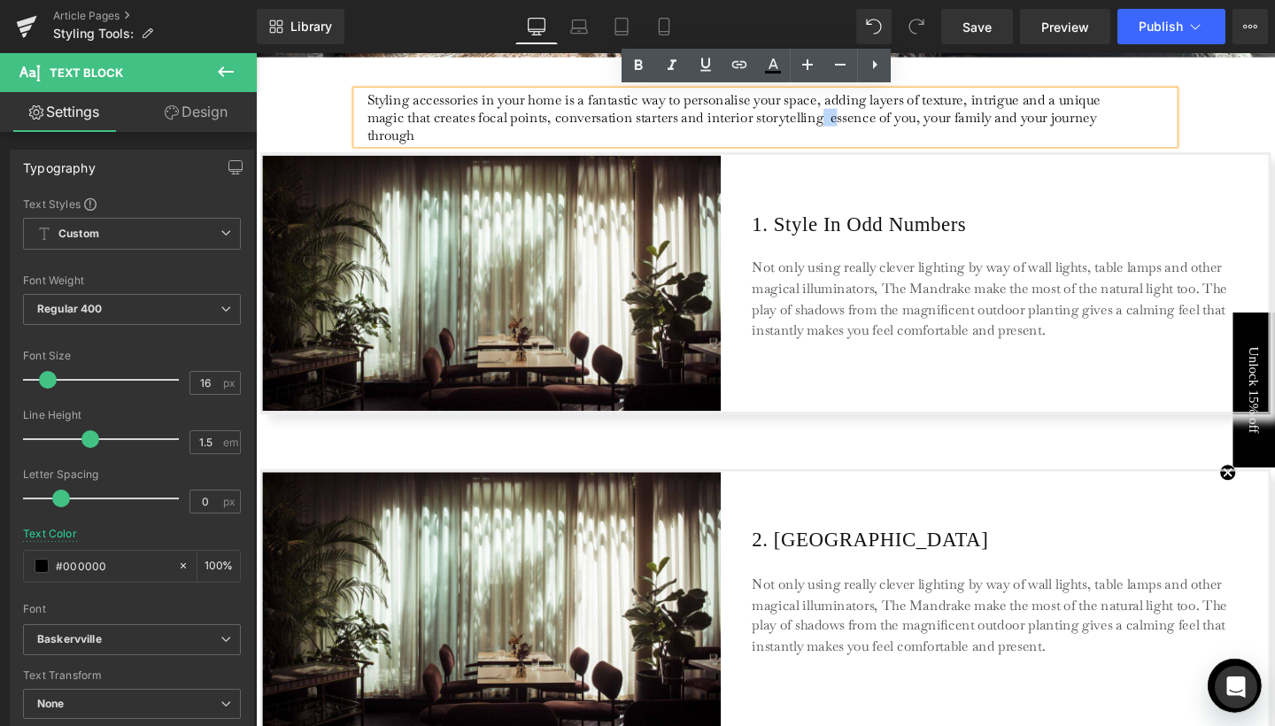
click at [861, 120] on p "Styling accessories in your home is a fantastic way to personalise your space, …" at bounding box center [768, 121] width 791 height 56
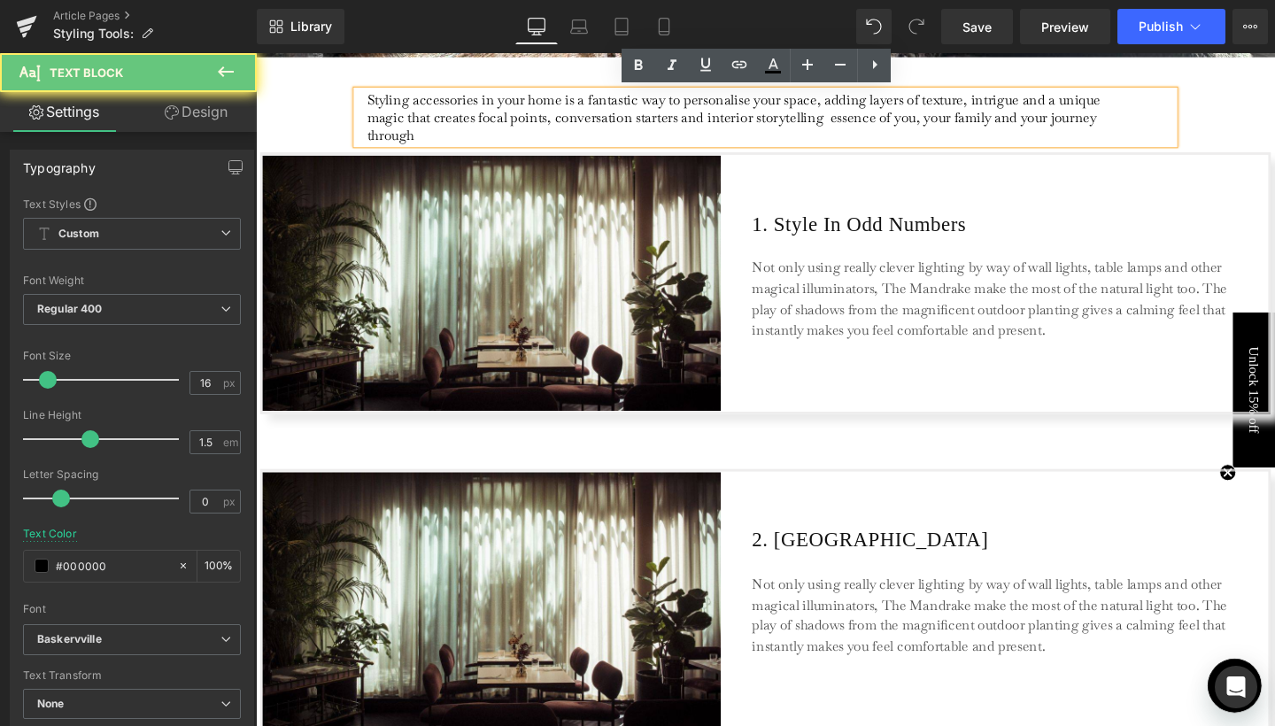
click at [846, 120] on p "Styling accessories in your home is a fantastic way to personalise your space, …" at bounding box center [768, 121] width 791 height 56
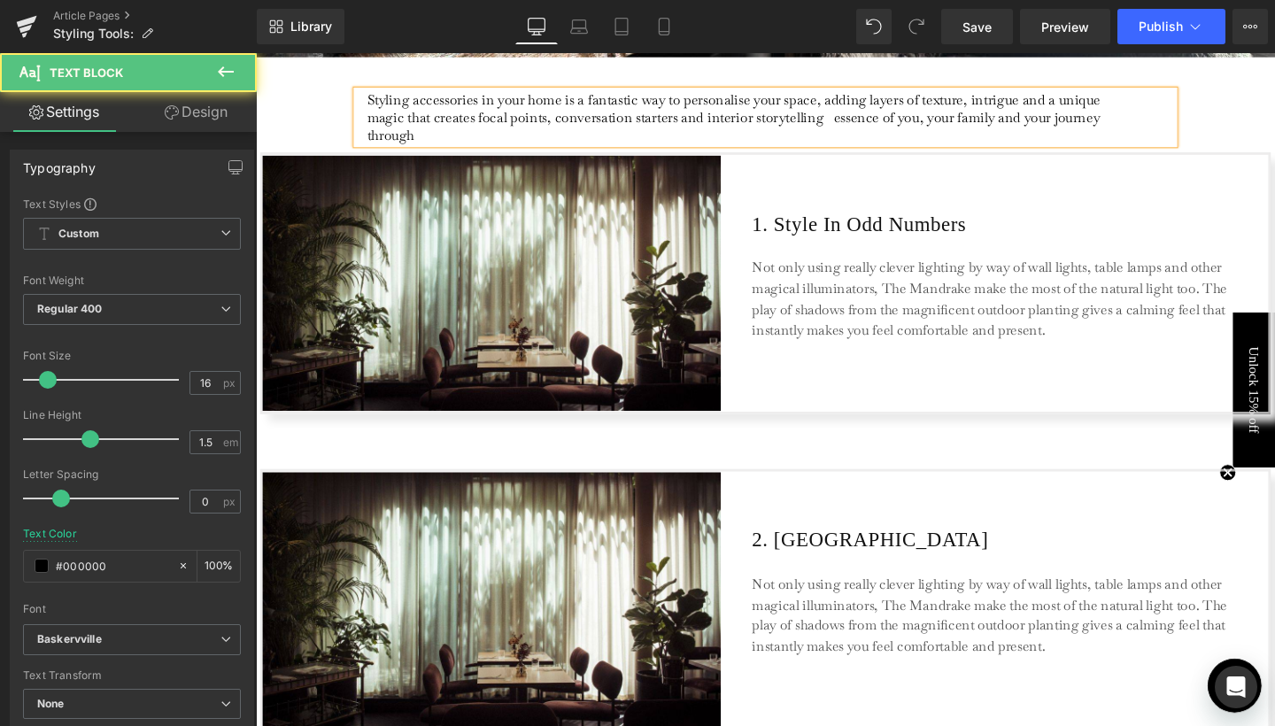
drag, startPoint x: 848, startPoint y: 116, endPoint x: 862, endPoint y: 133, distance: 21.4
click at [862, 133] on p "Styling accessories in your home is a fantastic way to personalise your space, …" at bounding box center [768, 121] width 791 height 56
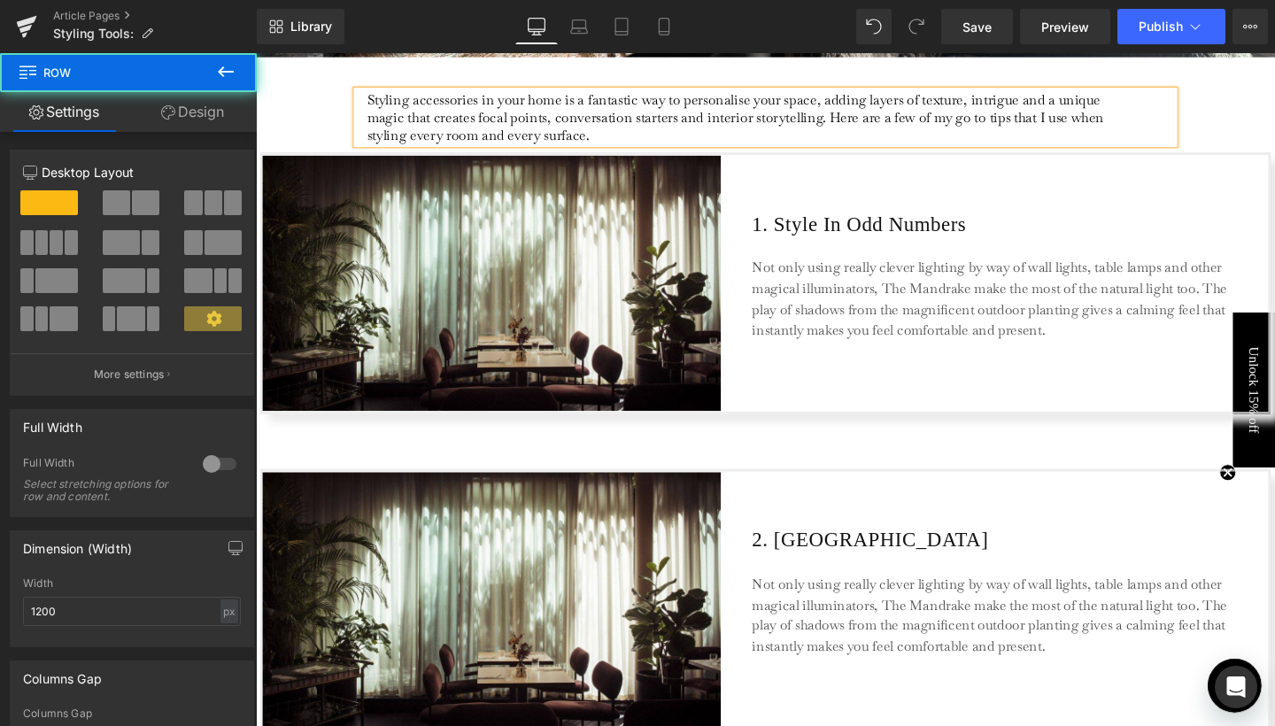
click at [294, 115] on div "Styling accessories in your home is a fantastic way to personalise your space, …" at bounding box center [791, 111] width 1062 height 91
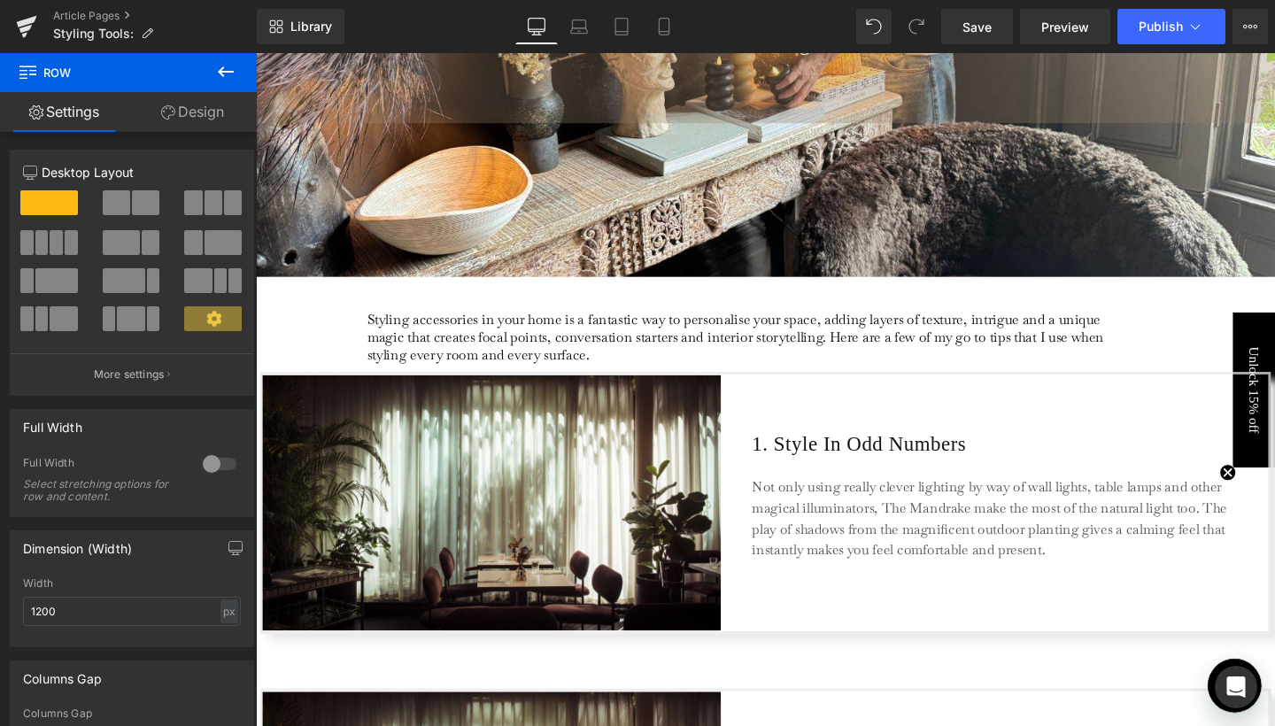
scroll to position [444, 0]
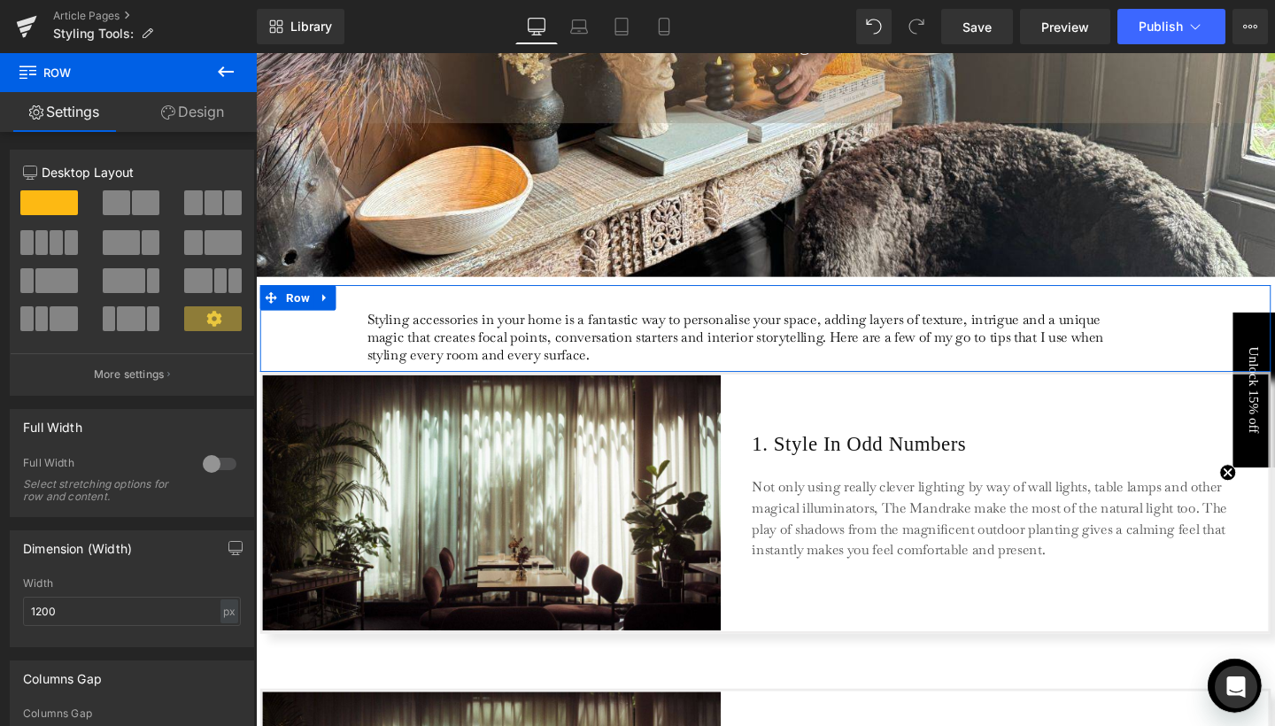
click at [502, 304] on div "Styling accessories in your home is a fantastic way to personalise your space, …" at bounding box center [791, 342] width 1062 height 91
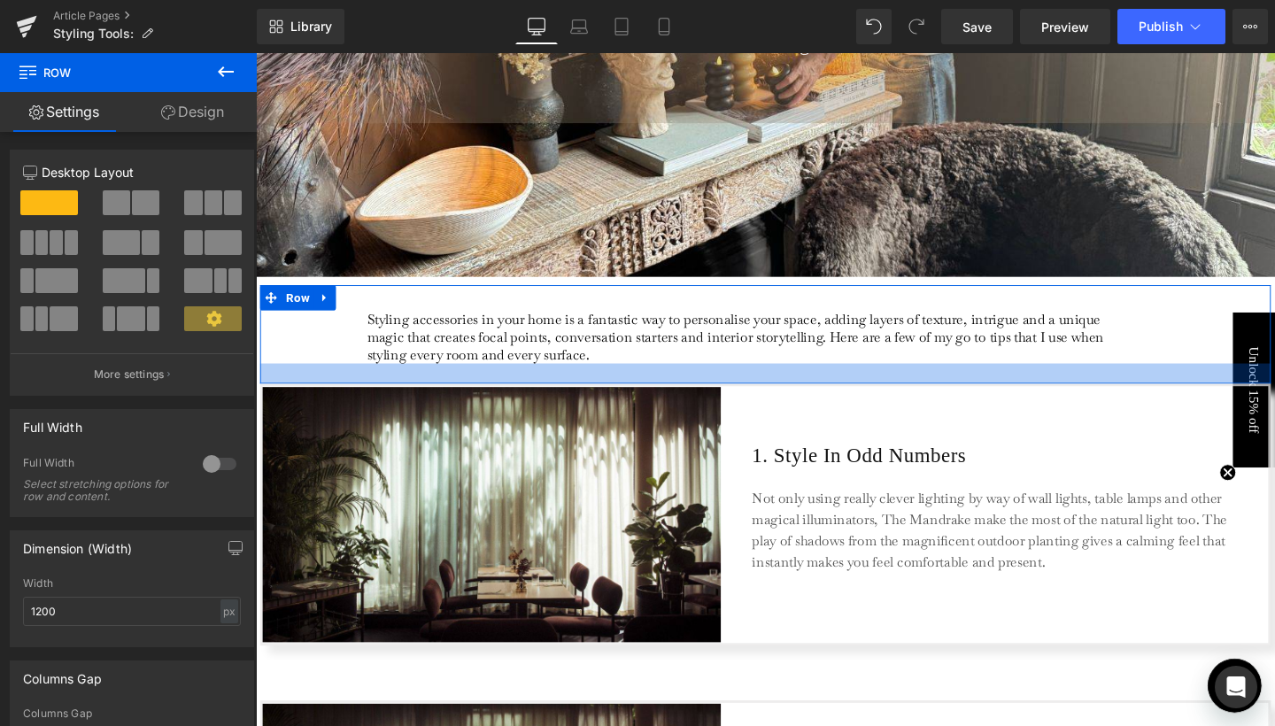
drag, startPoint x: 532, startPoint y: 382, endPoint x: 529, endPoint y: 402, distance: 19.8
click at [529, 401] on div at bounding box center [791, 390] width 1062 height 21
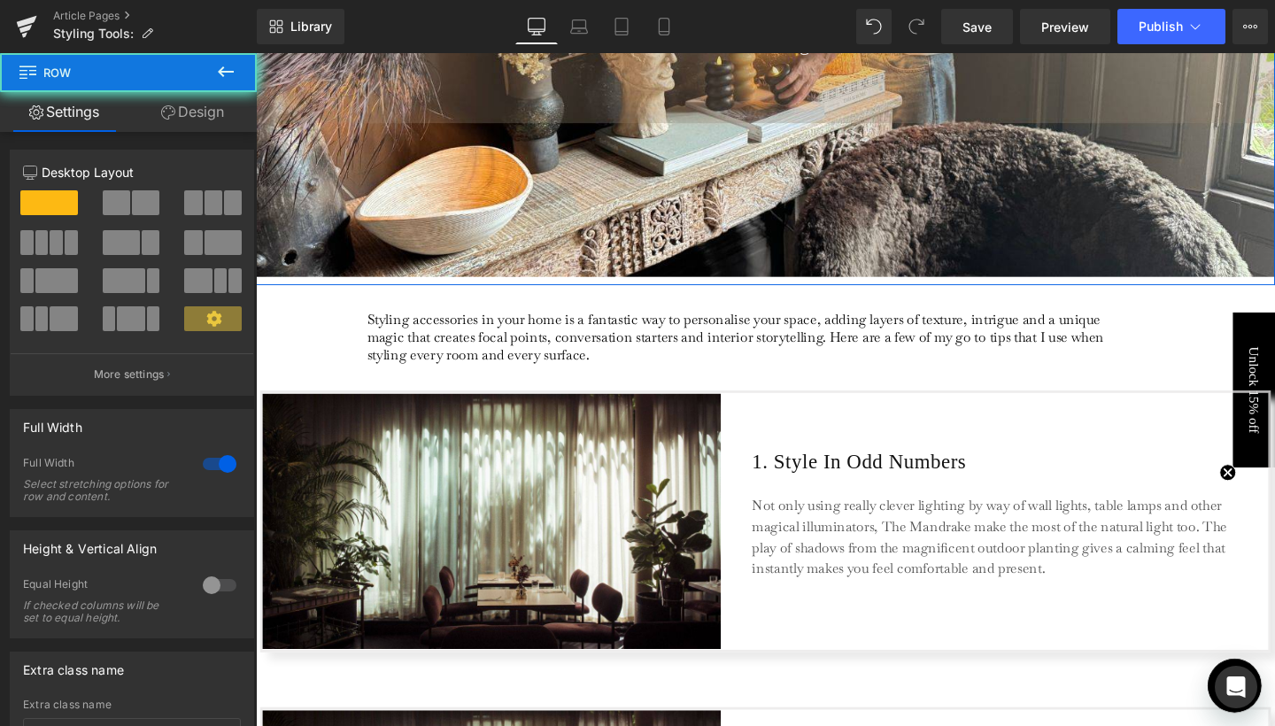
click at [455, 290] on div "[PERSON_NAME]'s Styling Tools Heading Clustering Heading Hero Banner Row" at bounding box center [791, 25] width 1071 height 545
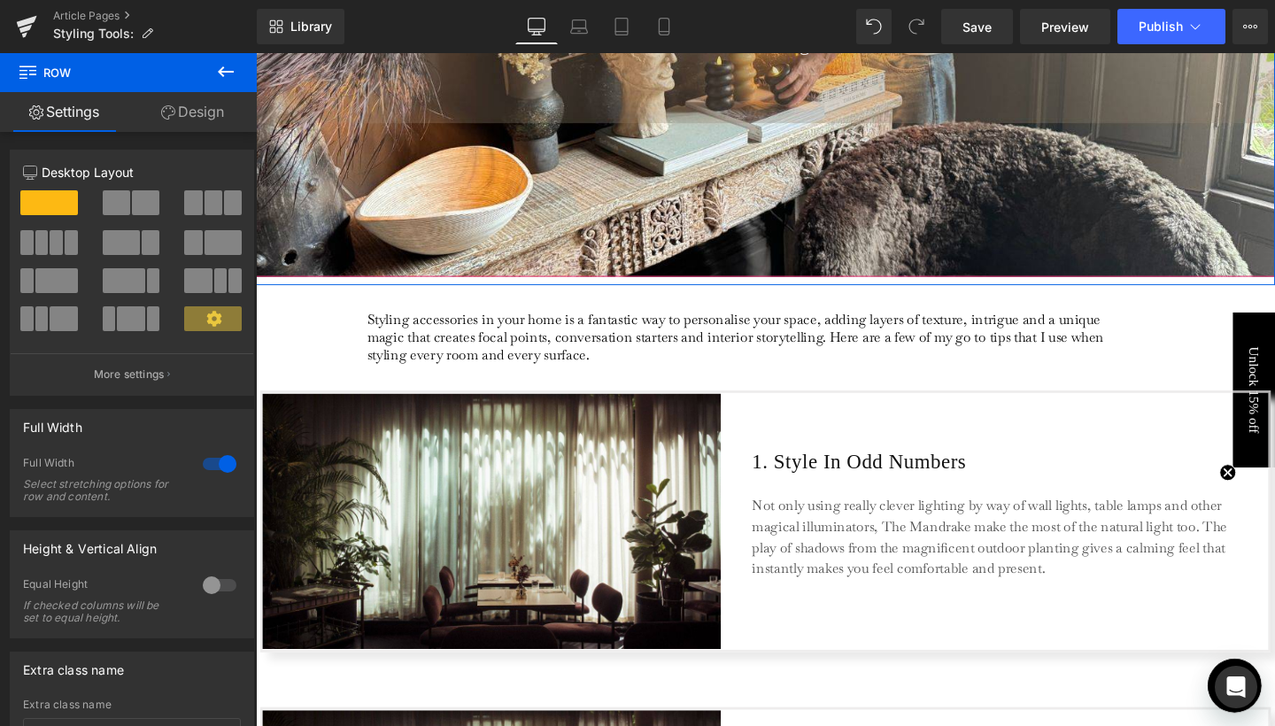
click at [564, 135] on div "[PERSON_NAME]'s Styling Tools Heading Clustering Heading" at bounding box center [791, 21] width 1071 height 536
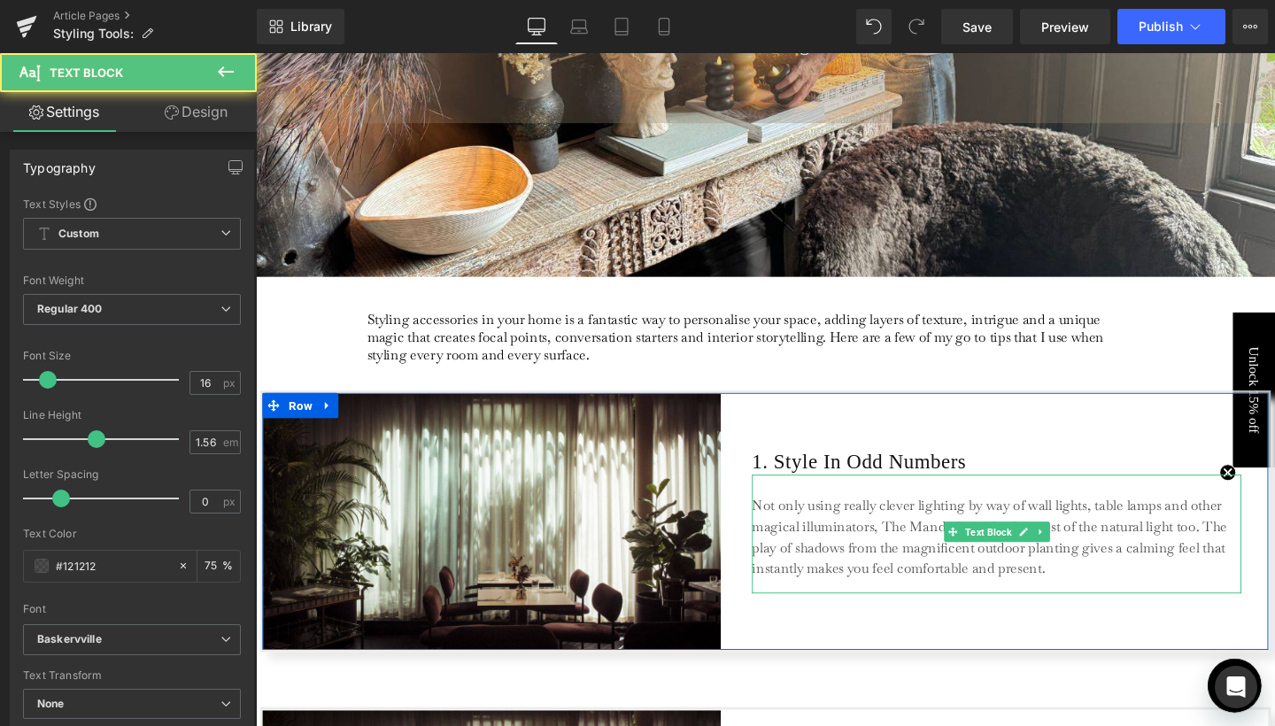
click at [830, 554] on p "Not only using really clever lighting by way of wall lights, table lamps and ot…" at bounding box center [1034, 563] width 514 height 89
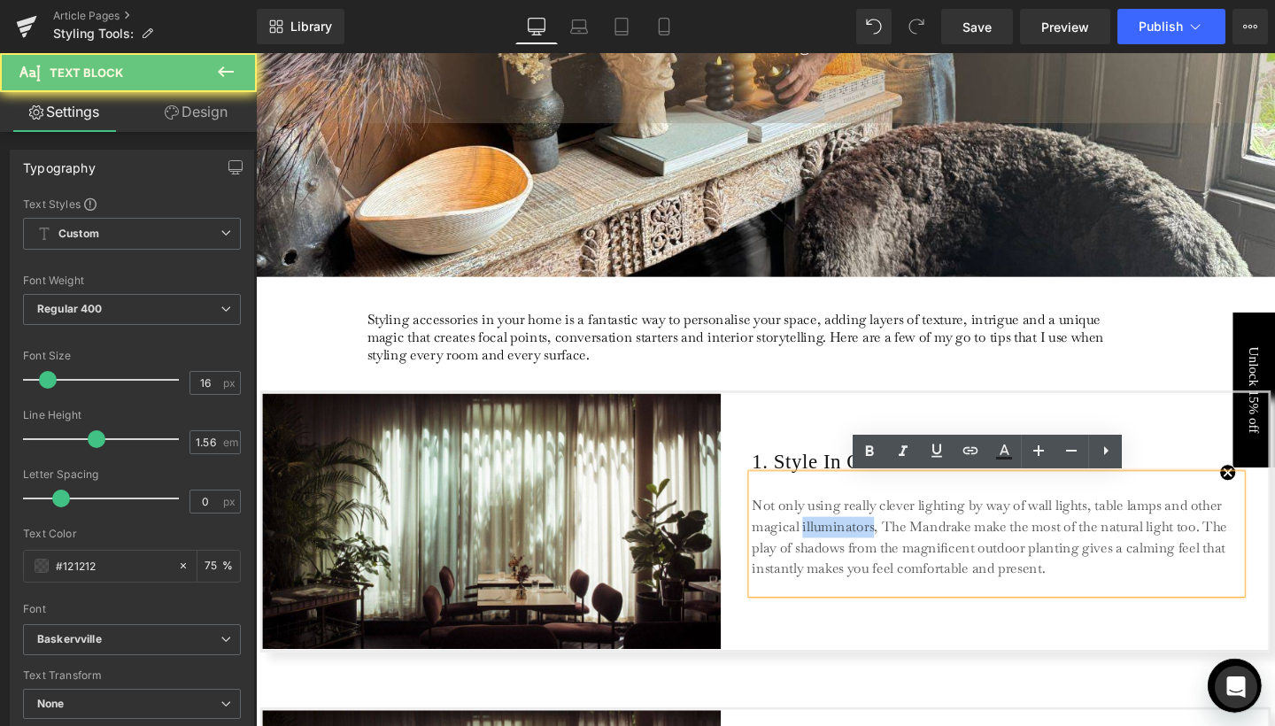
click at [830, 554] on p "Not only using really clever lighting by way of wall lights, table lamps and ot…" at bounding box center [1034, 563] width 514 height 89
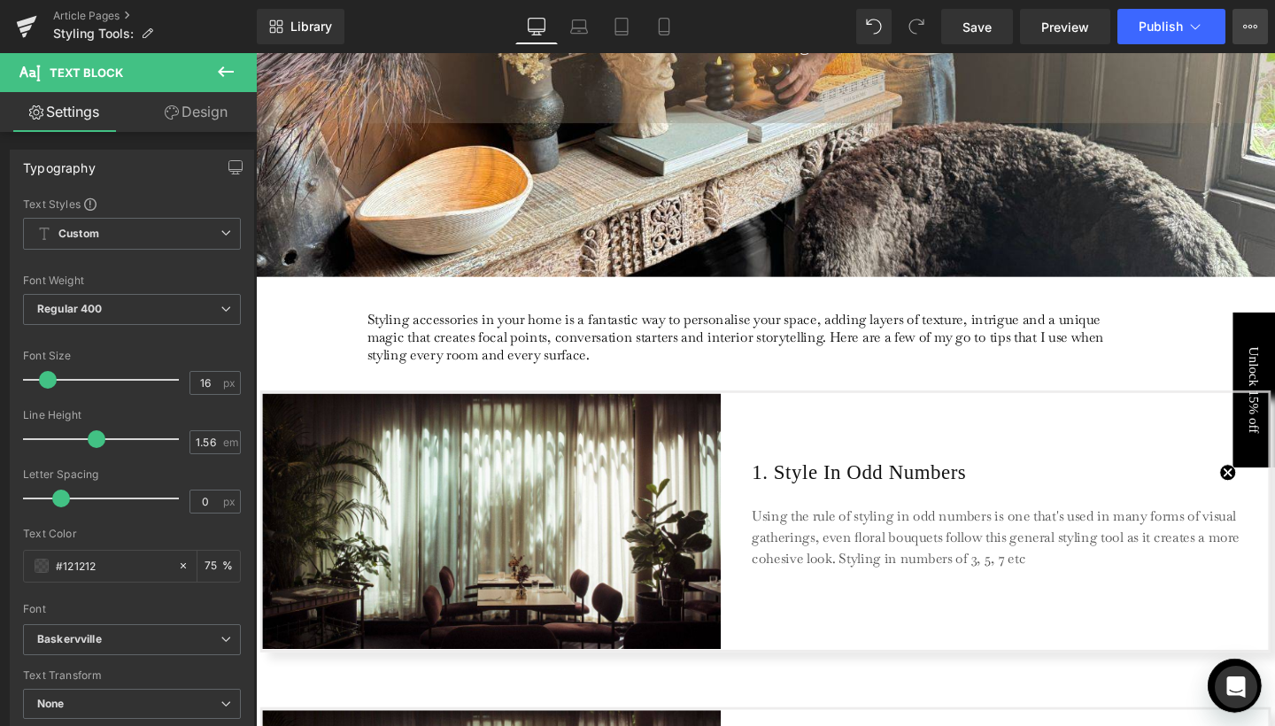
click at [1247, 34] on button "View Live Page View with current Template Save Template to Library Schedule Pub…" at bounding box center [1249, 26] width 35 height 35
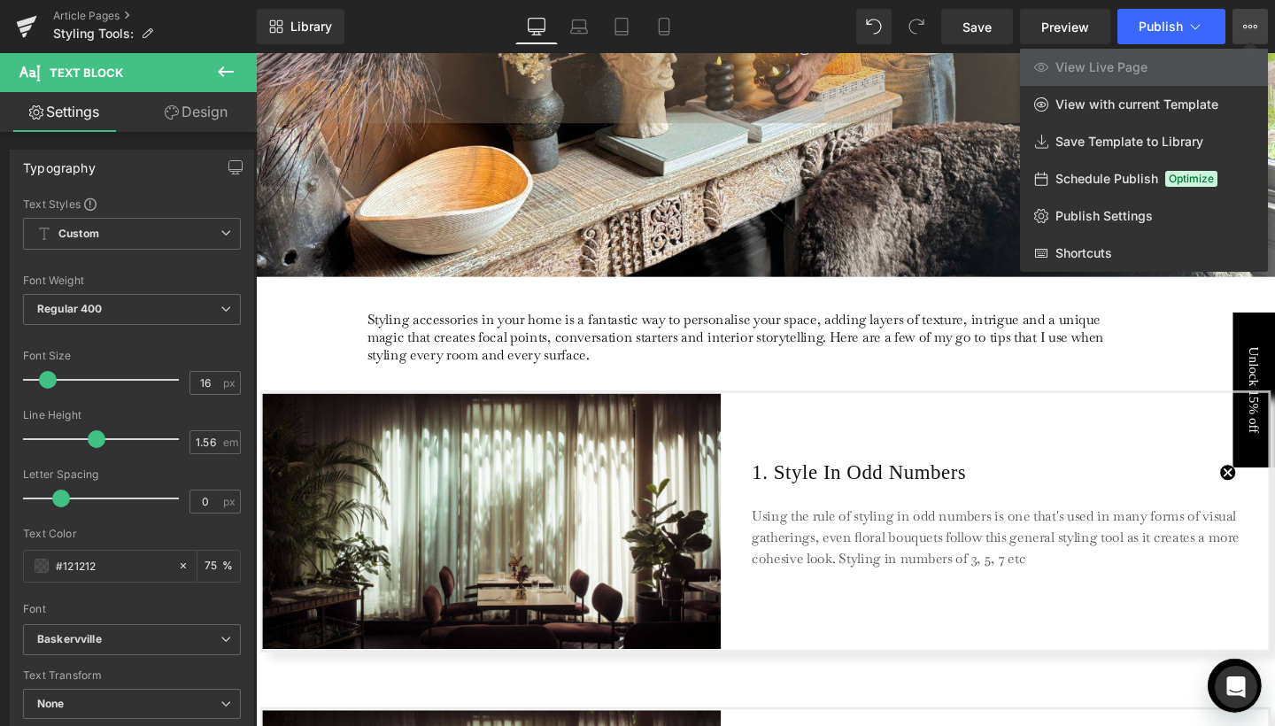
click at [1033, 556] on div at bounding box center [765, 389] width 1019 height 673
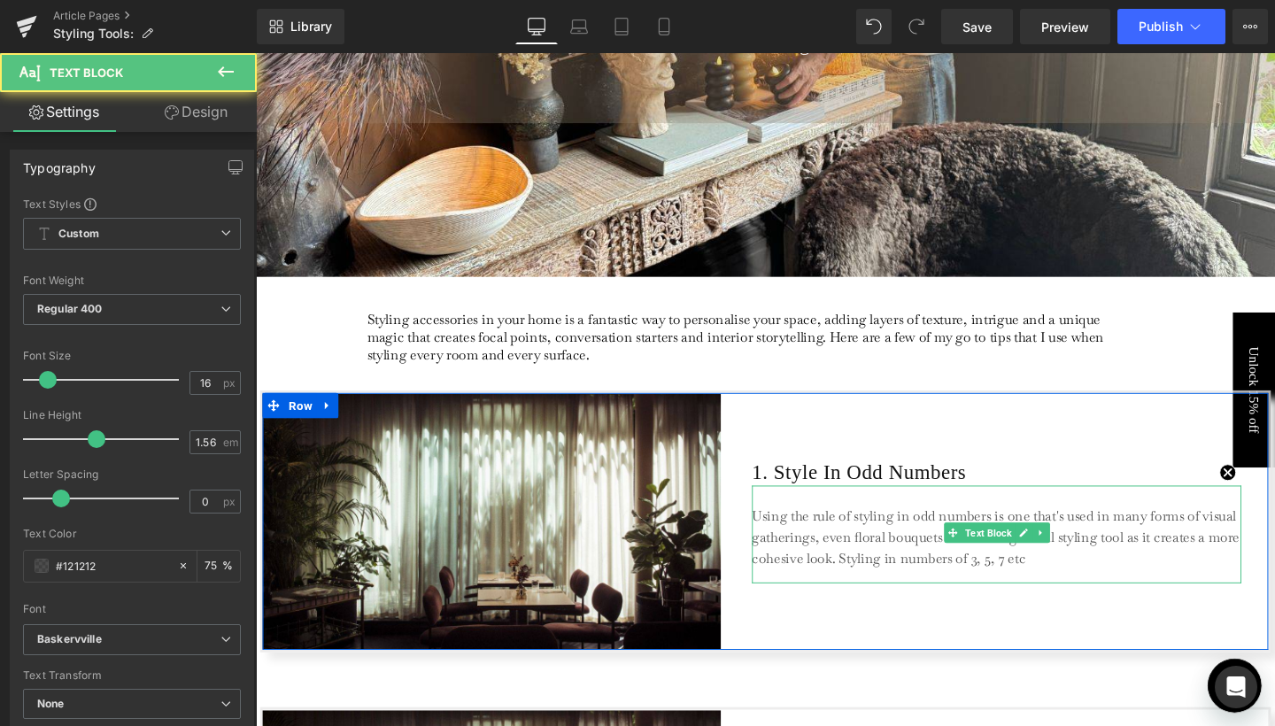
click at [1070, 582] on p "Using the rule of styling in odd numbers is one that's used in many forms of vi…" at bounding box center [1034, 563] width 514 height 66
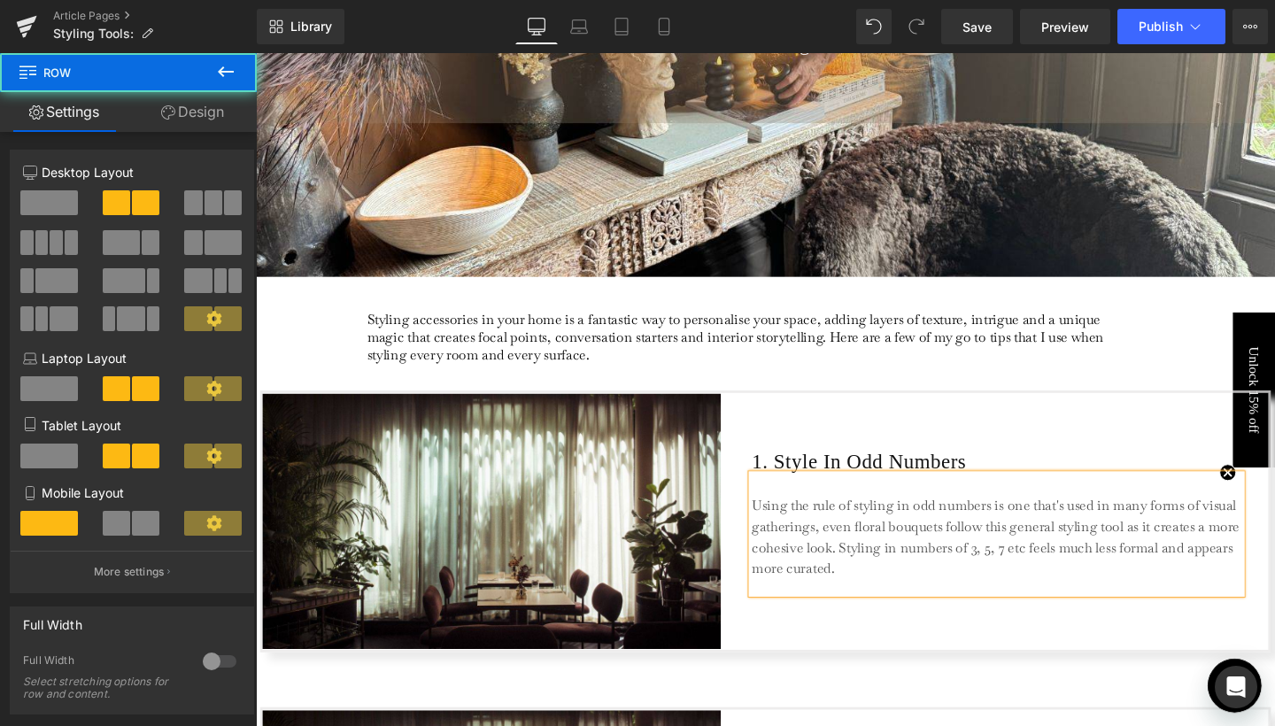
click at [1070, 423] on div "1. Style In Odd Numbers Heading Using the rule of styling in odd numbers is one…" at bounding box center [1034, 545] width 514 height 267
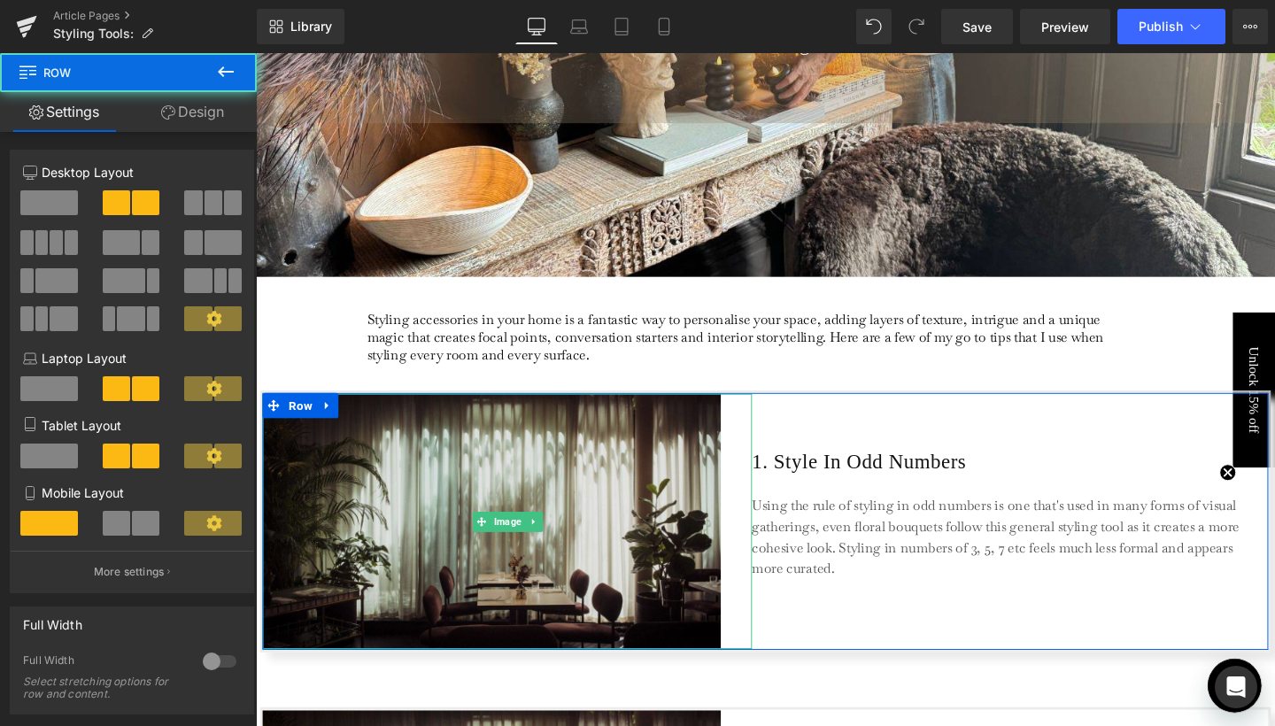
click at [546, 591] on img at bounding box center [520, 545] width 514 height 267
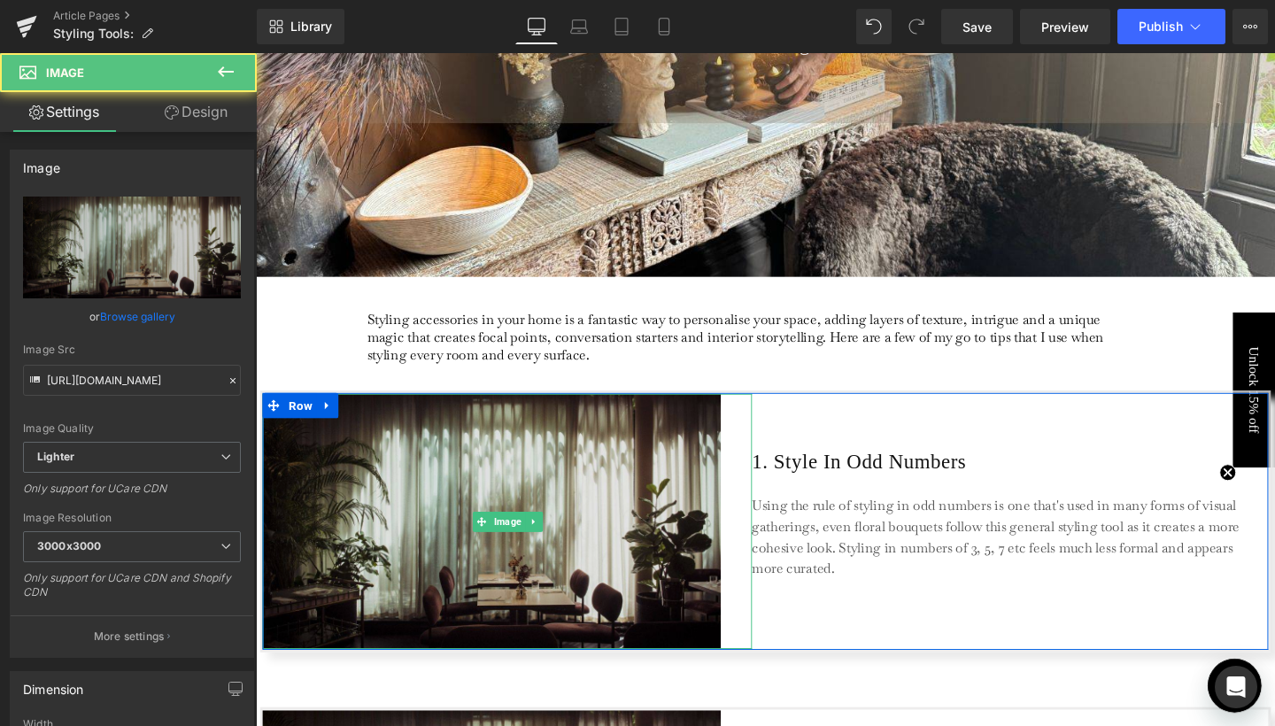
click at [643, 488] on img at bounding box center [520, 545] width 514 height 267
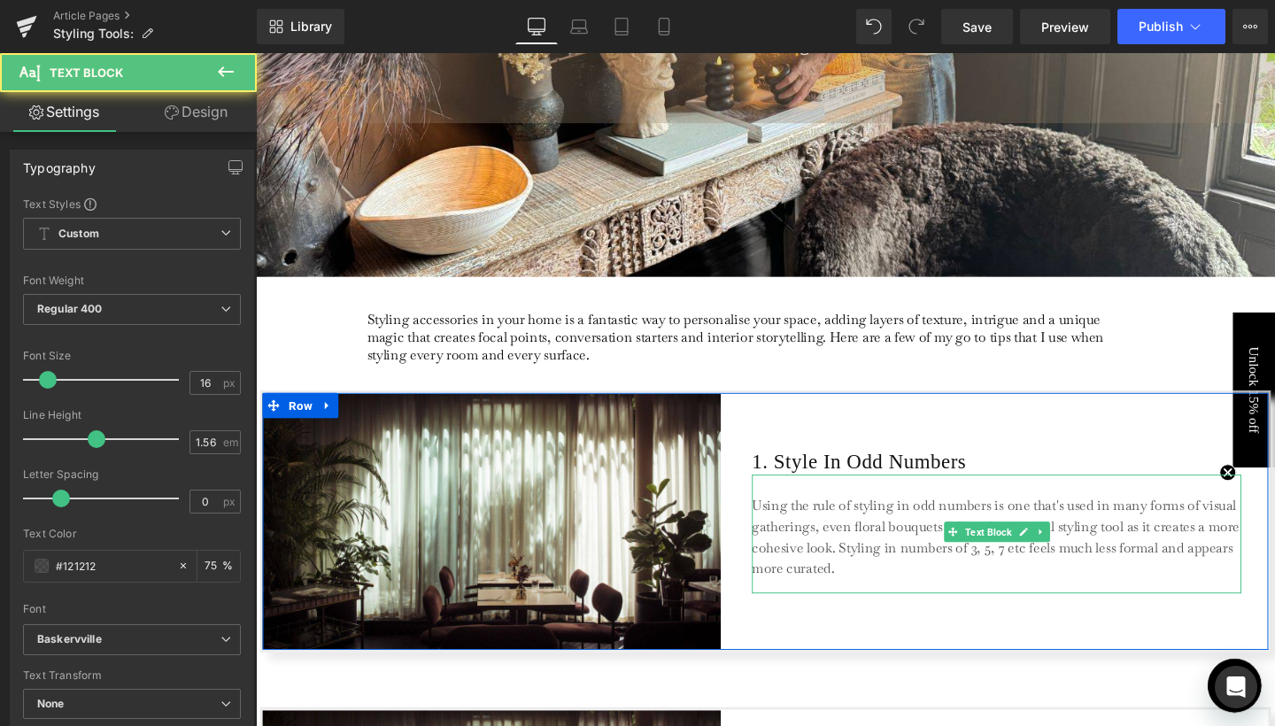
click at [885, 586] on p "Using the rule of styling in odd numbers is one that's used in many forms of vi…" at bounding box center [1034, 563] width 514 height 89
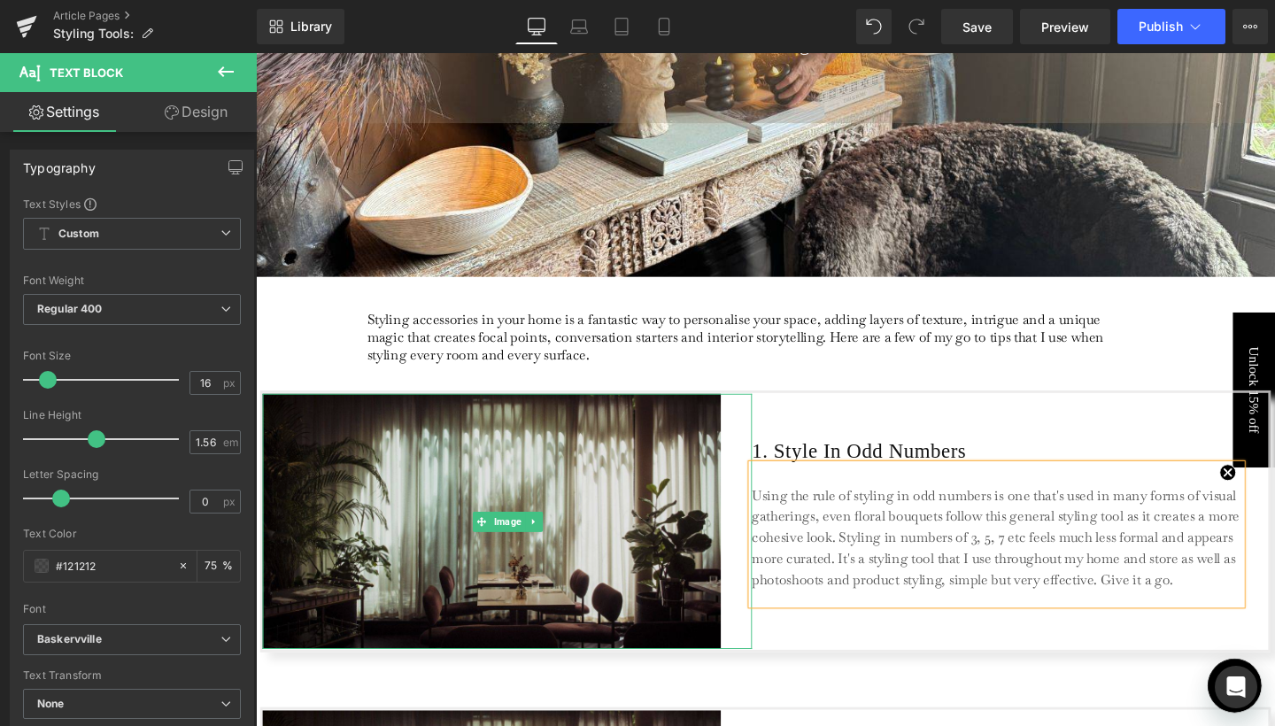
click at [529, 506] on img at bounding box center [520, 545] width 514 height 267
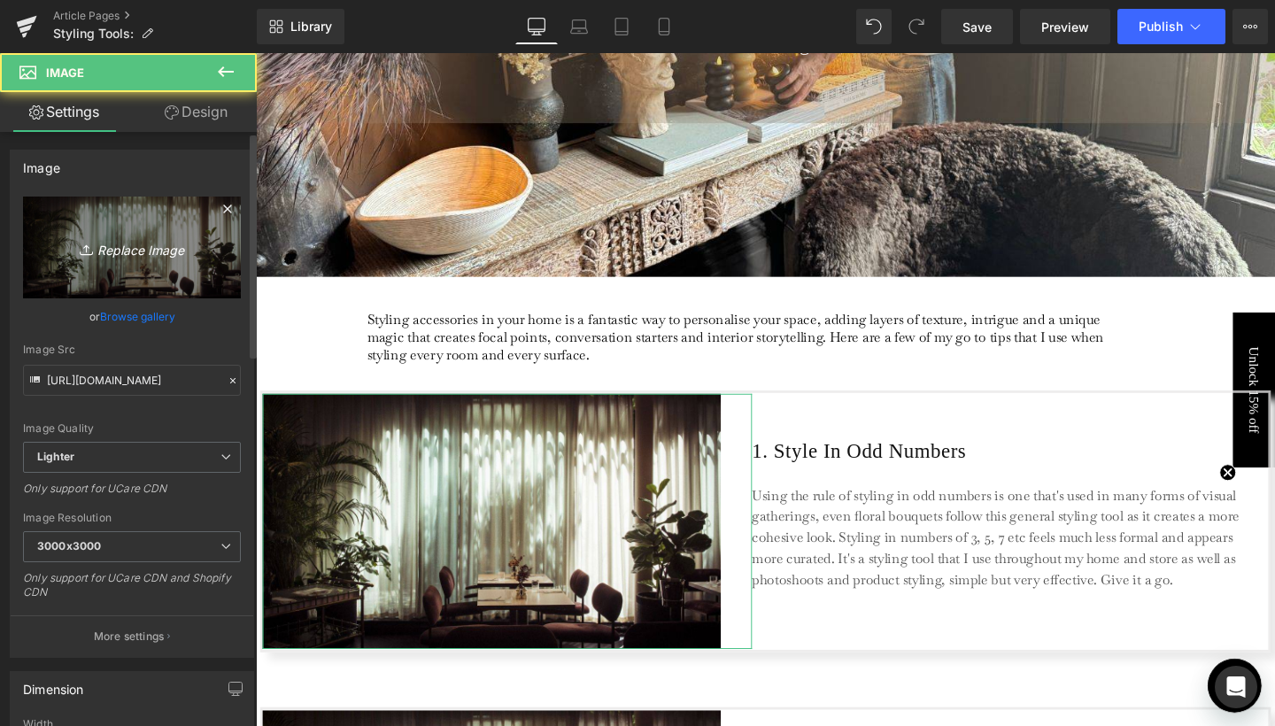
click at [146, 248] on icon "Replace Image" at bounding box center [132, 247] width 142 height 22
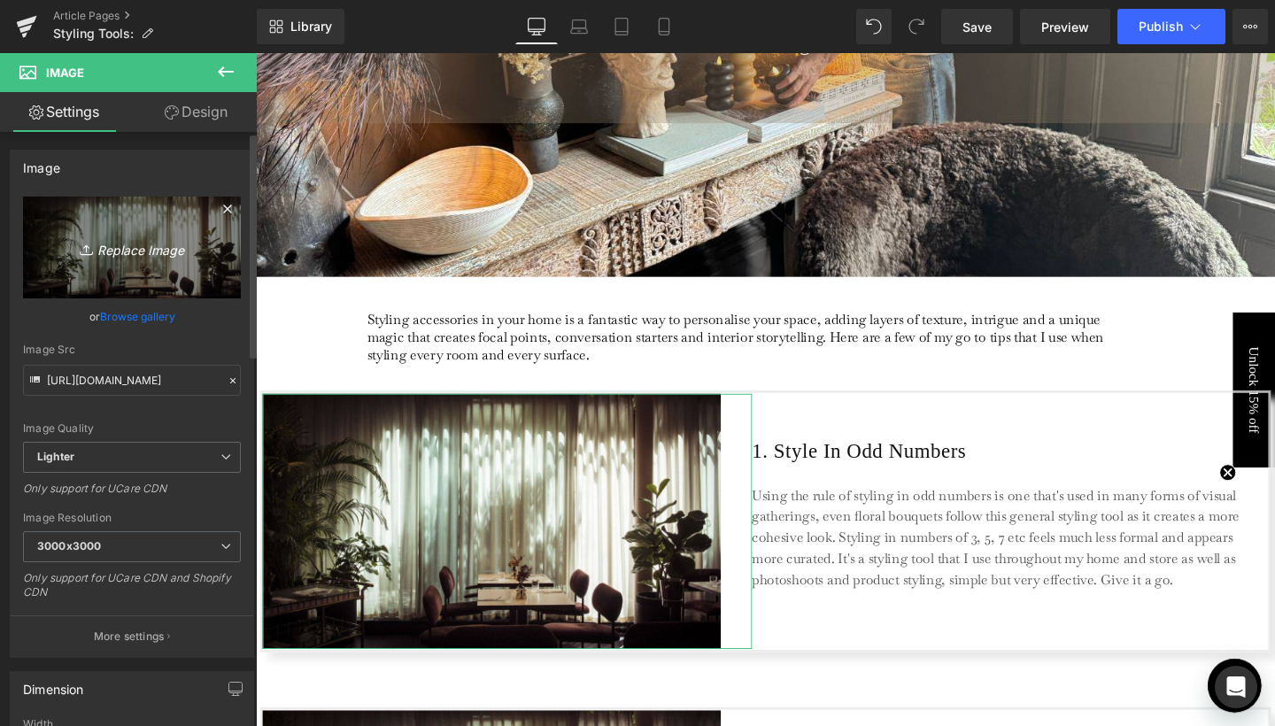
type input "C:\fakepath\2.jpg"
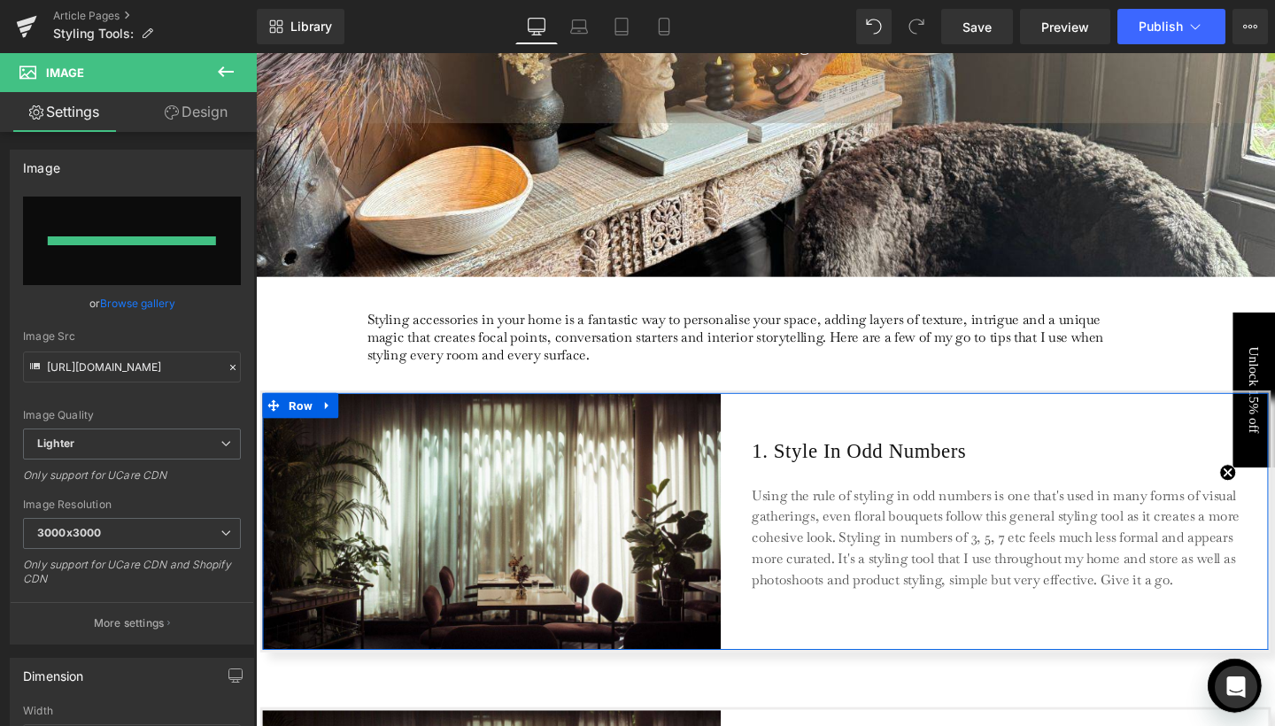
type input "[URL][DOMAIN_NAME]"
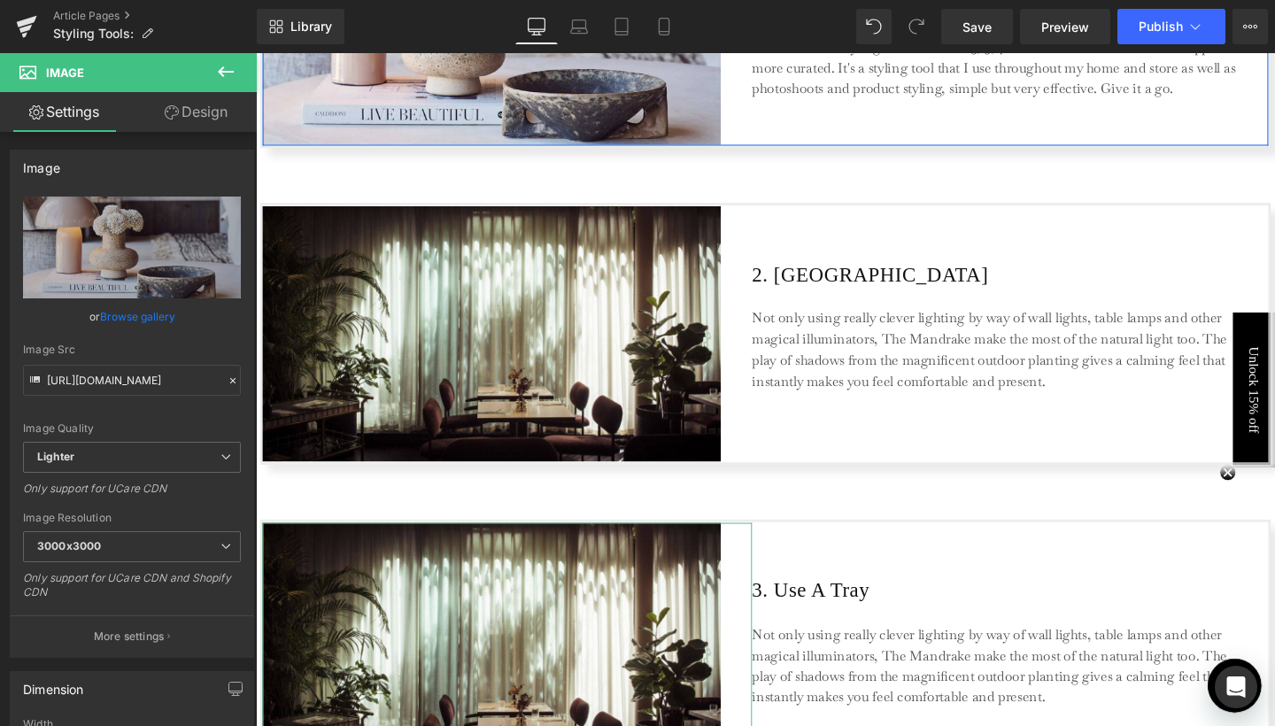
scroll to position [977, 0]
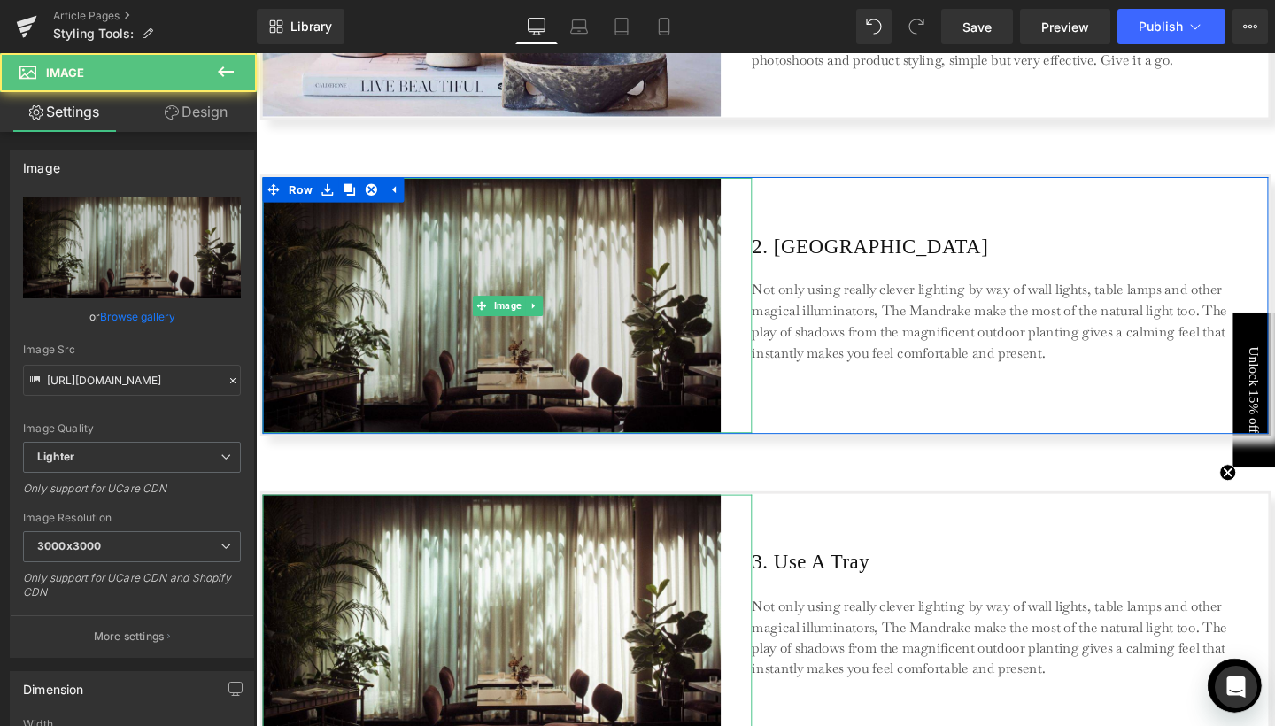
click at [541, 313] on div "Image" at bounding box center [520, 317] width 514 height 267
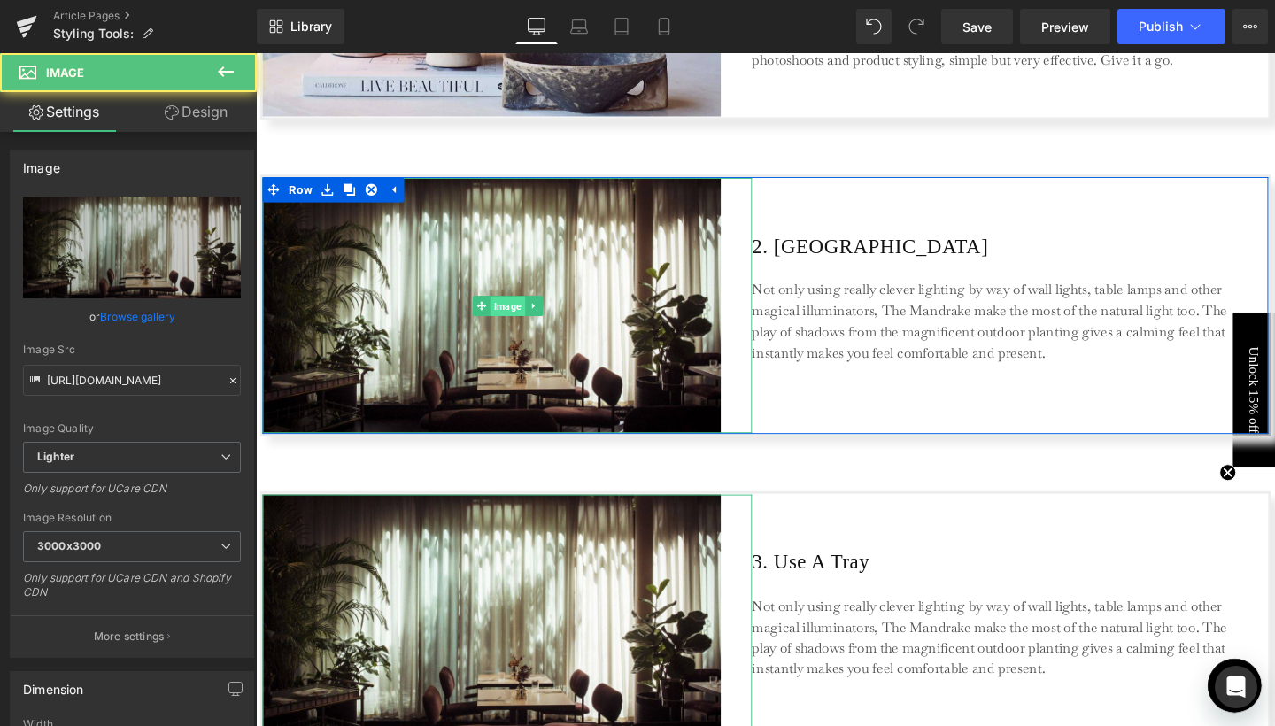
click at [531, 309] on span "Image" at bounding box center [520, 318] width 36 height 21
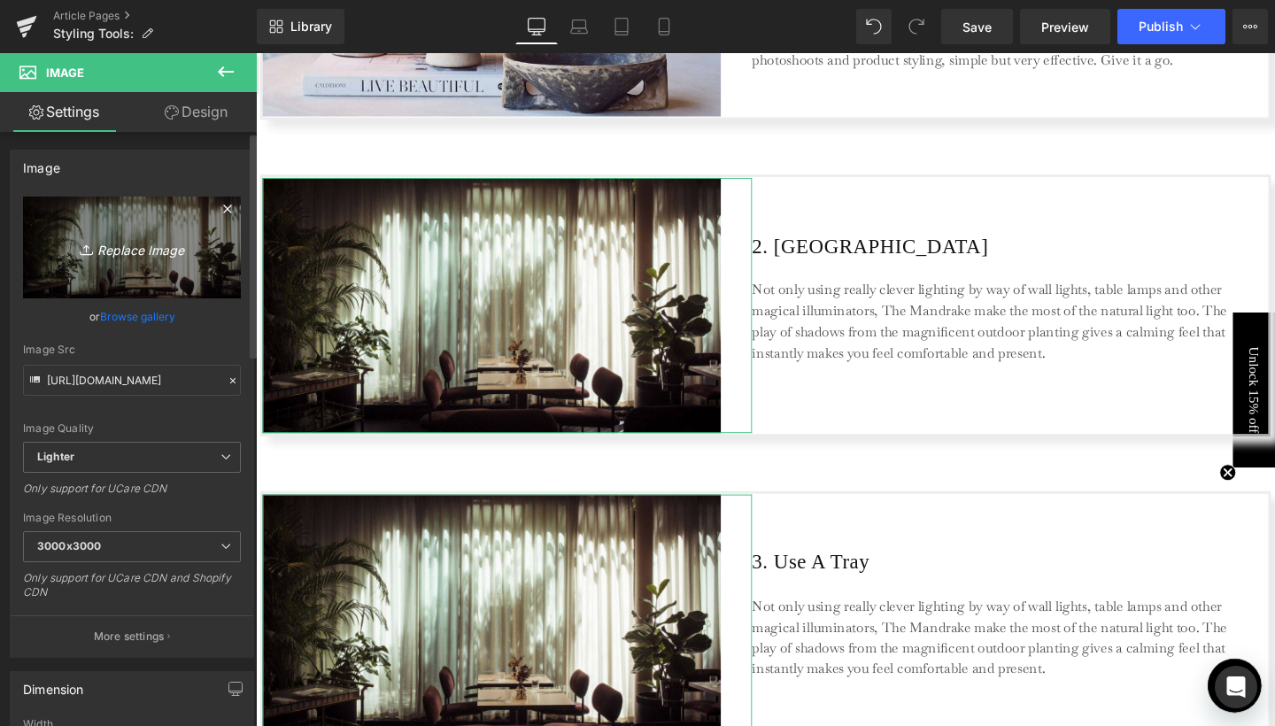
click at [158, 213] on link "Replace Image" at bounding box center [132, 248] width 218 height 102
type input "C:\fakepath\3.jpg"
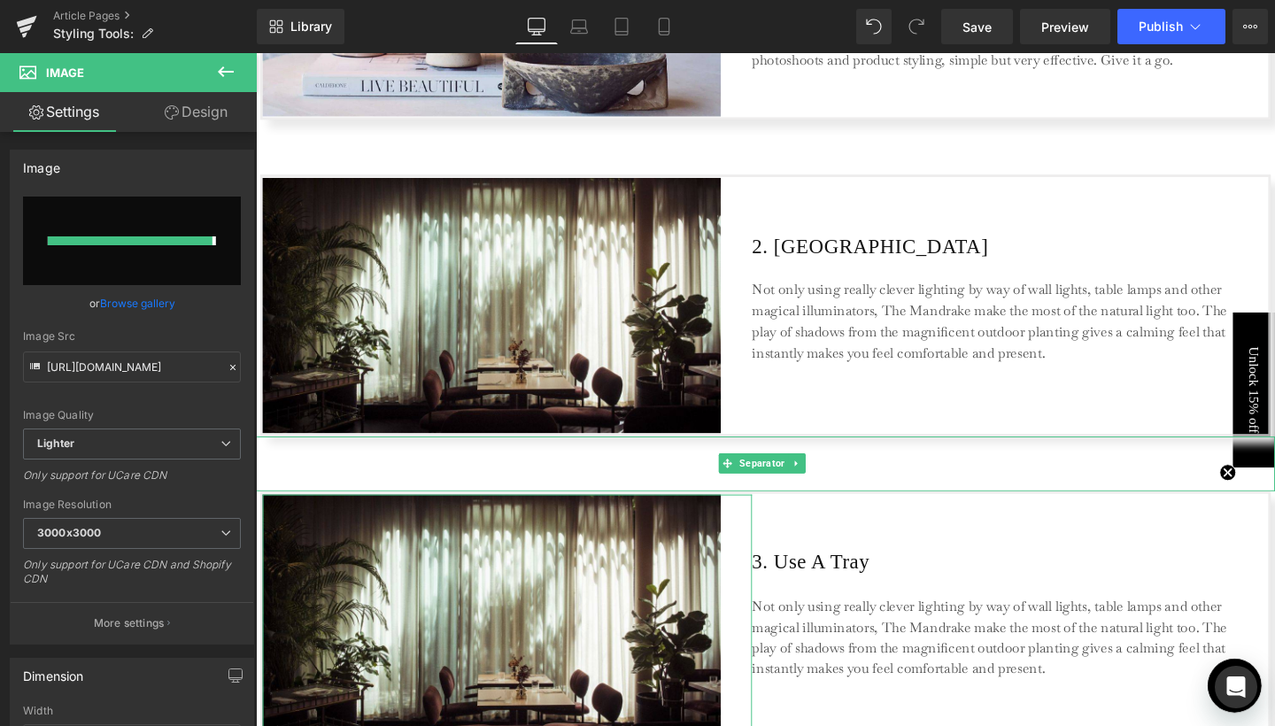
type input "[URL][DOMAIN_NAME]"
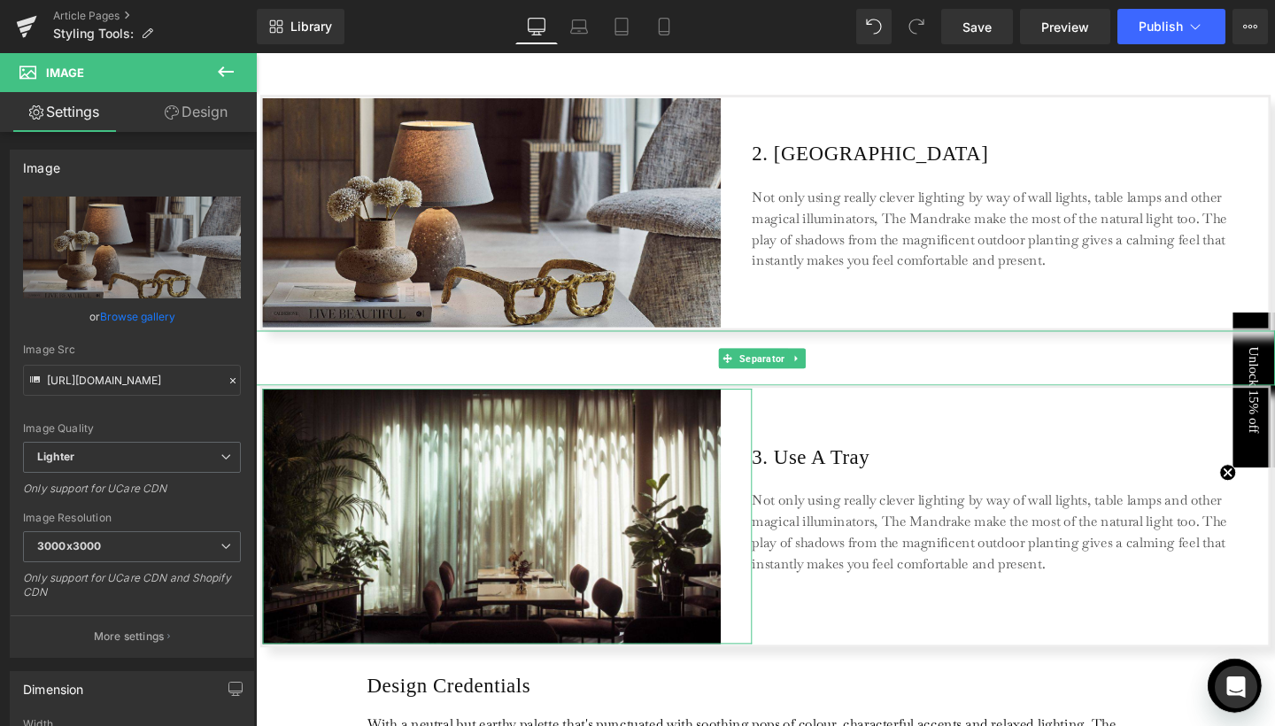
scroll to position [1228, 0]
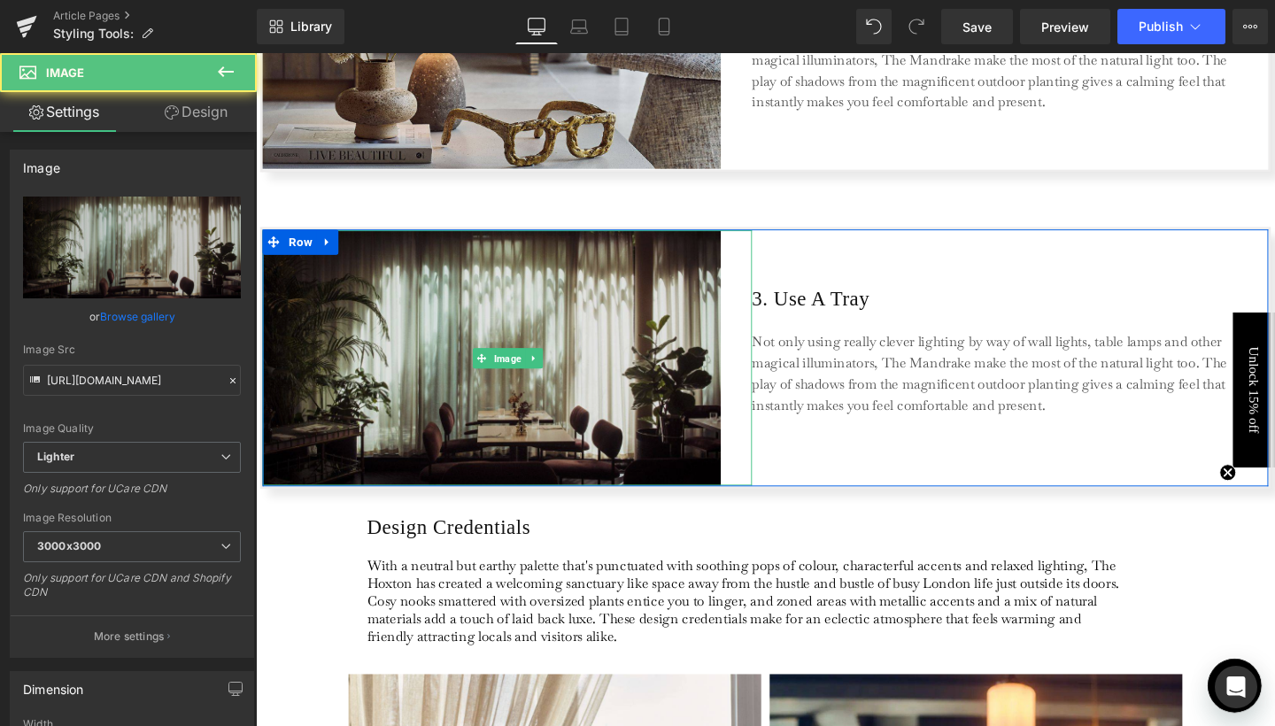
click at [581, 474] on img at bounding box center [520, 372] width 514 height 267
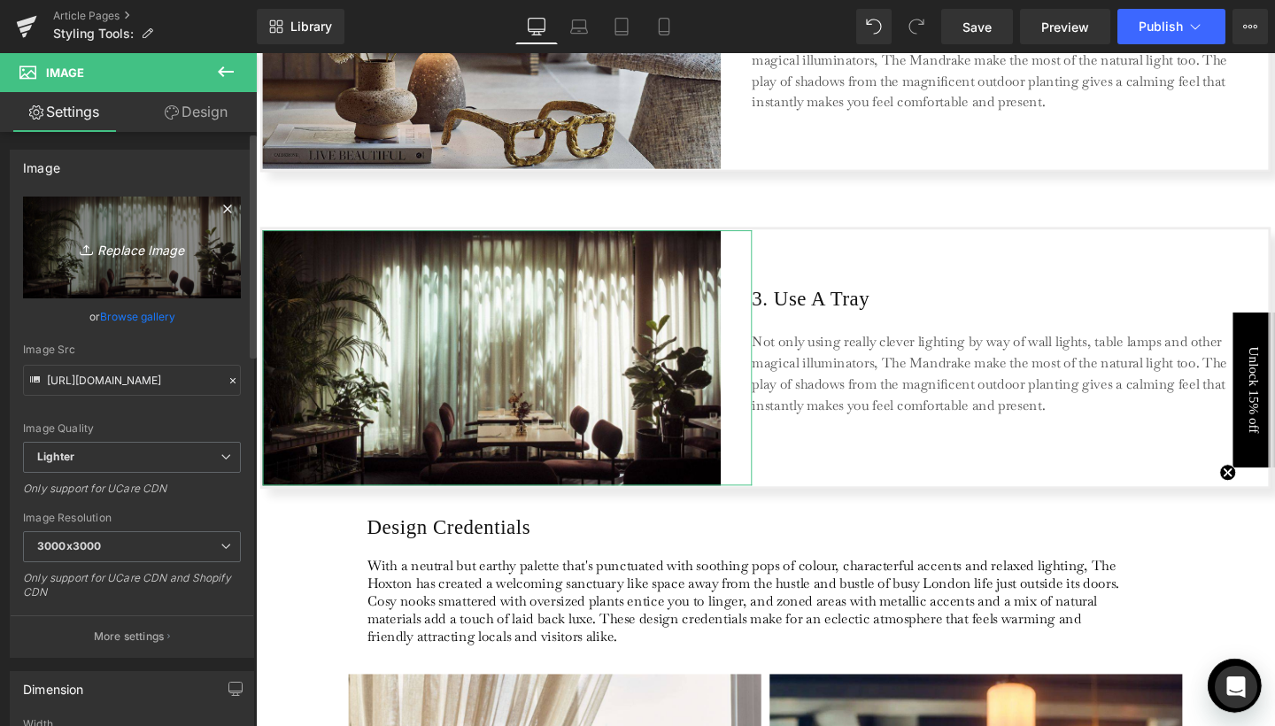
click at [158, 216] on link "Replace Image" at bounding box center [132, 248] width 218 height 102
type input "C:\fakepath\4.jpg"
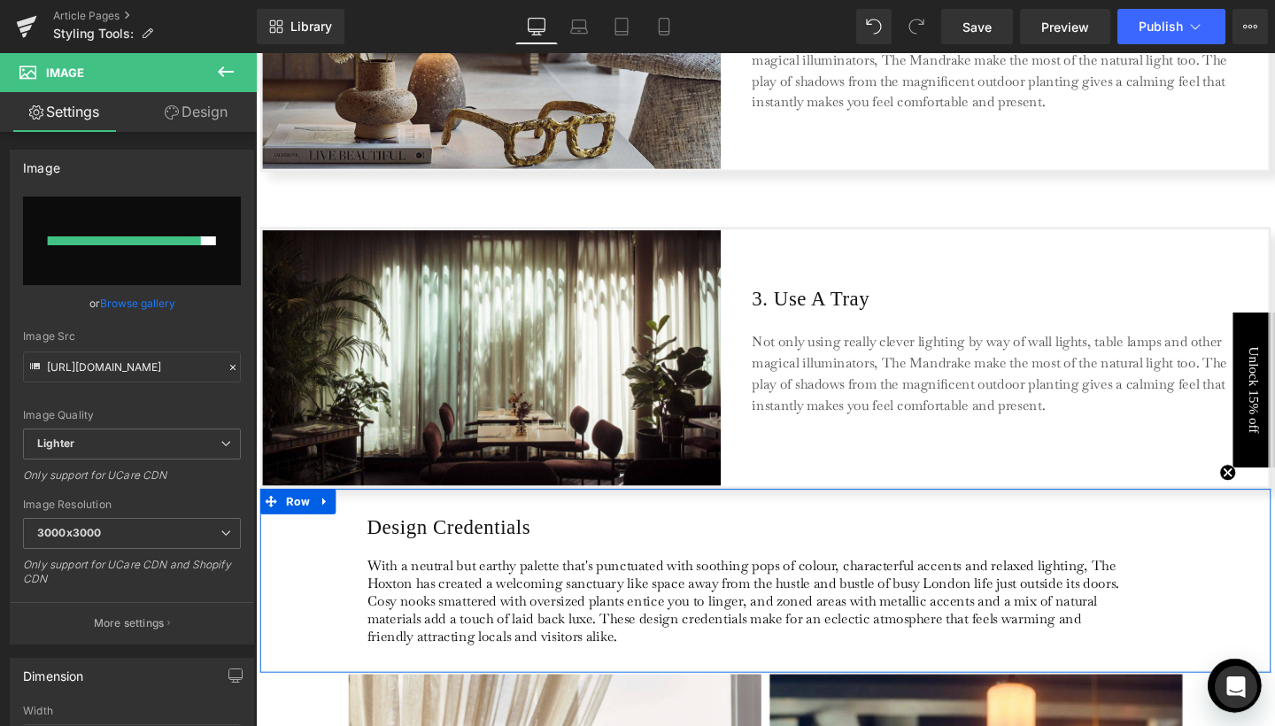
type input "[URL][DOMAIN_NAME]"
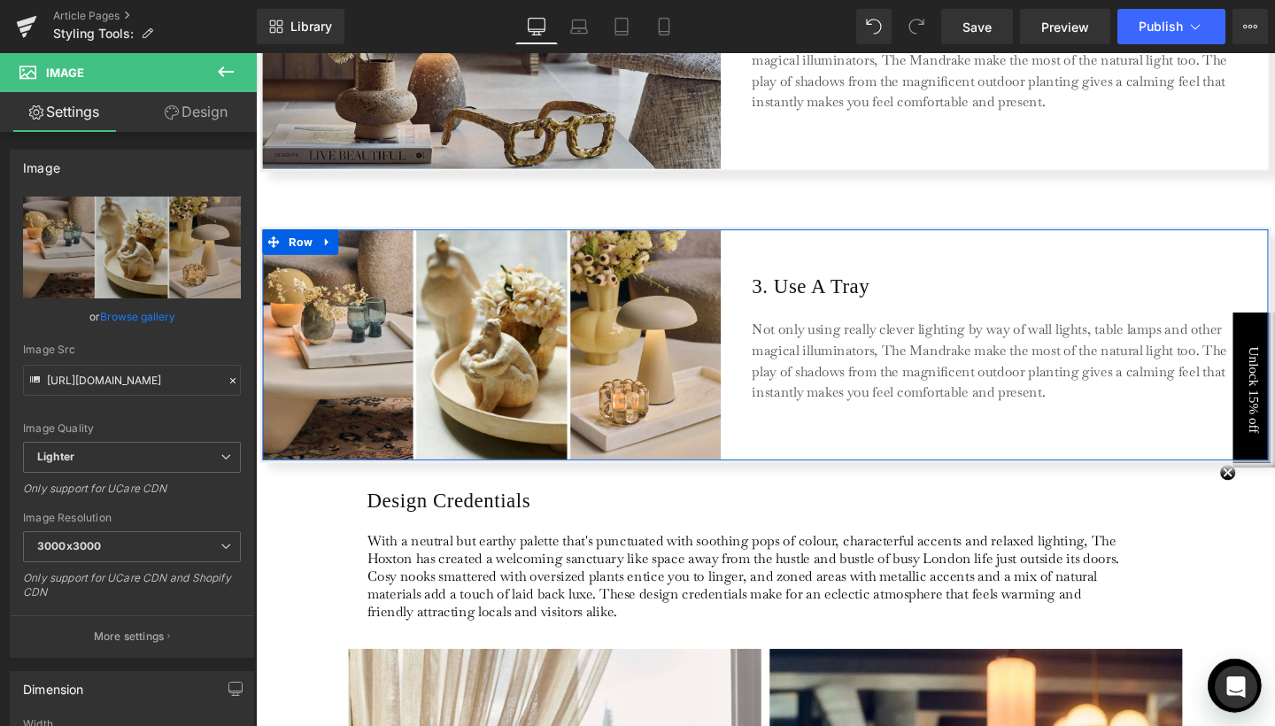
click at [801, 202] on span "Separator" at bounding box center [788, 207] width 54 height 21
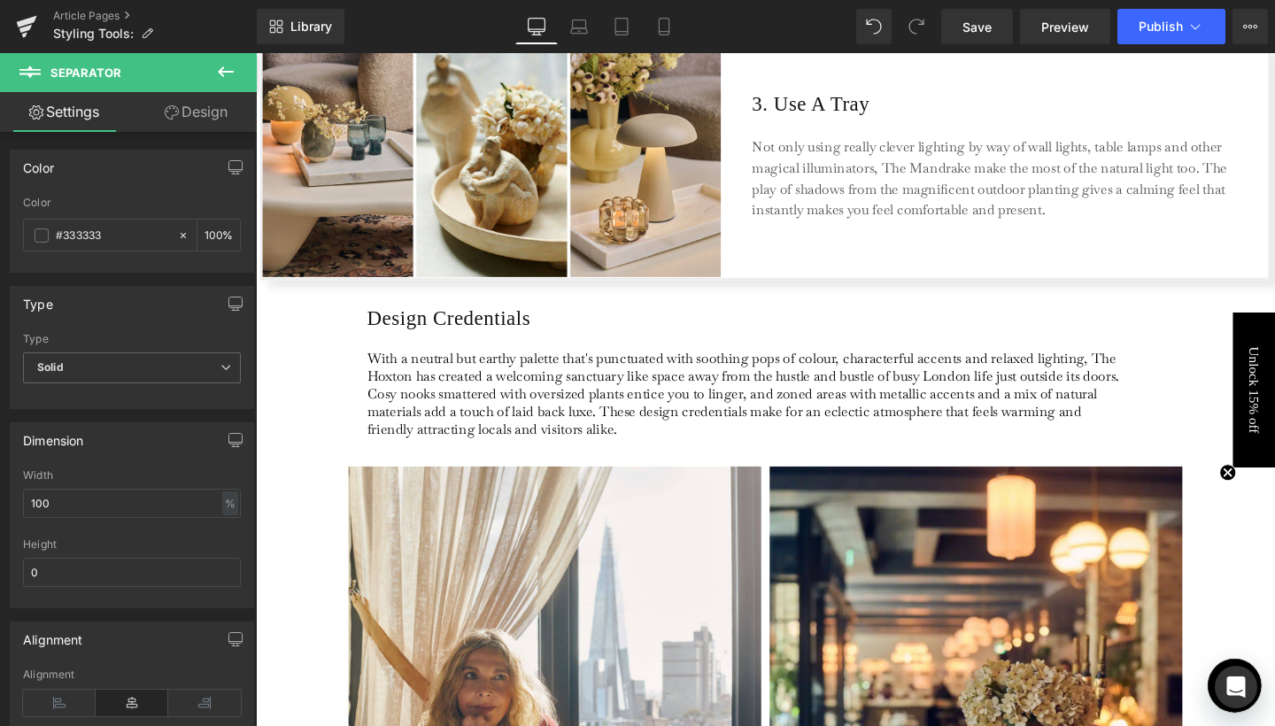
scroll to position [1480, 0]
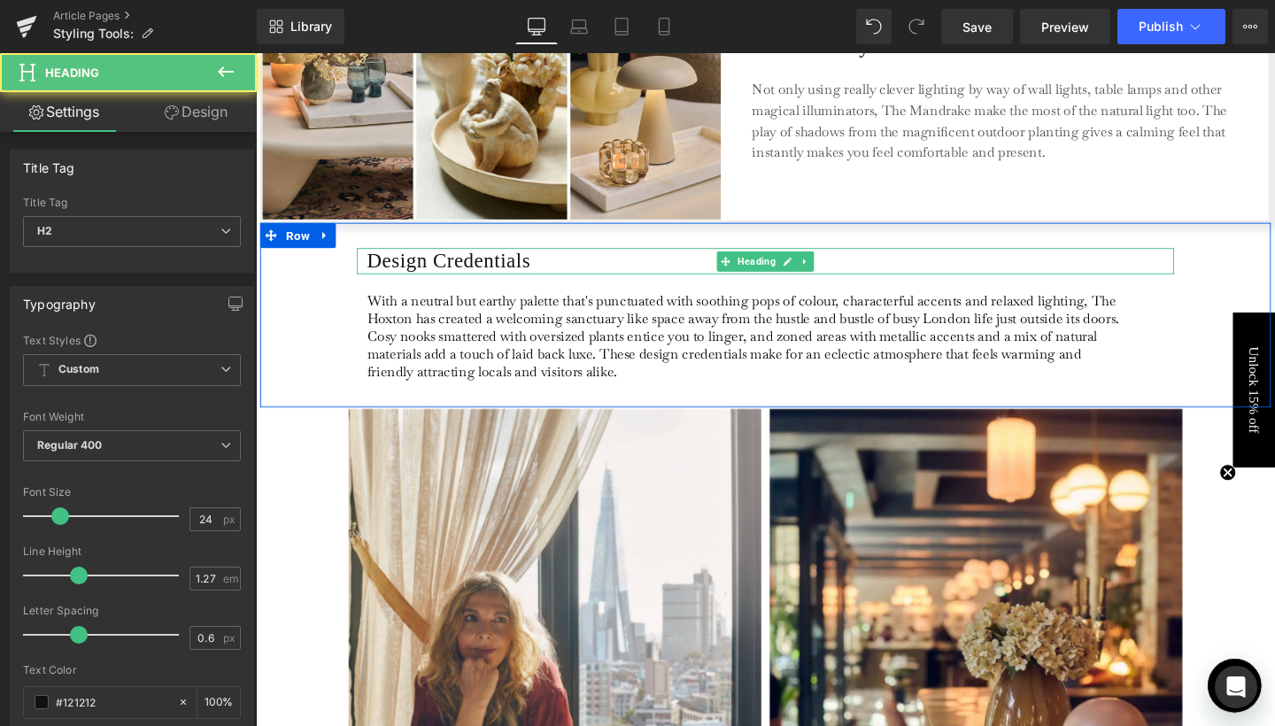
click at [577, 273] on h2 "Design Credentials" at bounding box center [797, 272] width 848 height 27
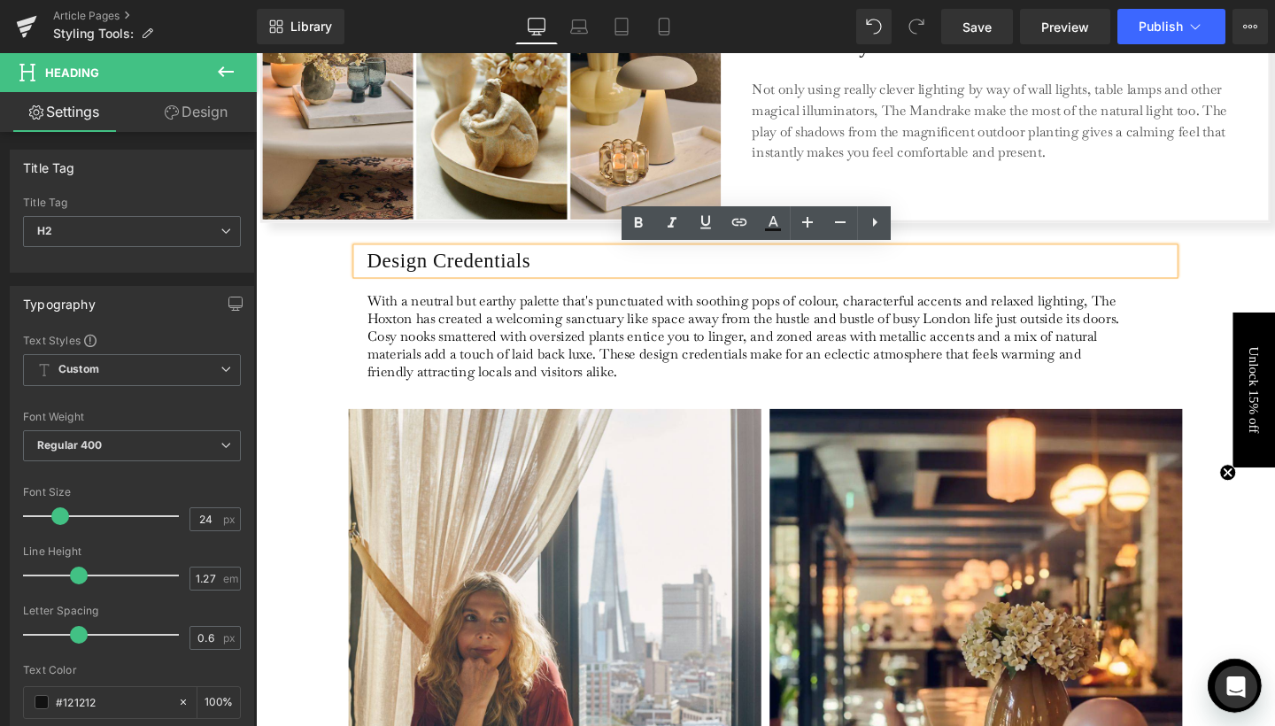
click at [520, 268] on h2 "Design Credentials" at bounding box center [797, 272] width 848 height 27
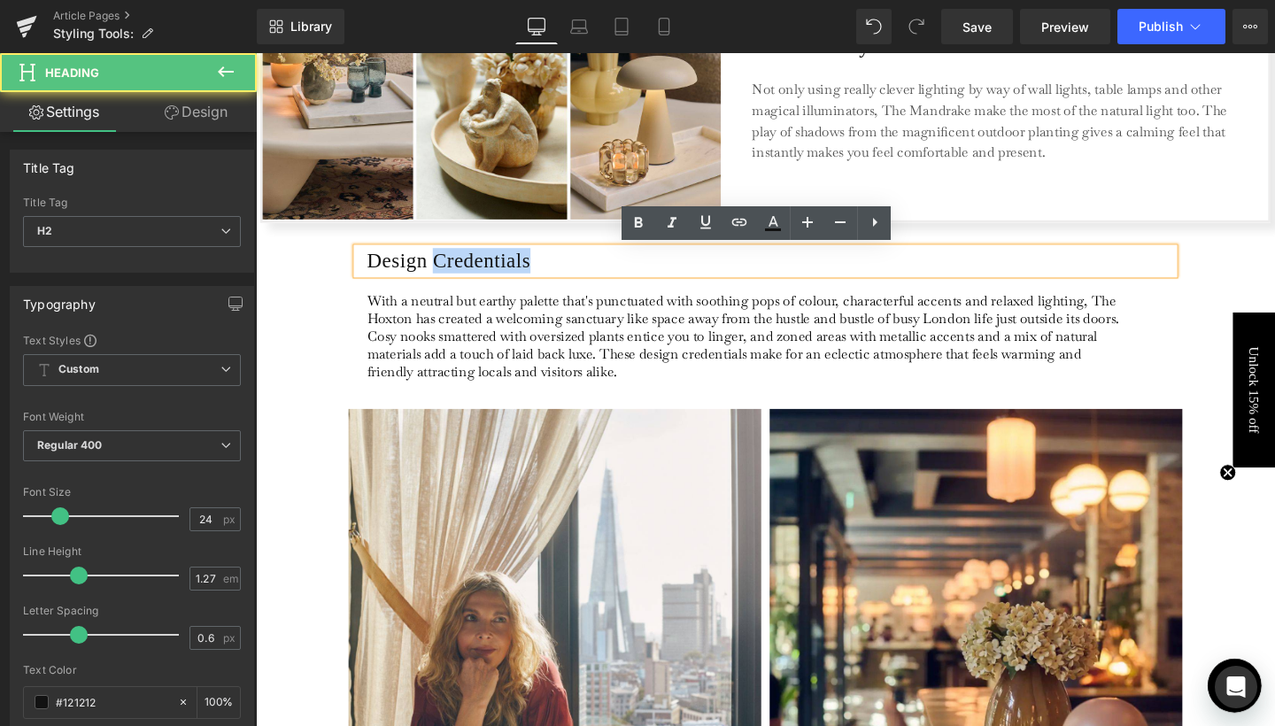
click at [520, 268] on h2 "Design Credentials" at bounding box center [797, 272] width 848 height 27
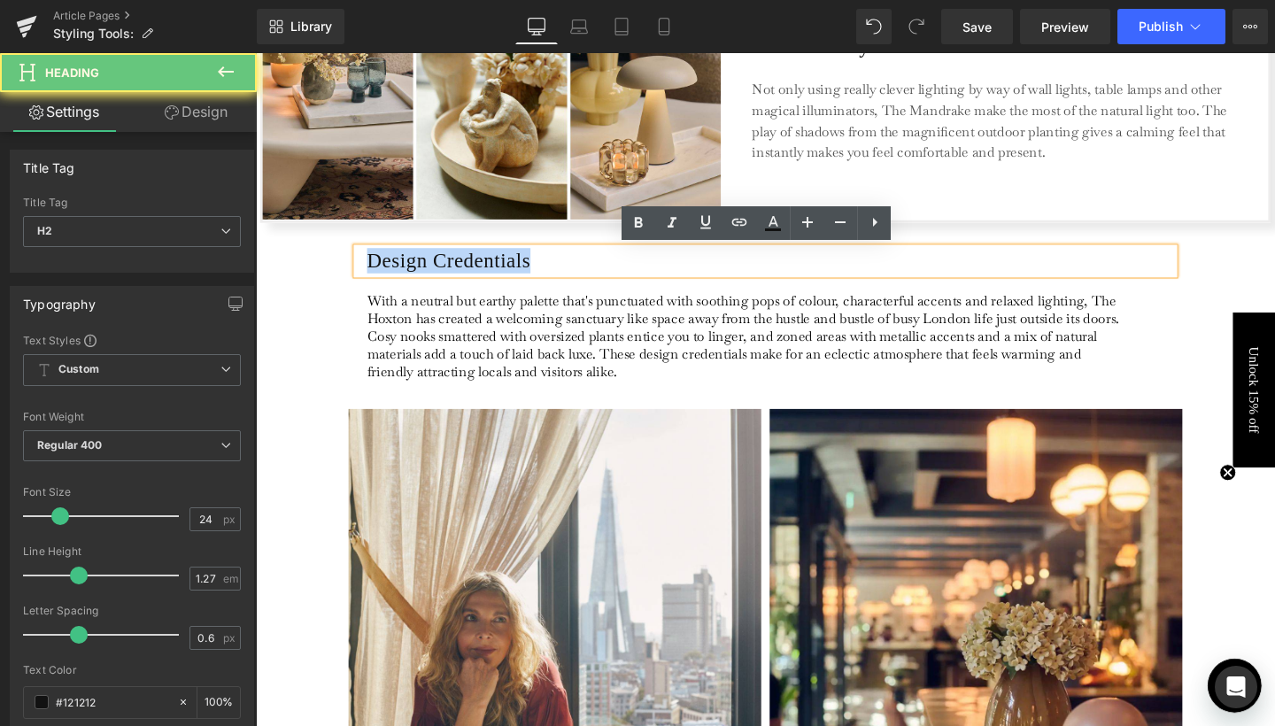
click at [520, 268] on h2 "Design Credentials" at bounding box center [797, 272] width 848 height 27
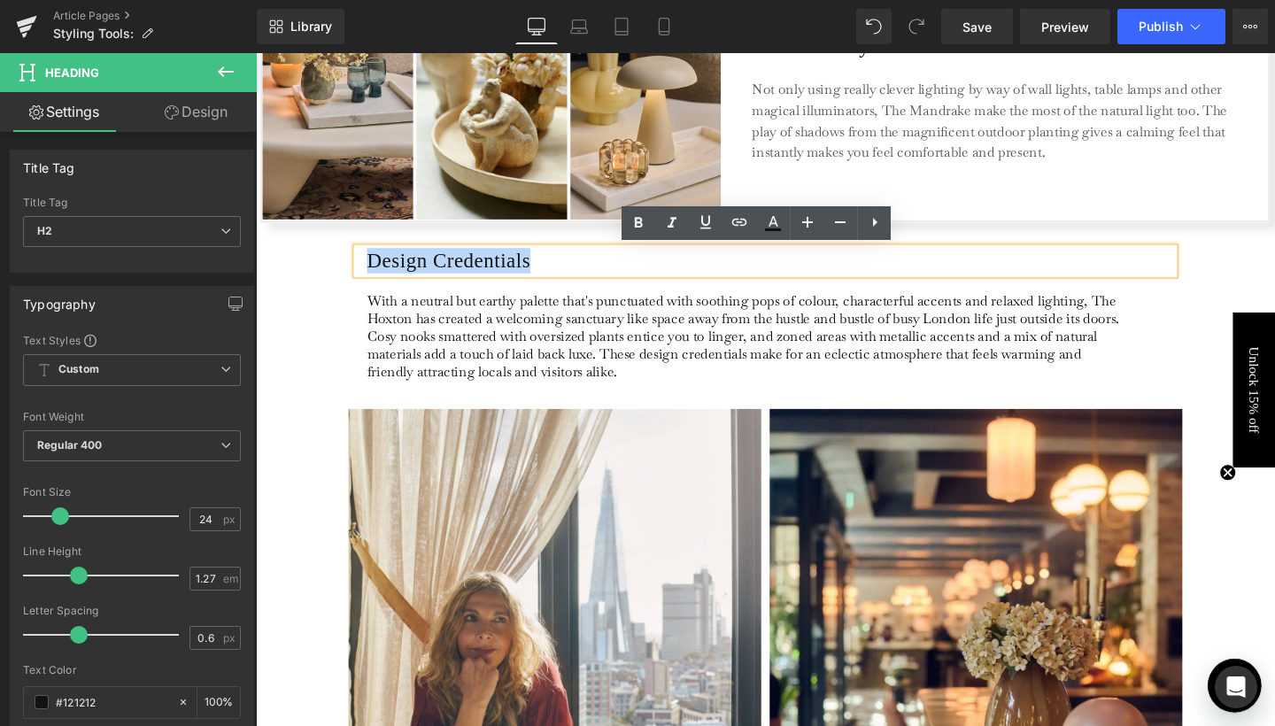
click at [577, 274] on h2 "Design Credentials" at bounding box center [797, 272] width 848 height 27
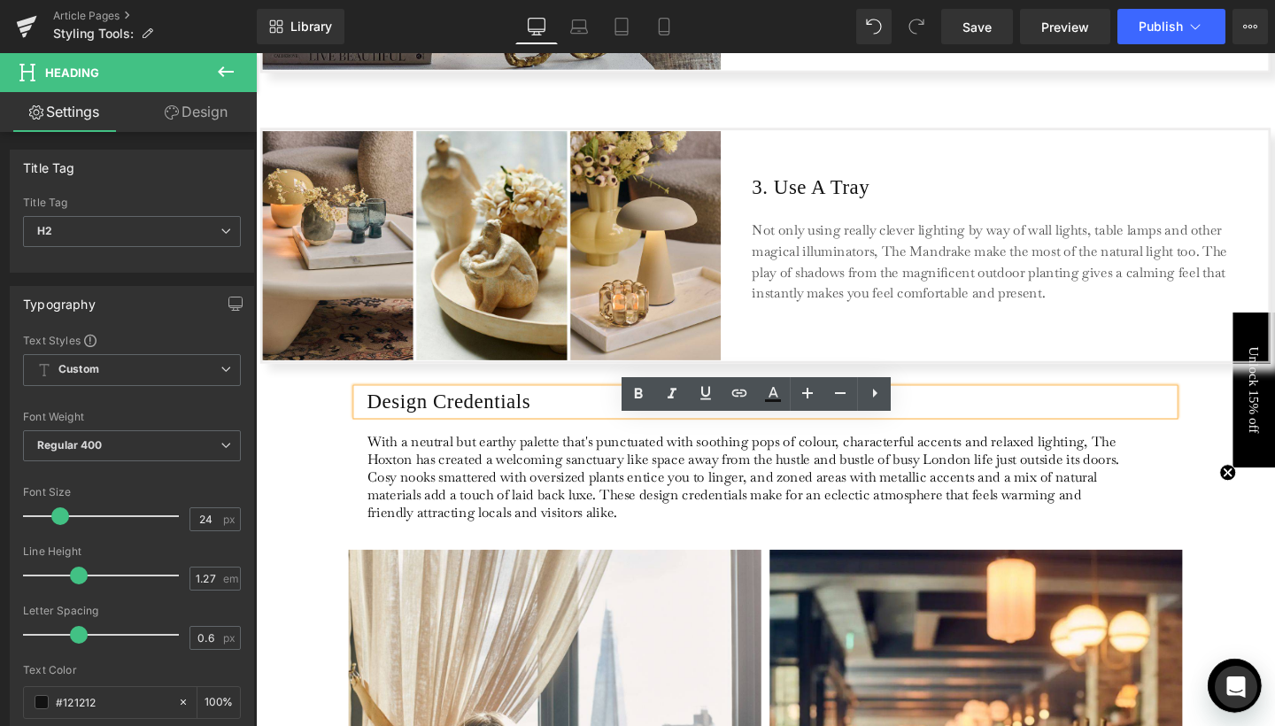
scroll to position [1405, 0]
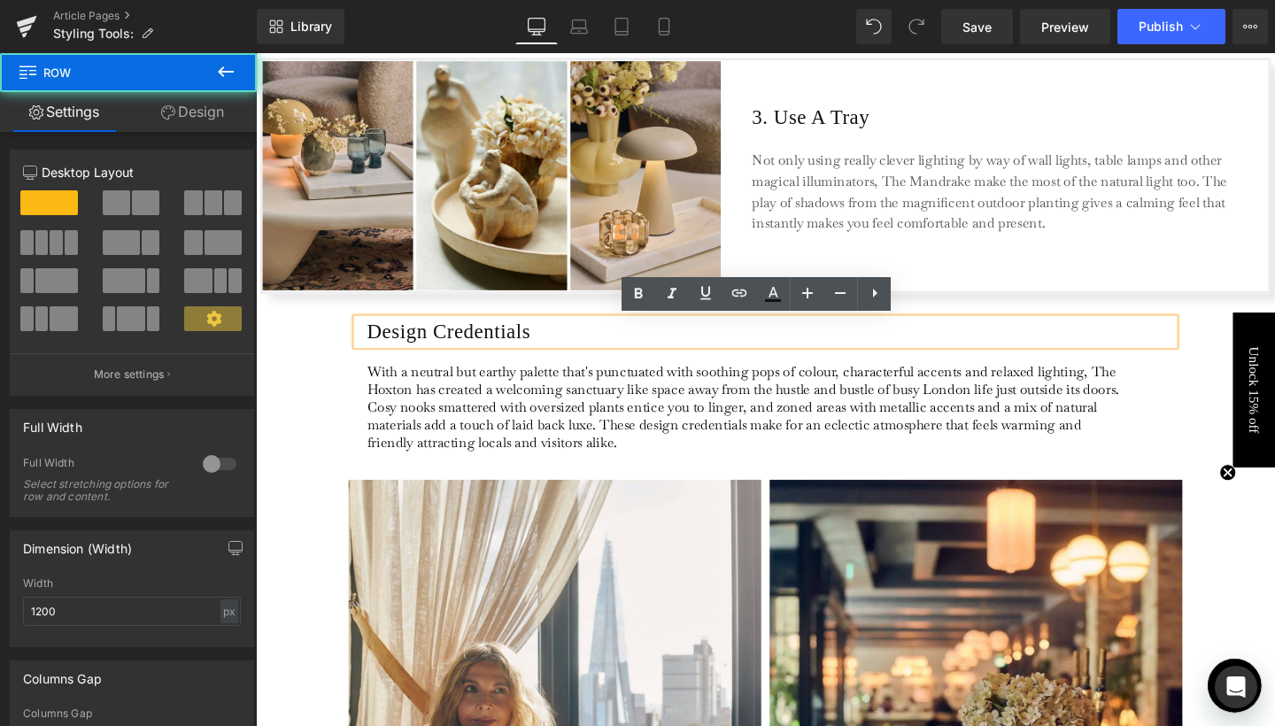
click at [314, 325] on div "Design Credentials Heading With a neutral but earthy palette that's punctuated …" at bounding box center [791, 402] width 1062 height 193
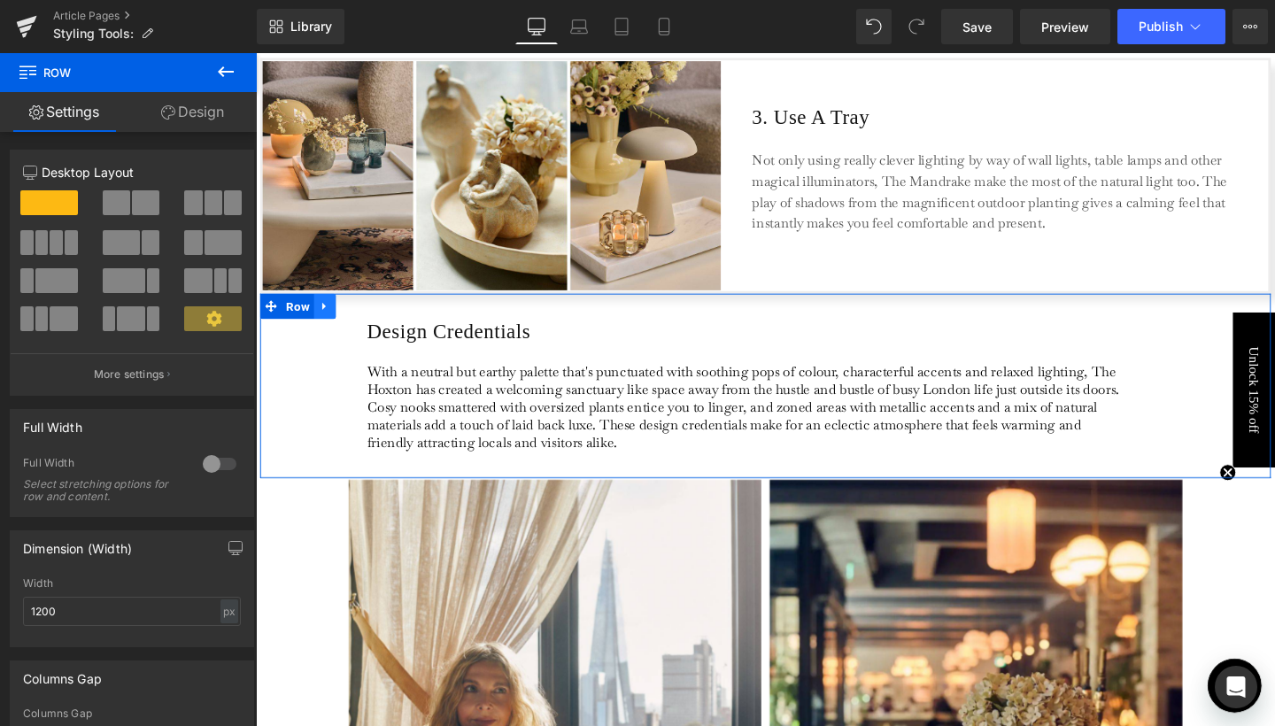
click at [331, 323] on icon at bounding box center [328, 319] width 12 height 13
click at [372, 326] on link at bounding box center [374, 319] width 23 height 27
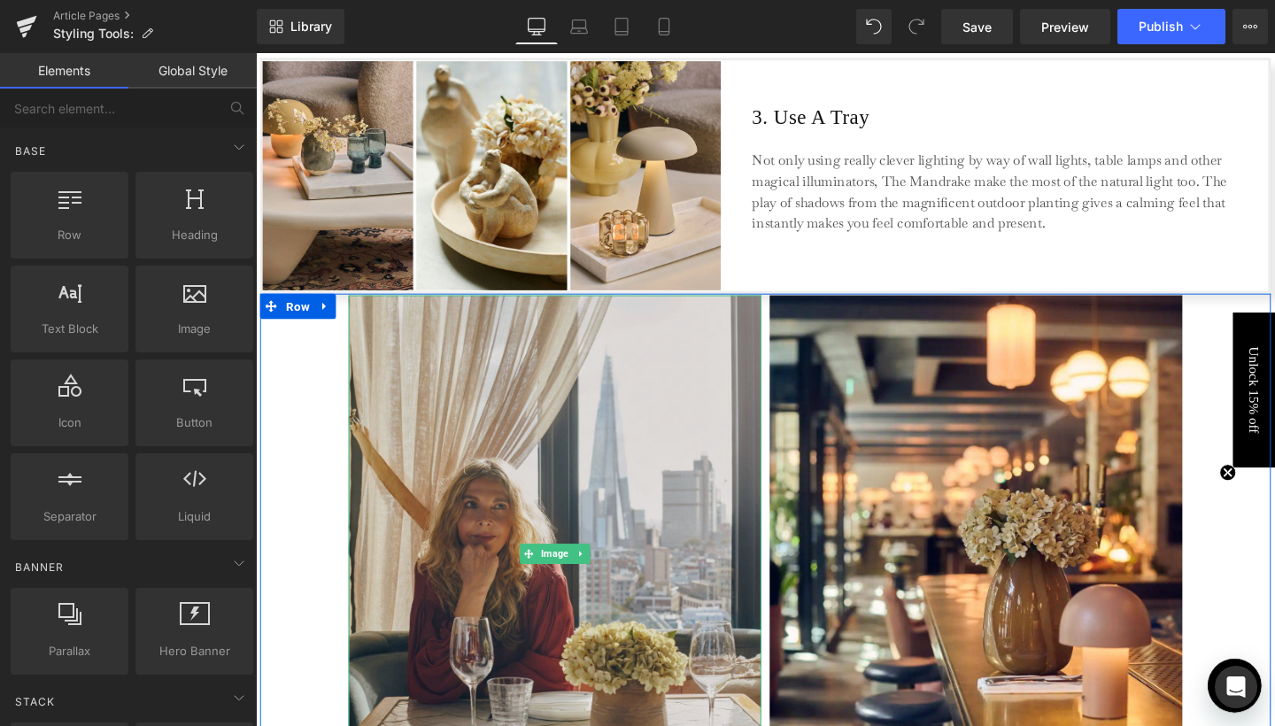
scroll to position [1164, 0]
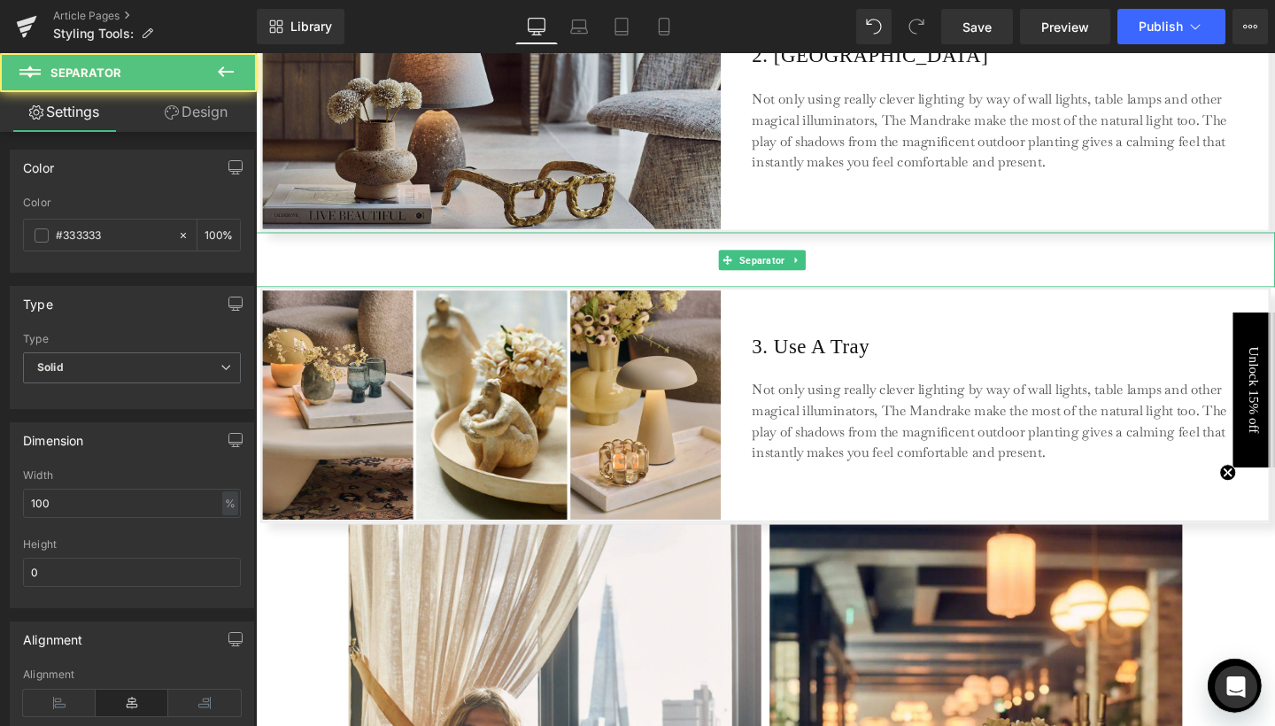
click at [603, 274] on hr at bounding box center [791, 275] width 1071 height 49
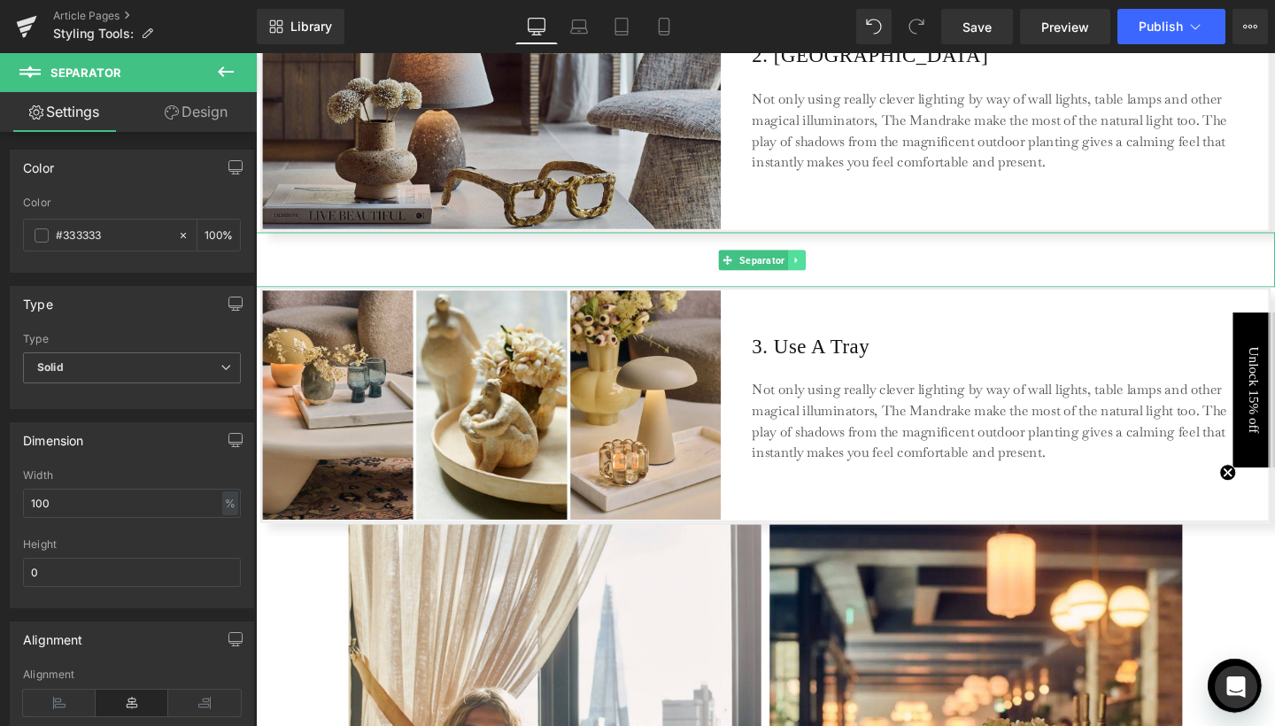
click at [824, 270] on icon at bounding box center [824, 271] width 3 height 6
click at [815, 269] on icon at bounding box center [815, 271] width 10 height 10
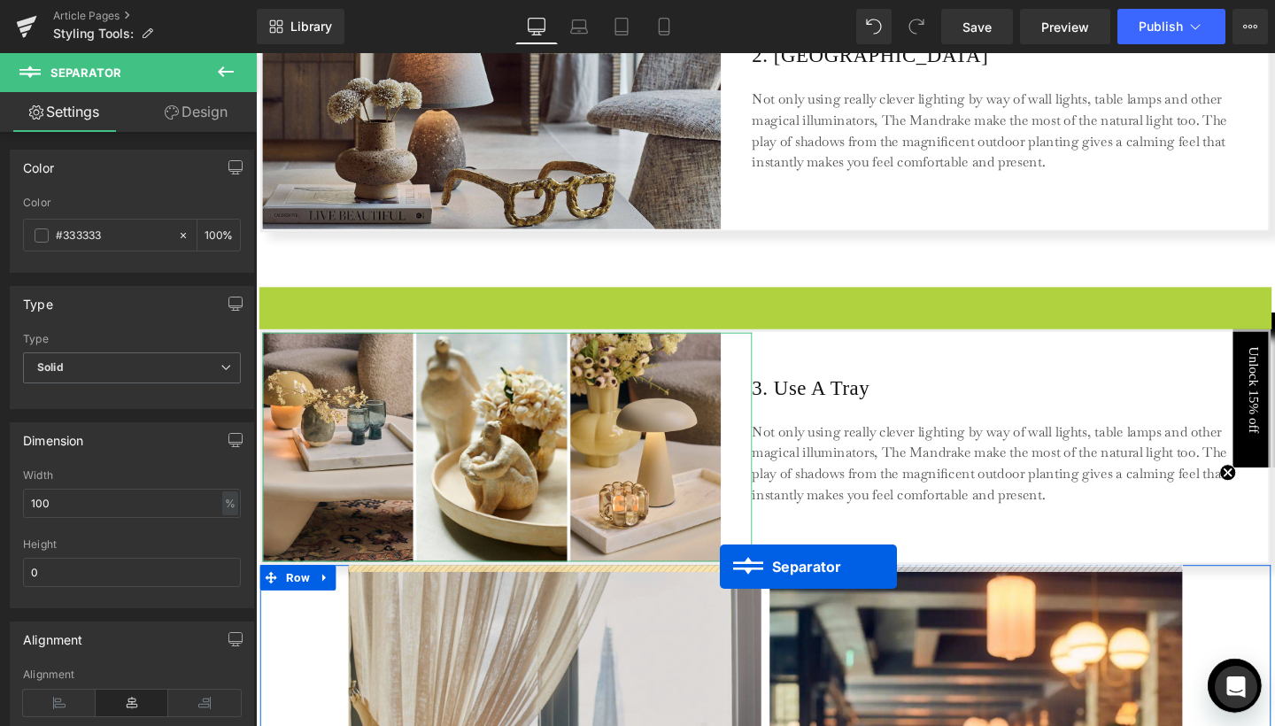
drag, startPoint x: 771, startPoint y: 328, endPoint x: 744, endPoint y: 593, distance: 267.0
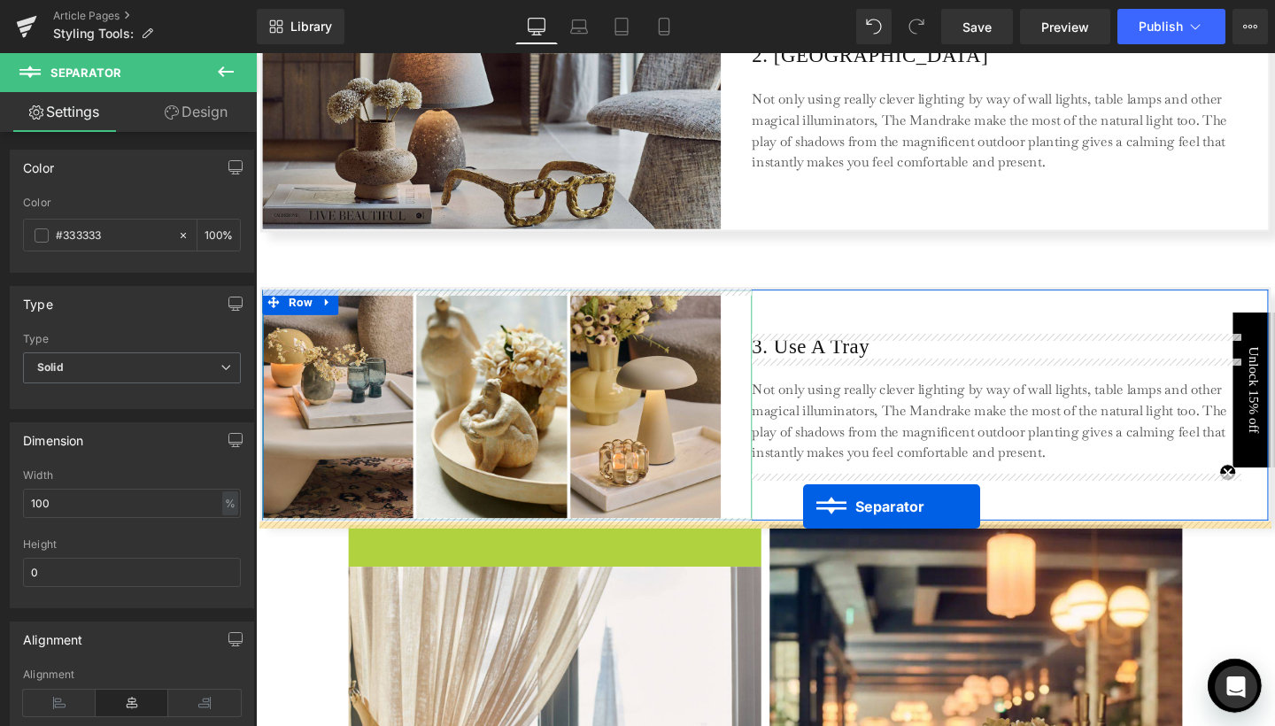
drag, startPoint x: 571, startPoint y: 575, endPoint x: 831, endPoint y: 529, distance: 264.2
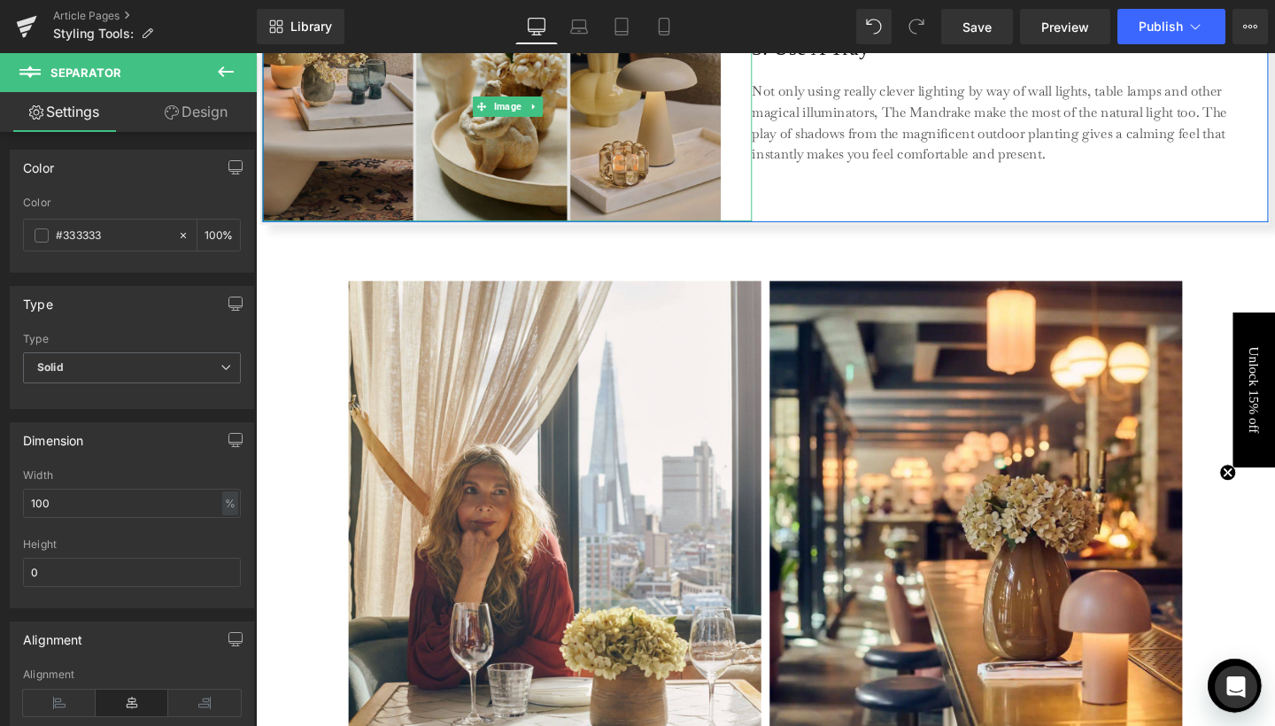
scroll to position [1557, 0]
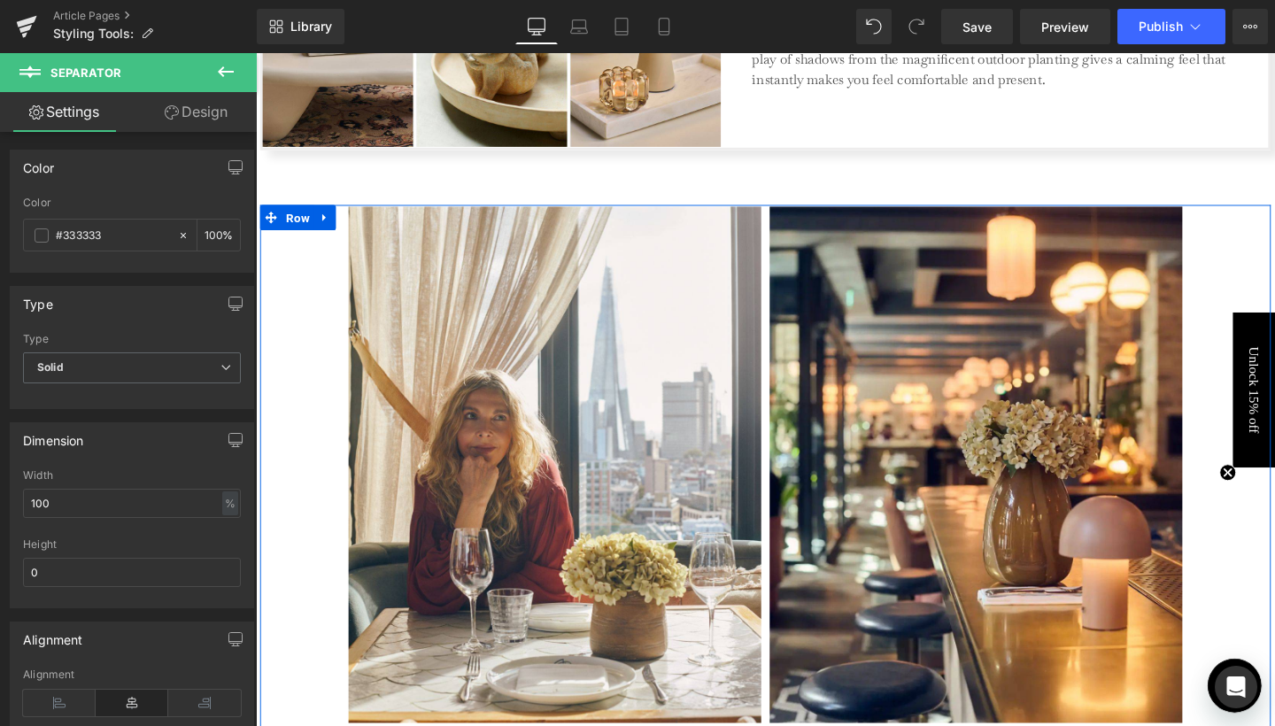
click at [305, 292] on div "Image Image Row" at bounding box center [791, 488] width 1062 height 553
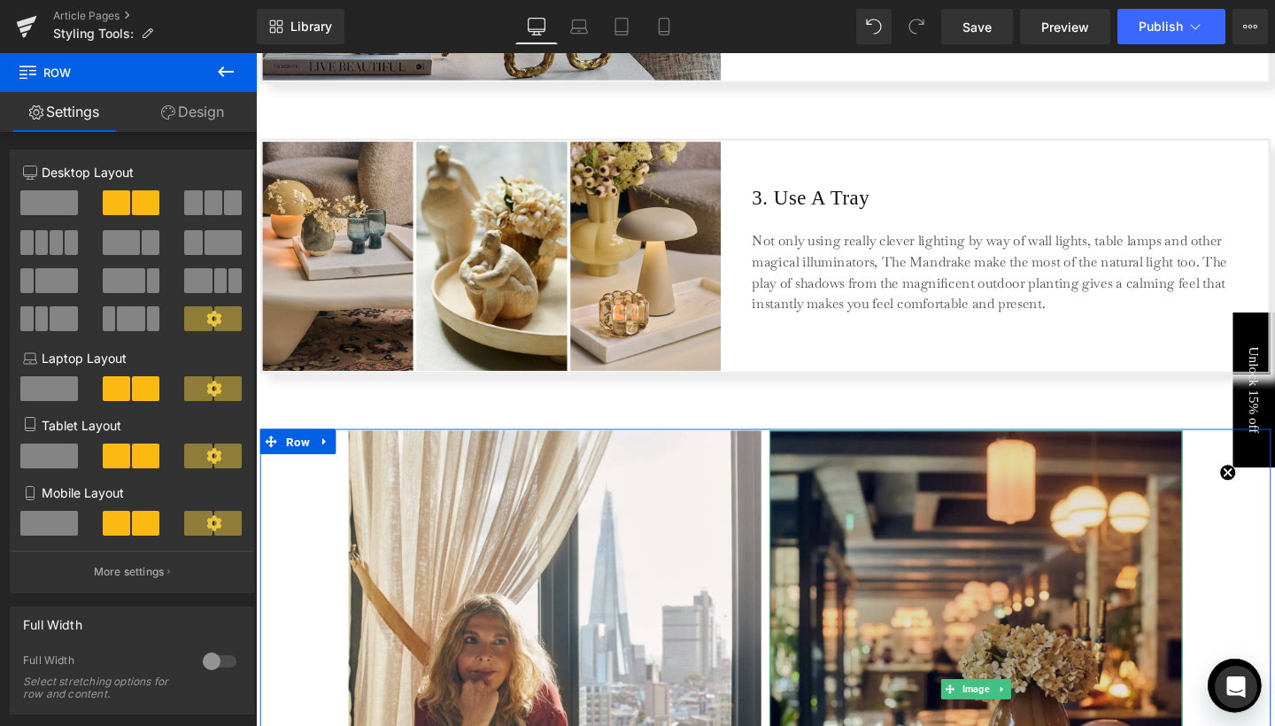
scroll to position [1357, 0]
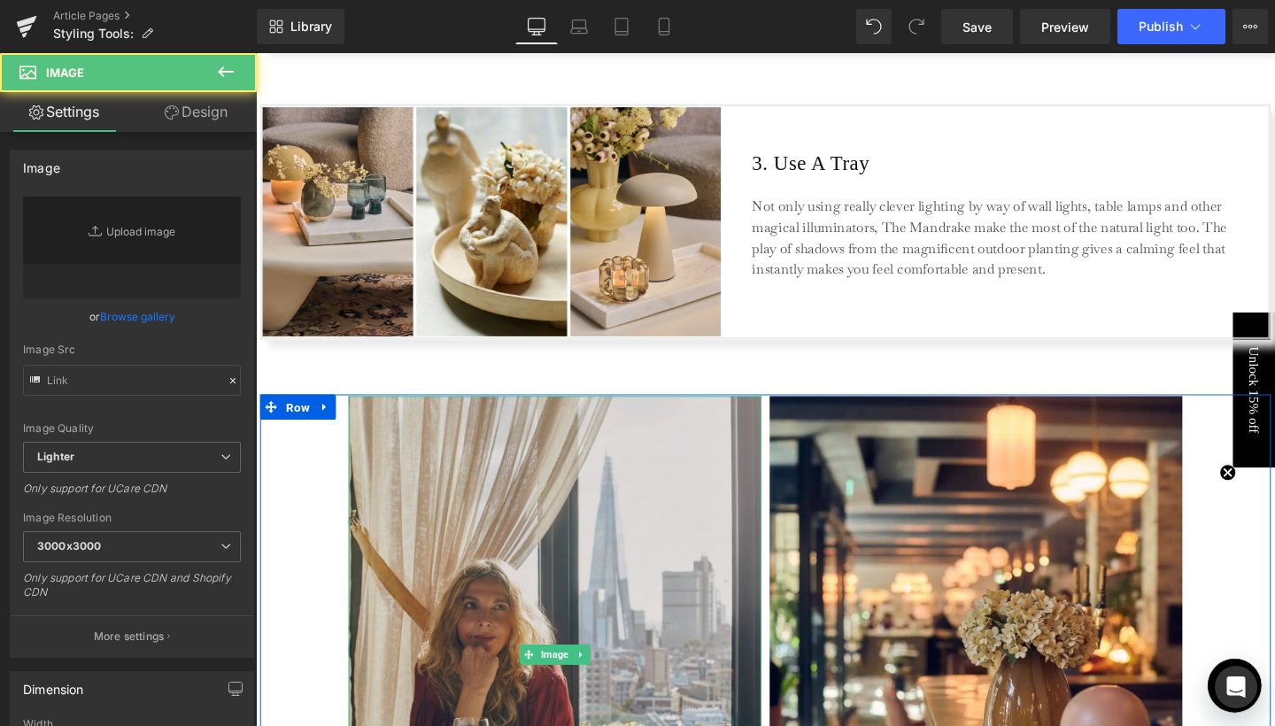
type input "[URL][DOMAIN_NAME]"
drag, startPoint x: 620, startPoint y: 513, endPoint x: 495, endPoint y: 567, distance: 136.0
click at [620, 513] on img at bounding box center [570, 684] width 434 height 543
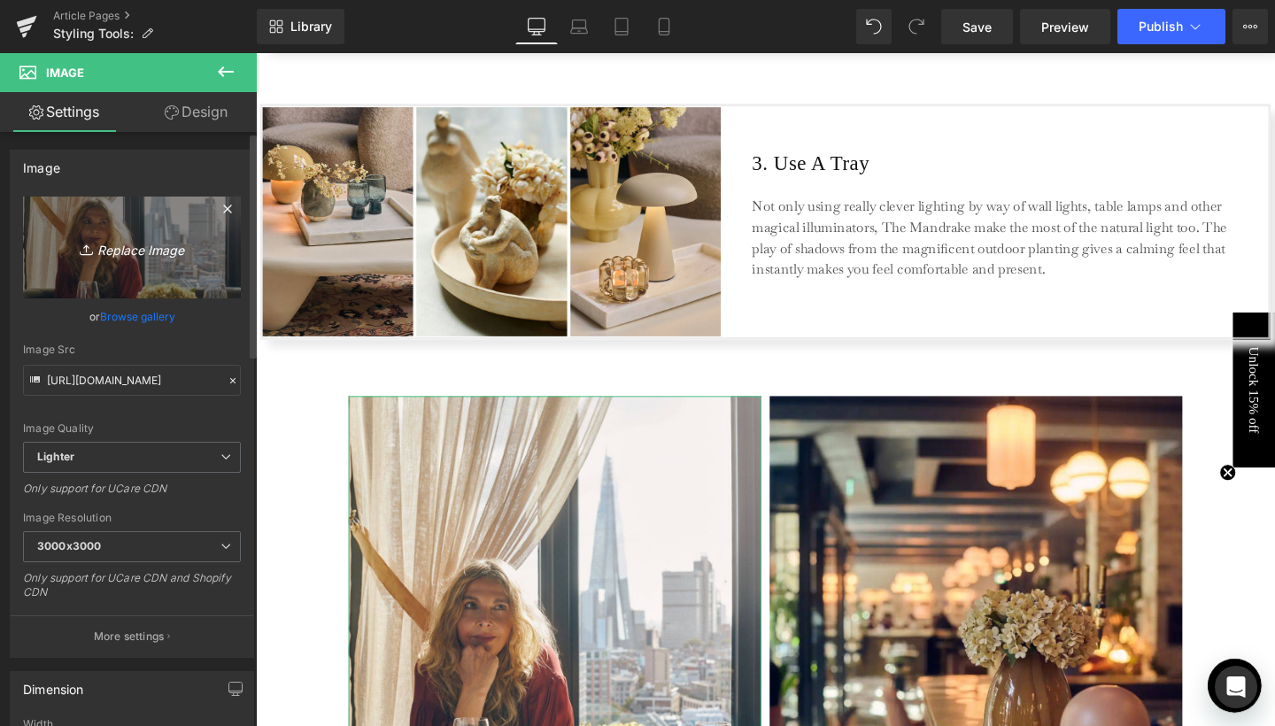
click at [143, 249] on icon "Replace Image" at bounding box center [132, 247] width 142 height 22
type input "C:\fakepath\3.jpg"
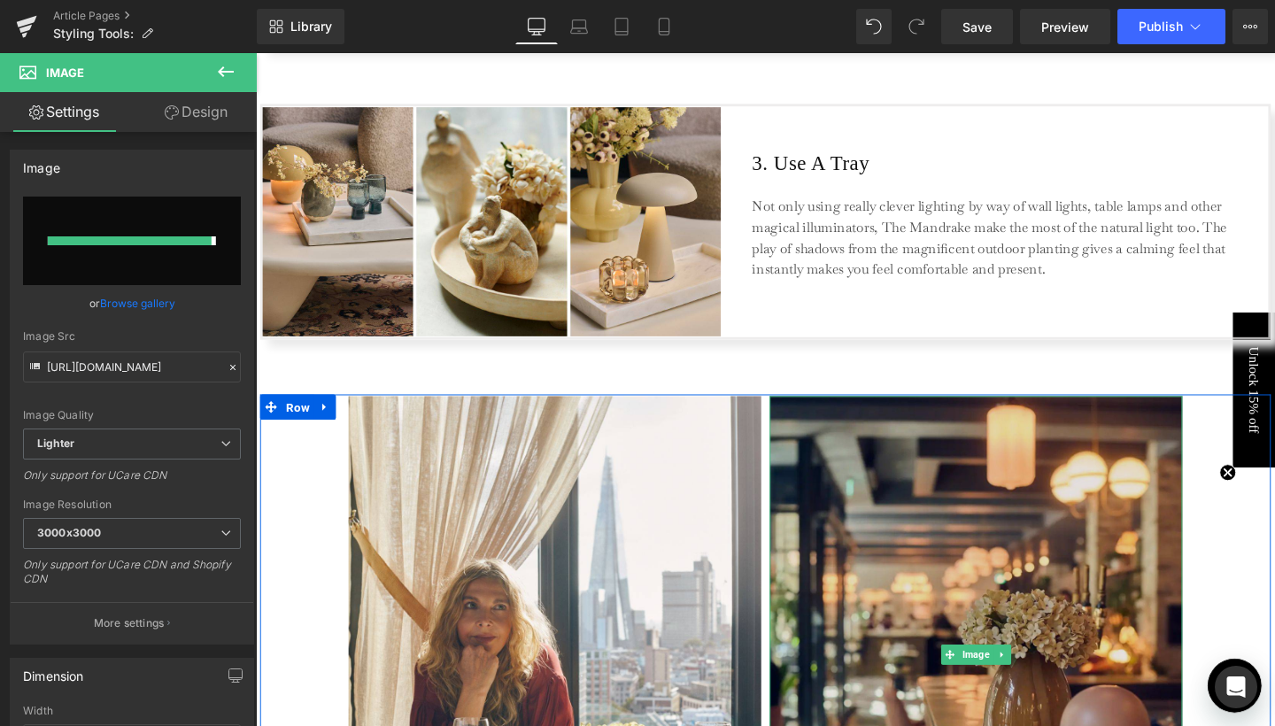
type input "[URL][DOMAIN_NAME]"
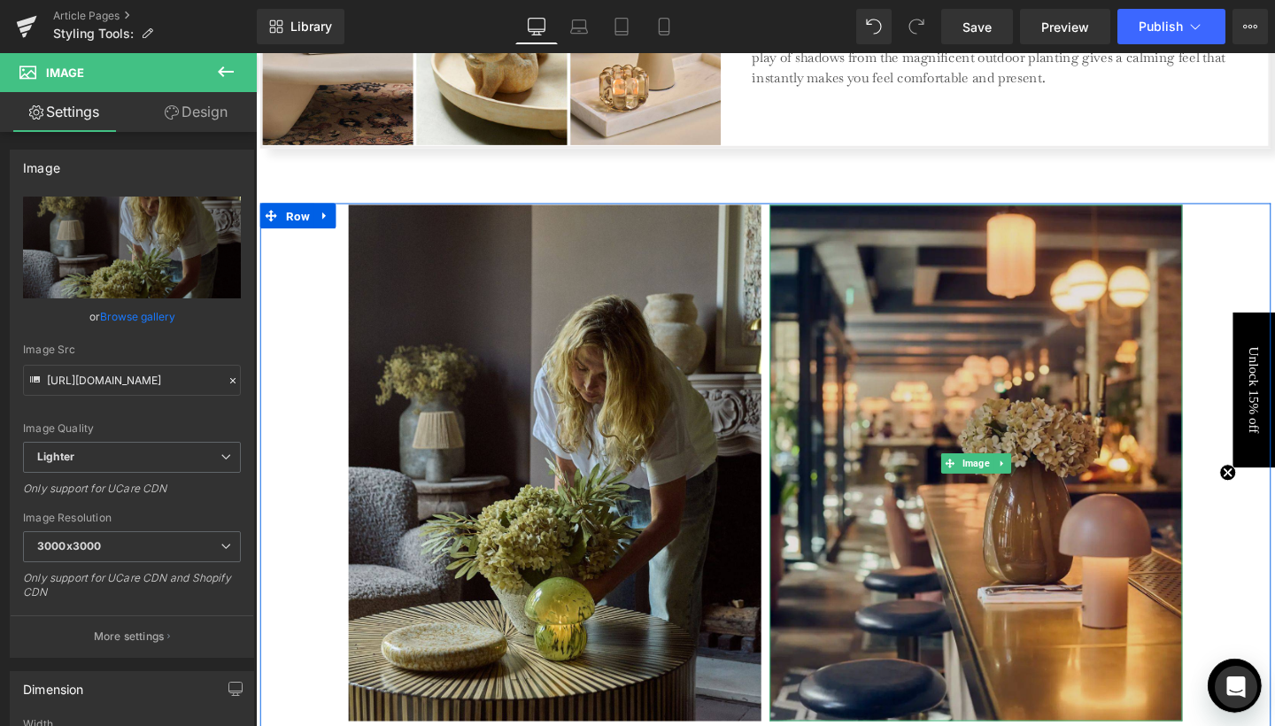
scroll to position [1626, 0]
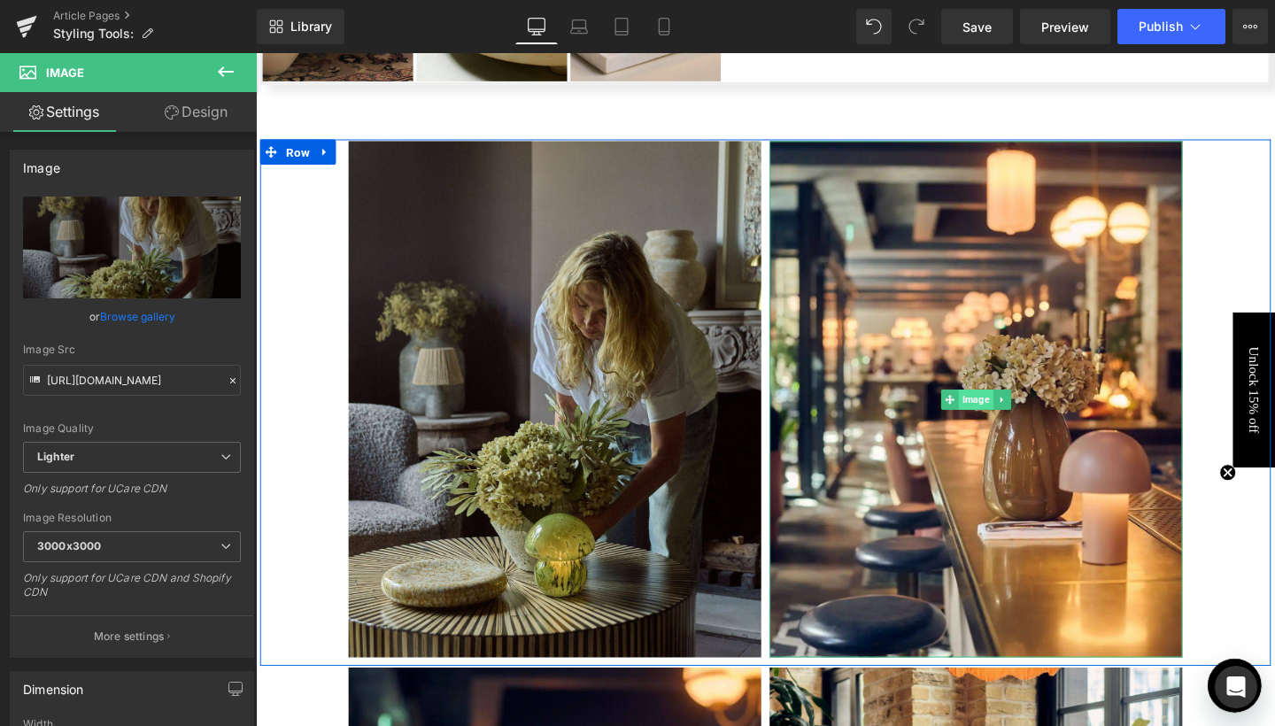
click at [999, 413] on span "Image" at bounding box center [1012, 416] width 36 height 21
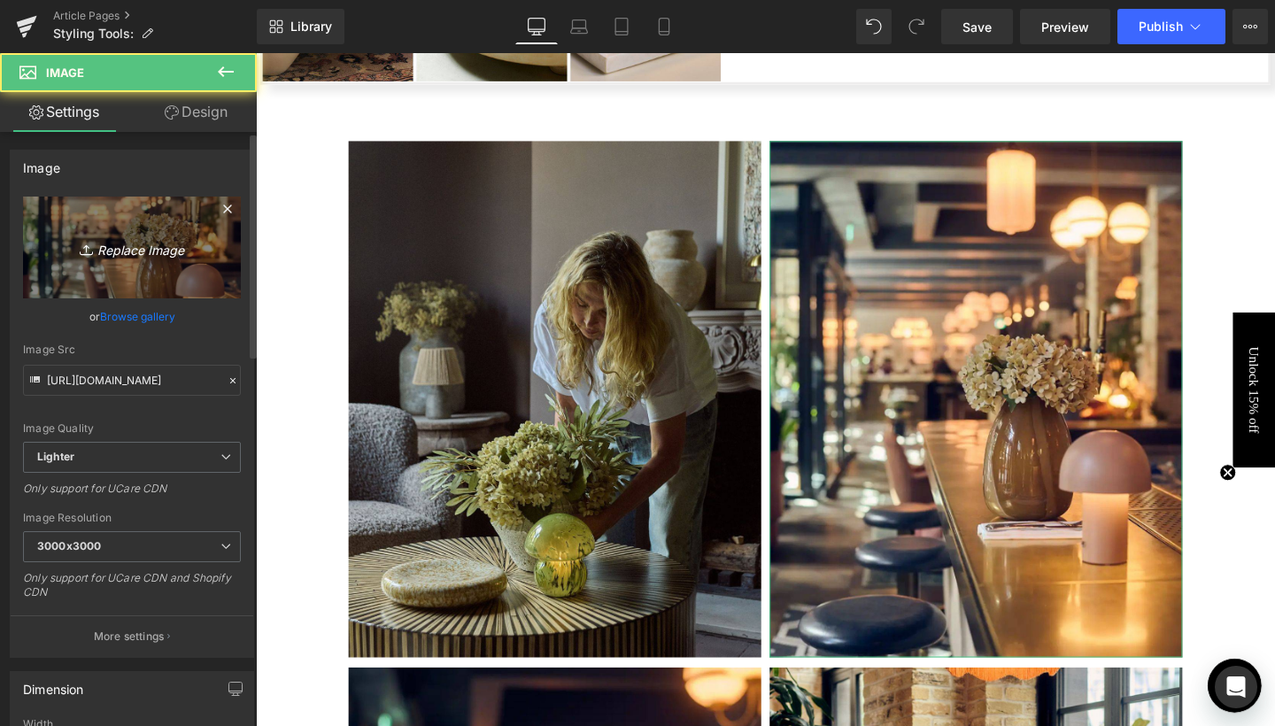
click at [190, 242] on icon "Replace Image" at bounding box center [132, 247] width 142 height 22
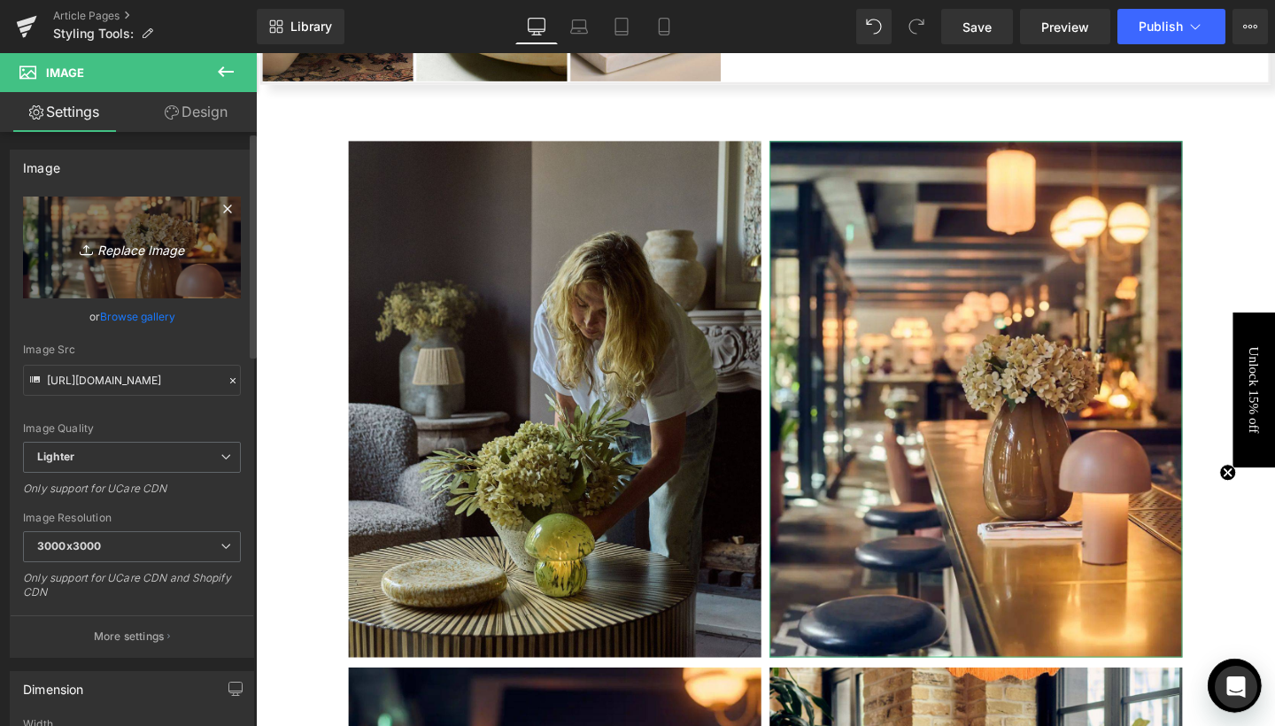
type input "C:\fakepath\5.jpg"
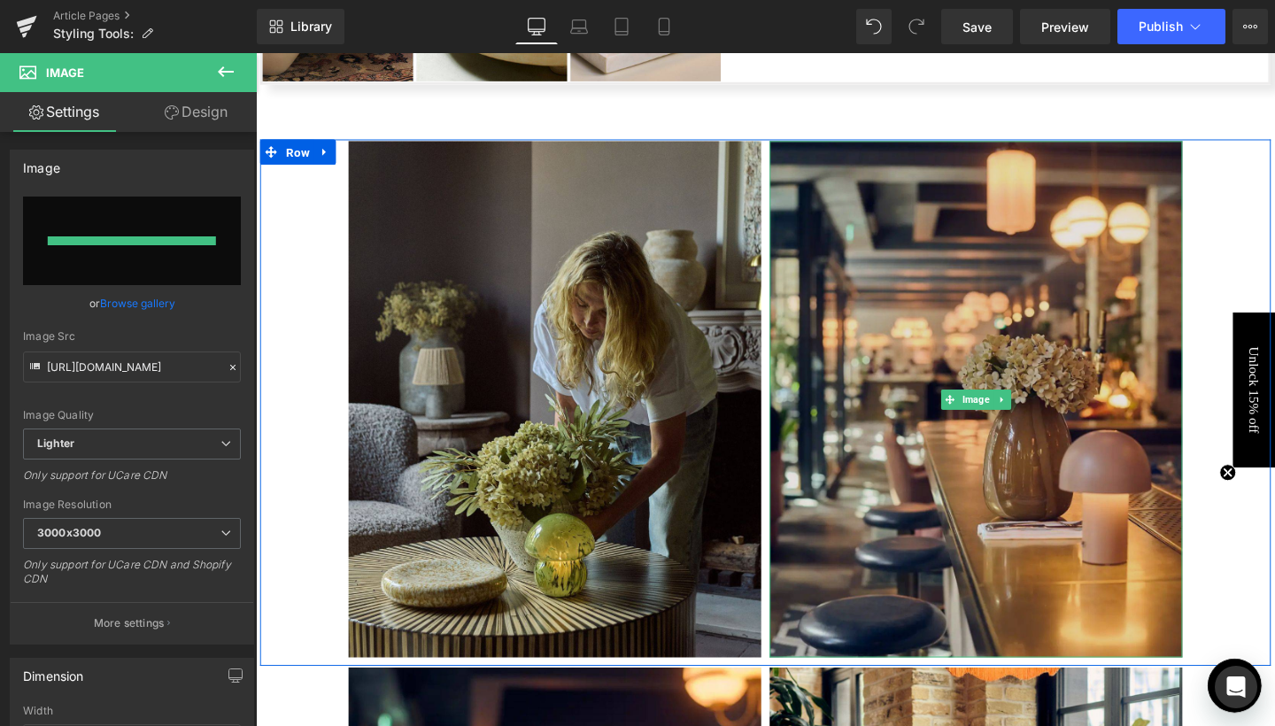
type input "[URL][DOMAIN_NAME]"
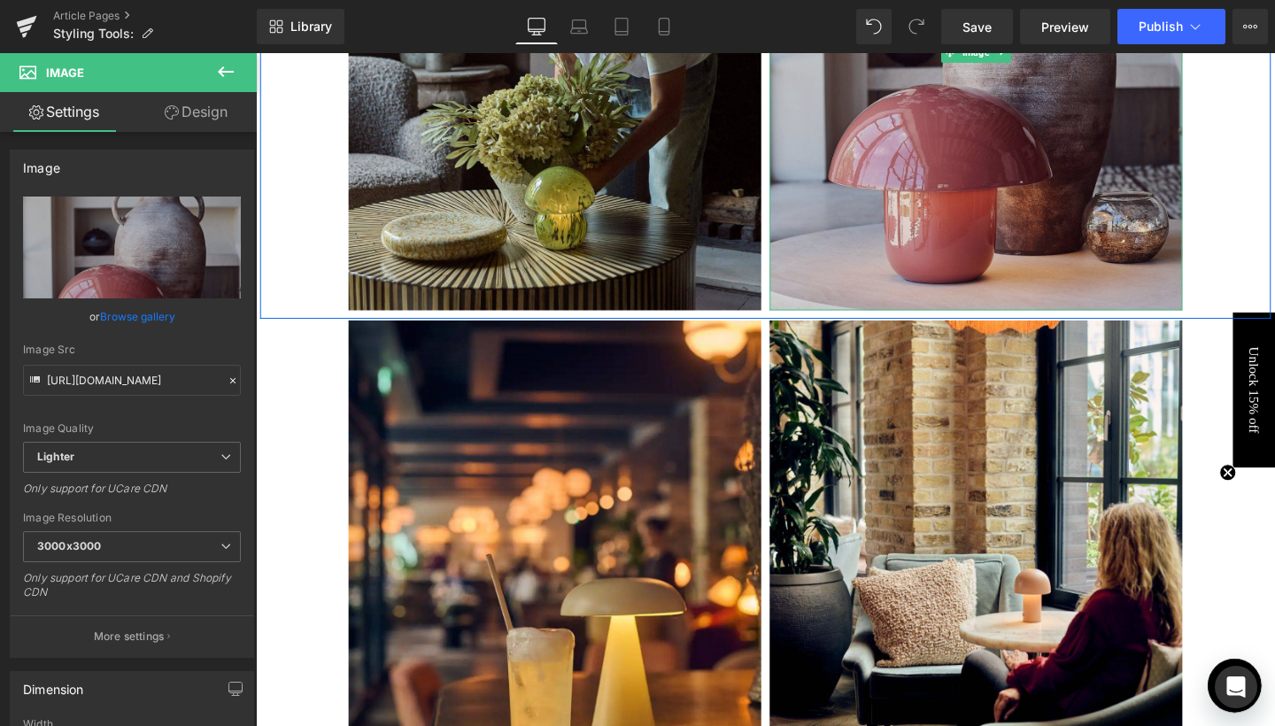
scroll to position [1994, 0]
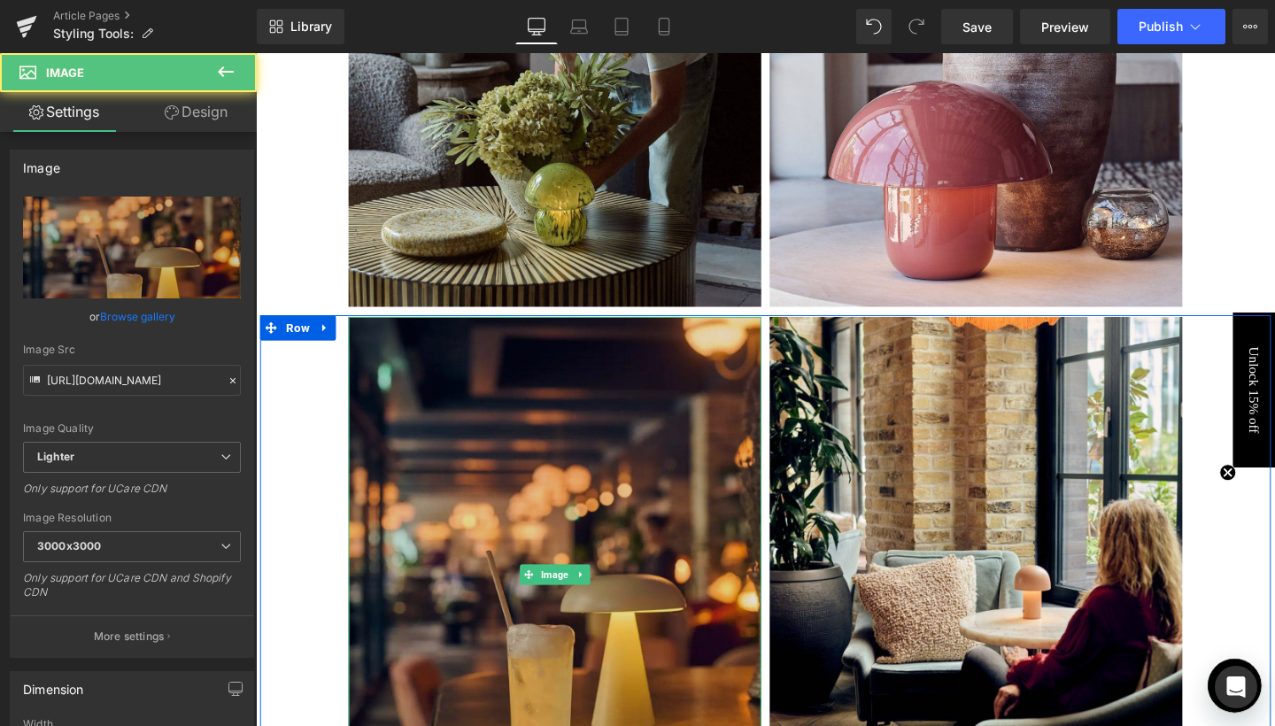
click at [623, 597] on img at bounding box center [570, 601] width 434 height 543
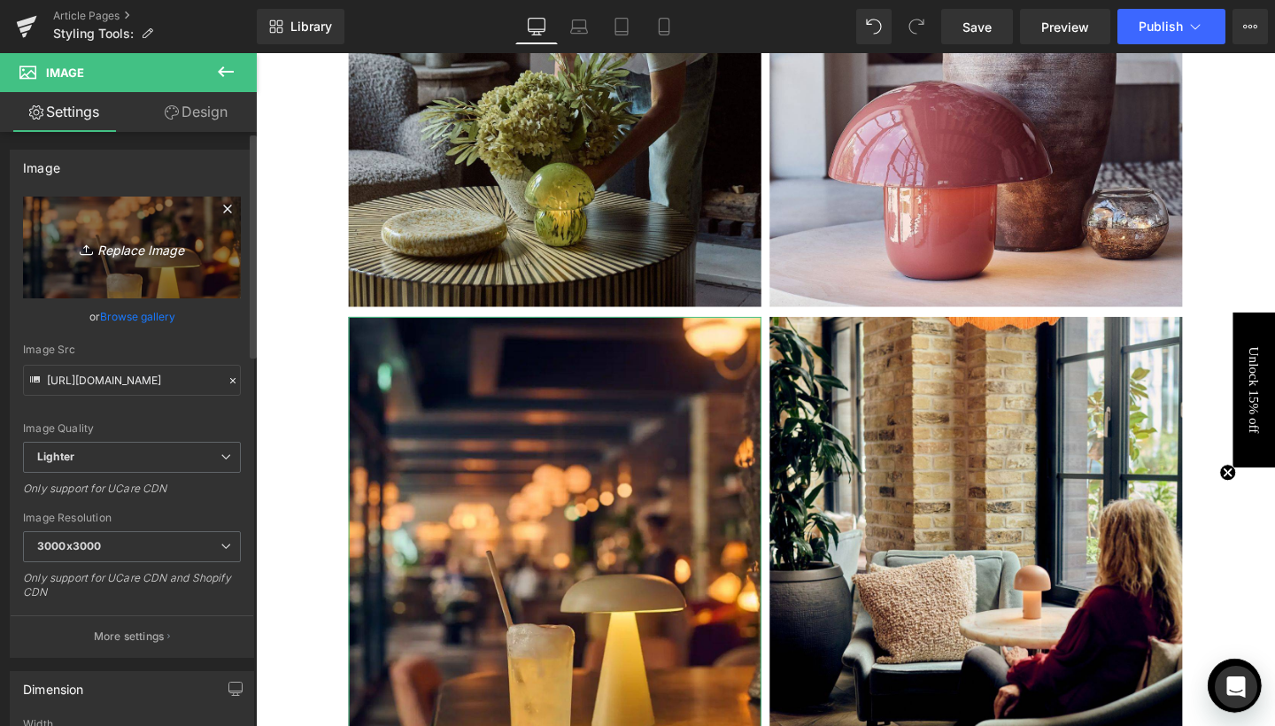
click at [133, 220] on link "Replace Image" at bounding box center [132, 248] width 218 height 102
type input "C:\fakepath\4.jpg"
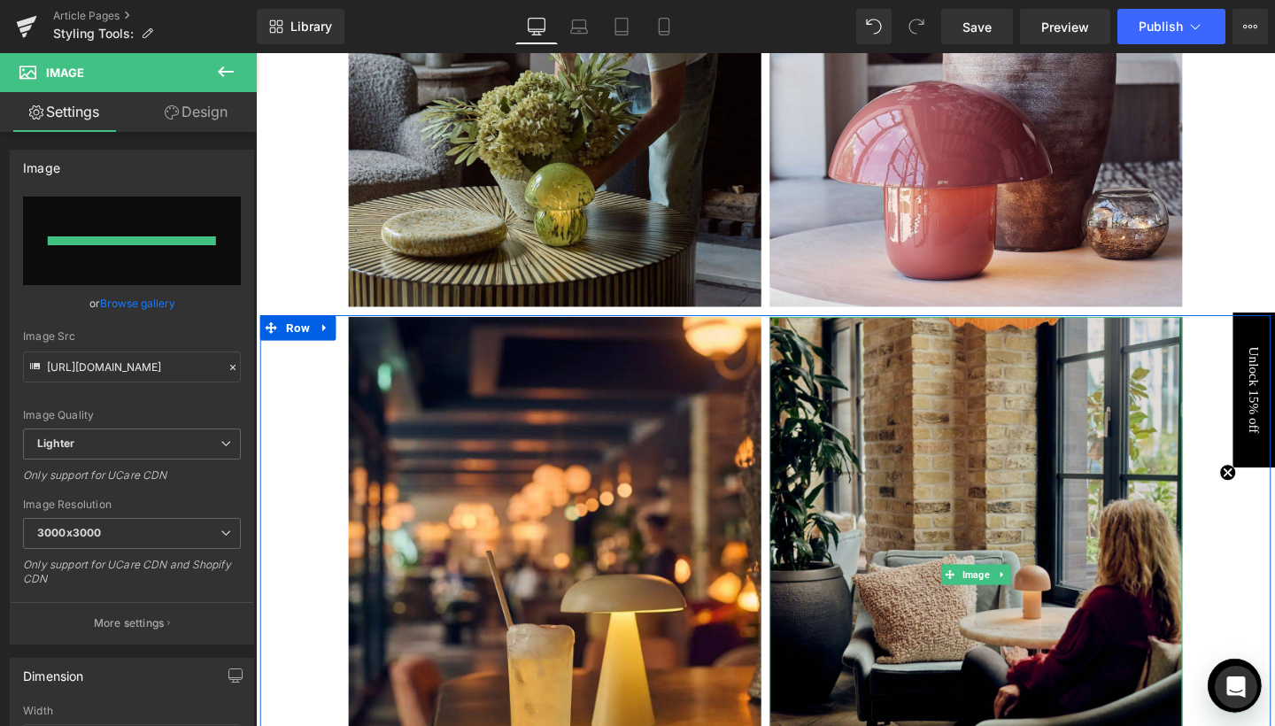
type input "[URL][DOMAIN_NAME]"
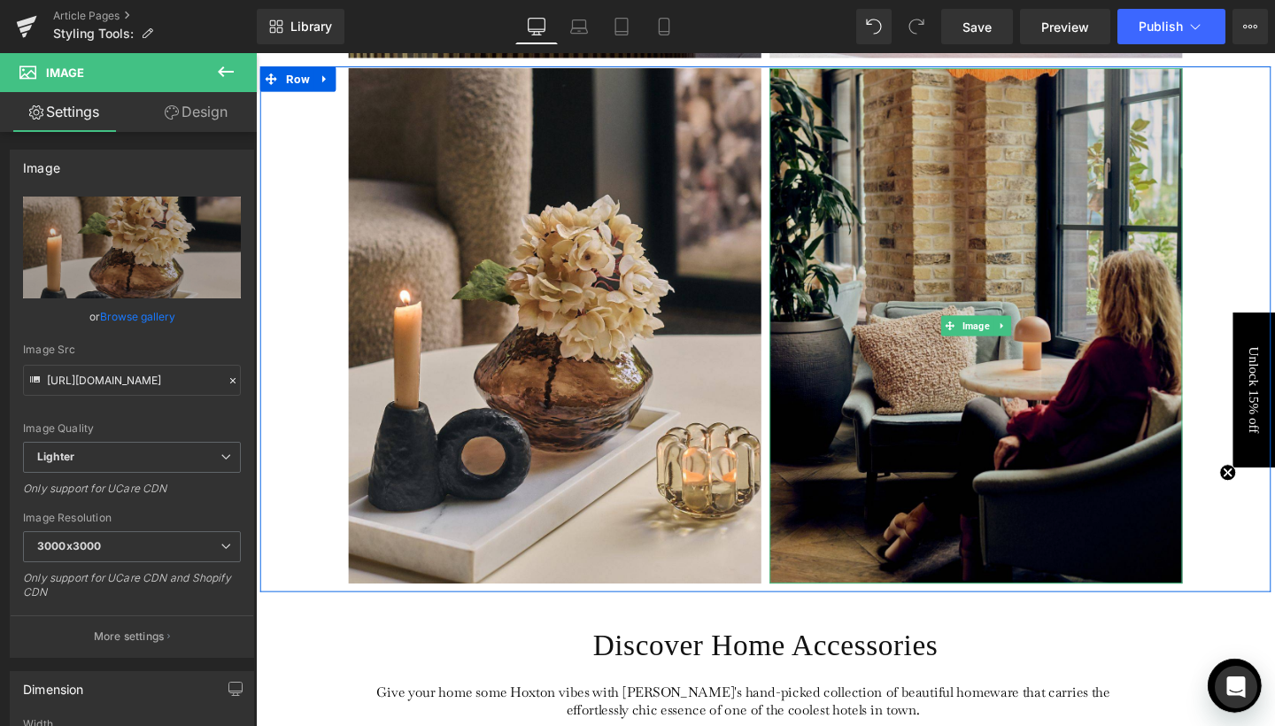
scroll to position [2261, 0]
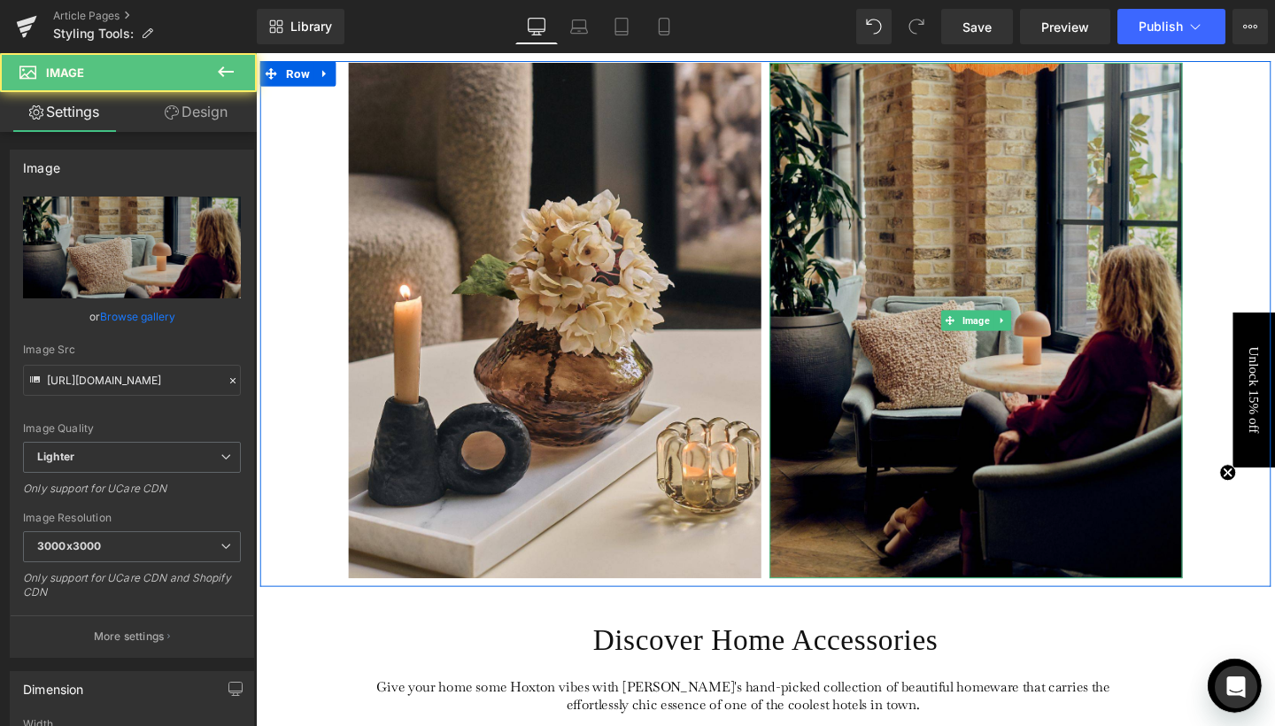
click at [917, 374] on img at bounding box center [1013, 334] width 434 height 543
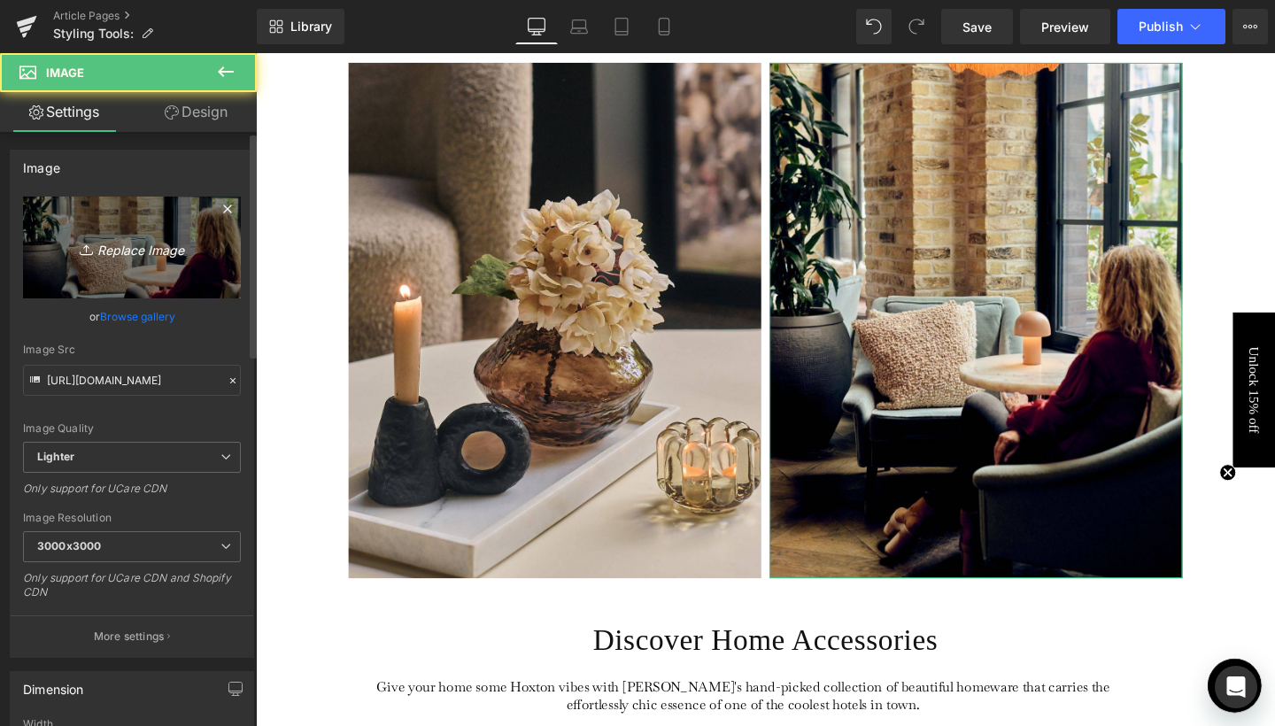
click at [133, 256] on icon "Replace Image" at bounding box center [132, 247] width 142 height 22
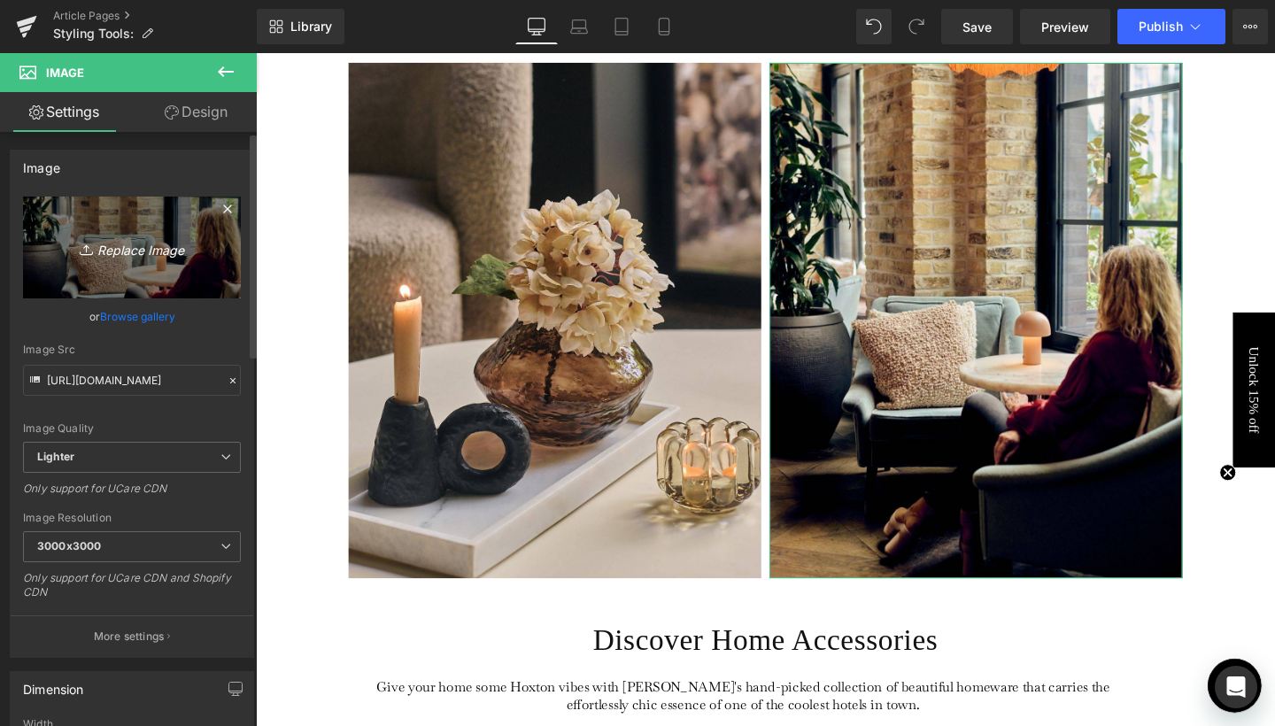
type input "C:\fakepath\6.jpg"
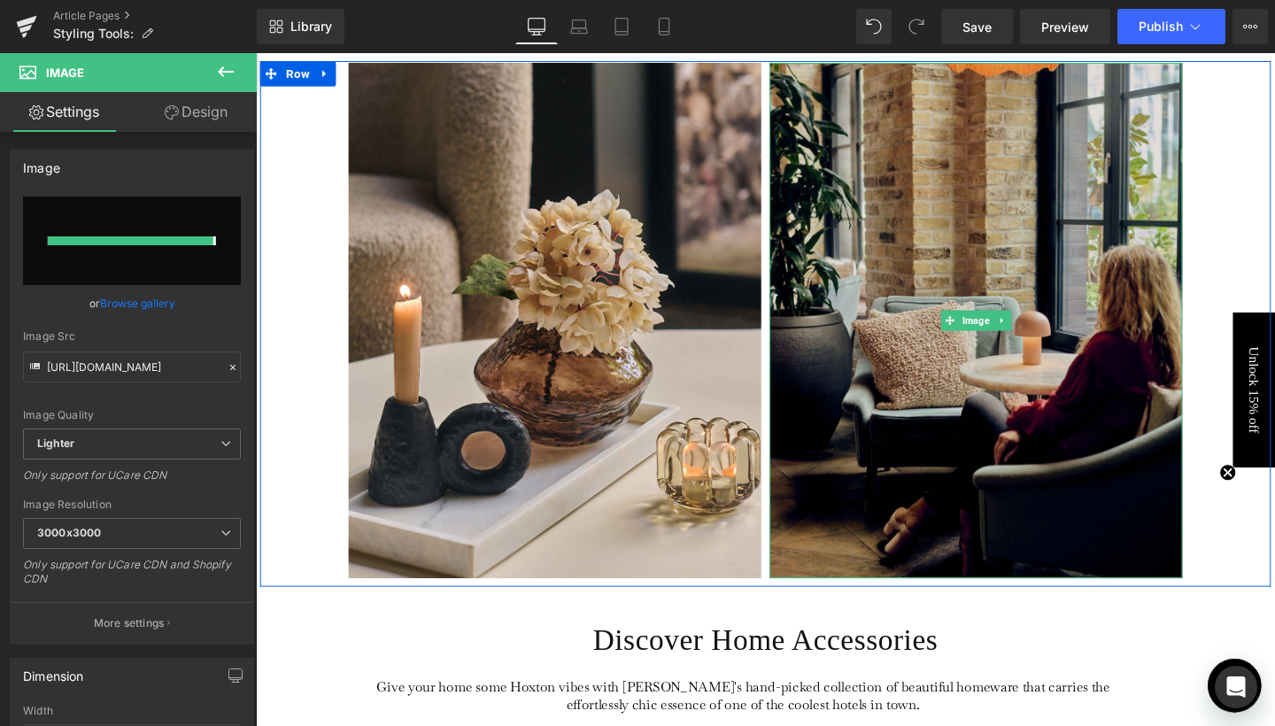
type input "[URL][DOMAIN_NAME]"
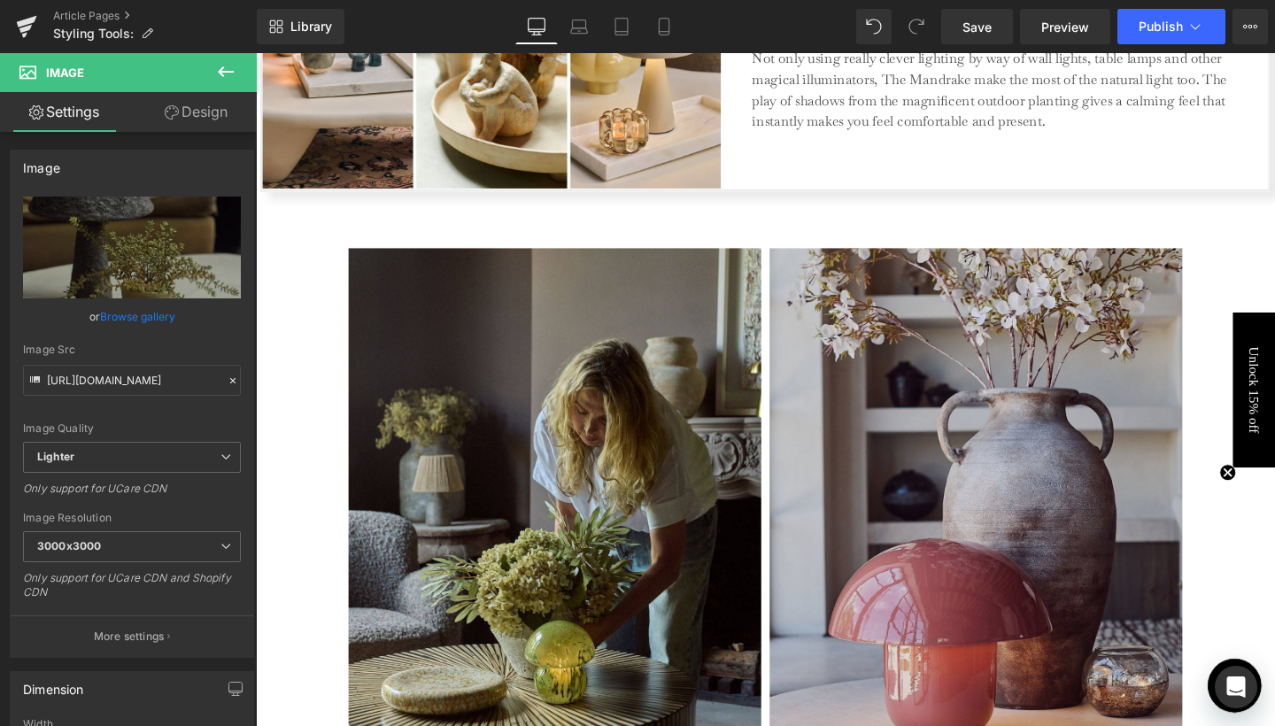
scroll to position [1486, 0]
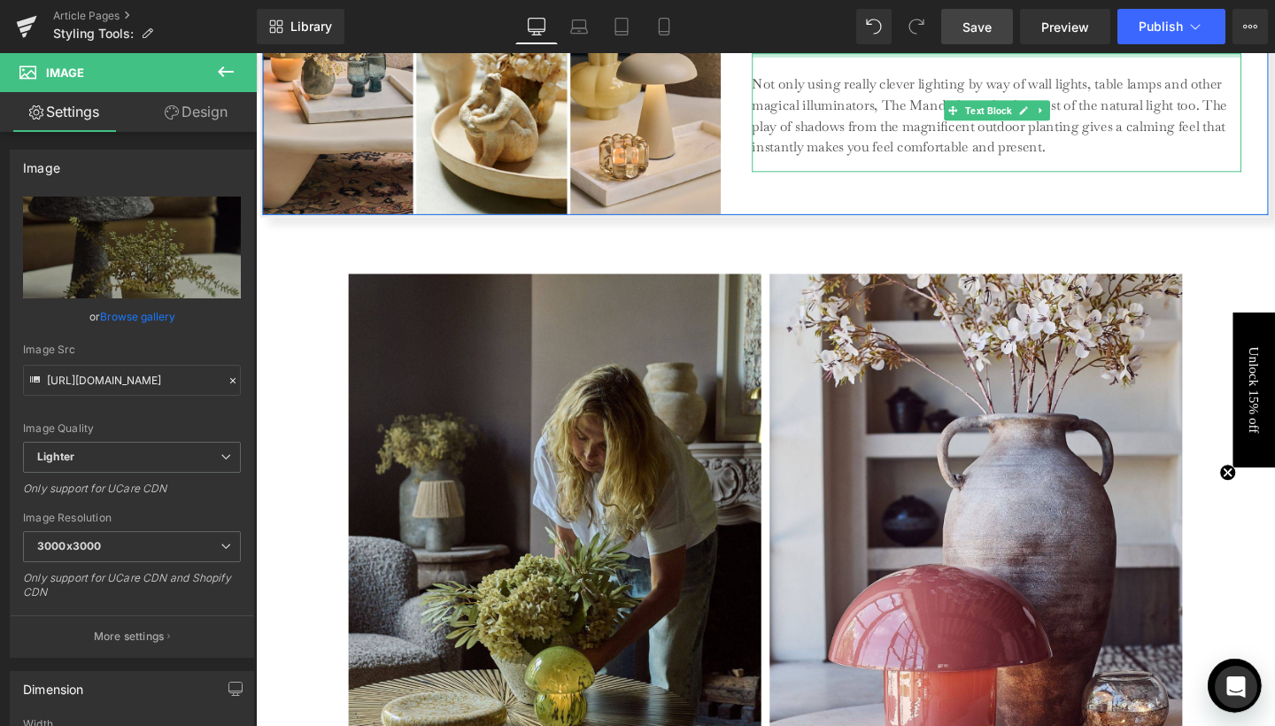
click at [987, 35] on span "Save" at bounding box center [976, 27] width 29 height 19
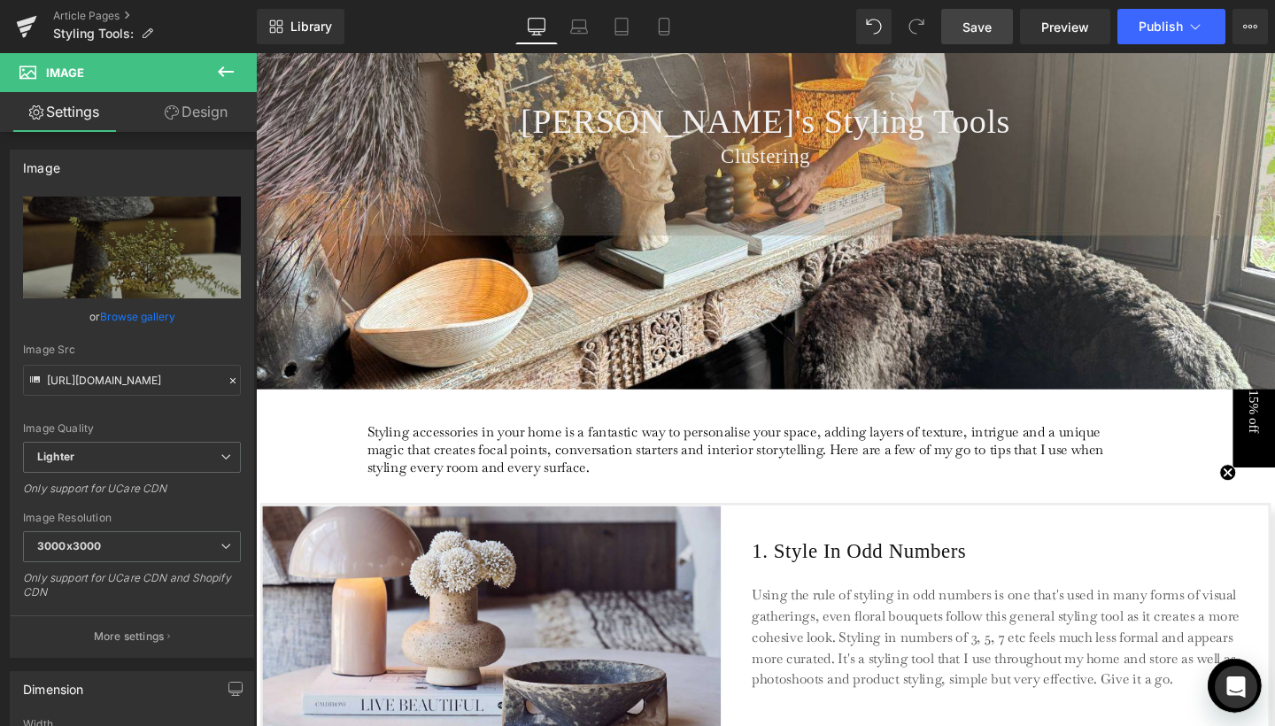
scroll to position [374, 0]
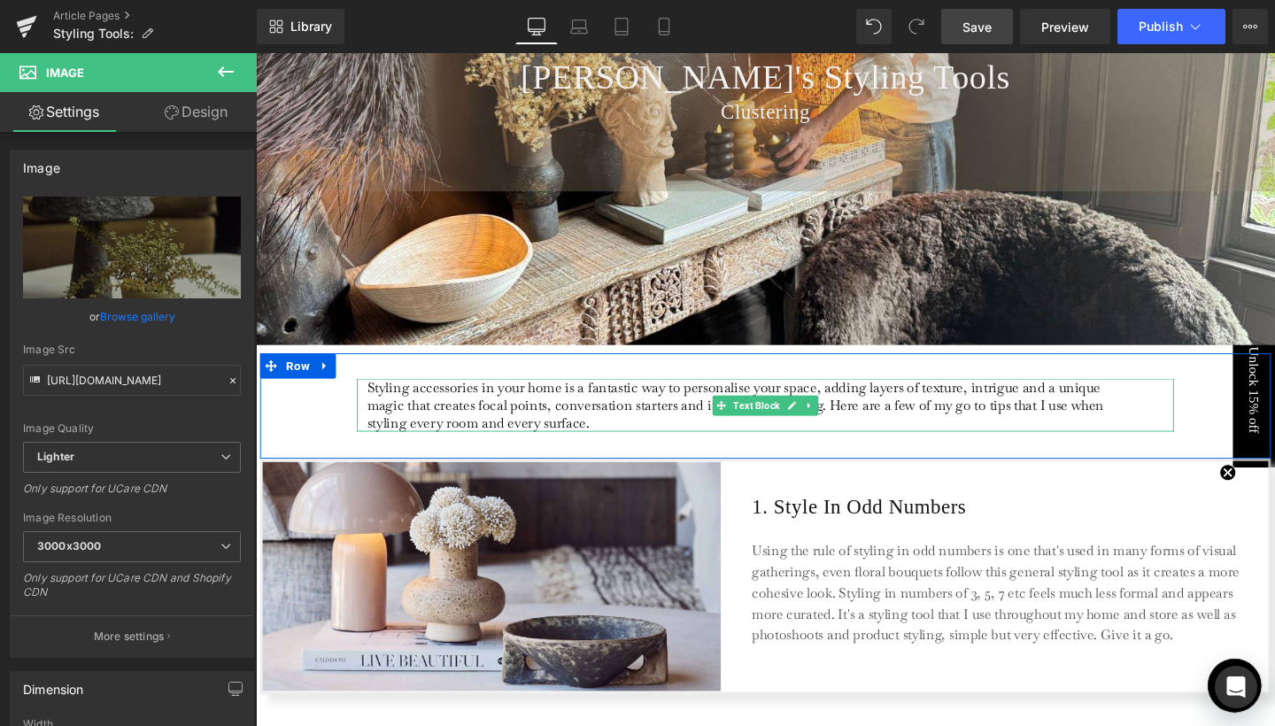
click at [645, 443] on p "Styling accessories in your home is a fantastic way to personalise your space, …" at bounding box center [768, 423] width 791 height 56
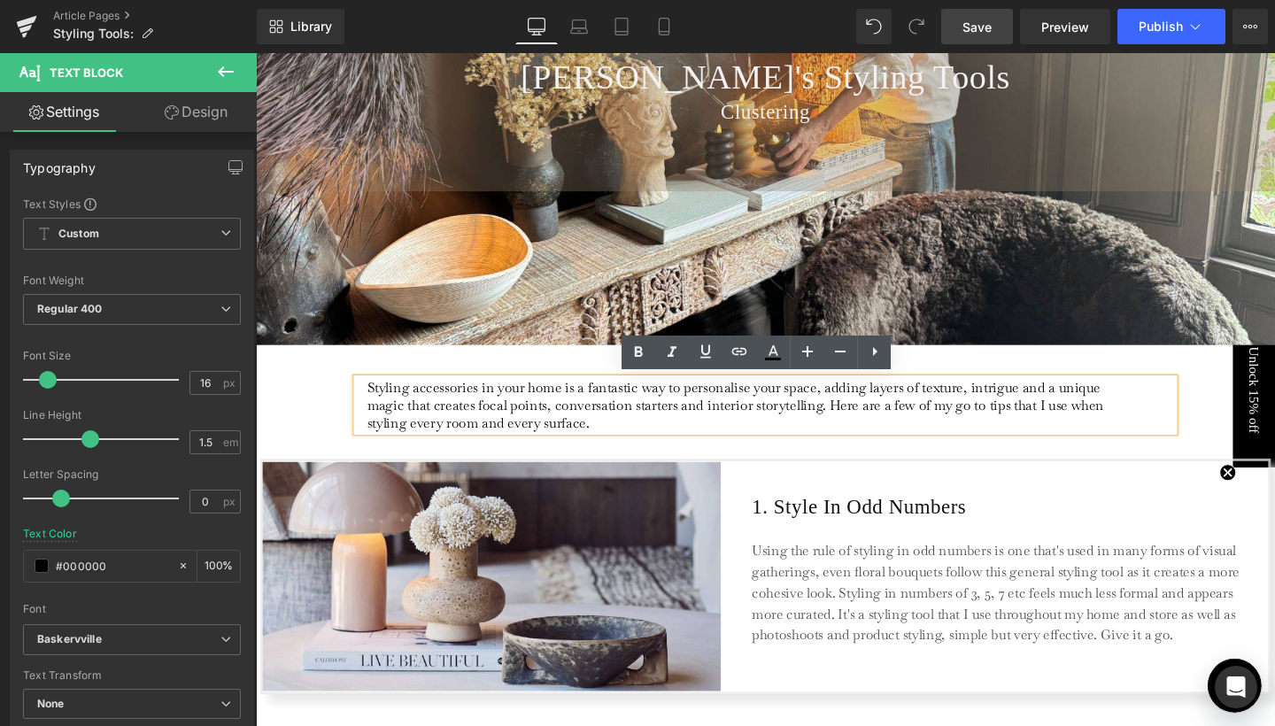
click at [1042, 429] on p "Styling accessories in your home is a fantastic way to personalise your space, …" at bounding box center [768, 423] width 791 height 56
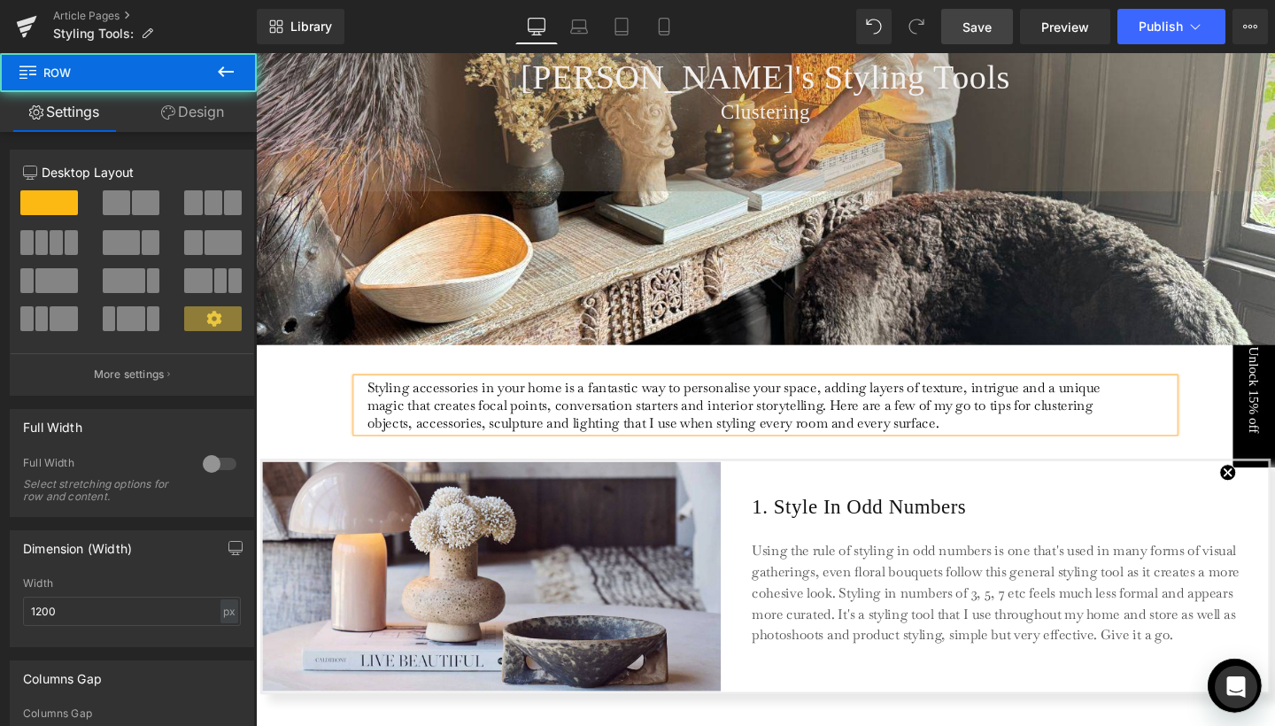
click at [1150, 463] on div "Styling accessories in your home is a fantastic way to personalise your space, …" at bounding box center [791, 423] width 1062 height 111
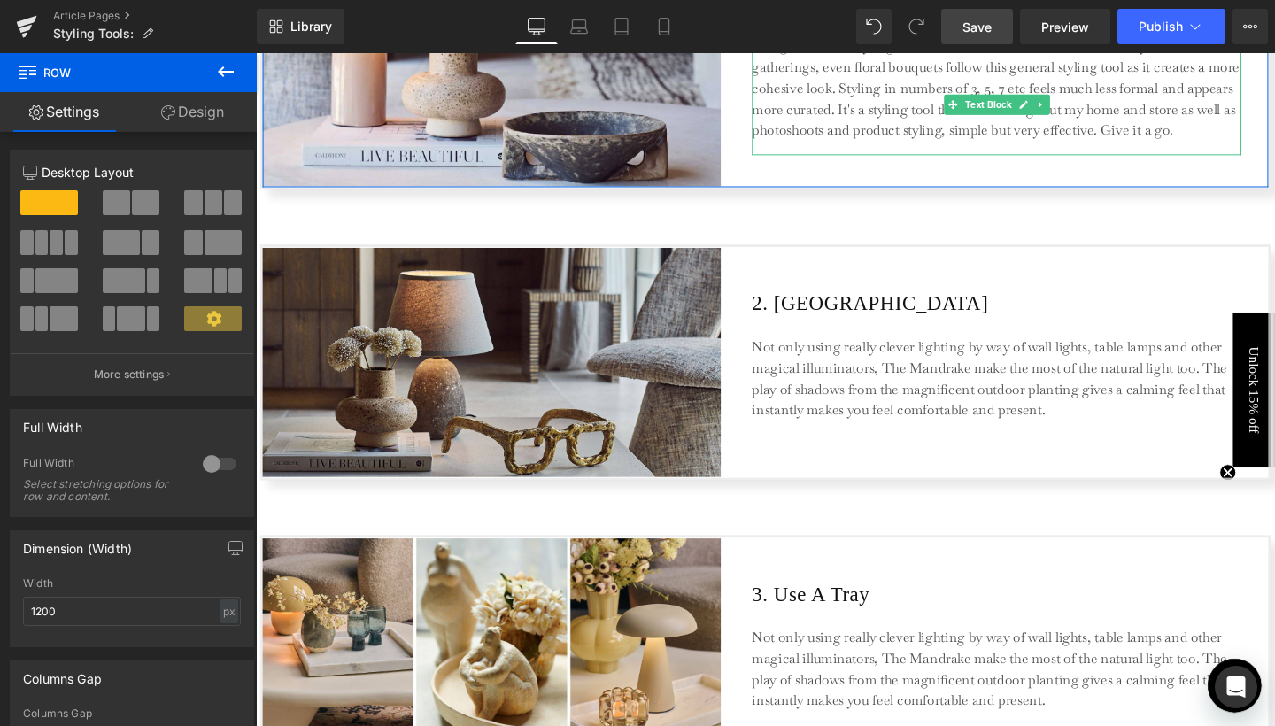
scroll to position [941, 0]
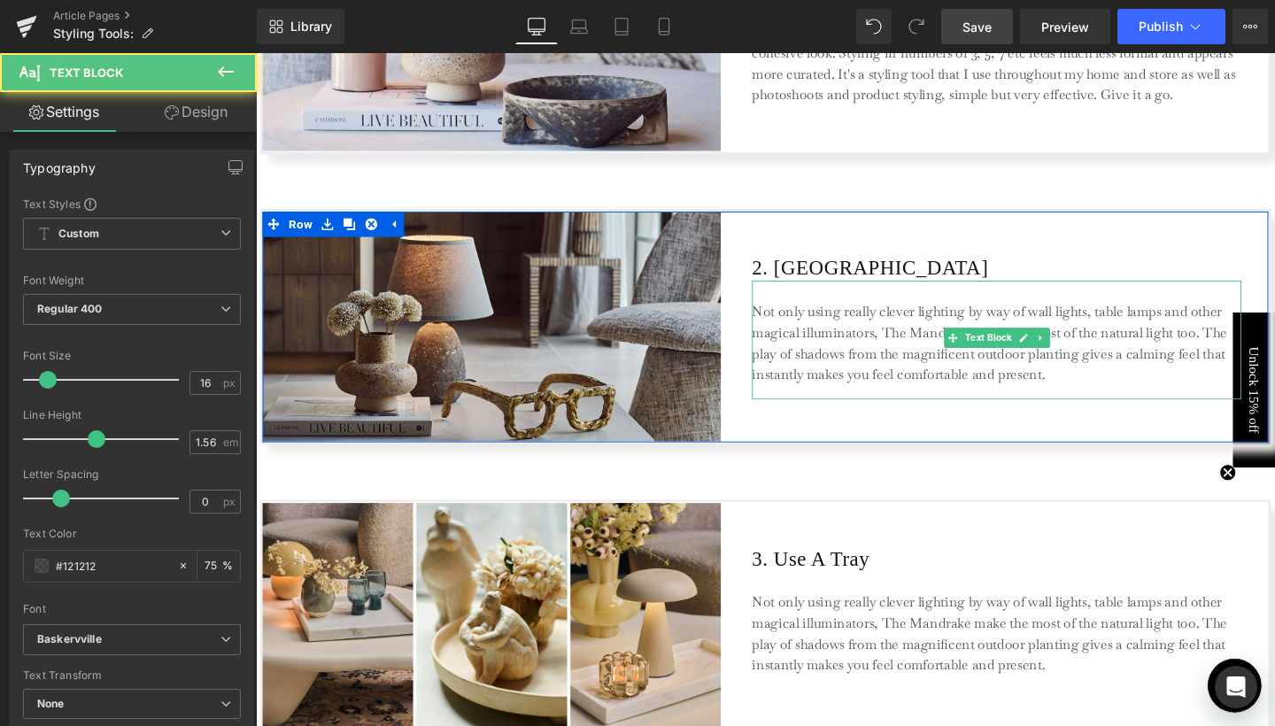
click at [865, 330] on p "Not only using really clever lighting by way of wall lights, table lamps and ot…" at bounding box center [1034, 358] width 514 height 89
